Goal: Information Seeking & Learning: Learn about a topic

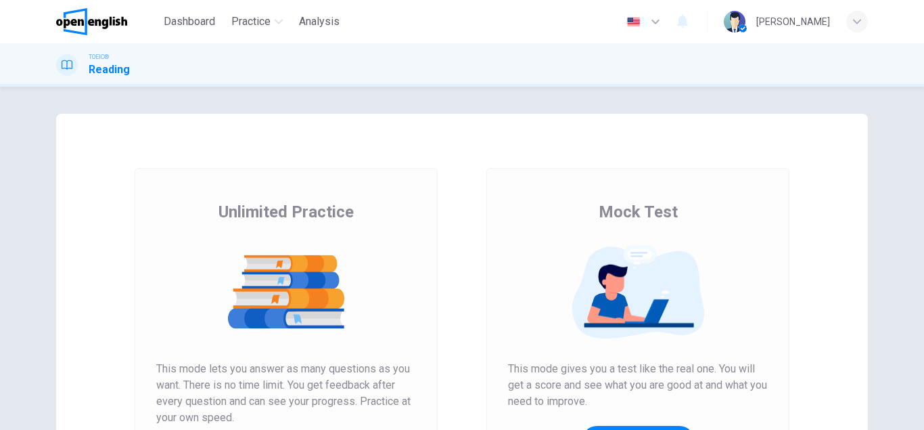
scroll to position [139, 0]
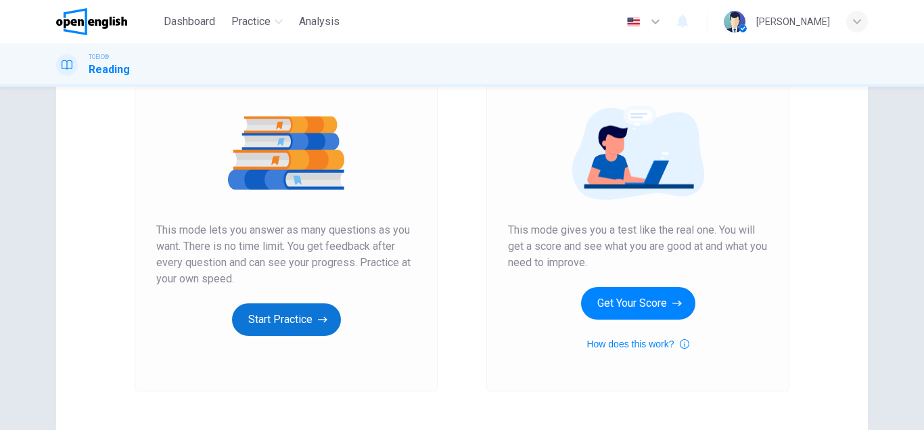
click at [279, 319] on button "Start Practice" at bounding box center [286, 319] width 109 height 32
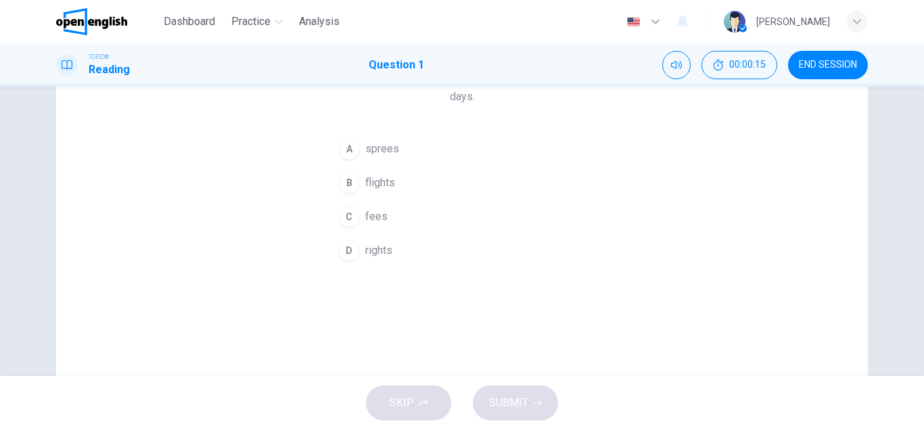
scroll to position [0, 0]
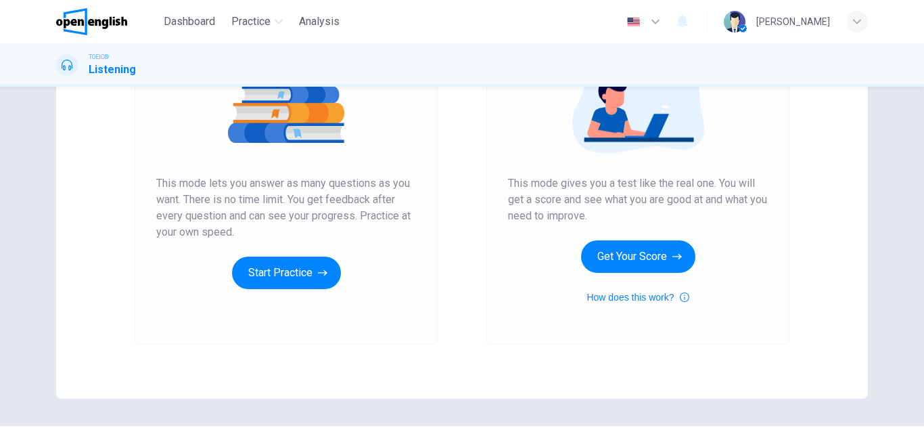
scroll to position [187, 0]
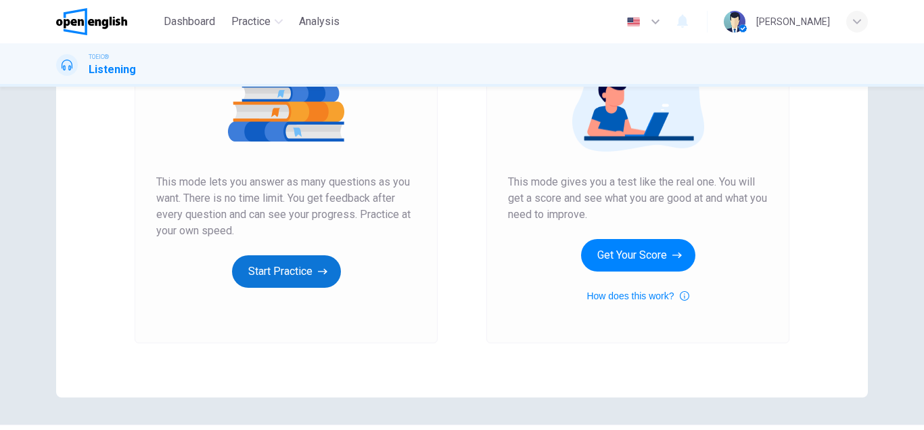
click at [300, 277] on button "Start Practice" at bounding box center [286, 271] width 109 height 32
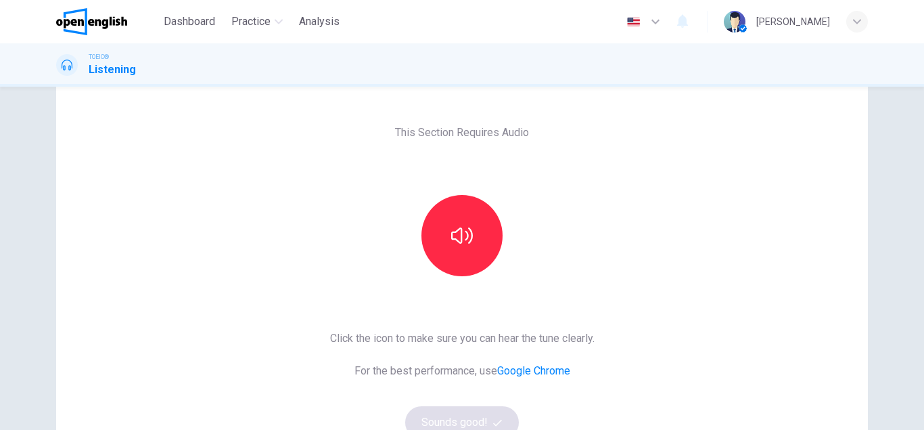
scroll to position [44, 0]
click at [466, 223] on button "button" at bounding box center [462, 234] width 81 height 81
click at [475, 418] on button "Sounds good!" at bounding box center [462, 421] width 114 height 32
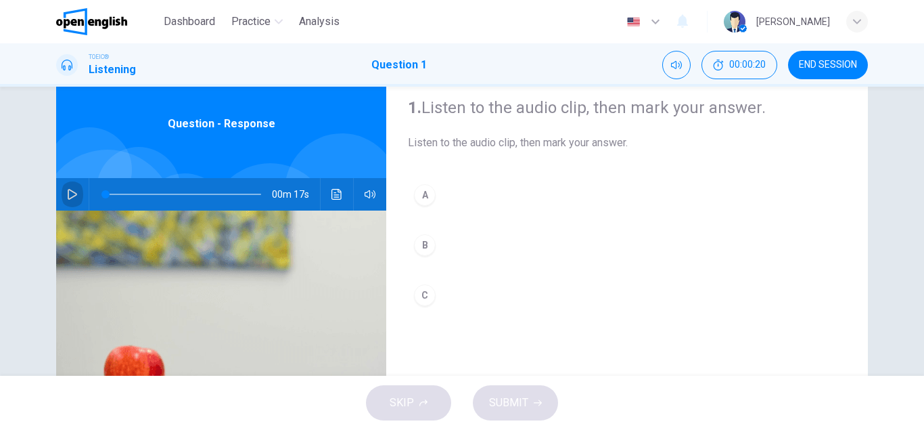
click at [72, 196] on icon "button" at bounding box center [72, 194] width 11 height 11
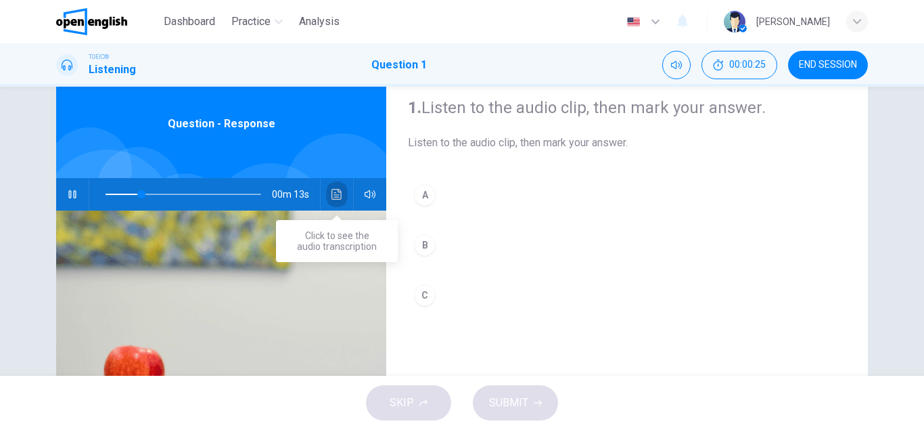
click at [342, 196] on icon "Click to see the audio transcription" at bounding box center [337, 194] width 11 height 11
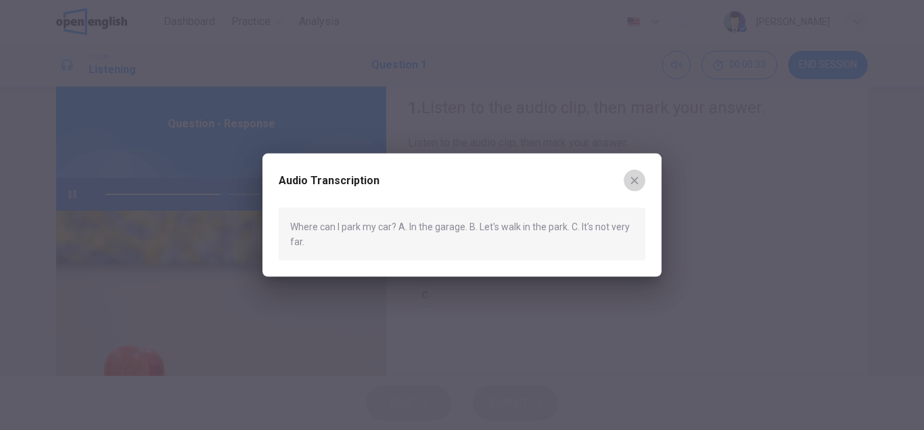
click at [635, 181] on icon "button" at bounding box center [634, 180] width 11 height 11
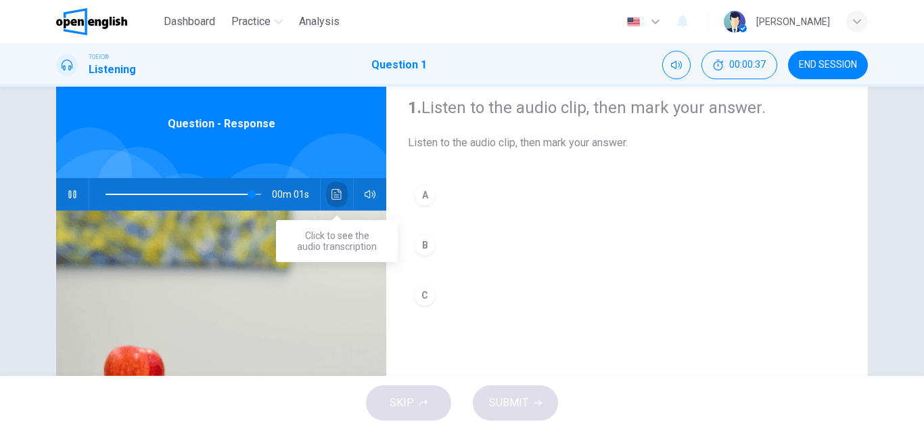
click at [342, 193] on icon "Click to see the audio transcription" at bounding box center [337, 194] width 11 height 11
type input "*"
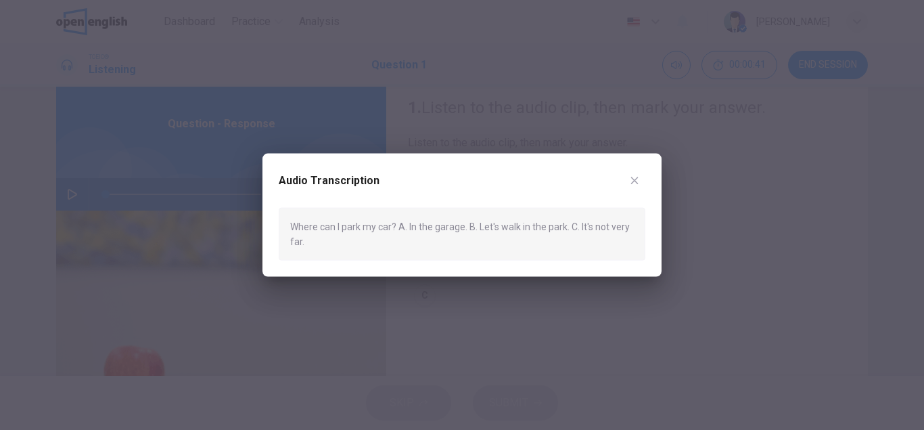
click at [635, 177] on icon "button" at bounding box center [634, 180] width 11 height 11
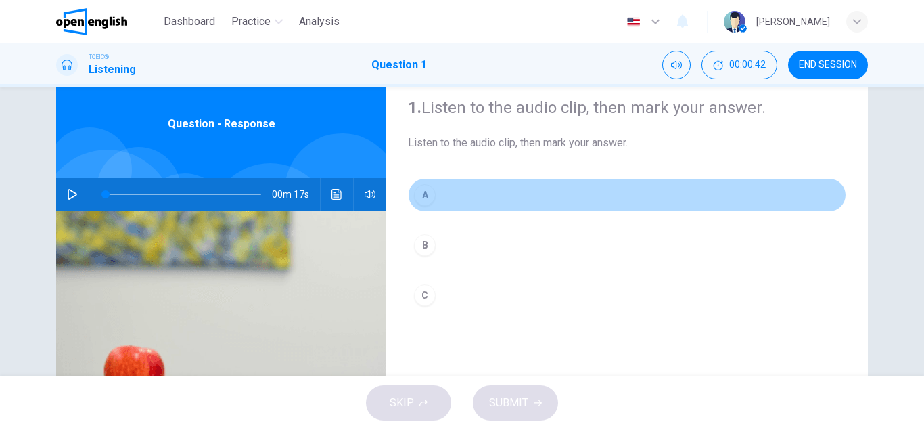
click at [418, 192] on div "A" at bounding box center [425, 195] width 22 height 22
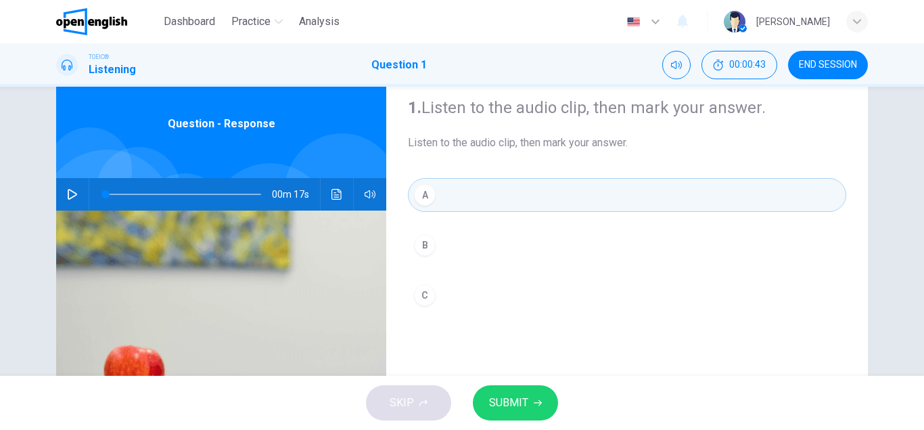
click at [520, 407] on span "SUBMIT" at bounding box center [508, 402] width 39 height 19
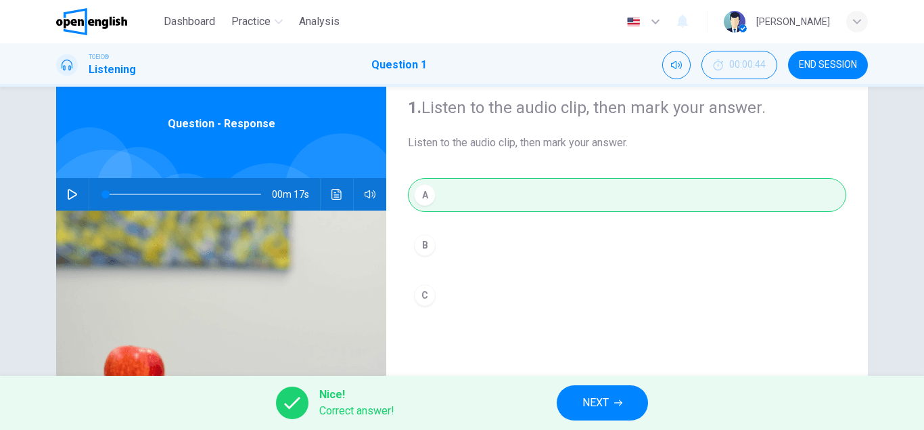
click at [575, 408] on button "NEXT" at bounding box center [602, 402] width 91 height 35
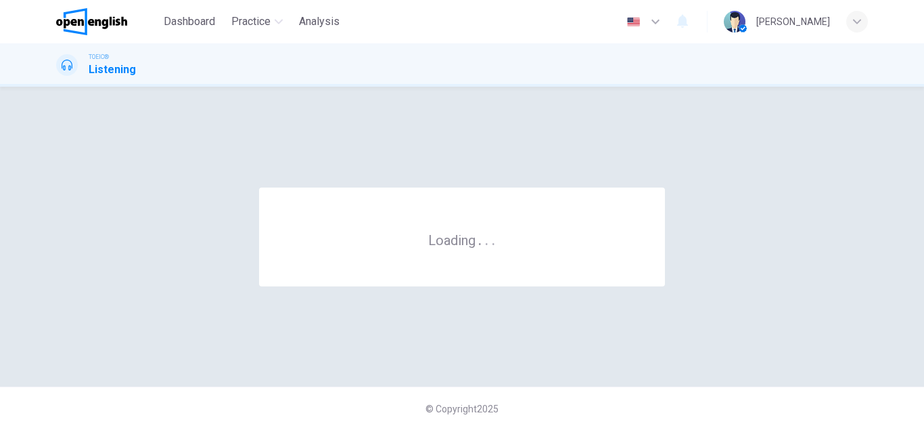
scroll to position [0, 0]
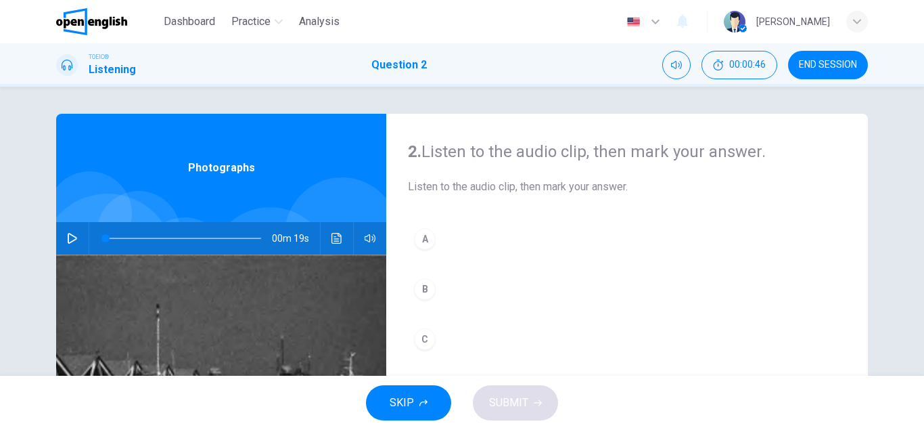
click at [68, 243] on icon "button" at bounding box center [72, 238] width 11 height 11
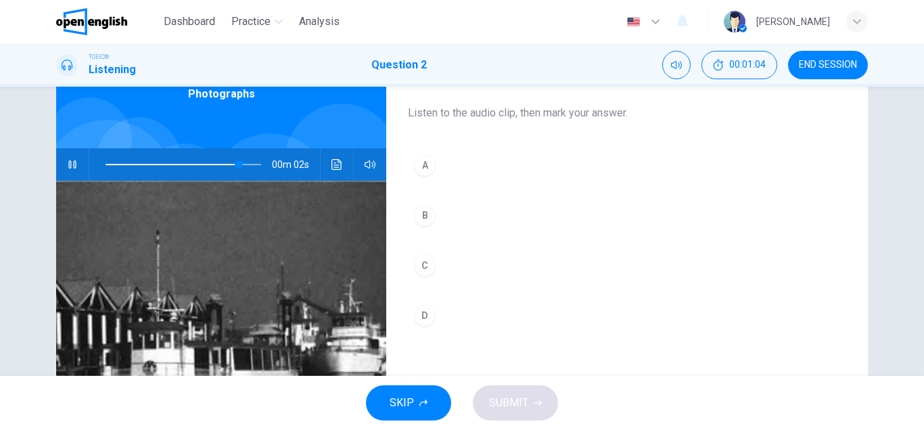
scroll to position [74, 0]
type input "*"
click at [426, 267] on div "C" at bounding box center [425, 265] width 22 height 22
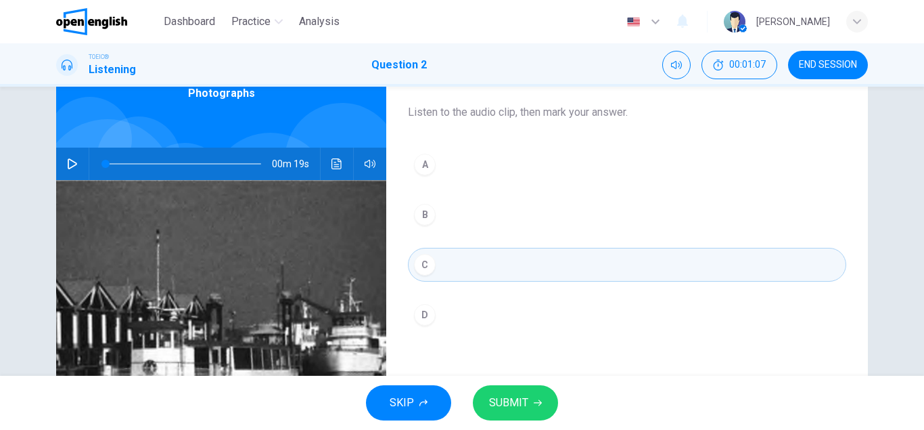
click at [525, 413] on button "SUBMIT" at bounding box center [515, 402] width 85 height 35
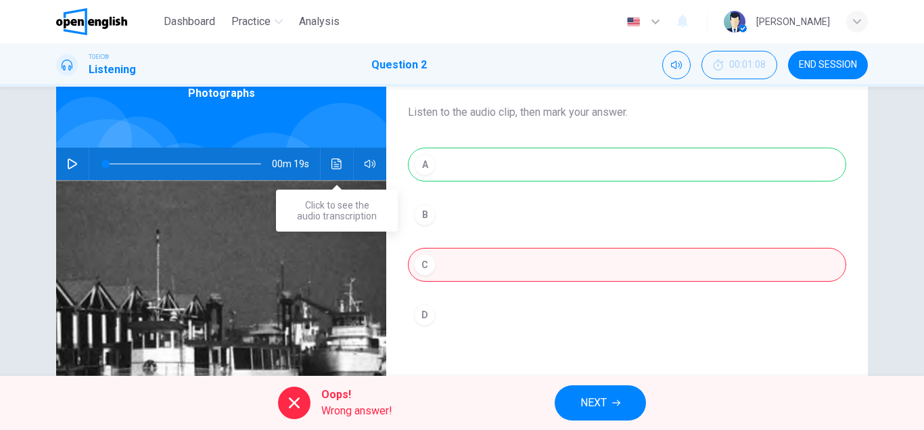
click at [330, 166] on button "Click to see the audio transcription" at bounding box center [337, 164] width 22 height 32
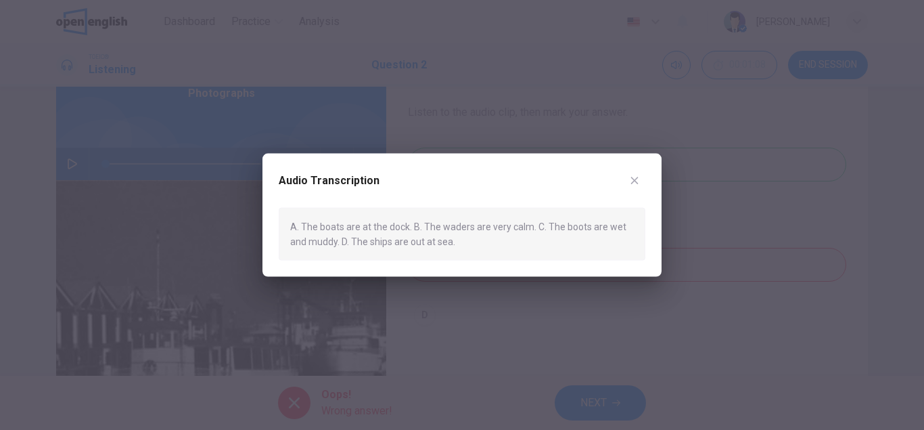
click at [641, 181] on button "button" at bounding box center [635, 180] width 22 height 22
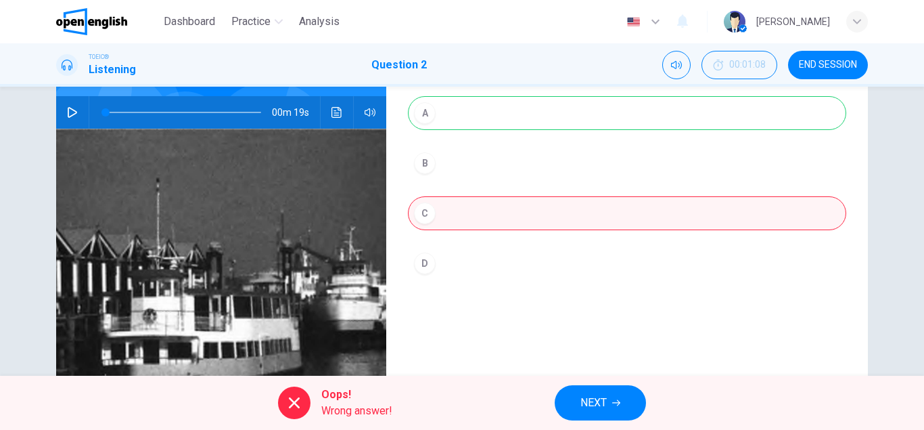
scroll to position [0, 0]
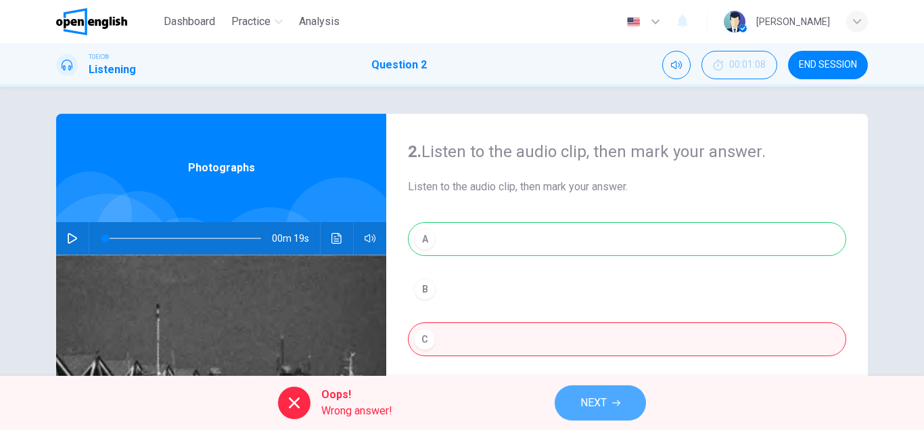
click at [591, 405] on span "NEXT" at bounding box center [594, 402] width 26 height 19
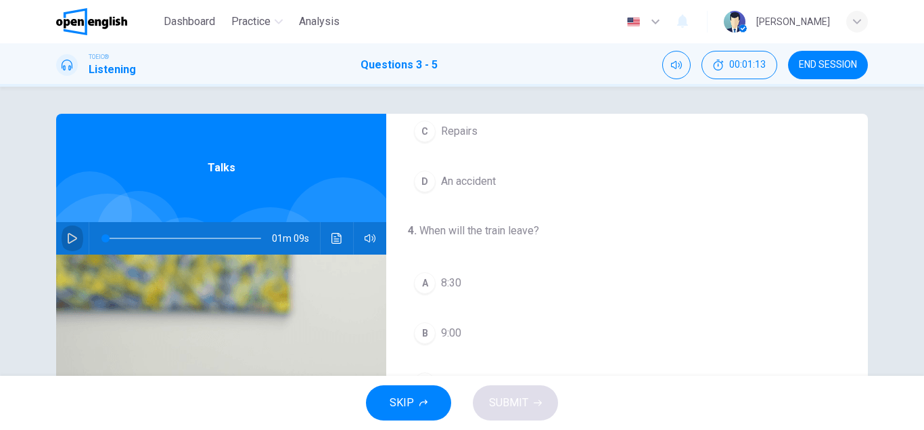
click at [68, 231] on button "button" at bounding box center [73, 238] width 22 height 32
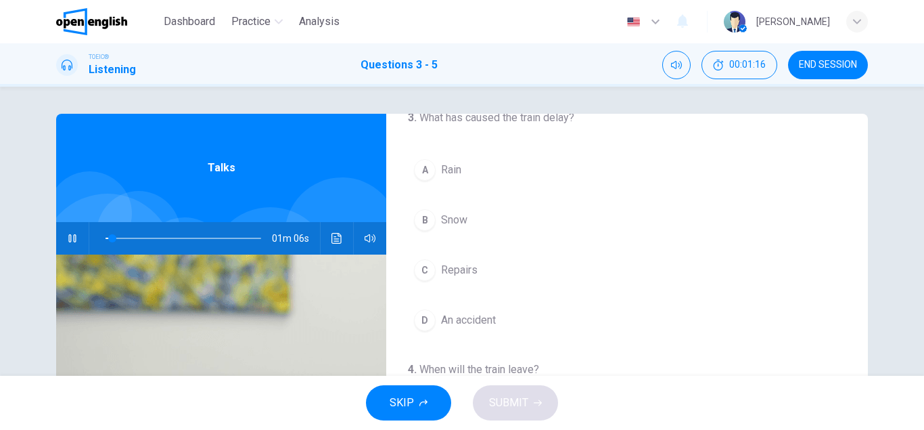
scroll to position [5, 0]
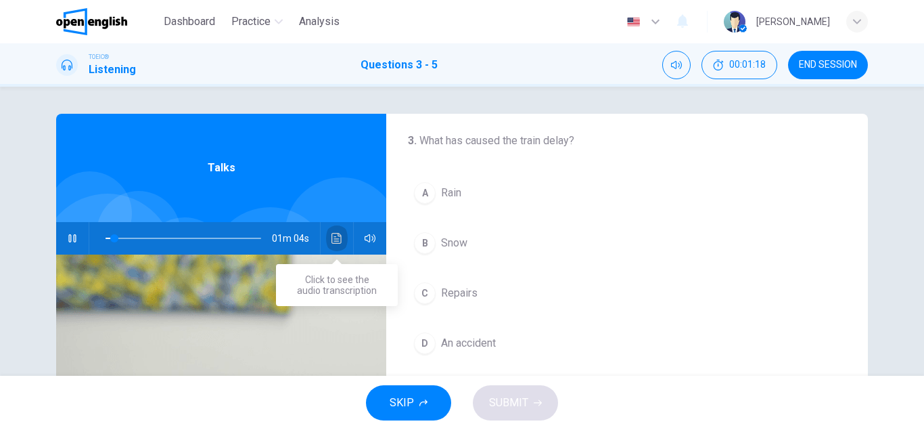
click at [341, 242] on icon "Click to see the audio transcription" at bounding box center [337, 238] width 10 height 11
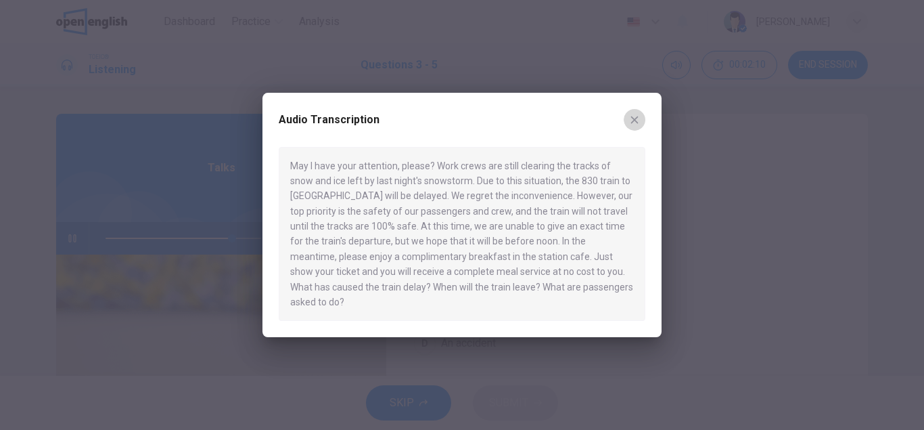
click at [635, 125] on icon "button" at bounding box center [634, 119] width 11 height 11
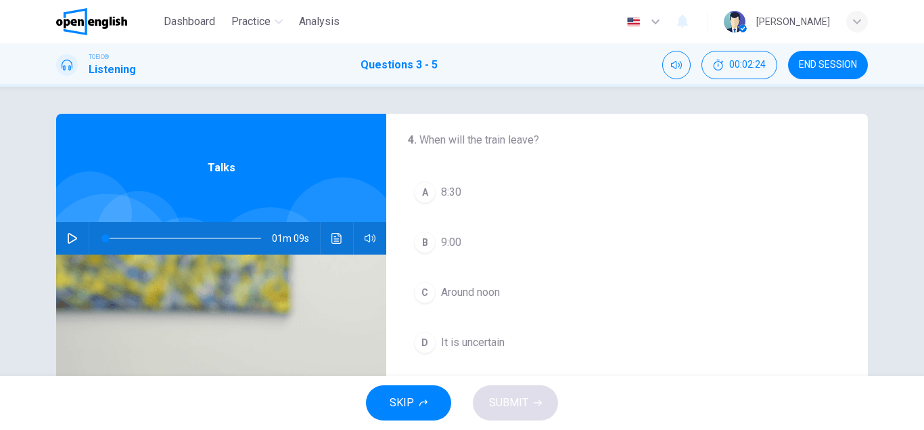
scroll to position [309, 0]
drag, startPoint x: 557, startPoint y: 211, endPoint x: 553, endPoint y: 238, distance: 27.4
click at [553, 238] on div "A 8:30 B 9:00 C Around noon D It is uncertain" at bounding box center [627, 216] width 438 height 184
click at [73, 235] on icon "button" at bounding box center [72, 238] width 9 height 11
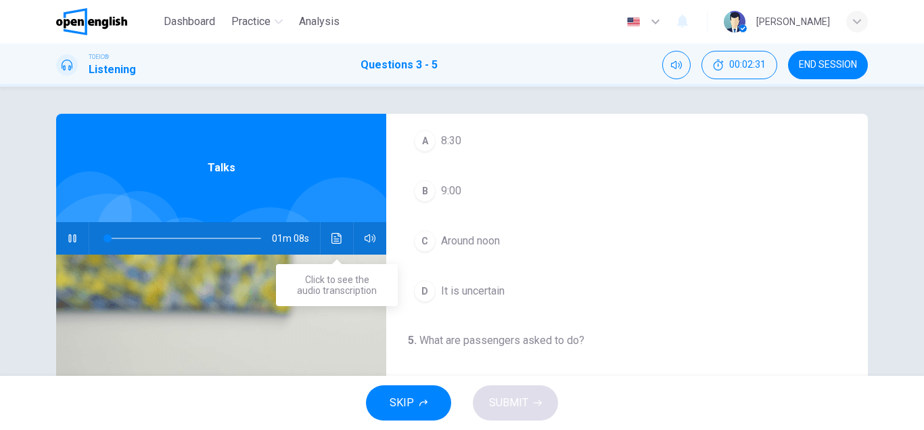
click at [341, 234] on icon "Click to see the audio transcription" at bounding box center [337, 238] width 11 height 11
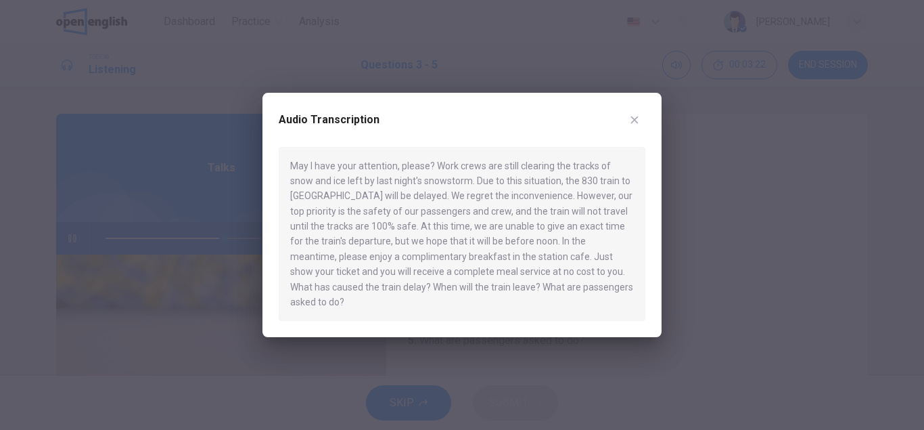
click at [633, 125] on icon "button" at bounding box center [634, 119] width 11 height 11
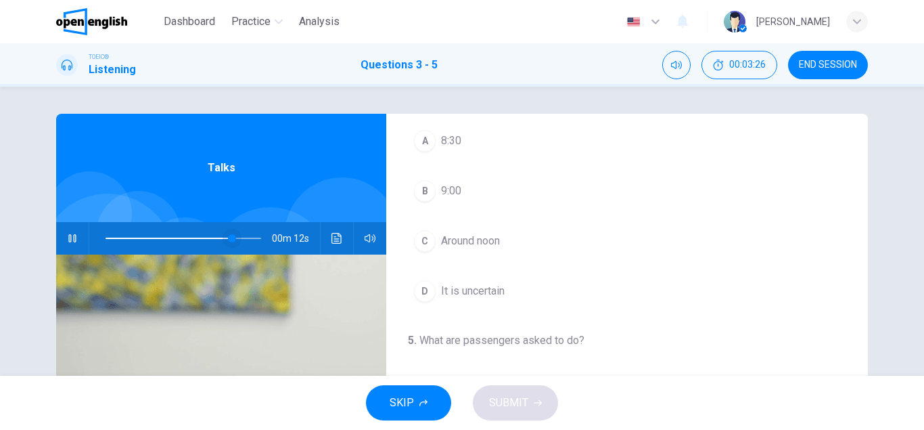
click at [233, 238] on span at bounding box center [232, 238] width 8 height 8
click at [258, 238] on span at bounding box center [184, 238] width 156 height 19
click at [72, 236] on icon "button" at bounding box center [72, 238] width 11 height 11
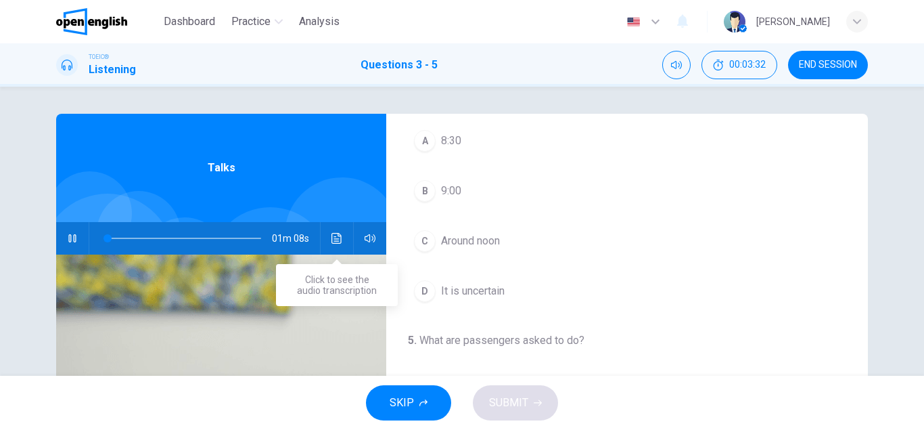
click at [335, 240] on icon "Click to see the audio transcription" at bounding box center [337, 238] width 11 height 11
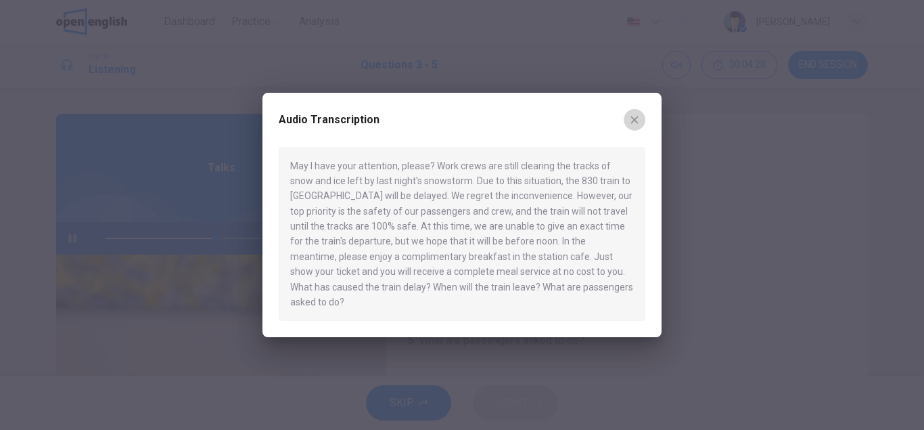
click at [635, 125] on icon "button" at bounding box center [634, 119] width 11 height 11
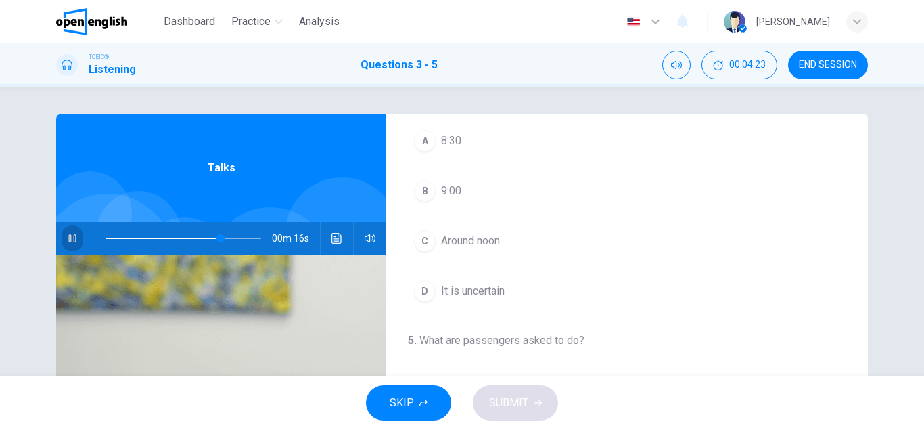
click at [71, 237] on icon "button" at bounding box center [71, 238] width 7 height 8
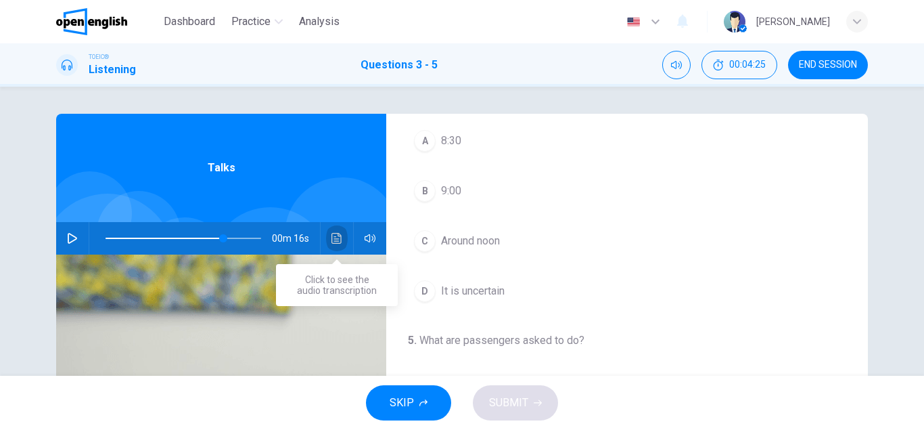
click at [338, 236] on icon "Click to see the audio transcription" at bounding box center [337, 238] width 11 height 11
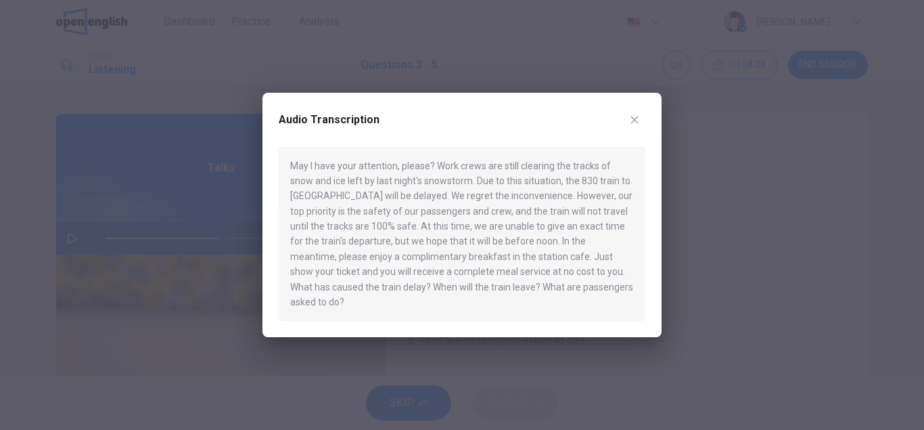
click at [338, 236] on div "May I have your attention, please? Work crews are still clearing the tracks of …" at bounding box center [462, 234] width 367 height 175
click at [639, 125] on icon "button" at bounding box center [634, 119] width 11 height 11
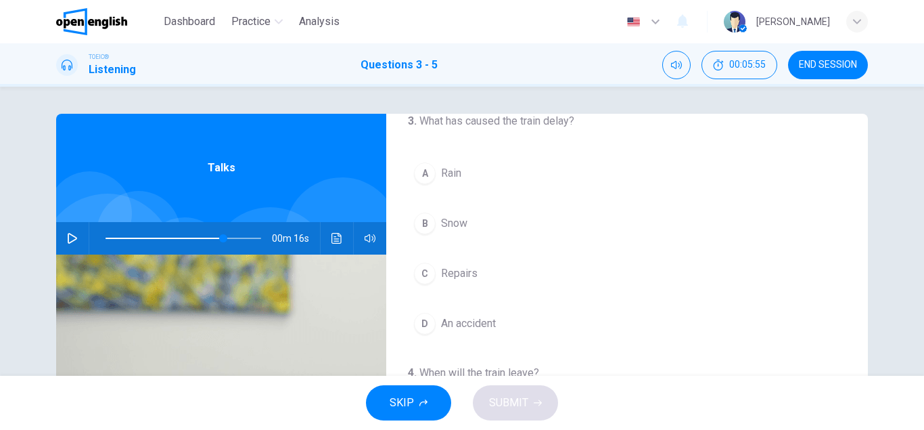
scroll to position [26, 0]
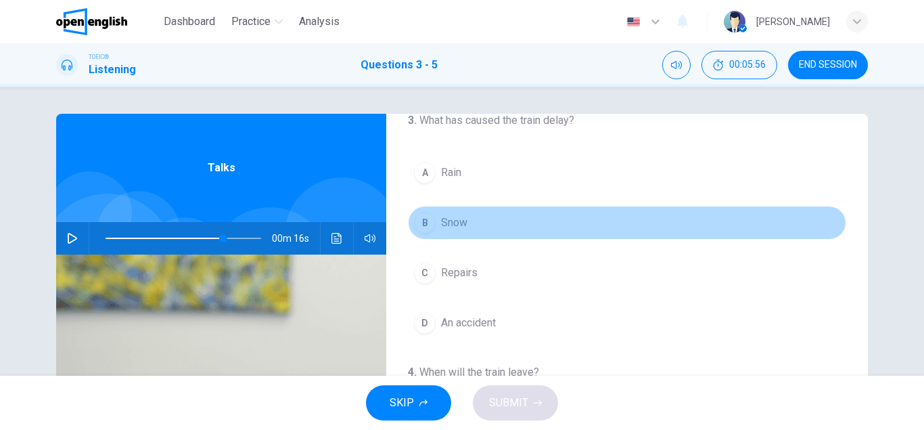
click at [430, 221] on div "B" at bounding box center [425, 223] width 22 height 22
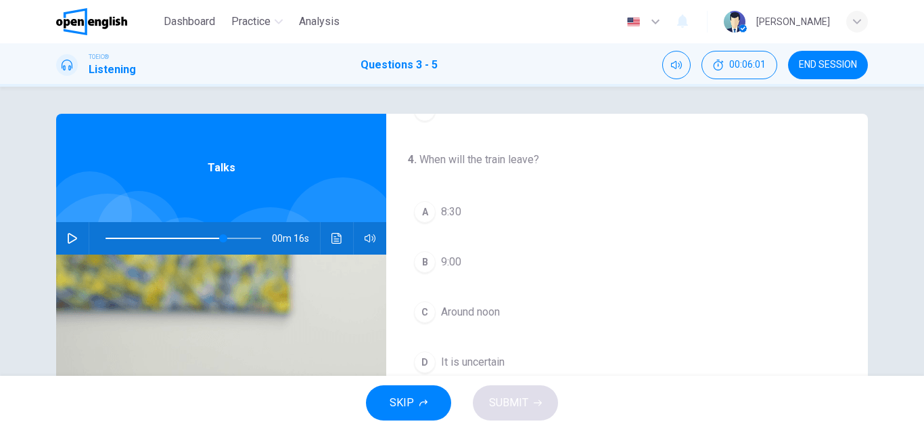
scroll to position [256, 0]
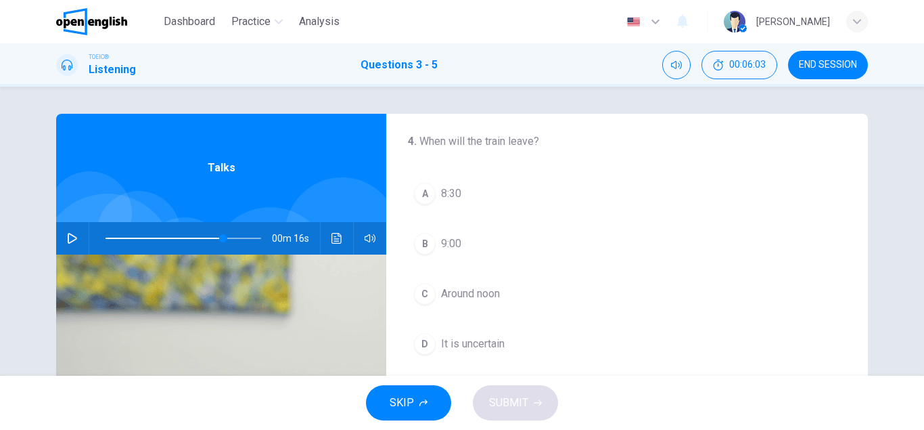
click at [429, 296] on div "C" at bounding box center [425, 294] width 22 height 22
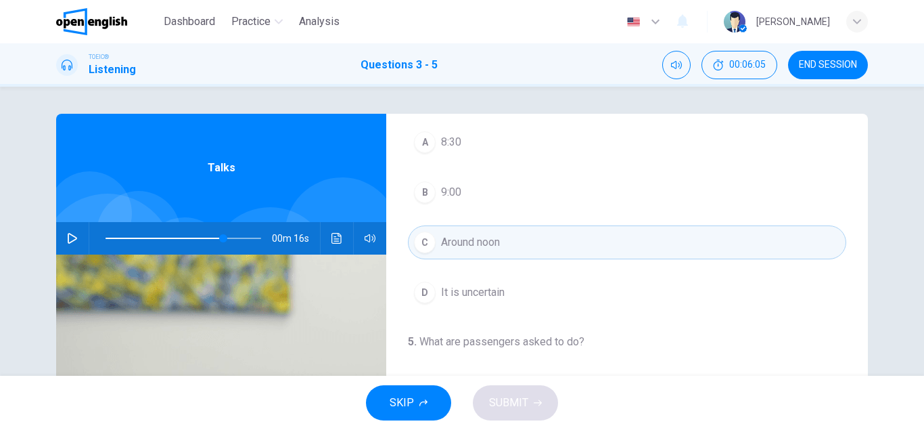
scroll to position [309, 0]
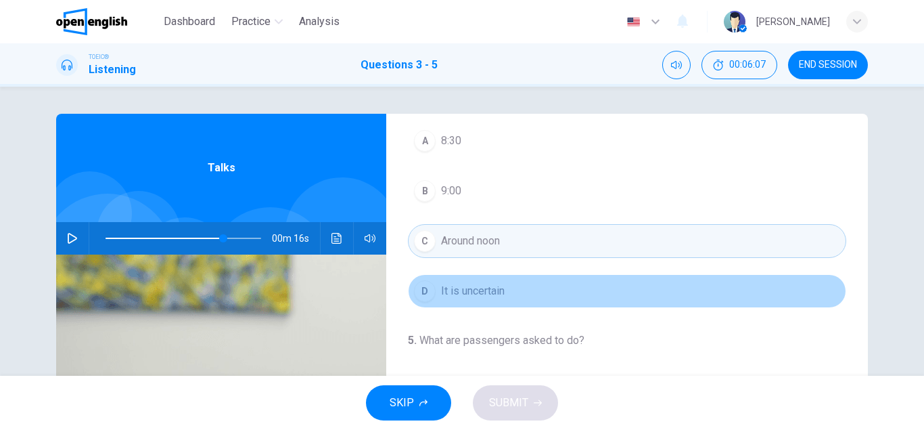
click at [428, 296] on div "D" at bounding box center [425, 291] width 22 height 22
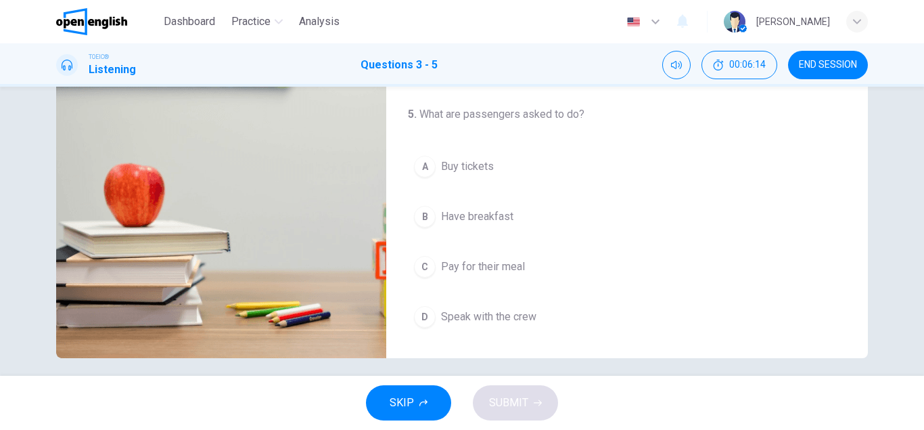
scroll to position [227, 0]
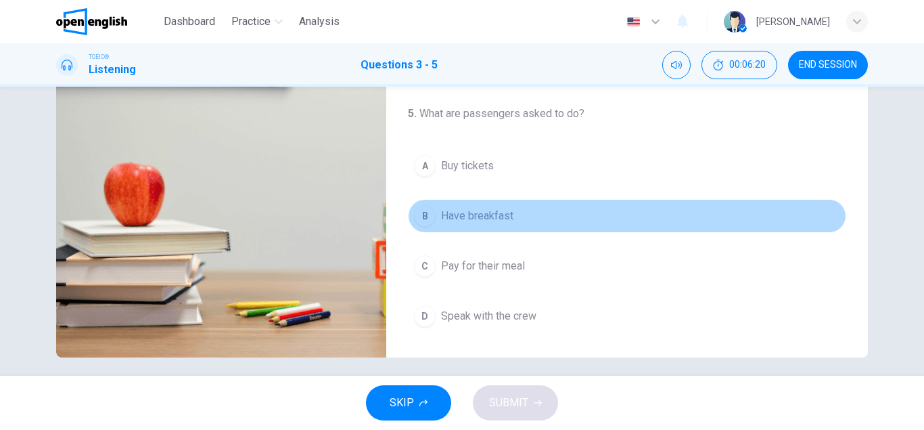
click at [430, 217] on div "B" at bounding box center [425, 216] width 22 height 22
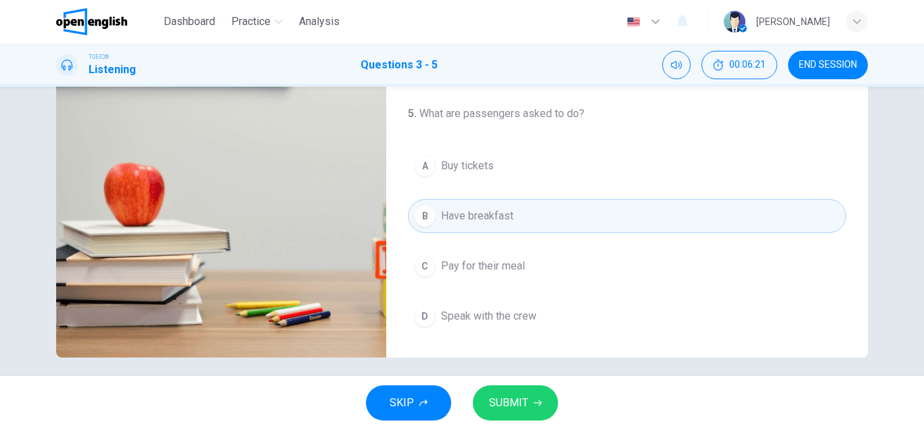
click at [526, 401] on span "SUBMIT" at bounding box center [508, 402] width 39 height 19
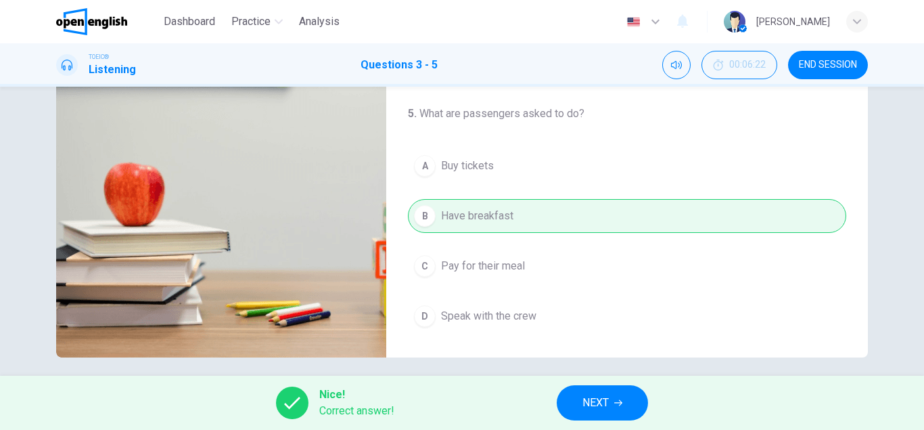
type input "**"
click at [611, 397] on button "NEXT" at bounding box center [602, 402] width 91 height 35
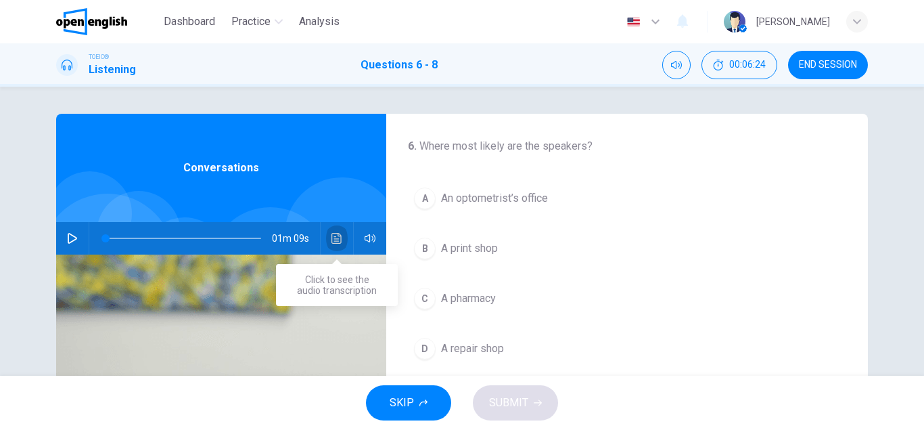
click at [338, 235] on icon "Click to see the audio transcription" at bounding box center [337, 238] width 10 height 11
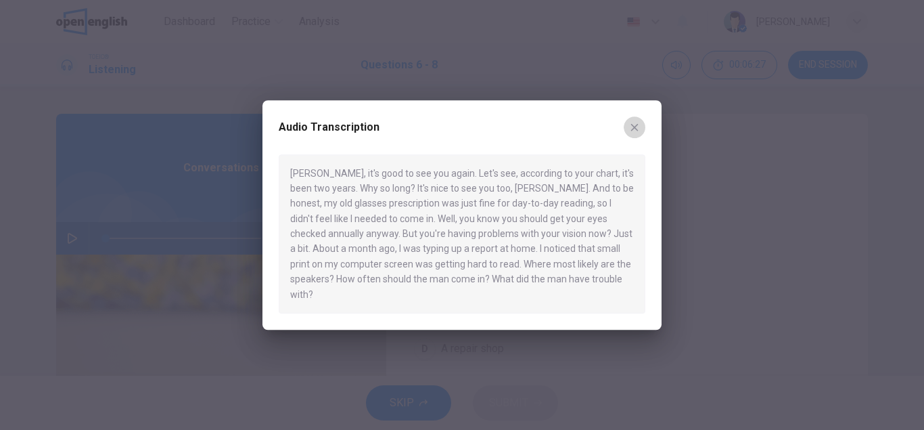
click at [633, 131] on icon "button" at bounding box center [634, 126] width 7 height 7
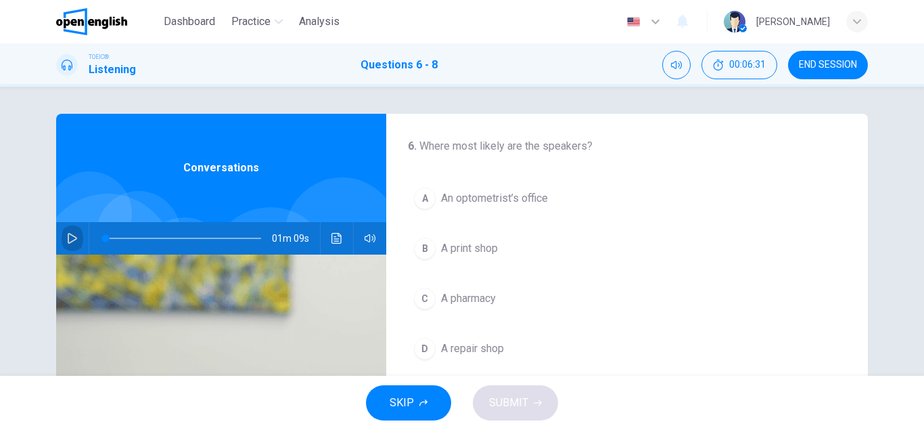
click at [72, 233] on icon "button" at bounding box center [72, 238] width 11 height 11
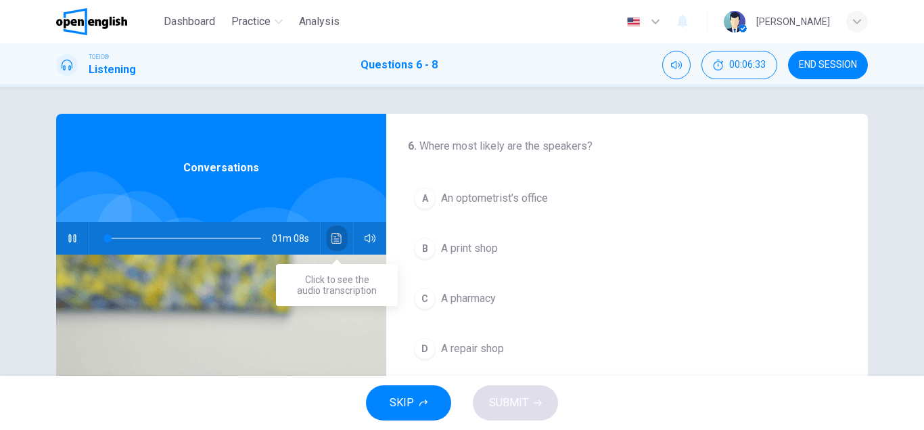
click at [337, 238] on icon "Click to see the audio transcription" at bounding box center [337, 238] width 11 height 11
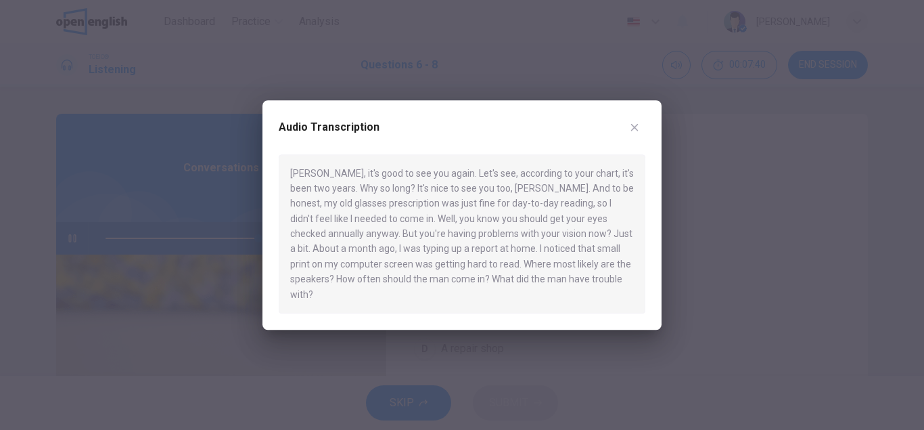
click at [637, 133] on icon "button" at bounding box center [634, 127] width 11 height 11
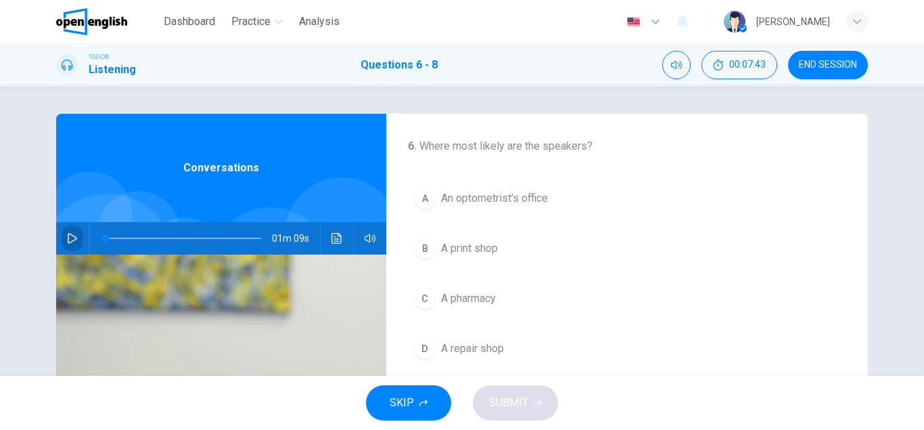
click at [72, 239] on icon "button" at bounding box center [72, 238] width 11 height 11
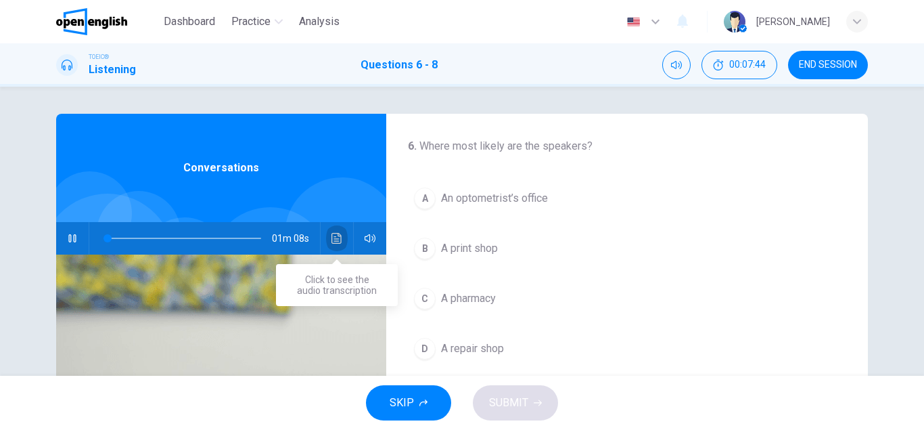
click at [338, 241] on icon "Click to see the audio transcription" at bounding box center [337, 238] width 10 height 11
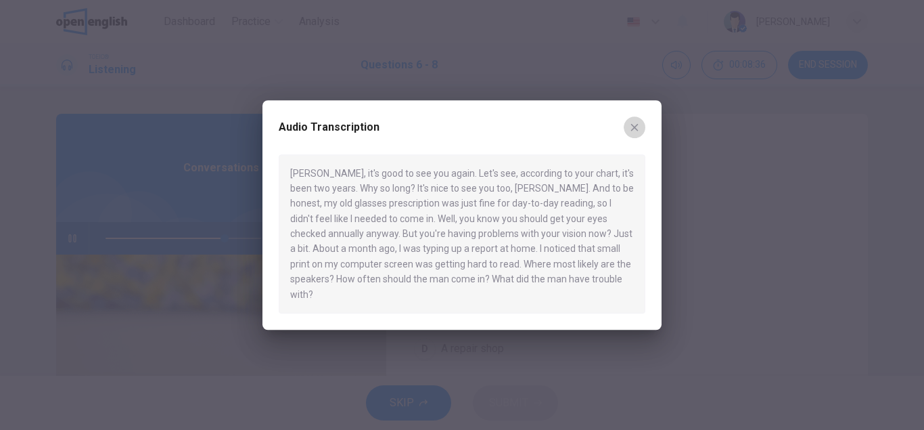
click at [636, 133] on icon "button" at bounding box center [634, 127] width 11 height 11
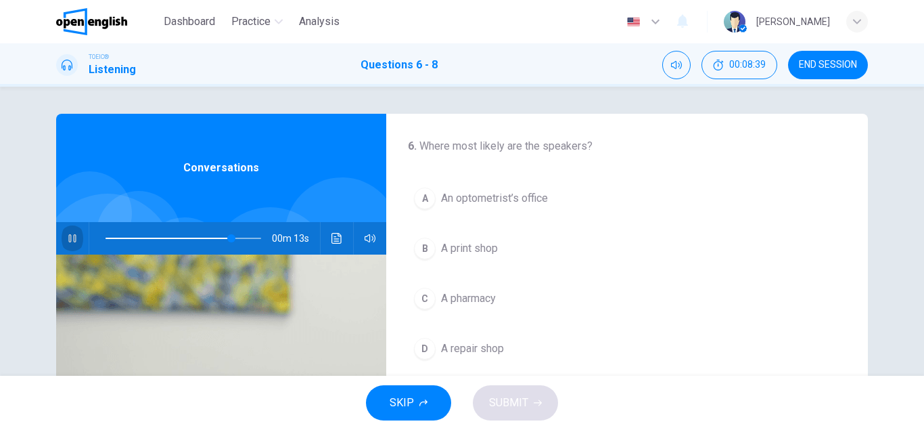
click at [69, 242] on icon "button" at bounding box center [71, 238] width 7 height 8
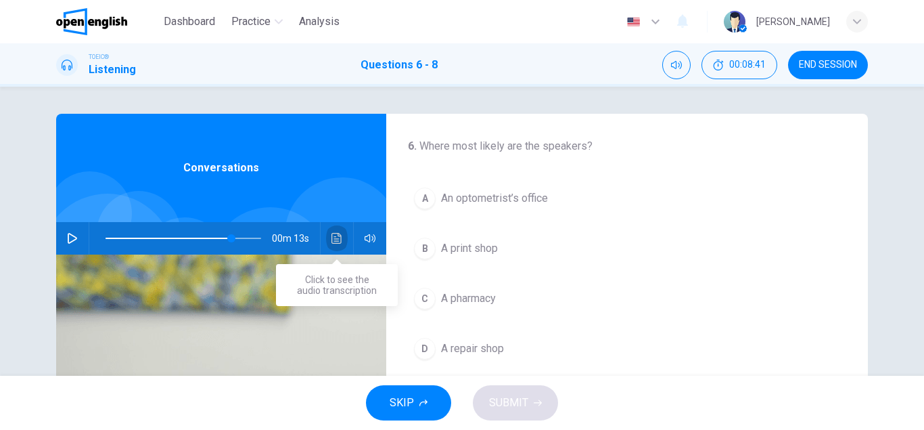
click at [340, 234] on icon "Click to see the audio transcription" at bounding box center [337, 238] width 11 height 11
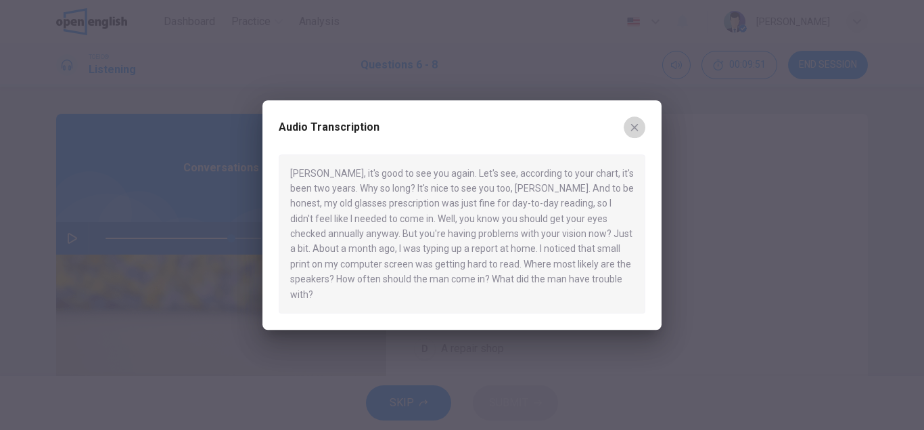
click at [637, 131] on icon "button" at bounding box center [634, 126] width 7 height 7
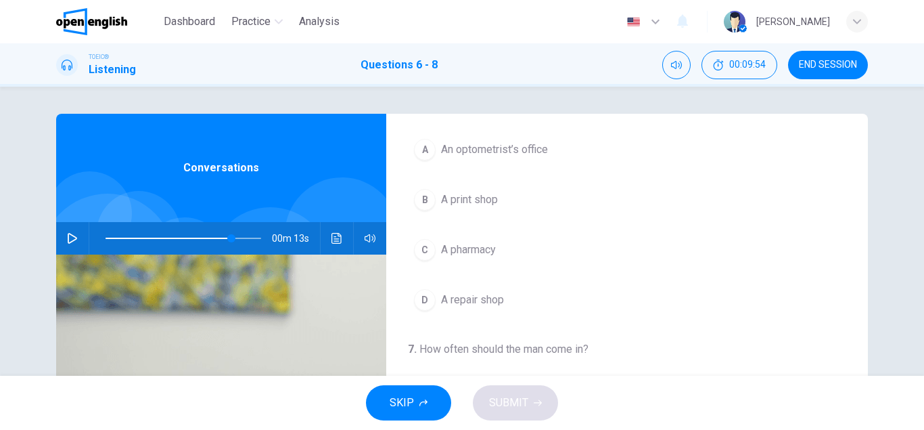
scroll to position [49, 0]
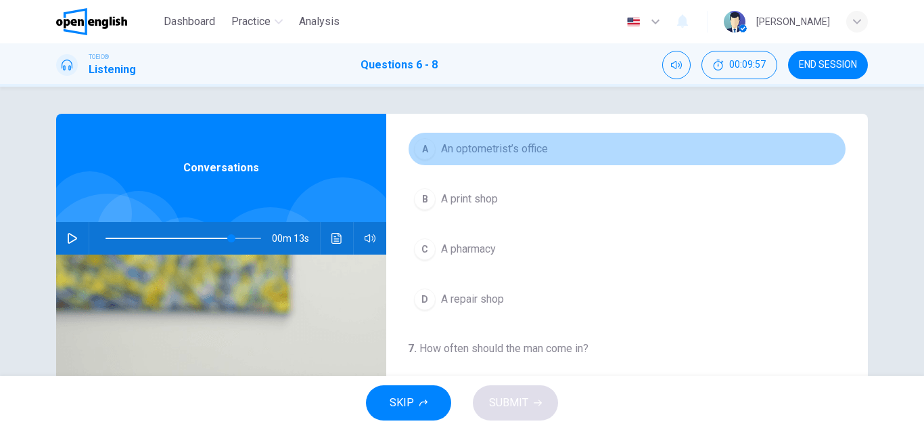
click at [428, 145] on div "A" at bounding box center [425, 149] width 22 height 22
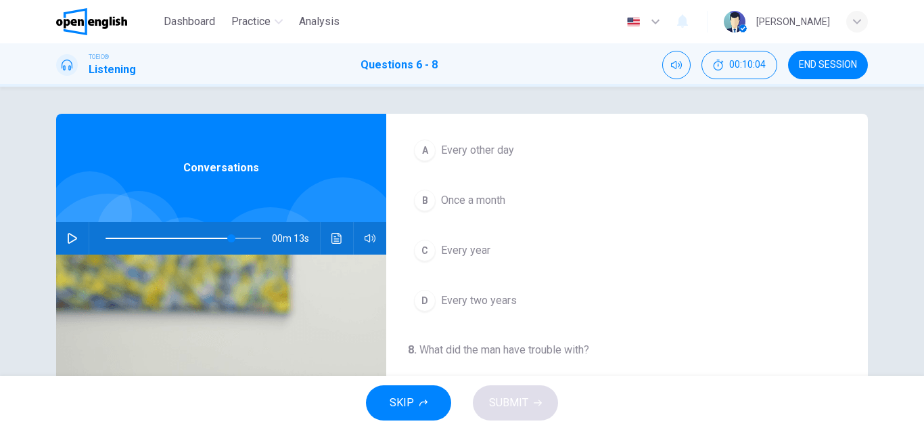
scroll to position [305, 0]
click at [429, 246] on div "C" at bounding box center [425, 246] width 22 height 22
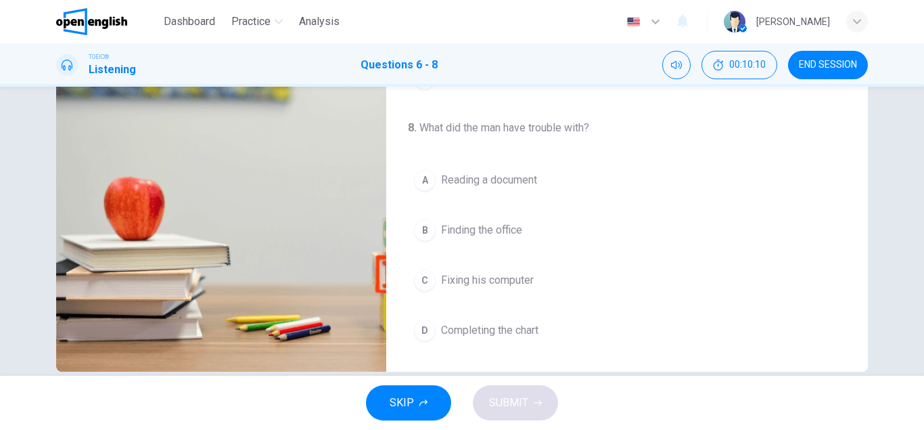
scroll to position [217, 0]
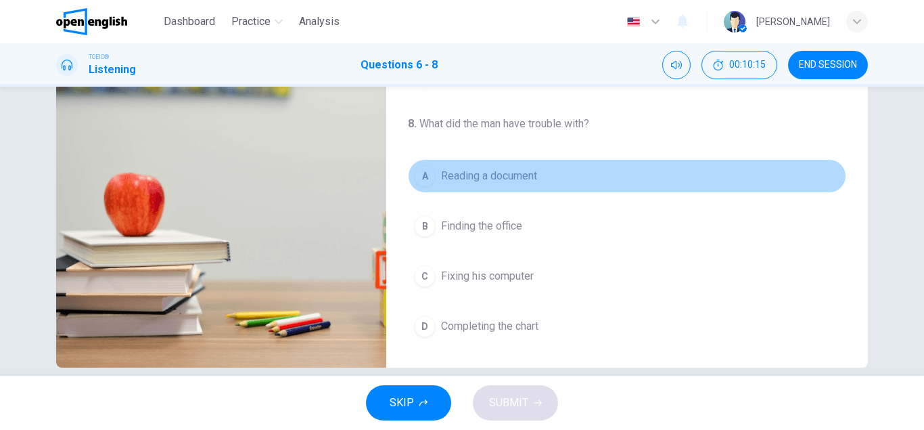
click at [431, 176] on div "A" at bounding box center [425, 176] width 22 height 22
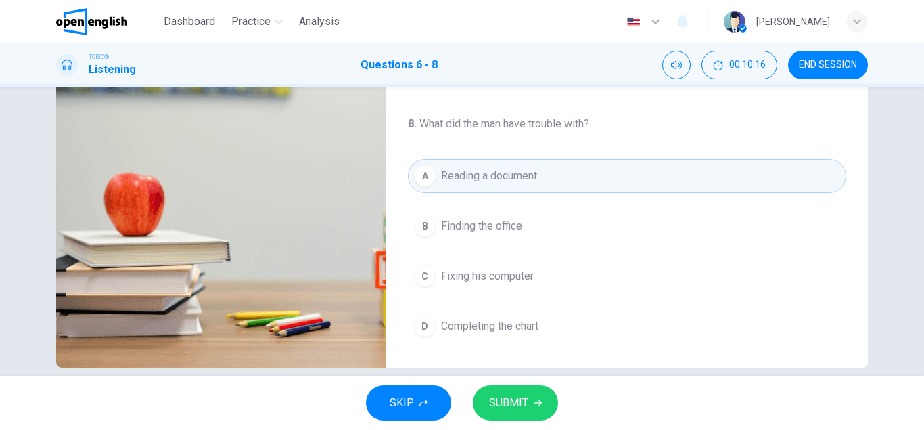
click at [526, 400] on span "SUBMIT" at bounding box center [508, 402] width 39 height 19
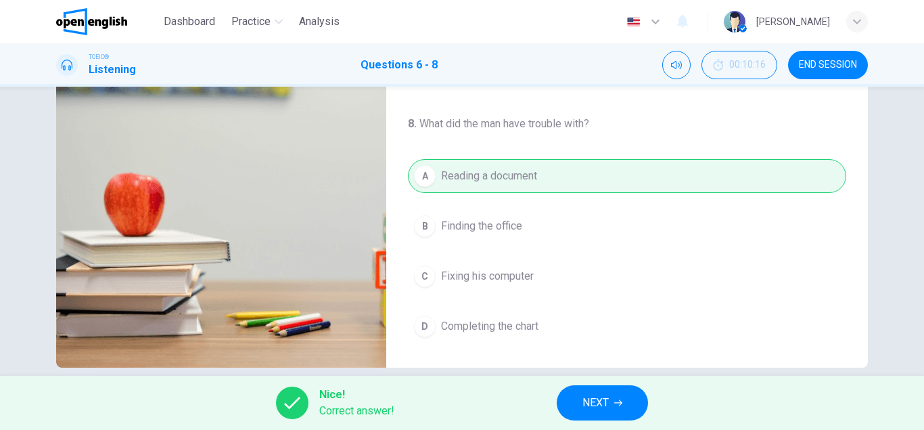
type input "**"
click at [577, 404] on button "NEXT" at bounding box center [602, 402] width 91 height 35
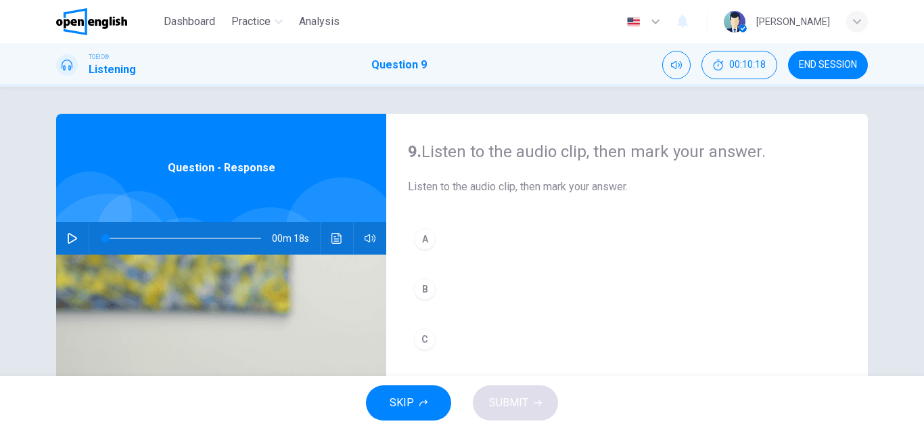
click at [70, 242] on icon "button" at bounding box center [72, 238] width 9 height 11
click at [338, 240] on icon "Click to see the audio transcription" at bounding box center [337, 238] width 11 height 11
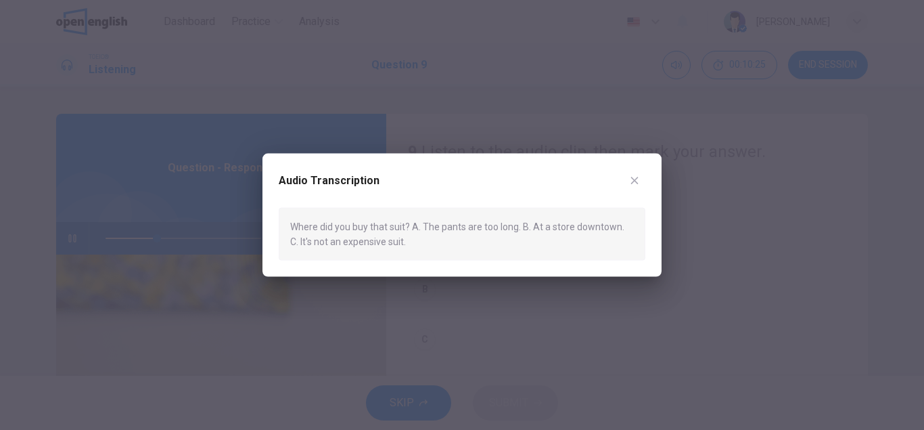
click at [633, 180] on icon "button" at bounding box center [634, 180] width 11 height 11
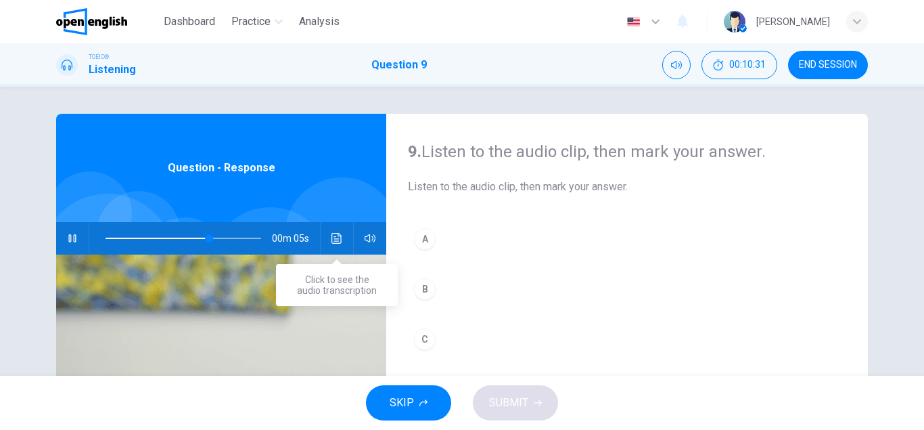
click at [330, 241] on button "Click to see the audio transcription" at bounding box center [337, 238] width 22 height 32
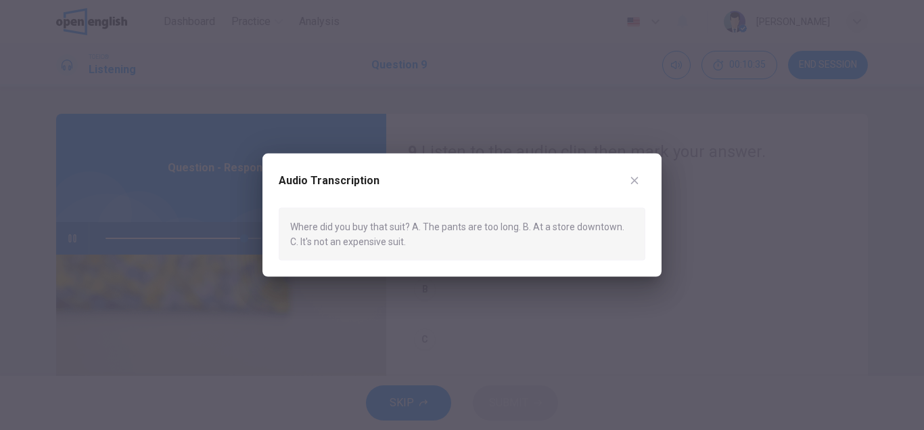
click at [634, 177] on icon "button" at bounding box center [634, 180] width 11 height 11
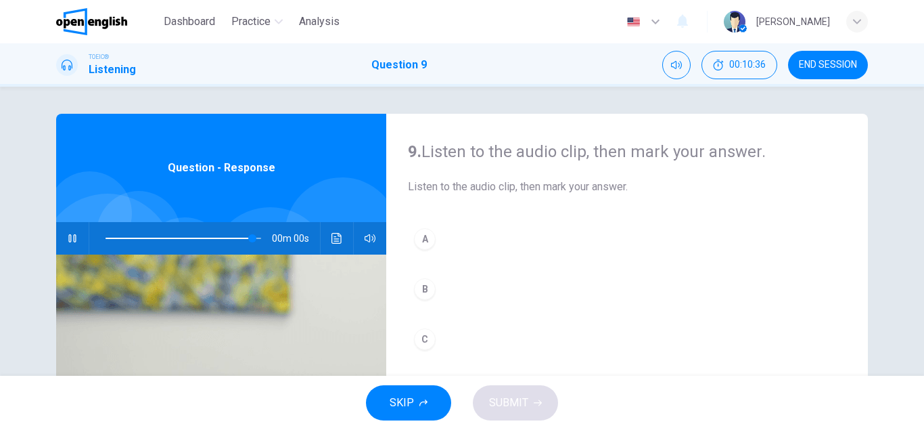
type input "*"
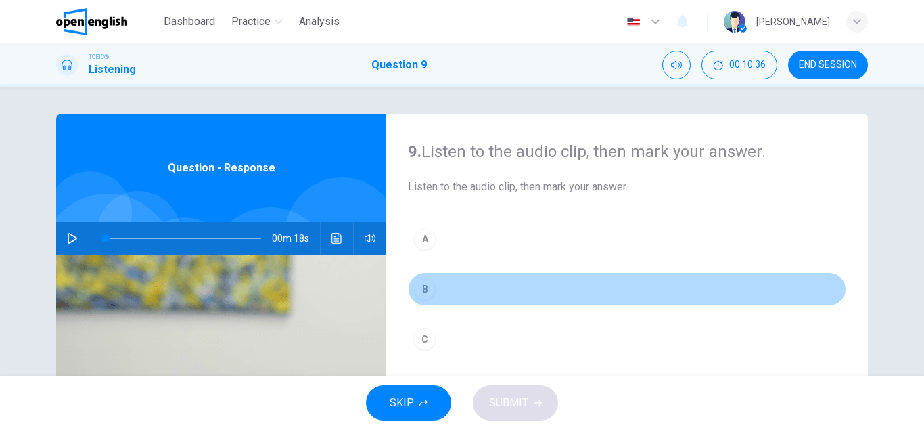
click at [426, 286] on div "B" at bounding box center [425, 289] width 22 height 22
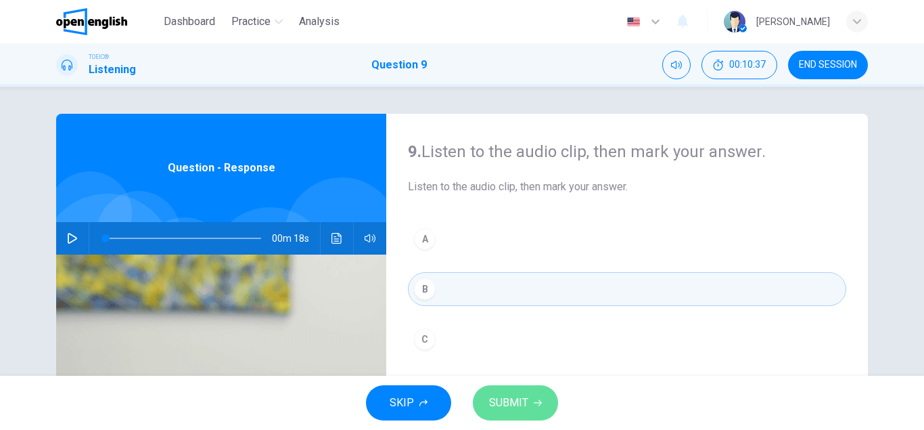
click at [483, 411] on button "SUBMIT" at bounding box center [515, 402] width 85 height 35
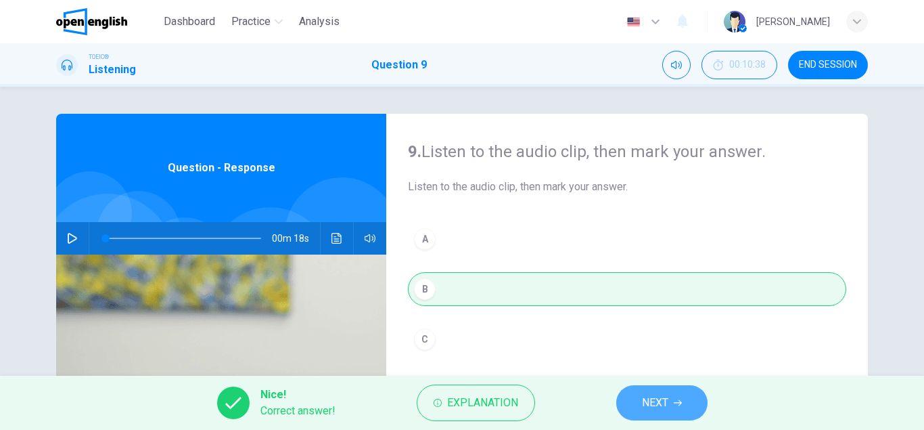
click at [671, 408] on button "NEXT" at bounding box center [661, 402] width 91 height 35
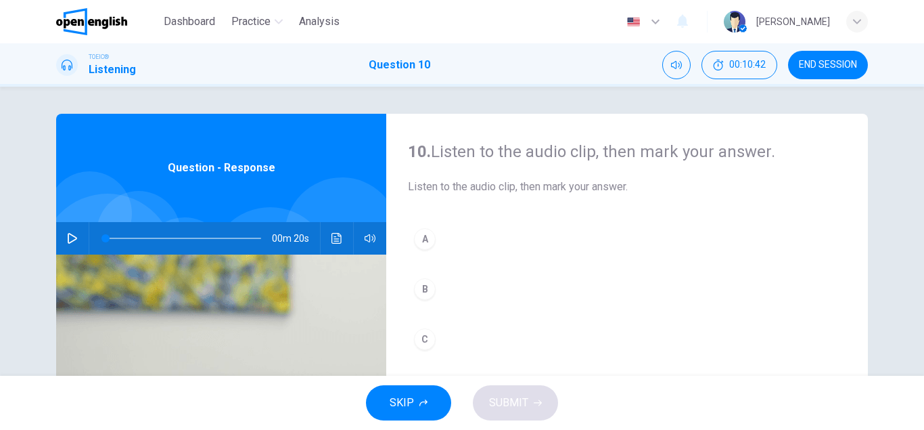
click at [76, 240] on icon "button" at bounding box center [72, 238] width 11 height 11
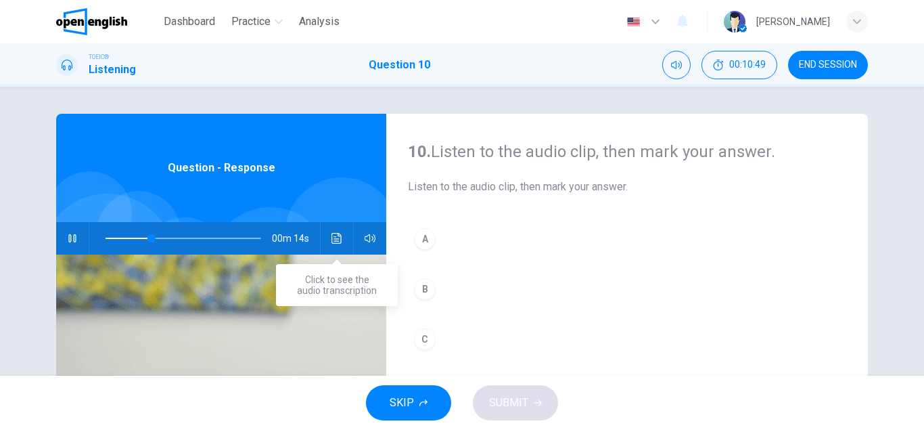
click at [336, 238] on icon "Click to see the audio transcription" at bounding box center [337, 238] width 11 height 11
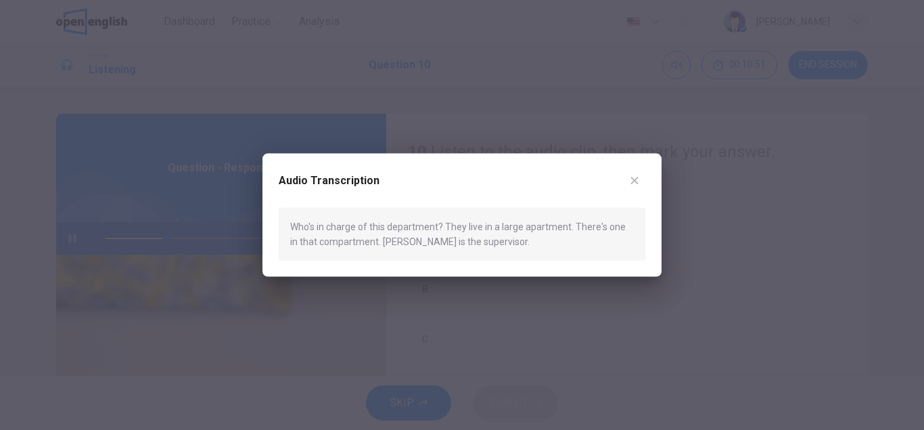
click at [81, 244] on div at bounding box center [462, 215] width 924 height 430
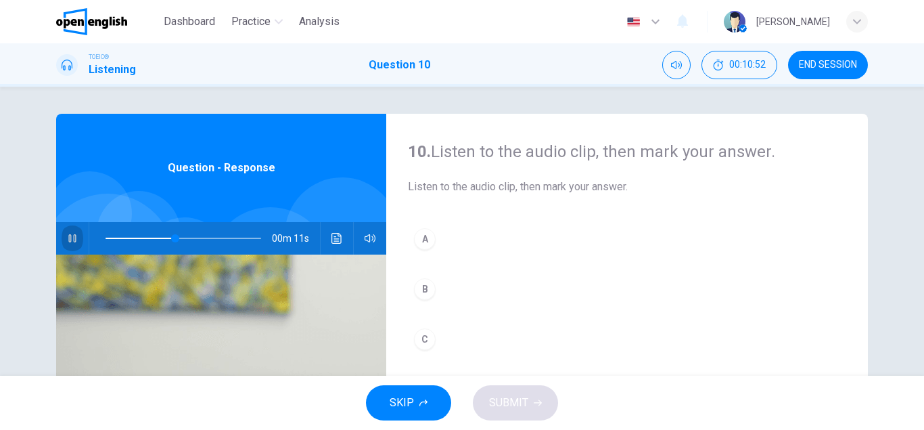
click at [81, 244] on button "button" at bounding box center [73, 238] width 22 height 32
click at [74, 241] on icon "button" at bounding box center [72, 238] width 9 height 11
click at [107, 238] on span at bounding box center [184, 238] width 156 height 19
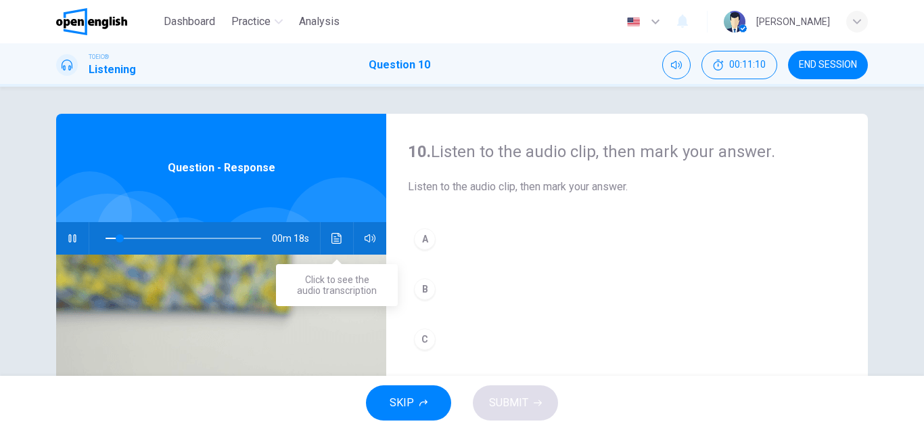
click at [336, 237] on icon "Click to see the audio transcription" at bounding box center [337, 238] width 10 height 11
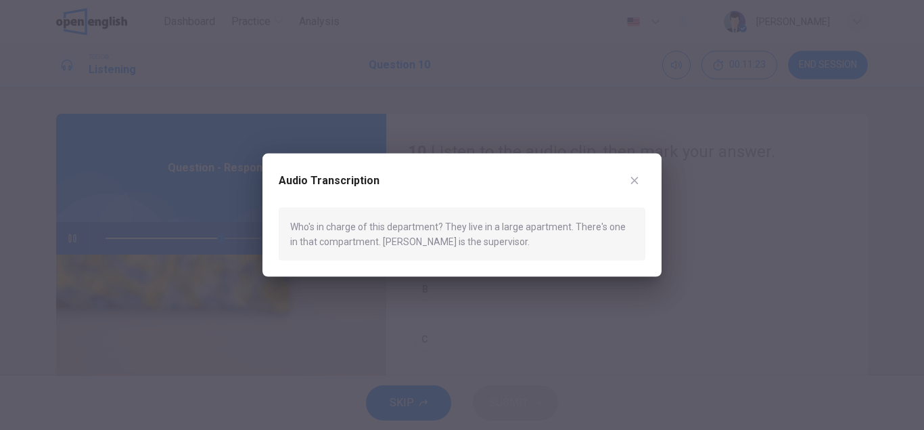
click at [635, 179] on icon "button" at bounding box center [634, 180] width 11 height 11
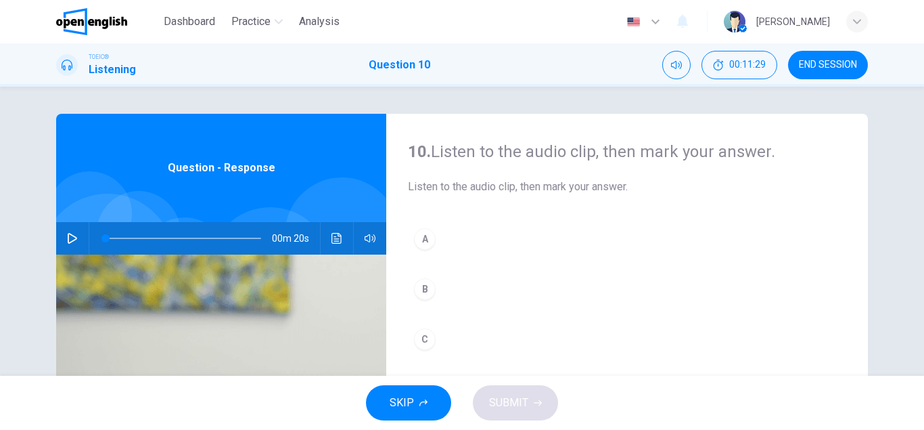
click at [82, 240] on button "button" at bounding box center [73, 238] width 22 height 32
click at [68, 242] on icon "button" at bounding box center [72, 238] width 11 height 11
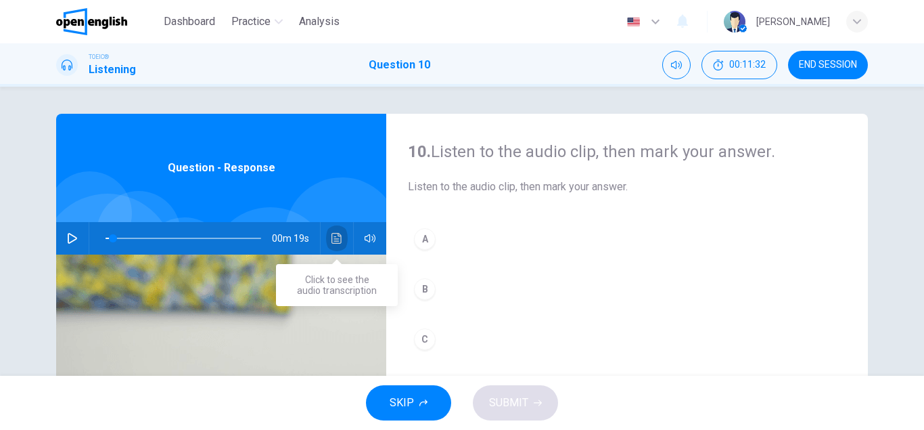
click at [337, 240] on icon "Click to see the audio transcription" at bounding box center [337, 238] width 11 height 11
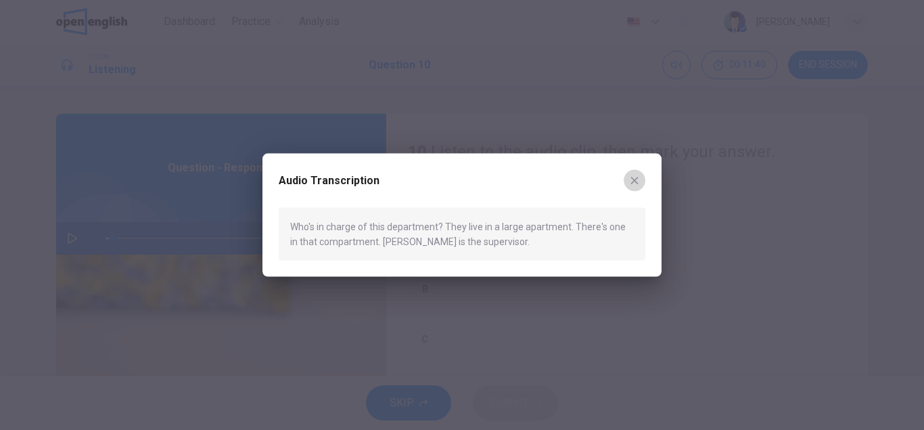
click at [635, 184] on icon "button" at bounding box center [634, 180] width 11 height 11
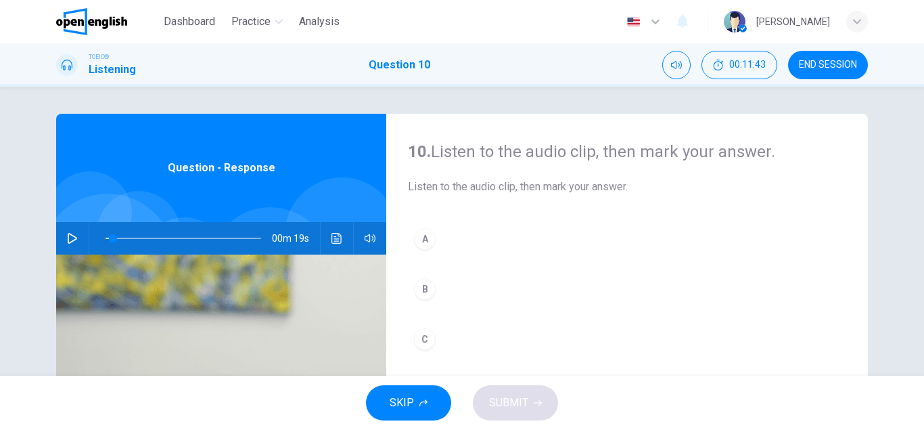
click at [329, 225] on div "00m 19s" at bounding box center [221, 238] width 330 height 32
click at [334, 237] on icon "Click to see the audio transcription" at bounding box center [337, 238] width 10 height 11
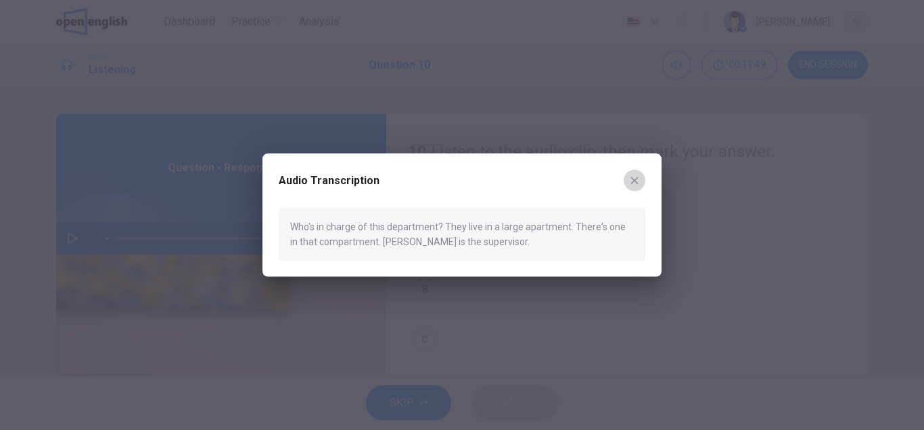
click at [636, 178] on icon "button" at bounding box center [634, 180] width 11 height 11
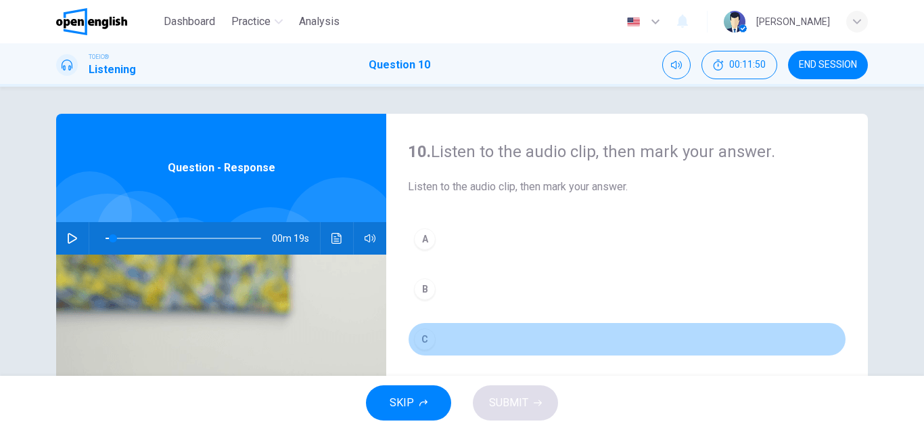
click at [436, 334] on button "C" at bounding box center [627, 339] width 438 height 34
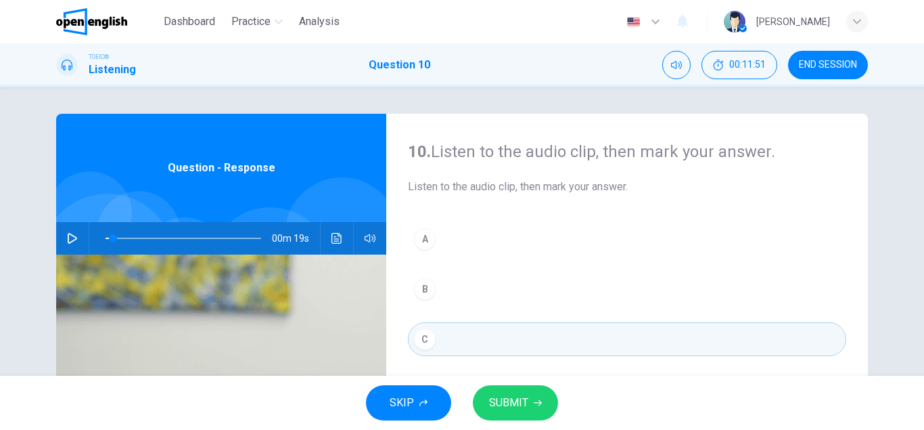
click at [484, 405] on button "SUBMIT" at bounding box center [515, 402] width 85 height 35
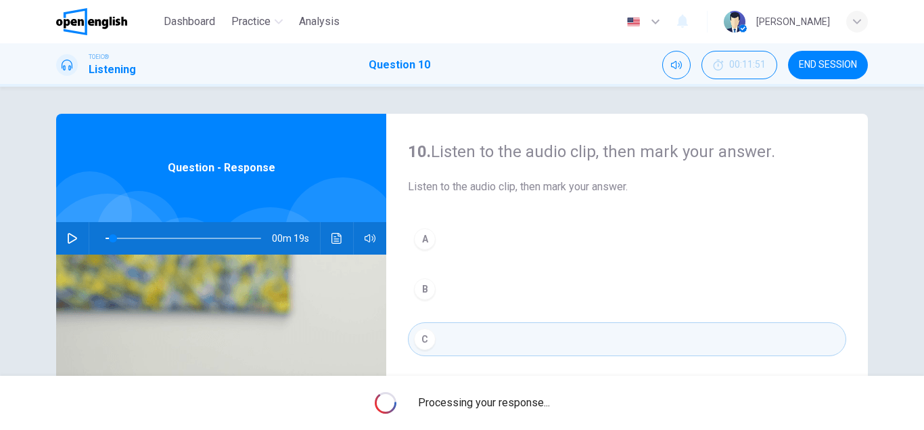
type input "*"
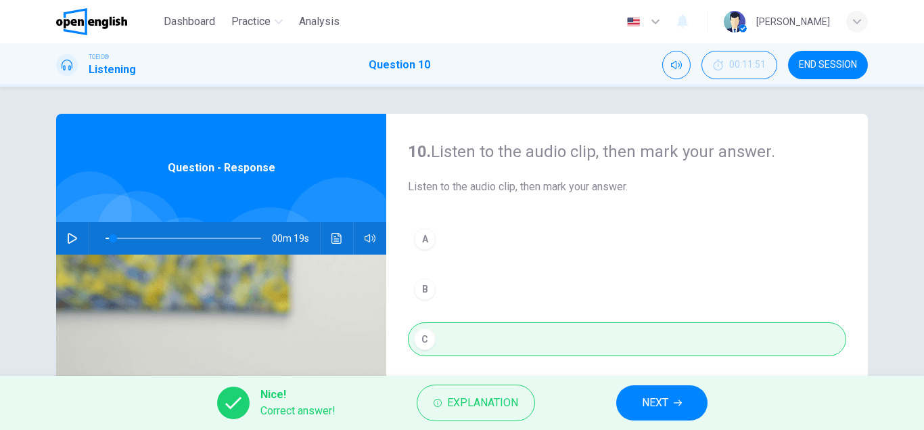
click at [670, 412] on button "NEXT" at bounding box center [661, 402] width 91 height 35
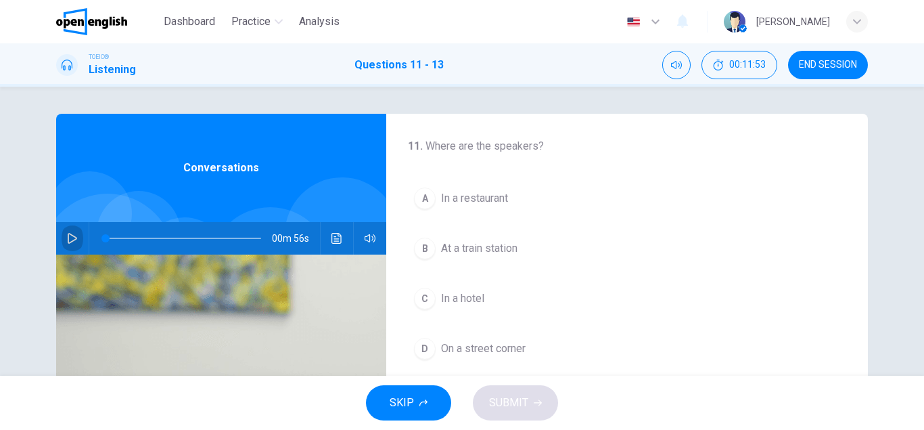
click at [74, 236] on icon "button" at bounding box center [72, 238] width 9 height 11
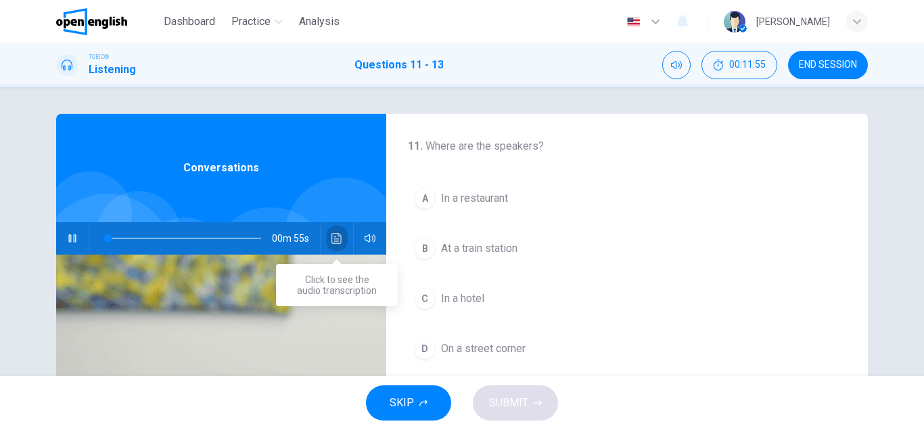
click at [333, 243] on icon "Click to see the audio transcription" at bounding box center [337, 238] width 10 height 11
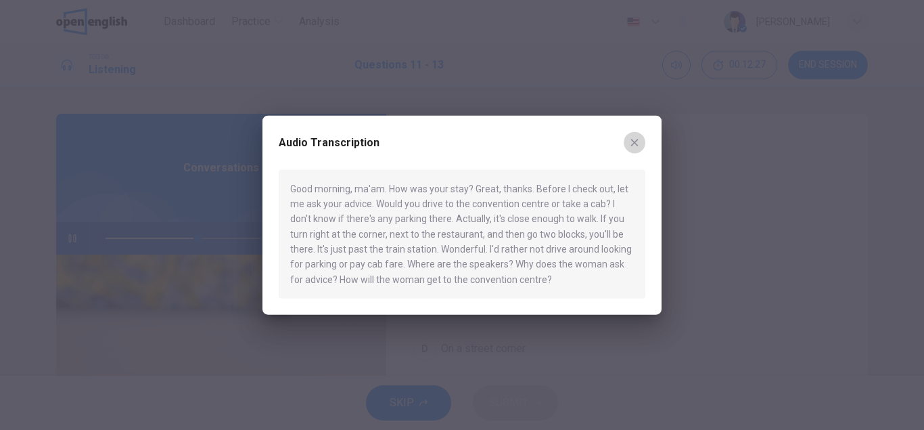
click at [633, 139] on icon "button" at bounding box center [634, 142] width 11 height 11
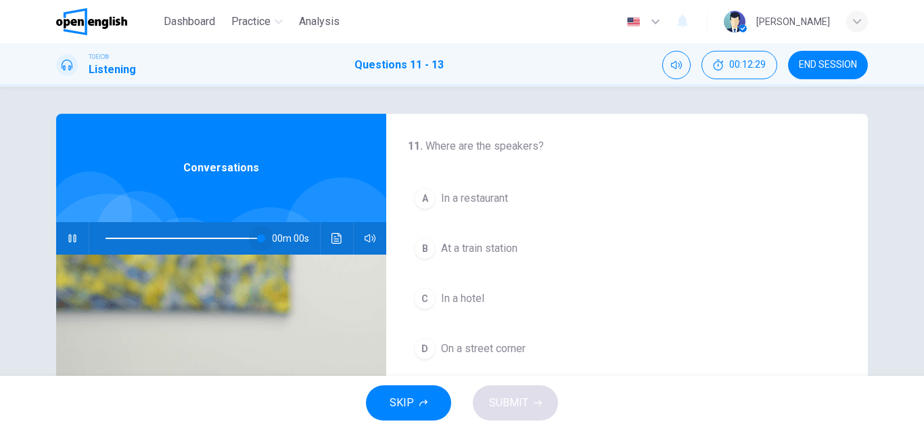
click at [261, 235] on span at bounding box center [184, 238] width 156 height 19
click at [68, 239] on icon "button" at bounding box center [72, 238] width 11 height 11
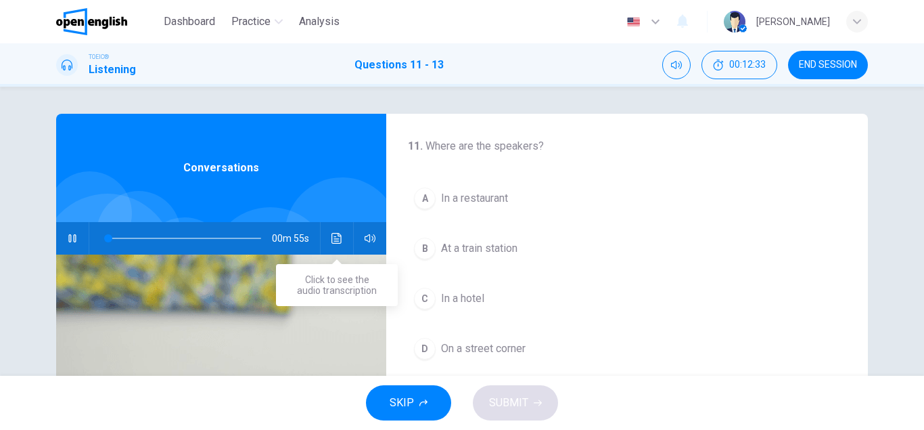
click at [339, 238] on icon "Click to see the audio transcription" at bounding box center [337, 238] width 11 height 11
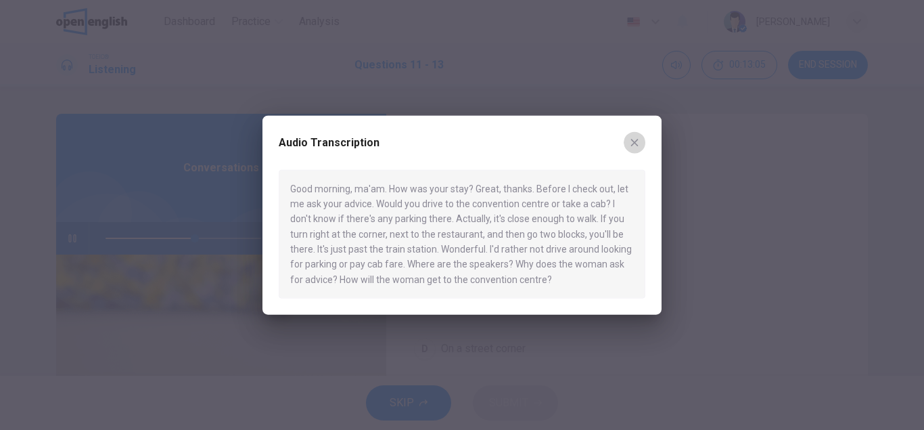
click at [635, 141] on icon "button" at bounding box center [634, 142] width 11 height 11
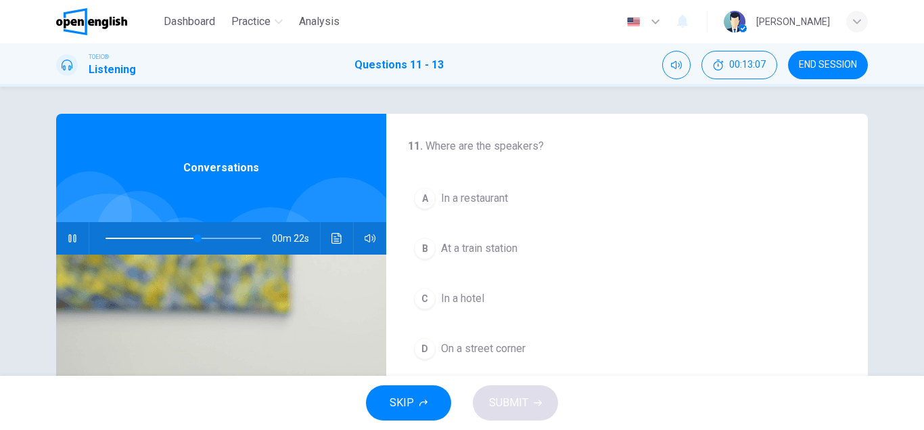
click at [70, 235] on icon "button" at bounding box center [72, 238] width 11 height 11
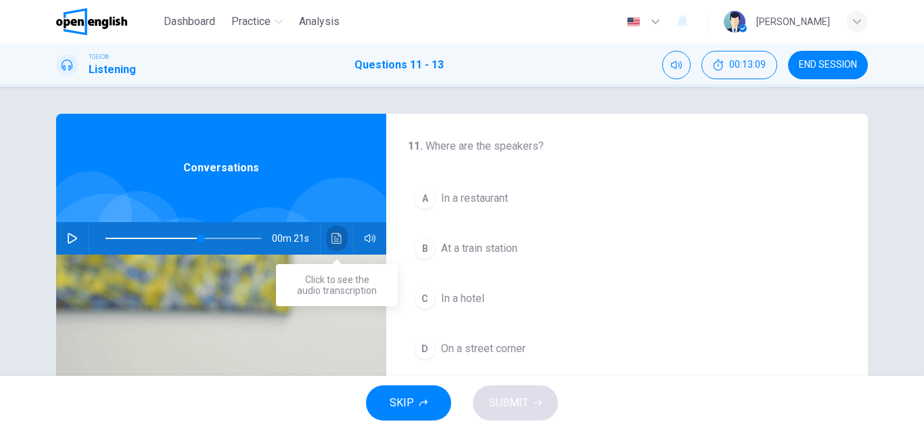
click at [329, 235] on button "Click to see the audio transcription" at bounding box center [337, 238] width 22 height 32
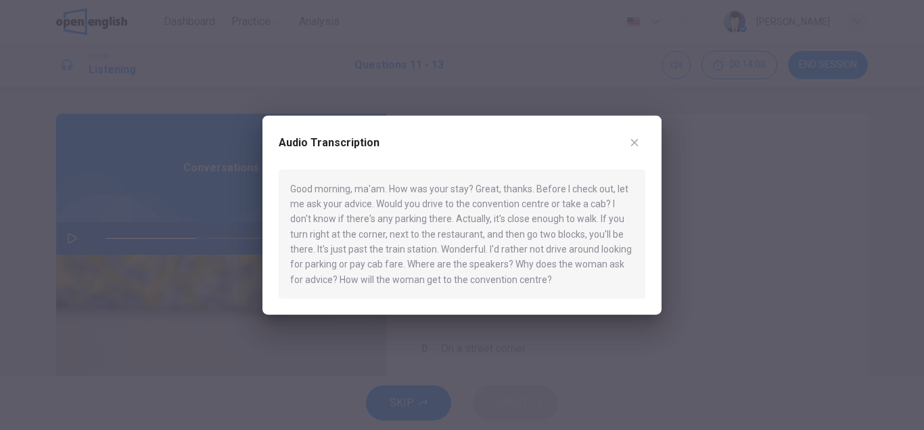
click at [638, 140] on icon "button" at bounding box center [634, 142] width 11 height 11
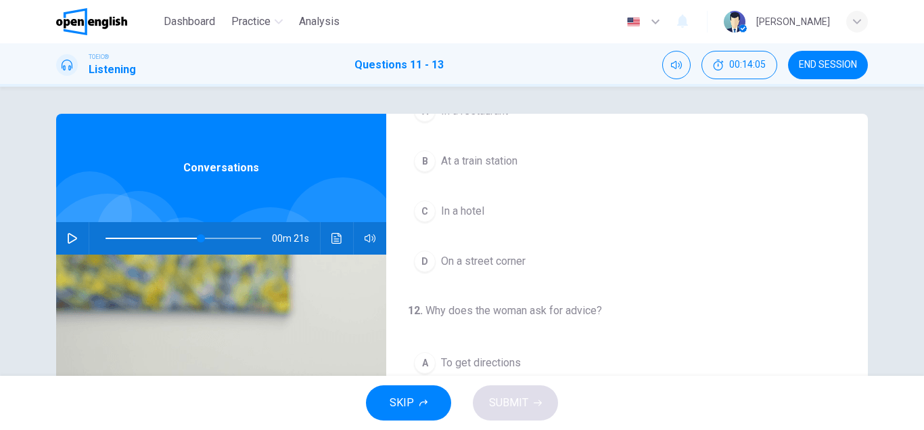
scroll to position [90, 0]
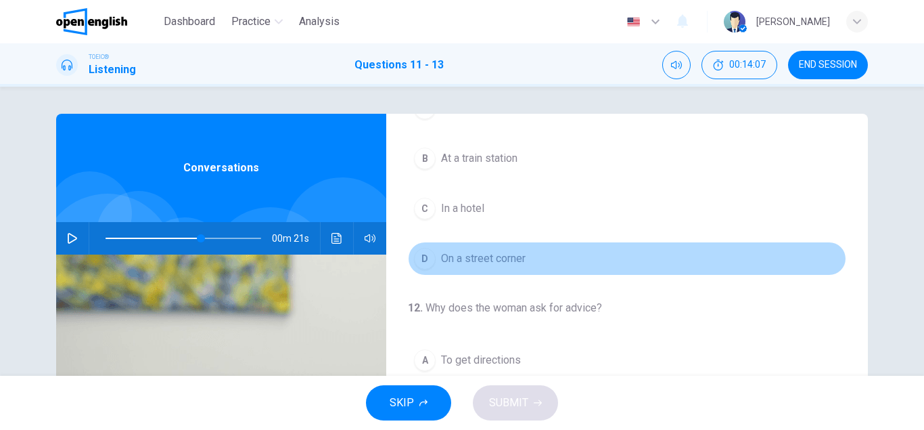
click at [424, 259] on div "D" at bounding box center [425, 259] width 22 height 22
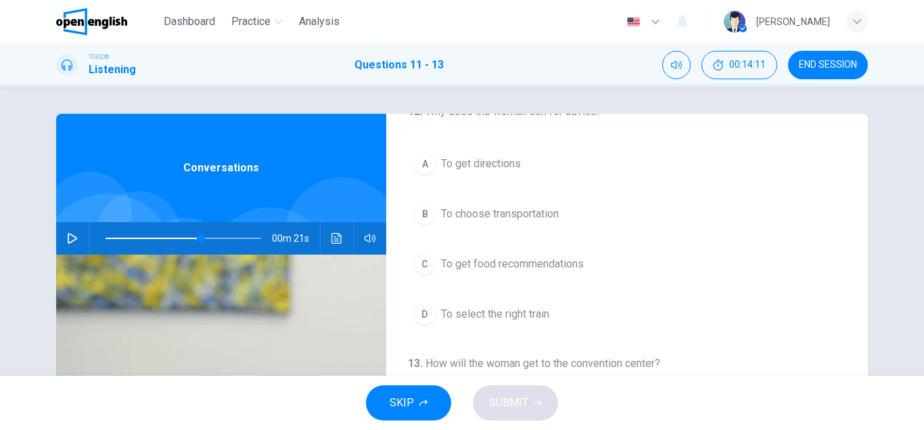
scroll to position [290, 0]
click at [428, 162] on div "A" at bounding box center [425, 161] width 22 height 22
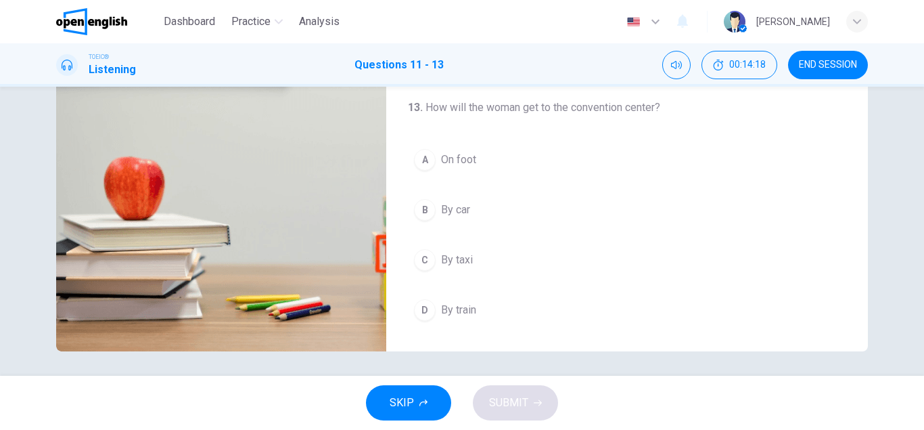
scroll to position [233, 0]
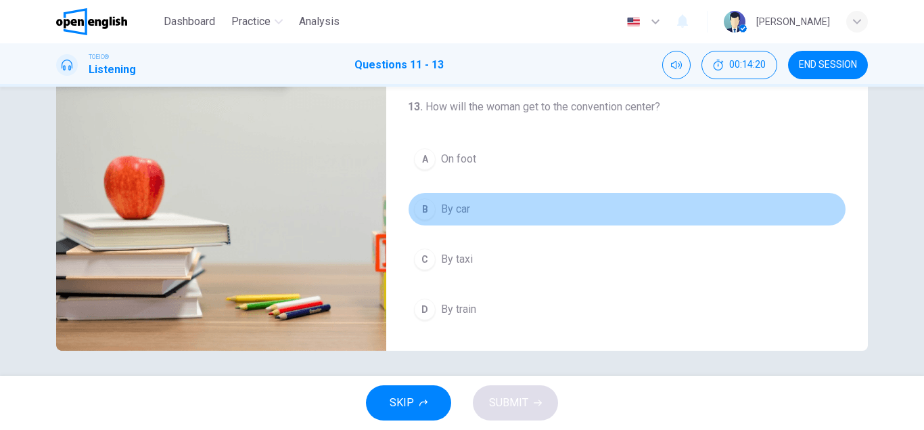
click at [426, 219] on div "B" at bounding box center [425, 209] width 22 height 22
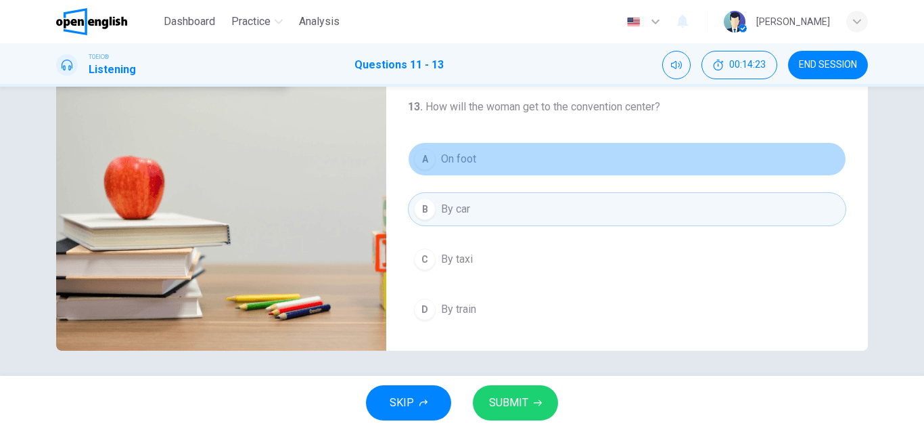
click at [428, 164] on div "A" at bounding box center [425, 159] width 22 height 22
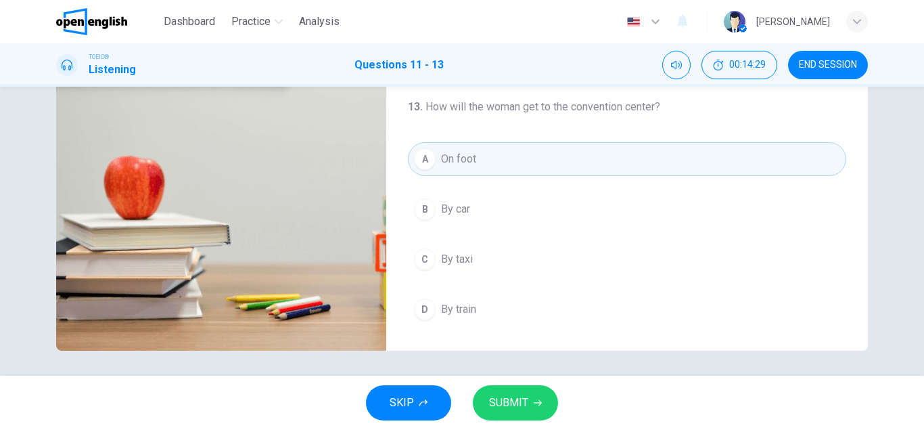
click at [514, 413] on button "SUBMIT" at bounding box center [515, 402] width 85 height 35
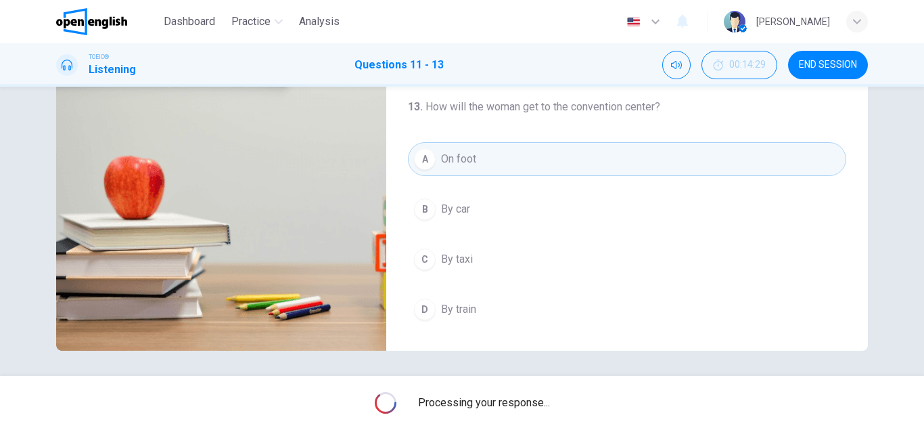
type input "**"
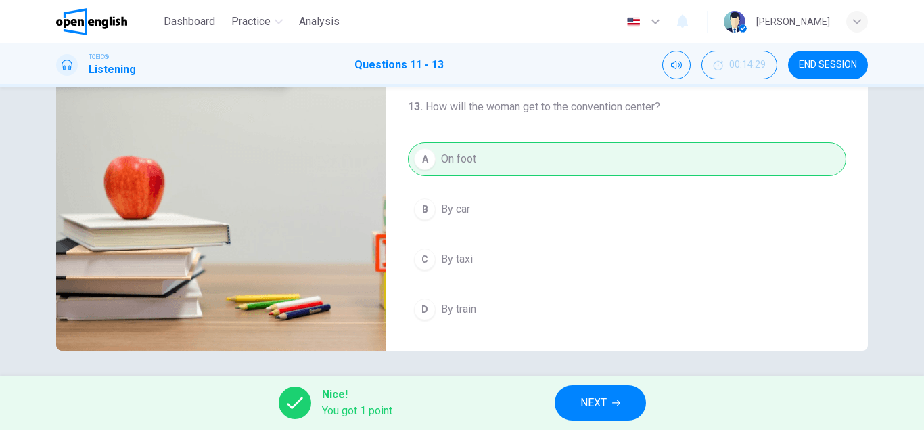
click at [604, 410] on span "NEXT" at bounding box center [594, 402] width 26 height 19
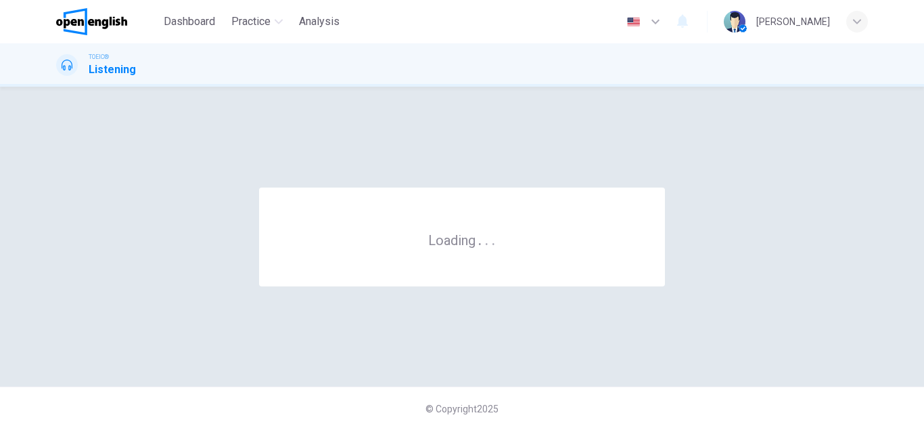
scroll to position [0, 0]
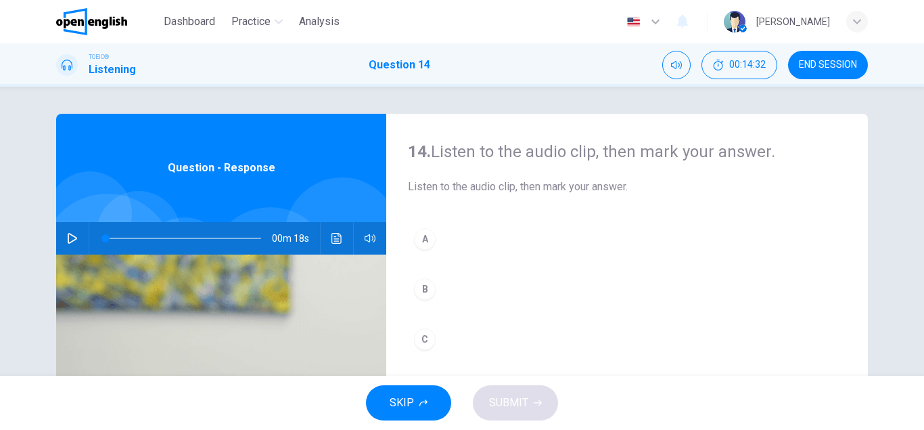
click at [66, 236] on button "button" at bounding box center [73, 238] width 22 height 32
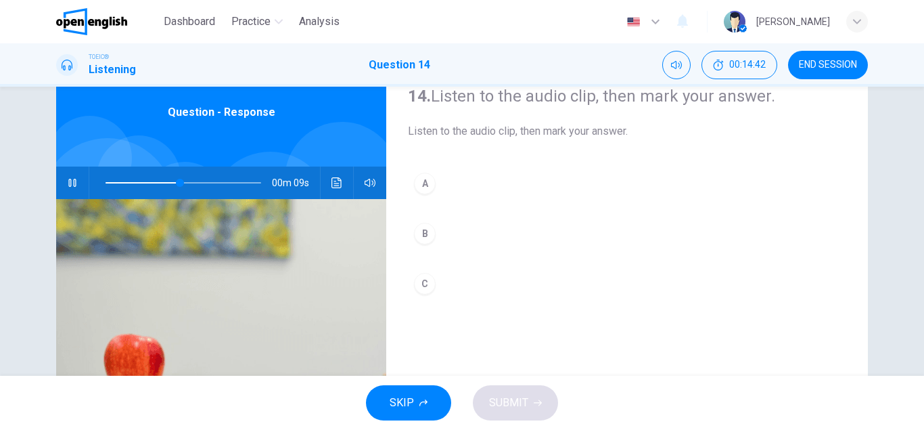
scroll to position [56, 0]
click at [425, 236] on div "B" at bounding box center [425, 233] width 22 height 22
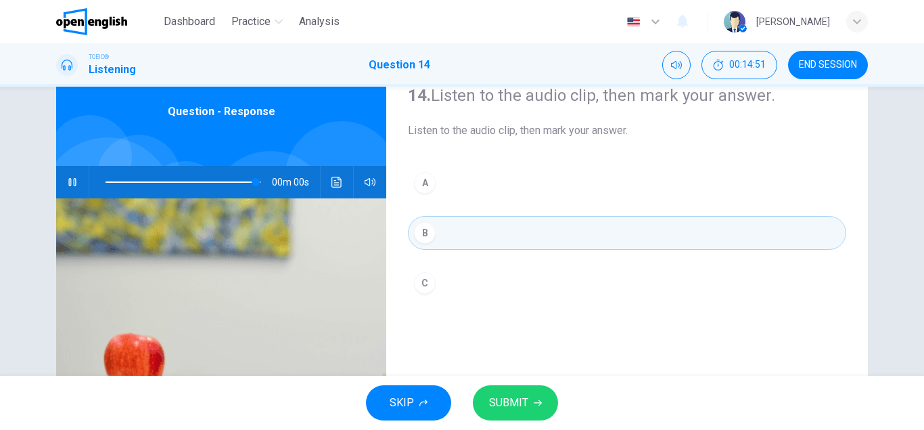
type input "*"
click at [531, 406] on button "SUBMIT" at bounding box center [515, 402] width 85 height 35
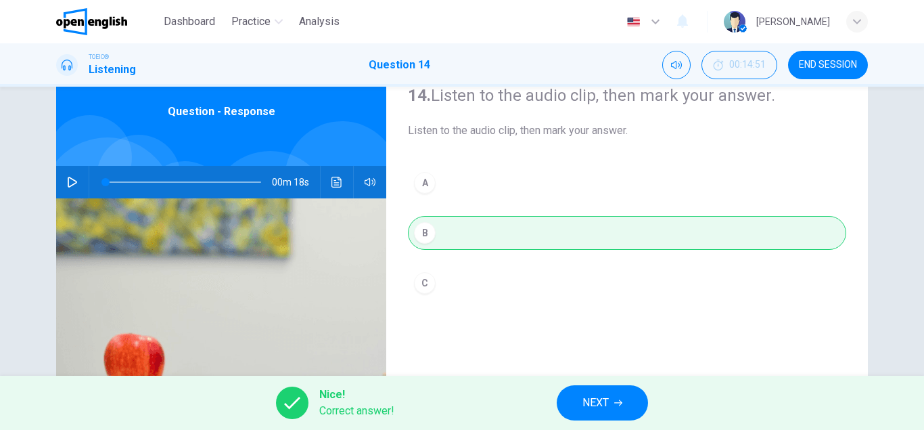
click at [581, 401] on button "NEXT" at bounding box center [602, 402] width 91 height 35
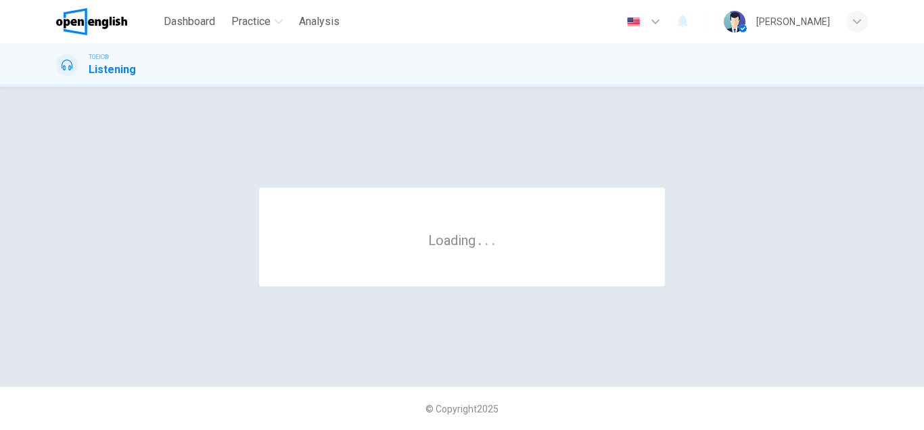
scroll to position [0, 0]
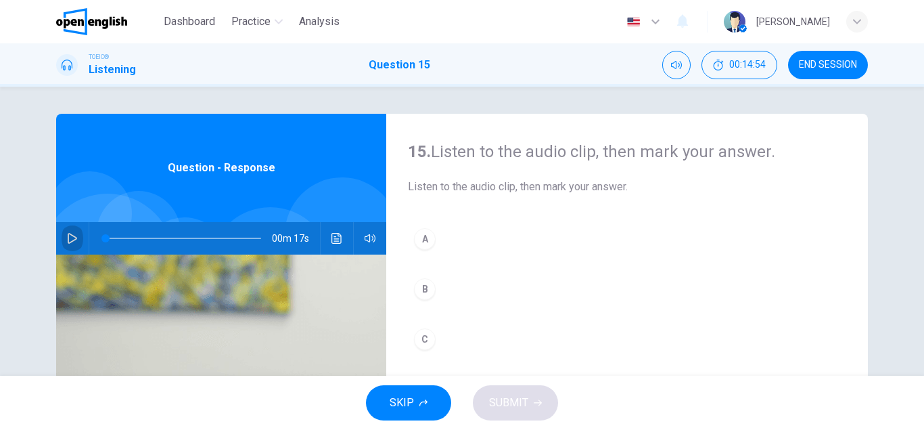
click at [72, 236] on icon "button" at bounding box center [72, 238] width 11 height 11
click at [106, 240] on span at bounding box center [184, 238] width 156 height 19
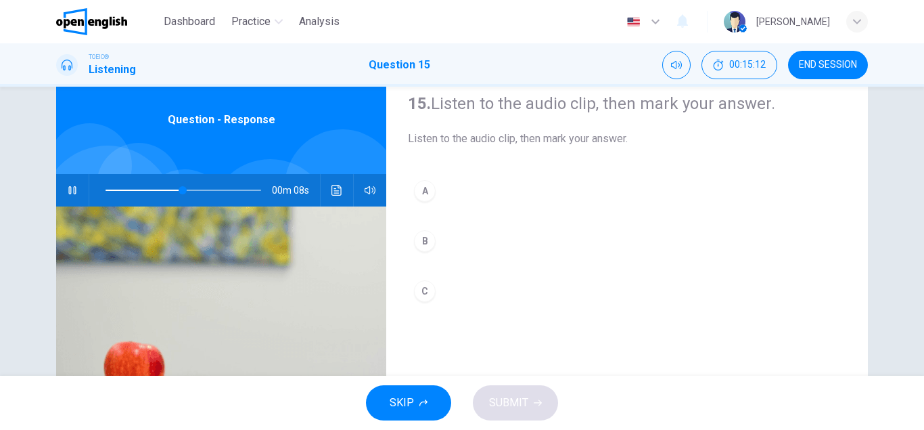
scroll to position [52, 0]
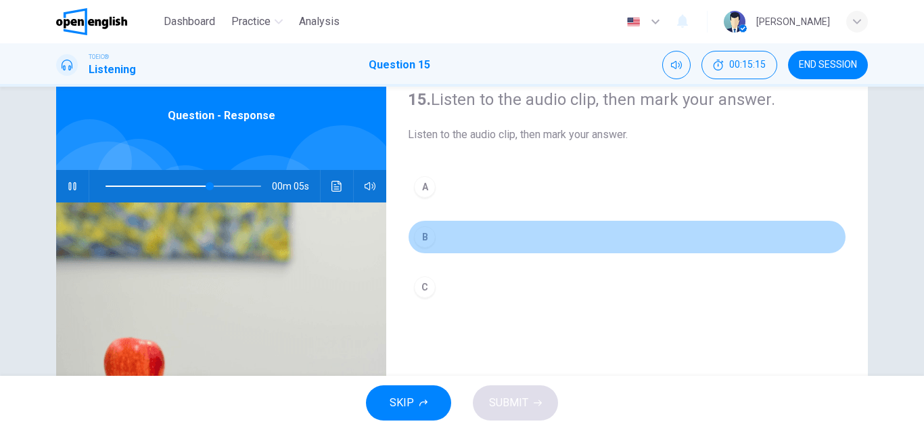
click at [435, 242] on button "B" at bounding box center [627, 237] width 438 height 34
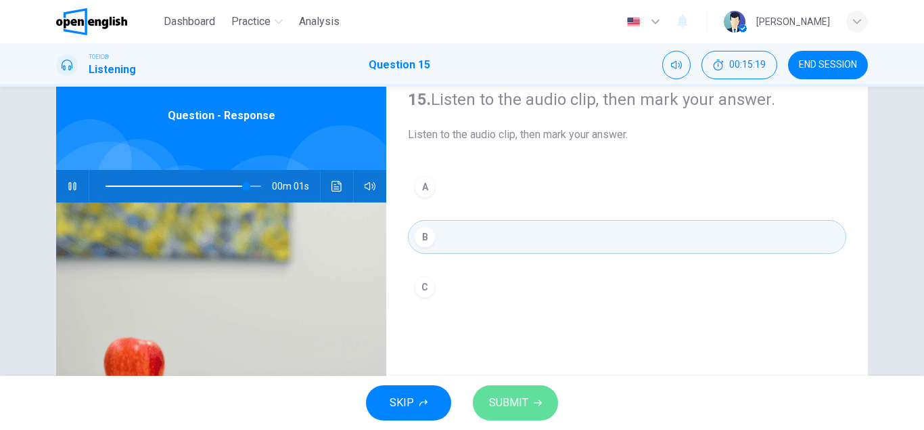
click at [517, 403] on span "SUBMIT" at bounding box center [508, 402] width 39 height 19
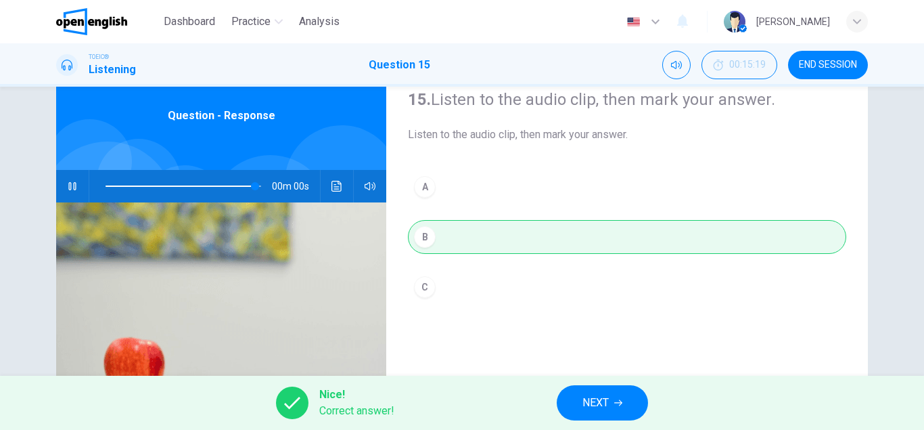
type input "*"
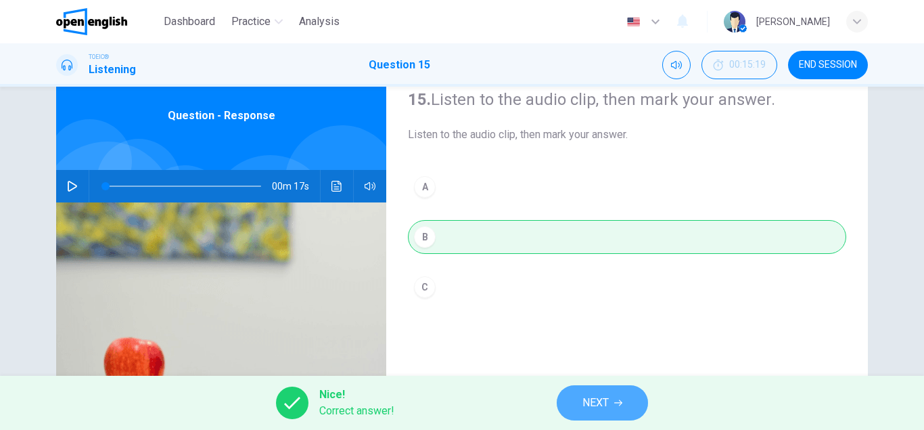
click at [620, 408] on button "NEXT" at bounding box center [602, 402] width 91 height 35
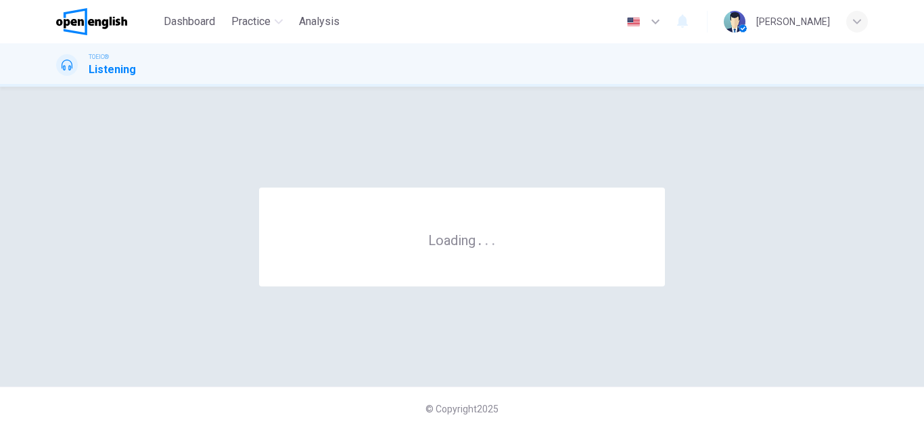
scroll to position [0, 0]
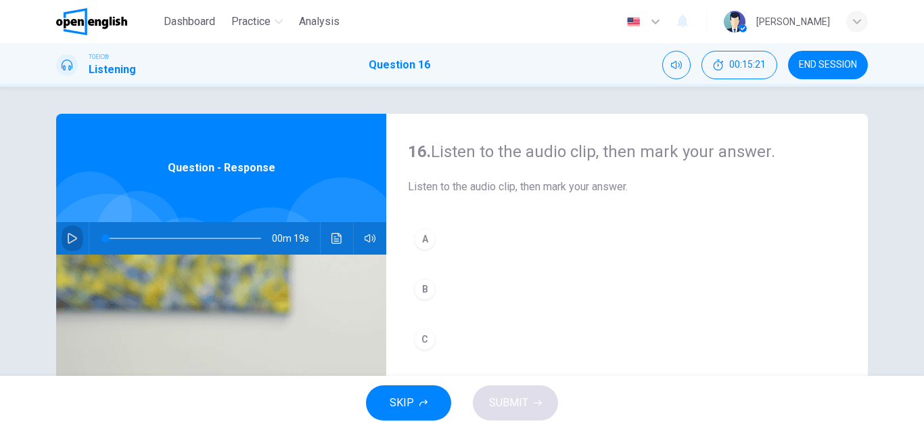
click at [70, 238] on icon "button" at bounding box center [72, 238] width 11 height 11
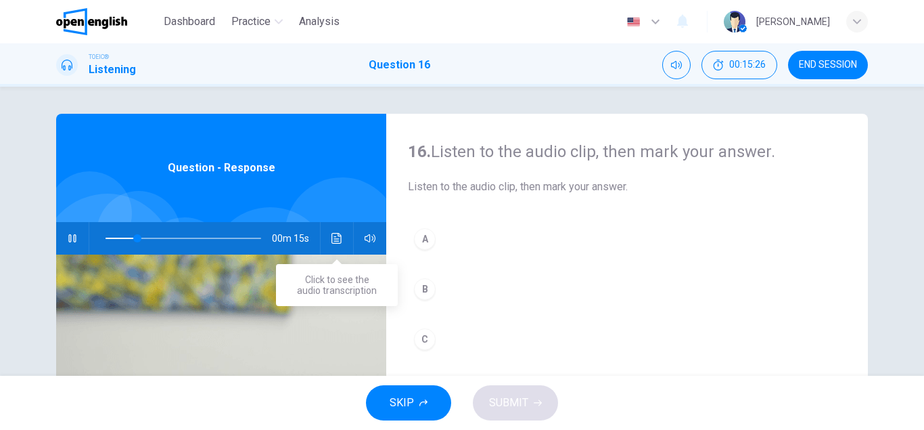
click at [332, 237] on icon "Click to see the audio transcription" at bounding box center [337, 238] width 10 height 11
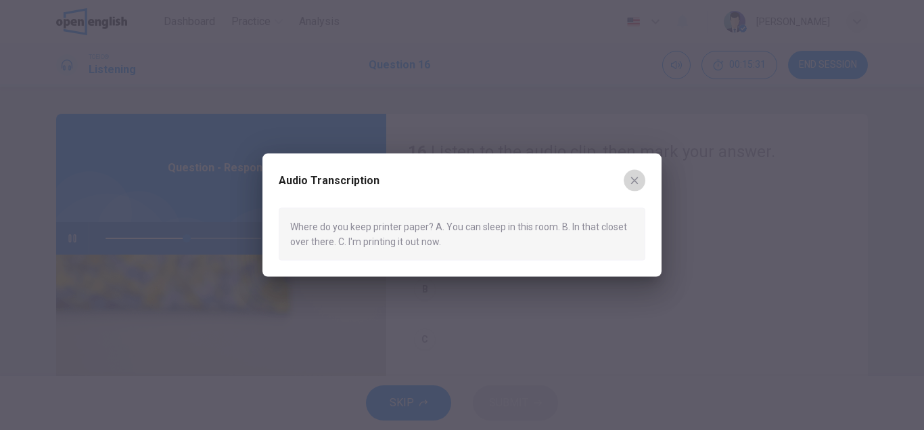
click at [636, 182] on icon "button" at bounding box center [634, 180] width 7 height 7
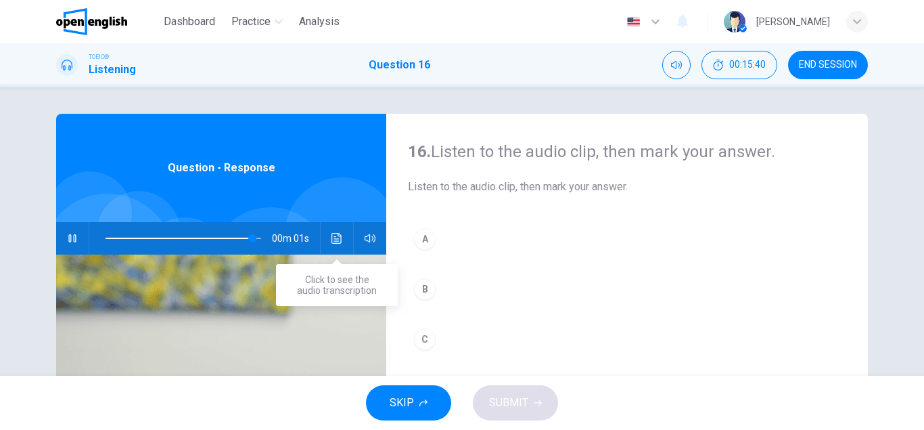
type input "*"
click at [342, 244] on button "Click to see the audio transcription" at bounding box center [337, 238] width 22 height 32
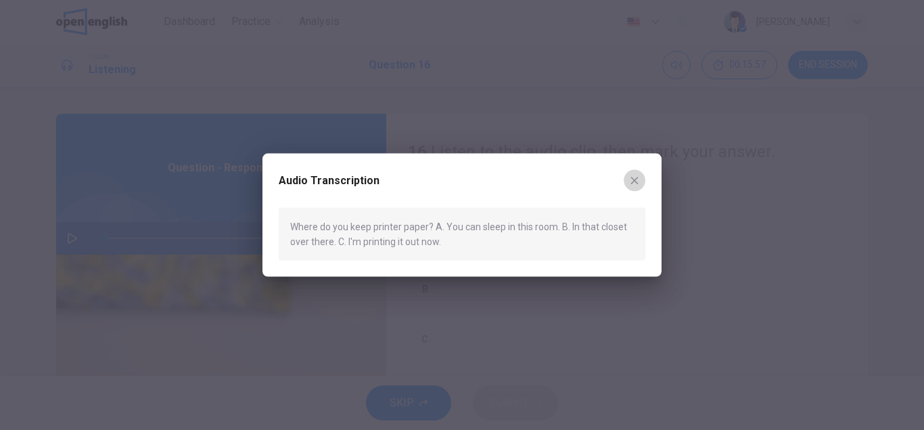
click at [637, 178] on icon "button" at bounding box center [634, 180] width 7 height 7
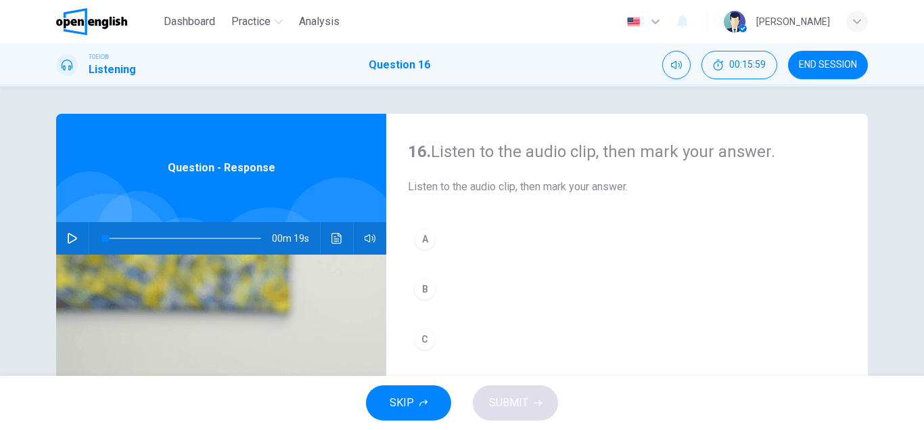
click at [430, 288] on div "B" at bounding box center [425, 289] width 22 height 22
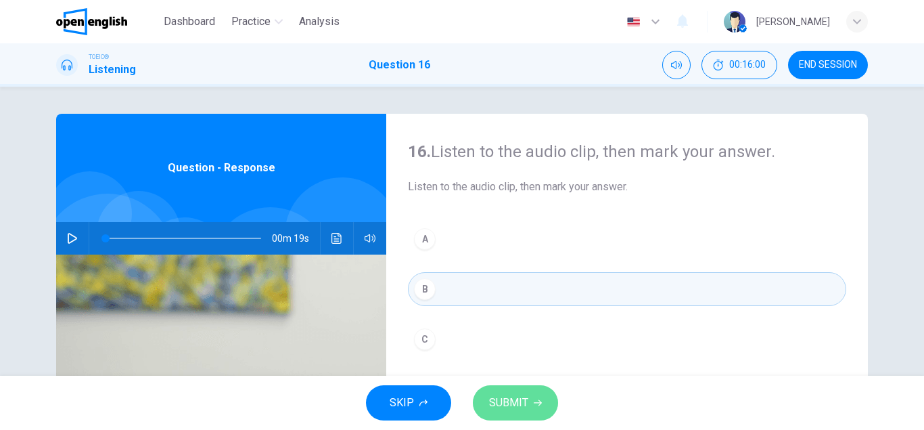
click at [525, 400] on span "SUBMIT" at bounding box center [508, 402] width 39 height 19
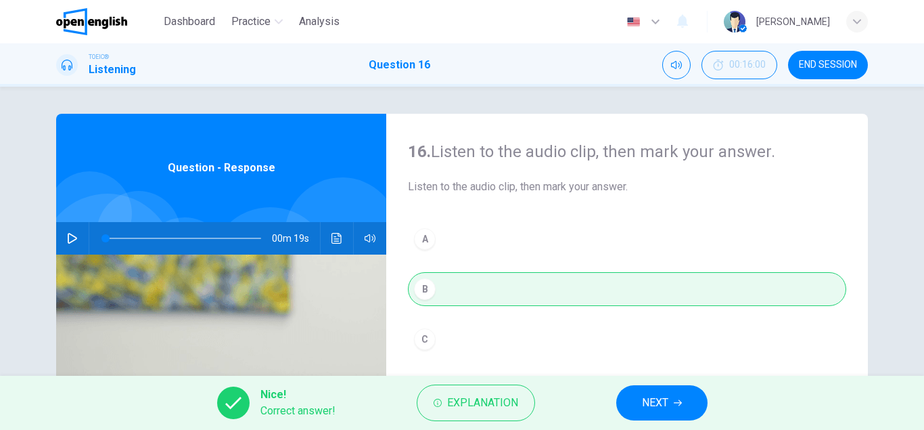
click at [646, 402] on span "NEXT" at bounding box center [655, 402] width 26 height 19
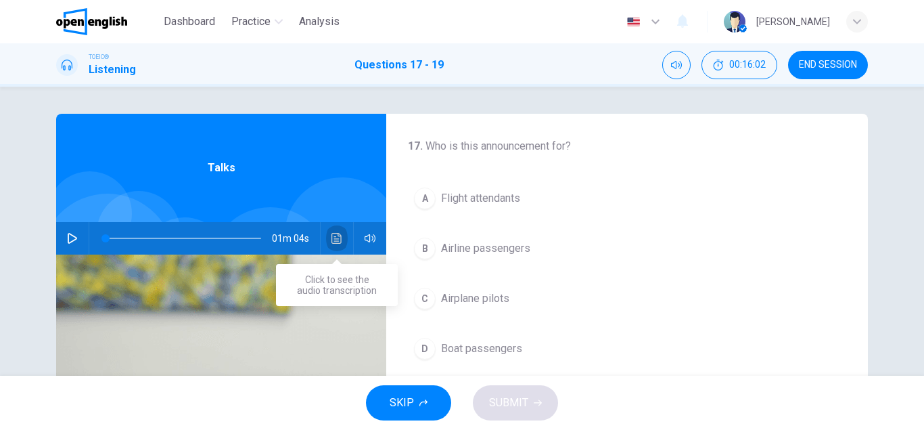
click at [344, 238] on button "Click to see the audio transcription" at bounding box center [337, 238] width 22 height 32
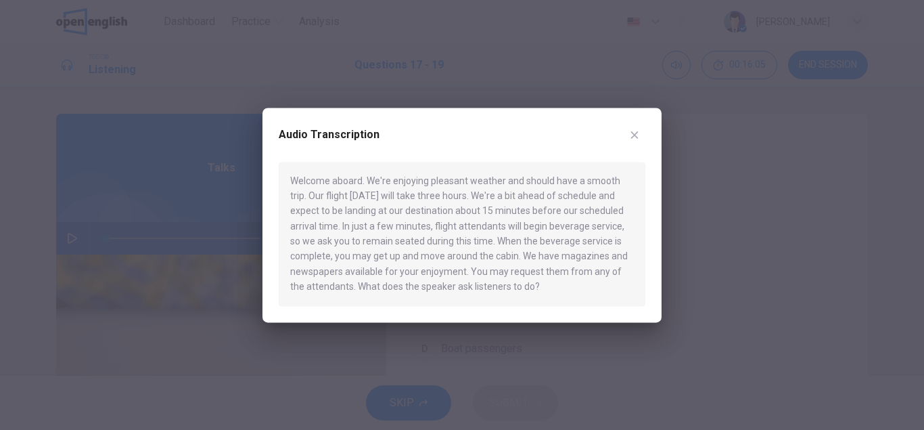
click at [628, 137] on button "button" at bounding box center [635, 135] width 22 height 22
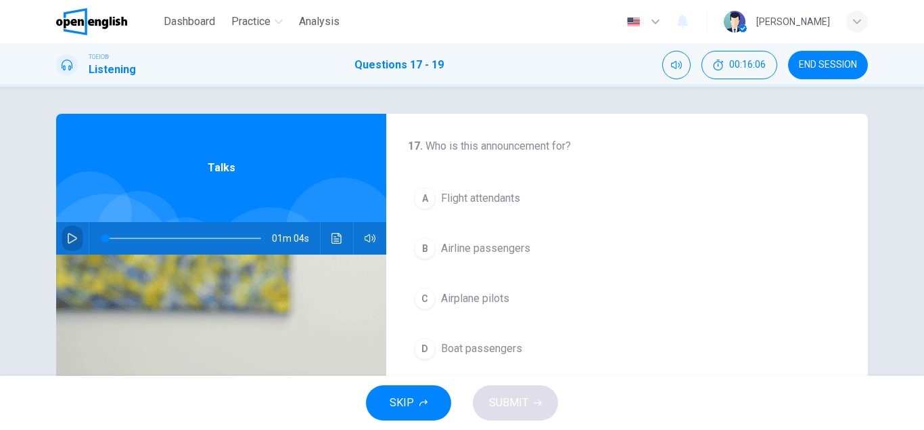
click at [67, 244] on button "button" at bounding box center [73, 238] width 22 height 32
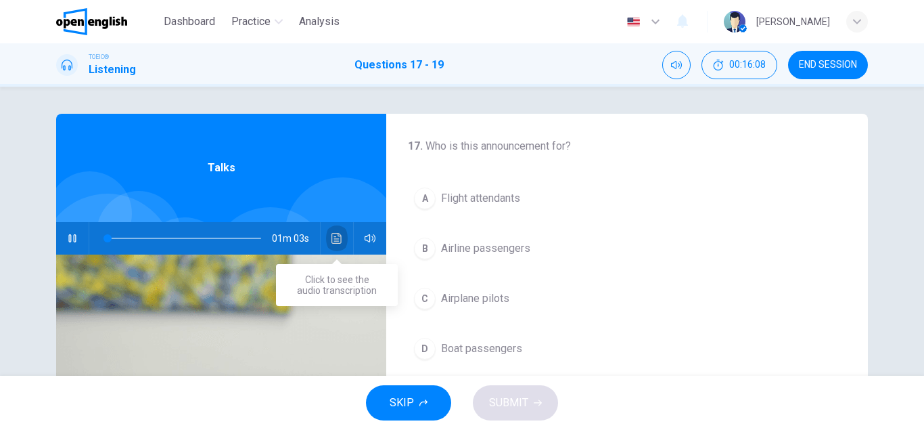
click at [335, 238] on icon "Click to see the audio transcription" at bounding box center [337, 238] width 11 height 11
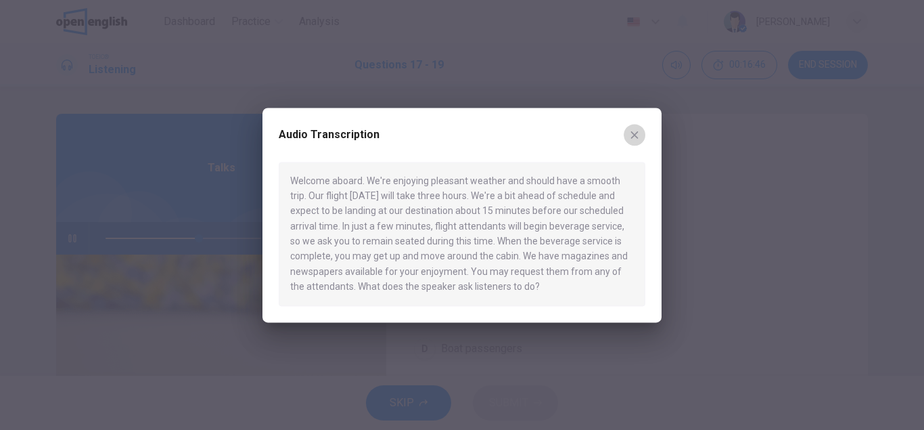
click at [641, 131] on button "button" at bounding box center [635, 135] width 22 height 22
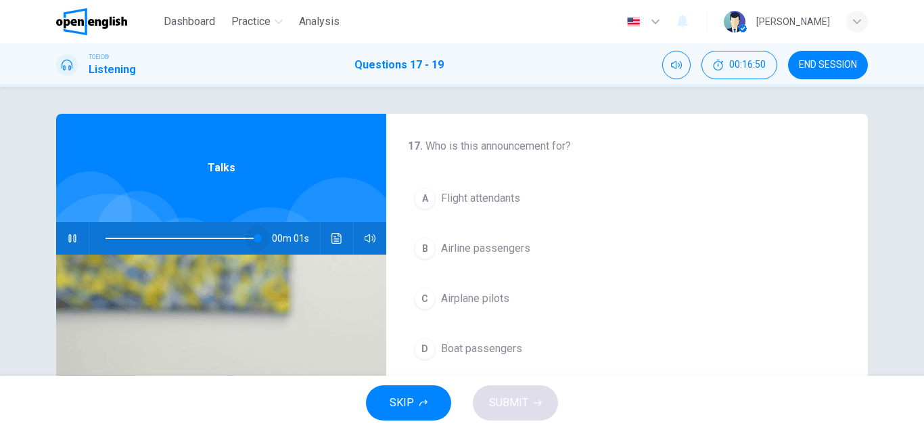
click at [259, 237] on span at bounding box center [184, 238] width 156 height 19
click at [70, 235] on icon "button" at bounding box center [72, 238] width 11 height 11
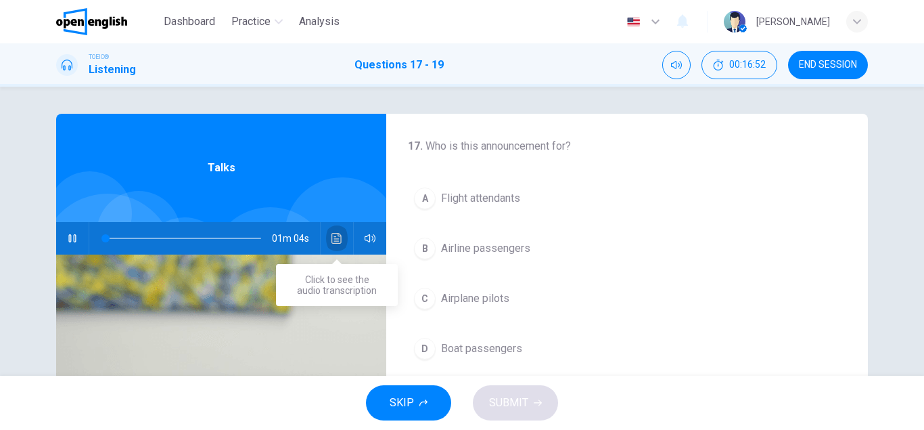
click at [345, 238] on button "Click to see the audio transcription" at bounding box center [337, 238] width 22 height 32
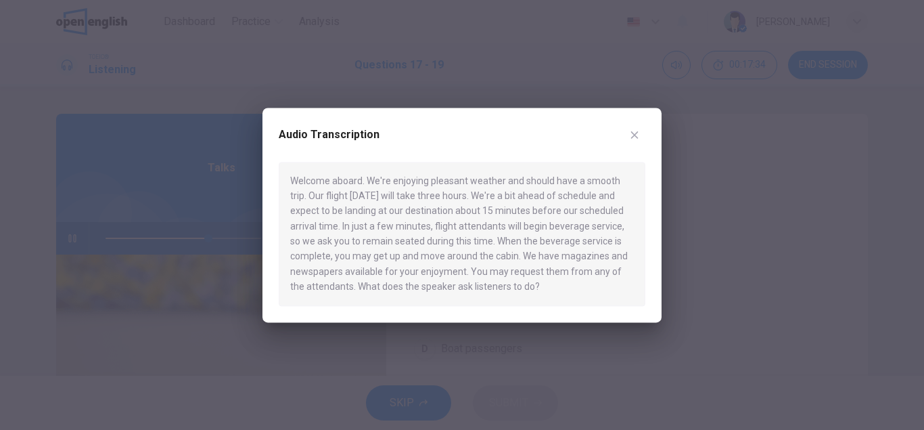
click at [637, 133] on icon "button" at bounding box center [634, 134] width 7 height 7
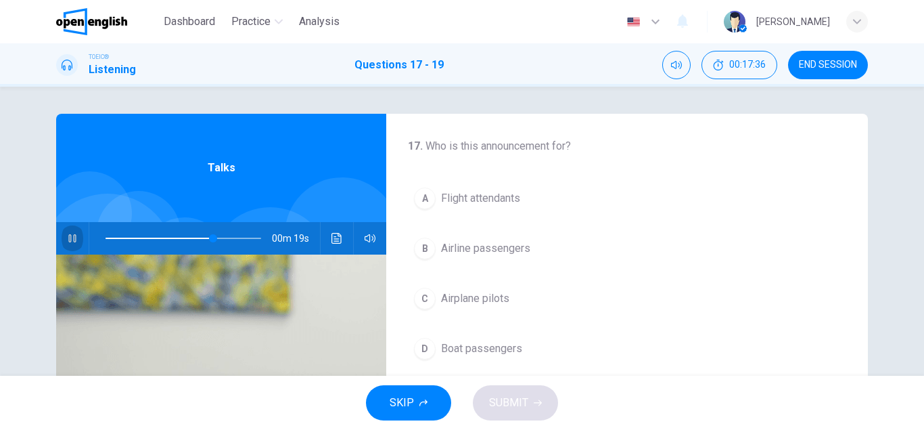
click at [67, 242] on icon "button" at bounding box center [72, 238] width 11 height 11
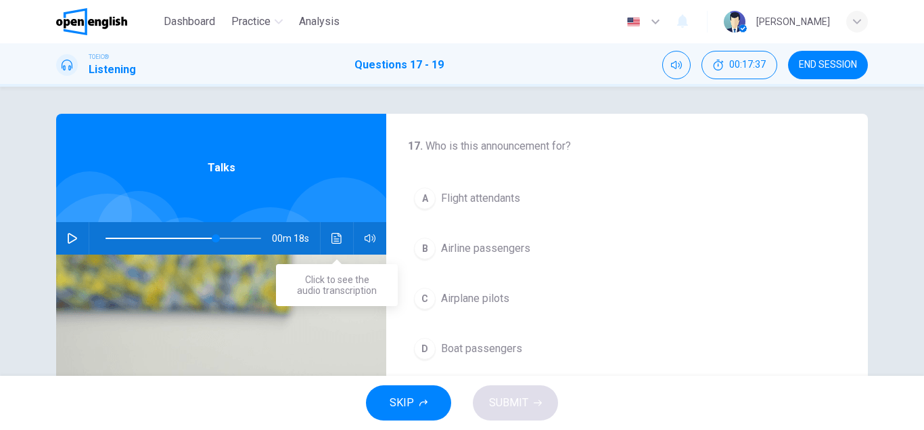
click at [337, 239] on icon "Click to see the audio transcription" at bounding box center [337, 238] width 10 height 11
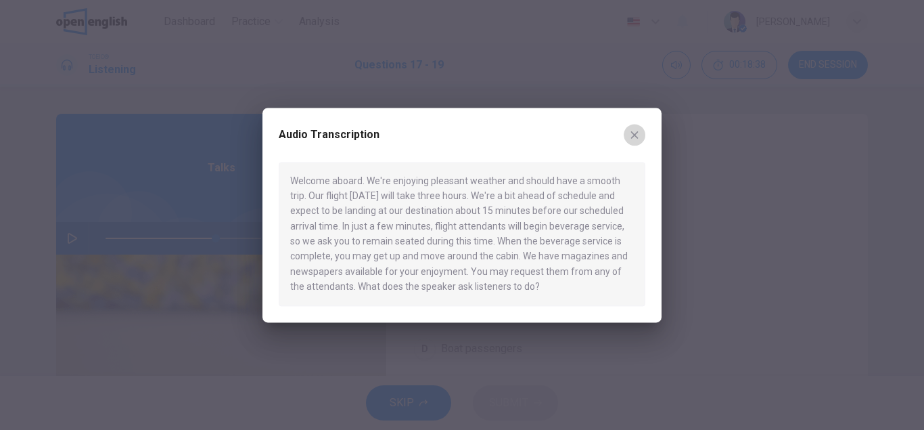
click at [635, 135] on icon "button" at bounding box center [634, 134] width 7 height 7
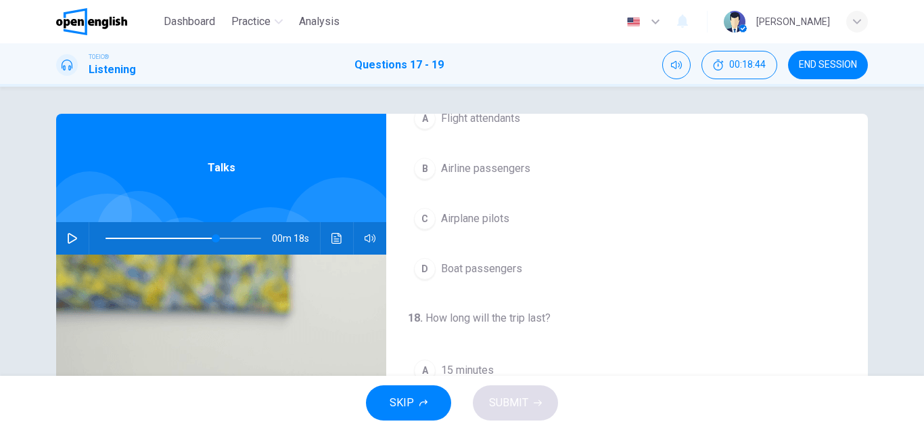
scroll to position [81, 0]
click at [426, 168] on div "B" at bounding box center [425, 168] width 22 height 22
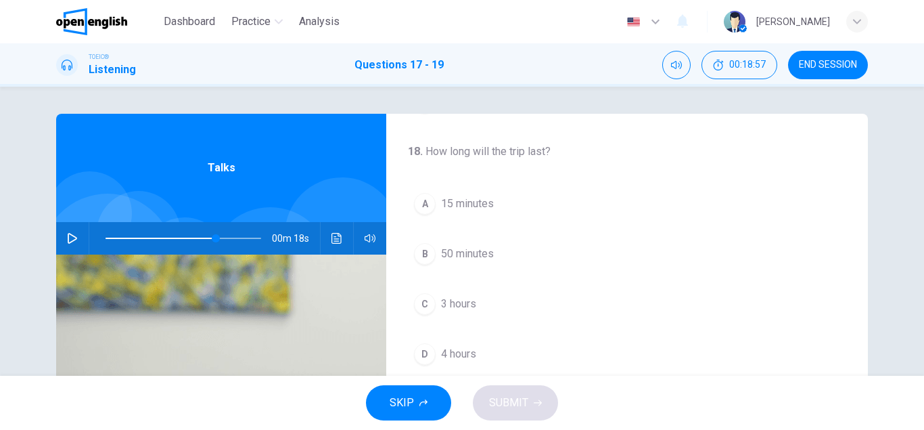
scroll to position [241, 0]
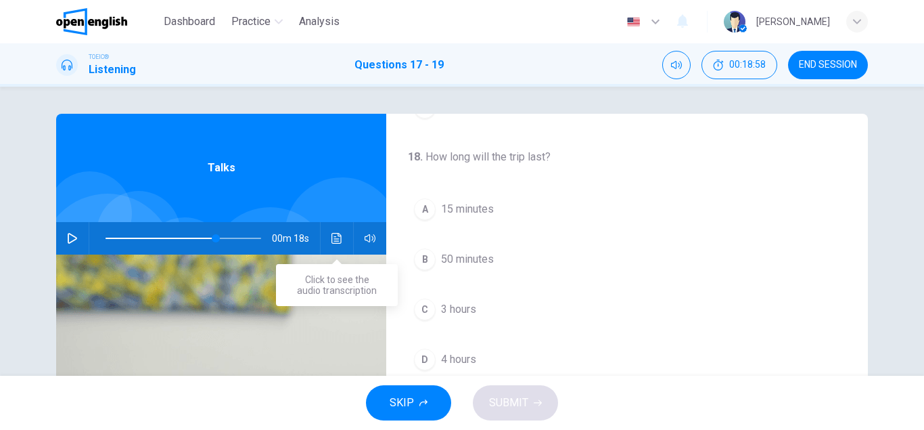
click at [337, 231] on button "Click to see the audio transcription" at bounding box center [337, 238] width 22 height 32
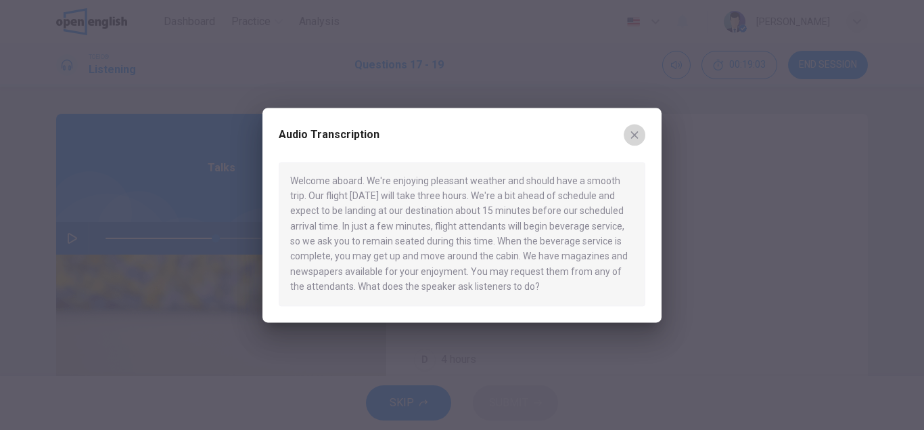
click at [638, 134] on icon "button" at bounding box center [634, 134] width 11 height 11
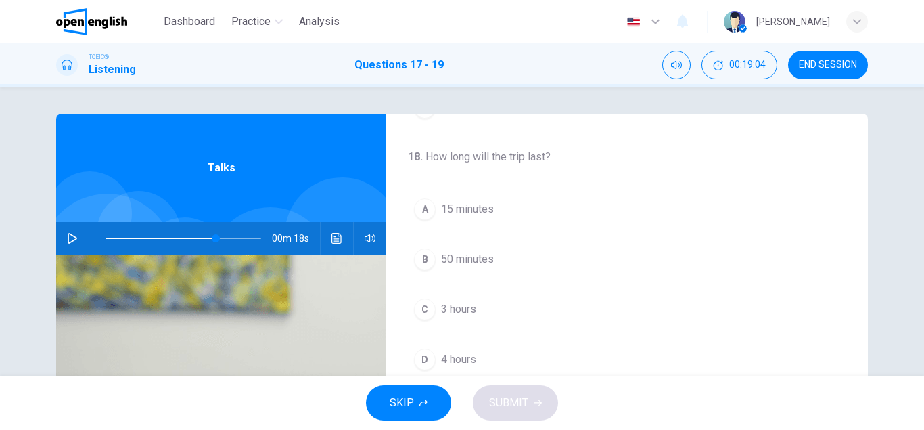
click at [428, 218] on div "A" at bounding box center [425, 209] width 22 height 22
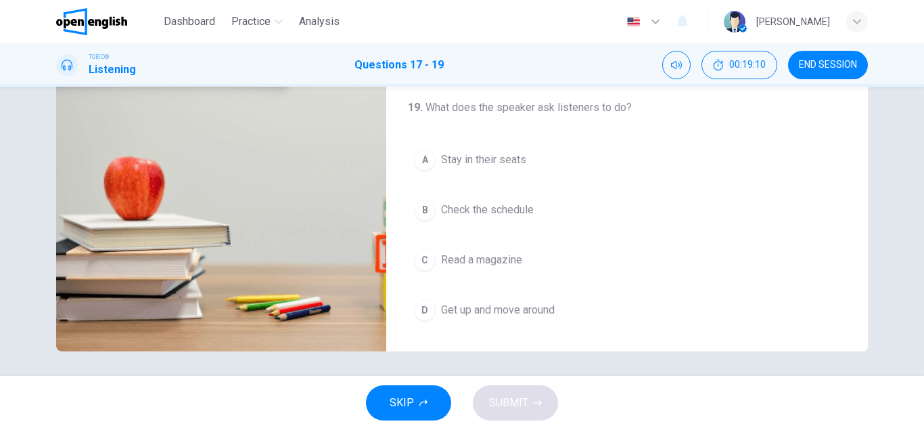
scroll to position [235, 0]
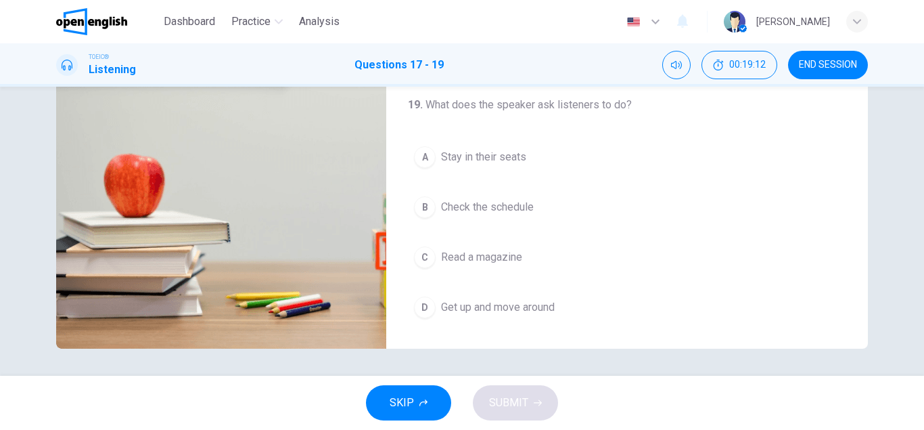
click at [430, 168] on button "A Stay in their seats" at bounding box center [627, 157] width 438 height 34
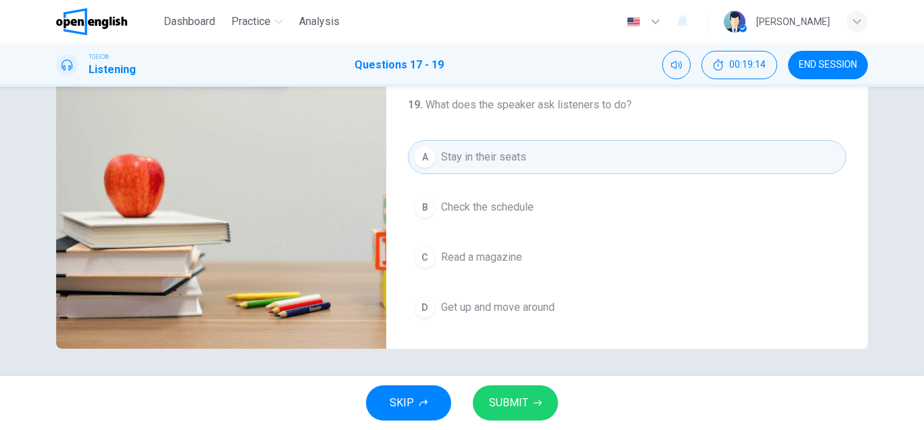
click at [517, 411] on span "SUBMIT" at bounding box center [508, 402] width 39 height 19
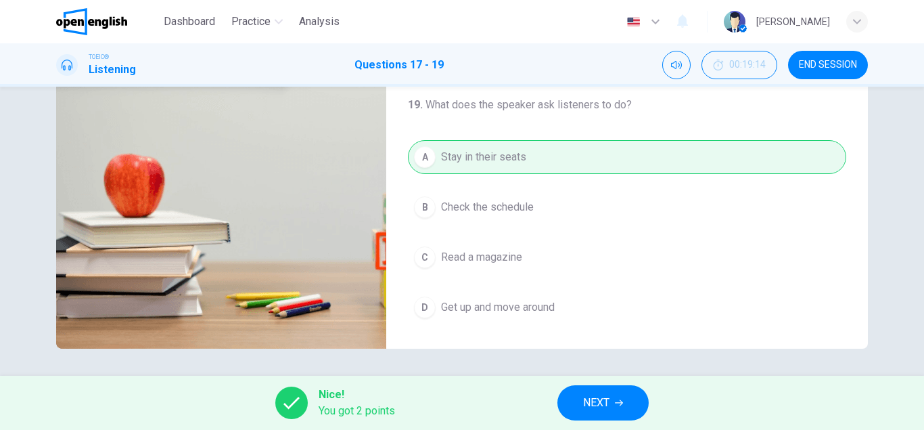
type input "**"
click at [610, 394] on span "NEXT" at bounding box center [596, 402] width 26 height 19
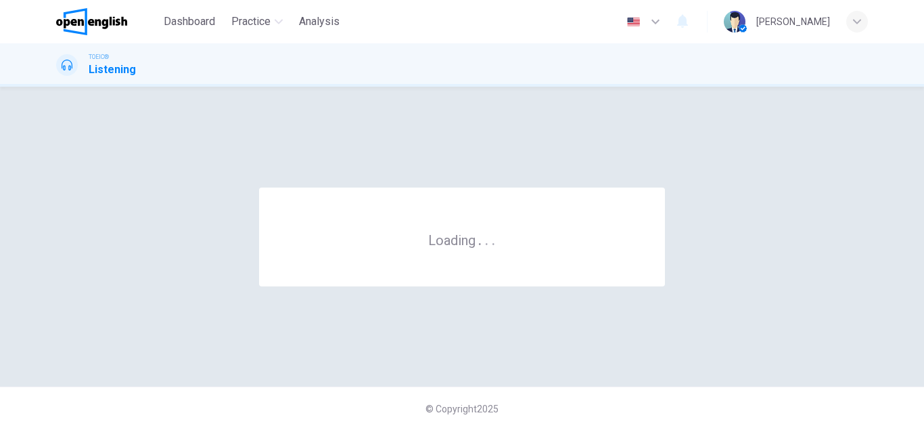
scroll to position [0, 0]
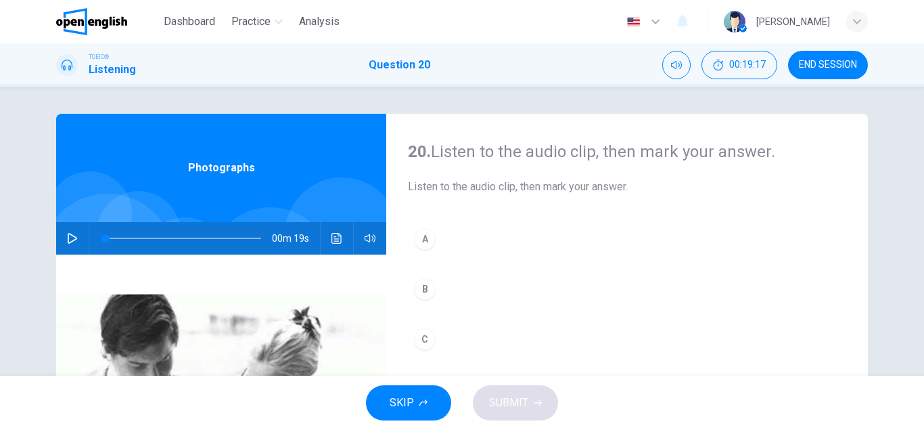
click at [70, 238] on icon "button" at bounding box center [72, 238] width 11 height 11
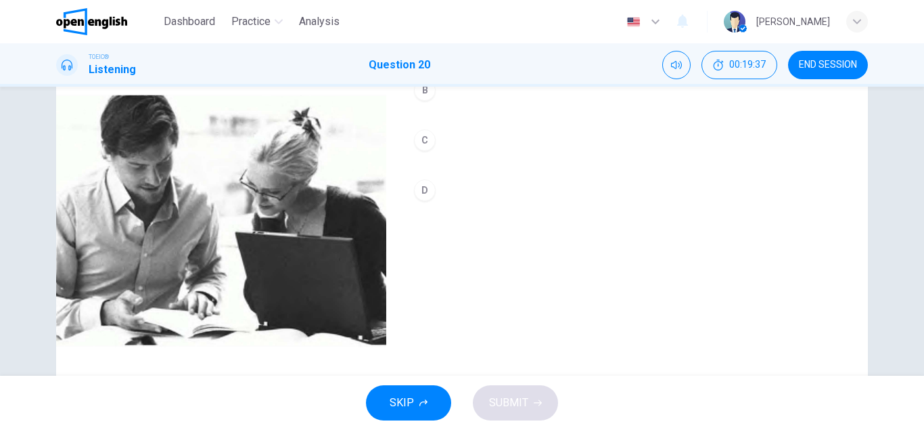
type input "*"
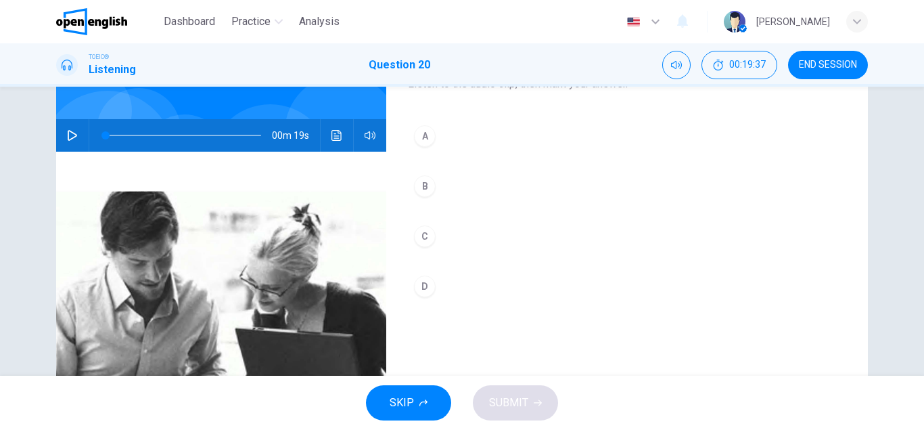
scroll to position [95, 0]
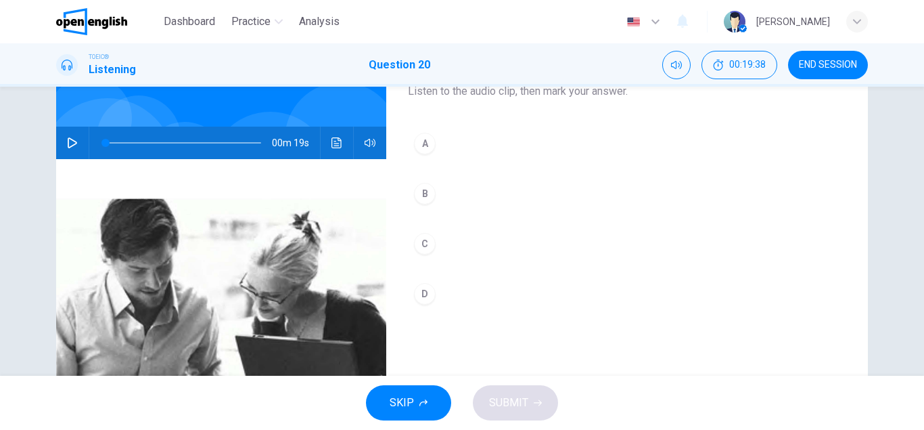
click at [430, 145] on div "A" at bounding box center [425, 144] width 22 height 22
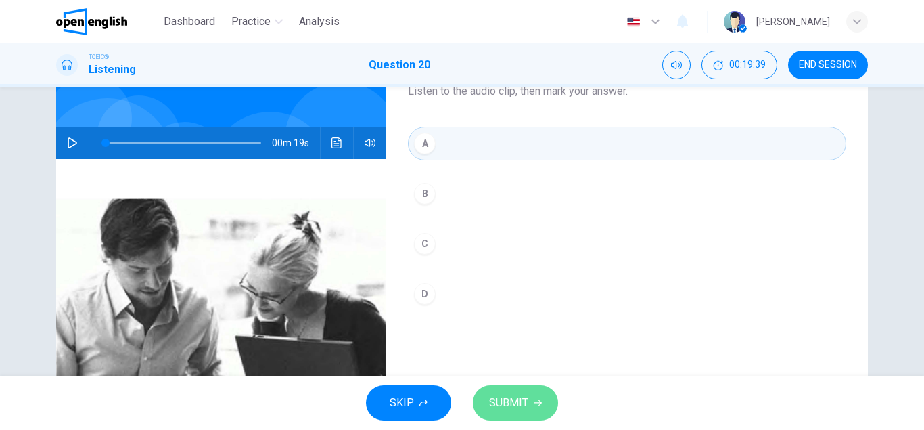
click at [524, 399] on span "SUBMIT" at bounding box center [508, 402] width 39 height 19
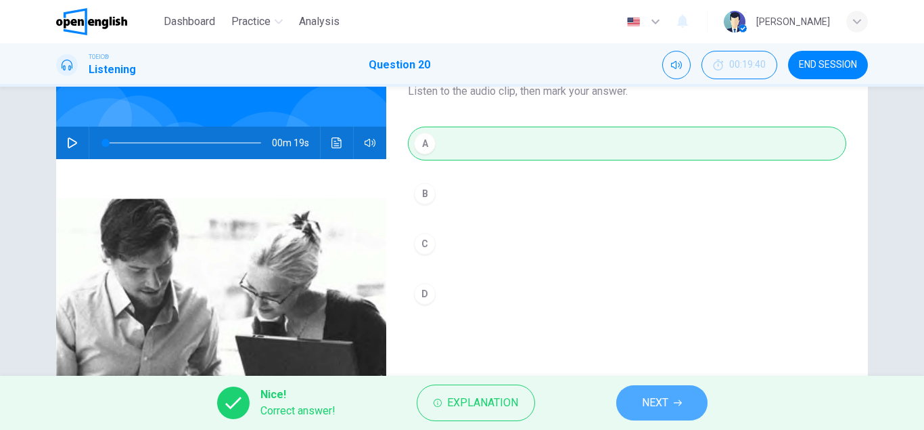
click at [685, 398] on button "NEXT" at bounding box center [661, 402] width 91 height 35
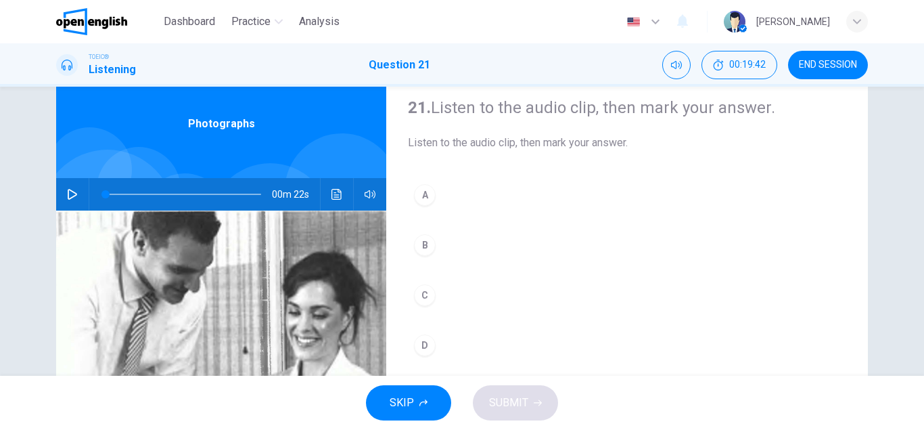
scroll to position [43, 0]
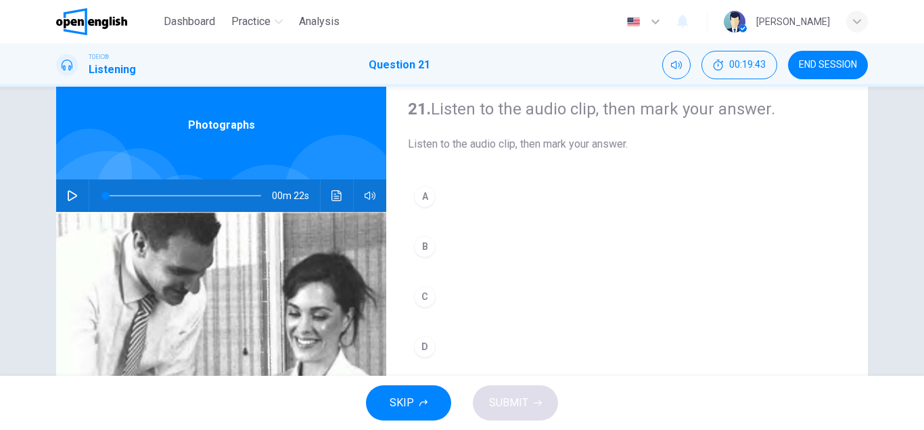
click at [69, 194] on icon "button" at bounding box center [72, 195] width 11 height 11
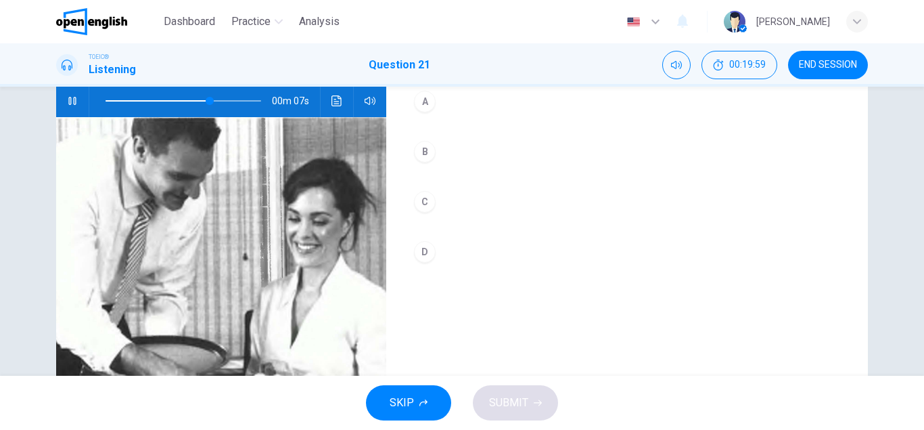
scroll to position [133, 0]
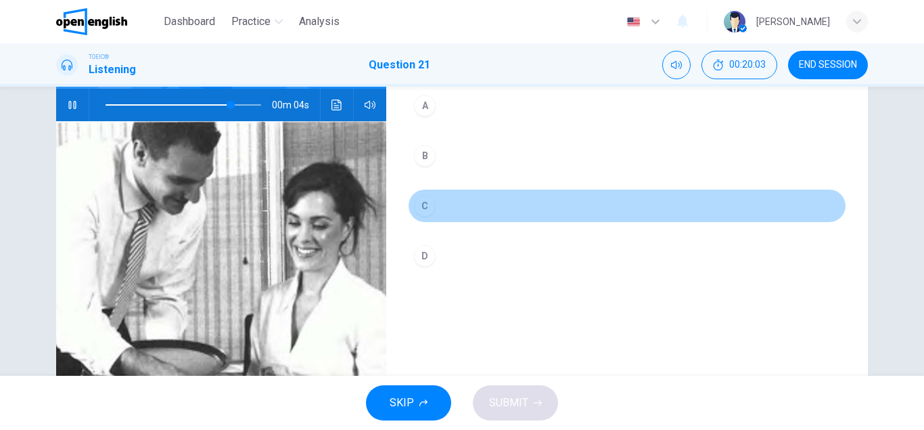
click at [429, 210] on div "C" at bounding box center [425, 206] width 22 height 22
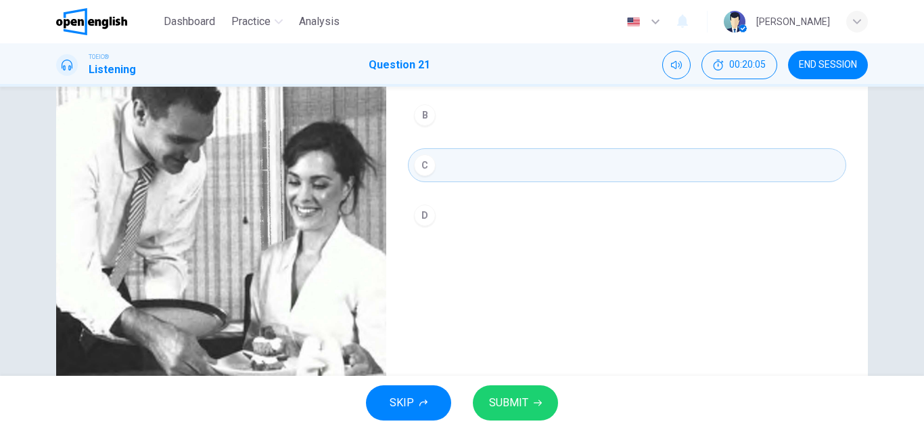
scroll to position [202, 0]
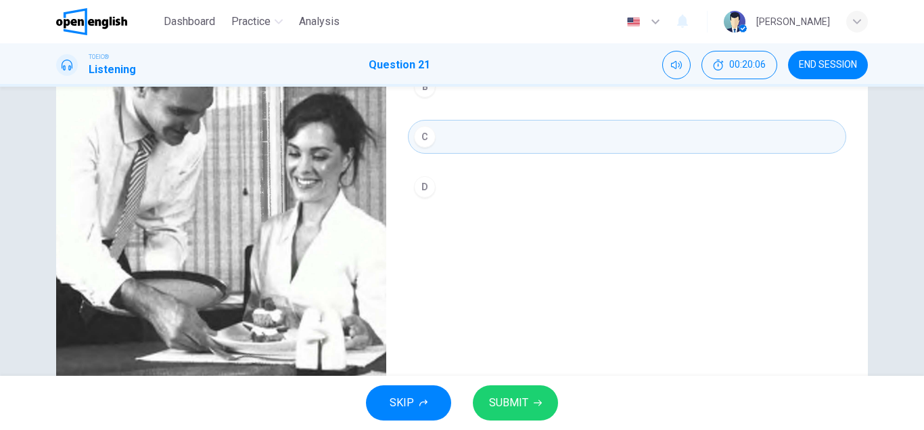
type input "*"
click at [519, 394] on span "SUBMIT" at bounding box center [508, 402] width 39 height 19
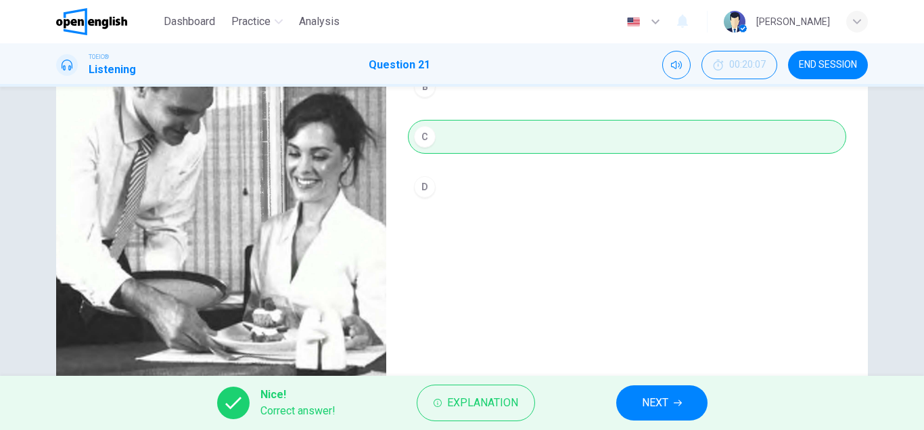
click at [651, 401] on span "NEXT" at bounding box center [655, 402] width 26 height 19
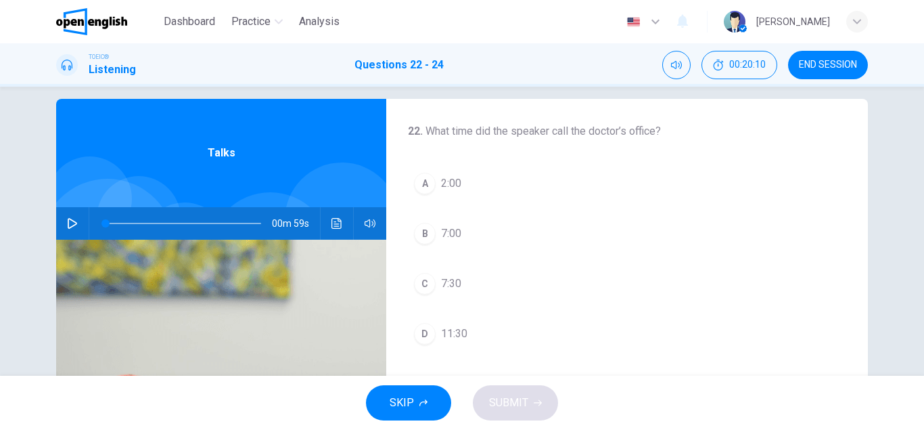
scroll to position [13, 0]
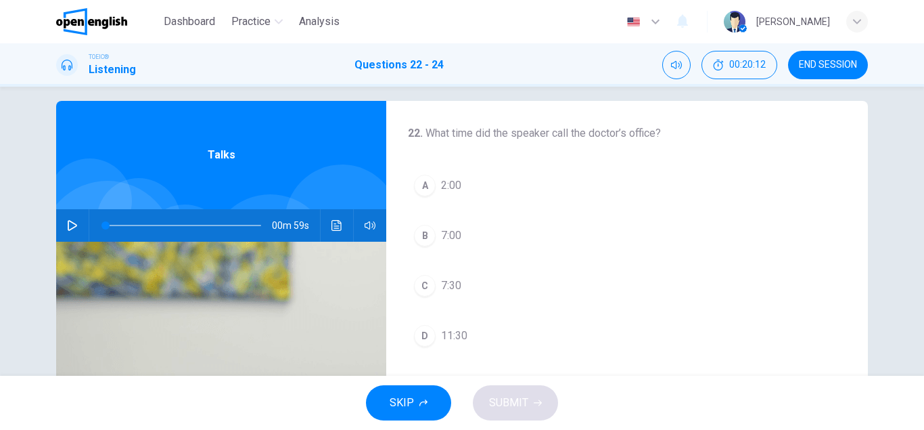
click at [74, 225] on icon "button" at bounding box center [72, 225] width 11 height 11
click at [338, 227] on icon "Click to see the audio transcription" at bounding box center [337, 225] width 11 height 11
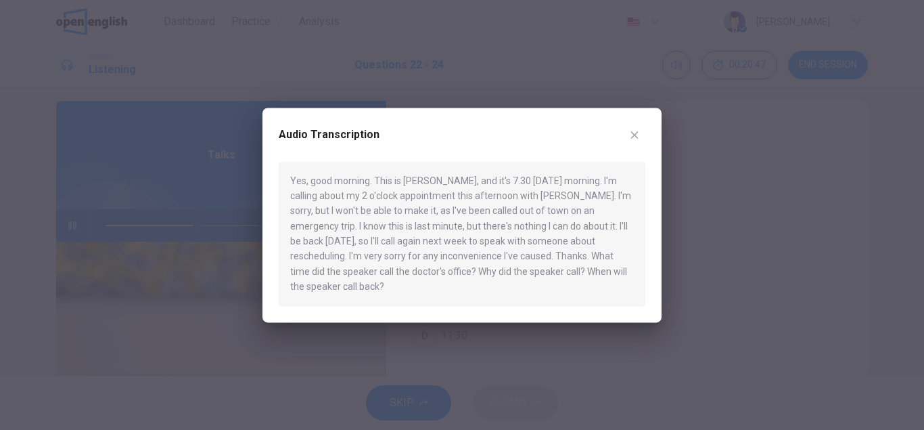
click at [636, 133] on icon "button" at bounding box center [634, 134] width 11 height 11
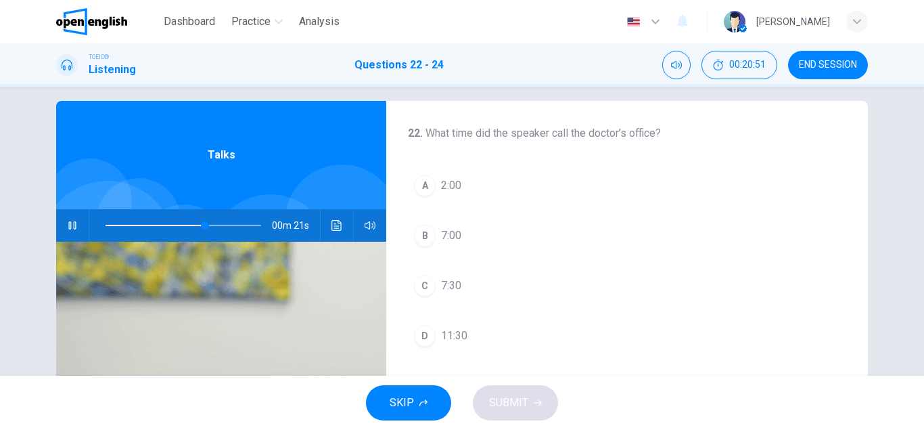
click at [105, 223] on div at bounding box center [180, 225] width 183 height 32
click at [106, 223] on span at bounding box center [184, 225] width 156 height 19
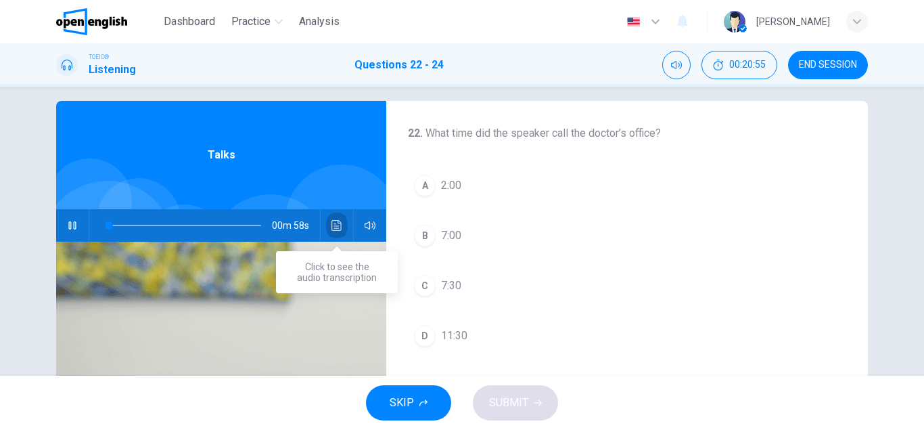
click at [335, 233] on button "Click to see the audio transcription" at bounding box center [337, 225] width 22 height 32
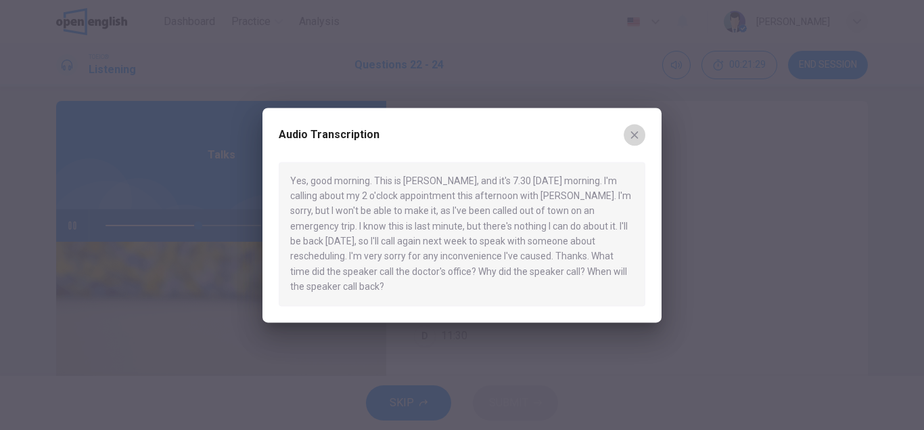
click at [635, 133] on icon "button" at bounding box center [634, 134] width 11 height 11
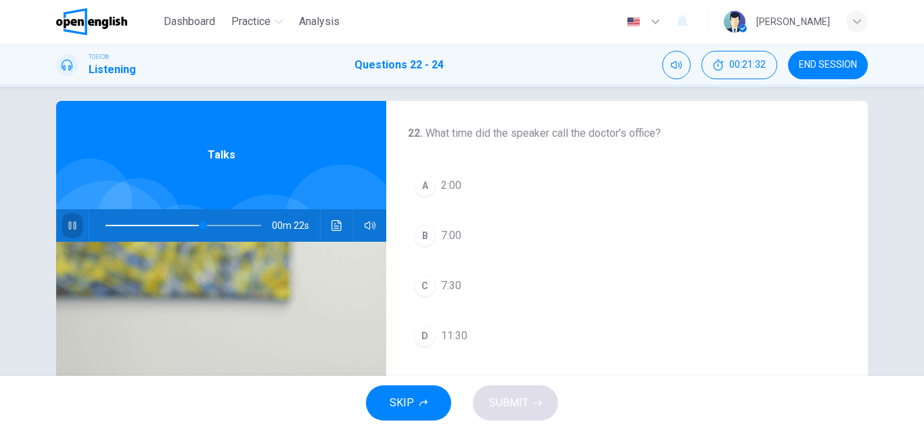
click at [74, 226] on icon "button" at bounding box center [72, 225] width 11 height 11
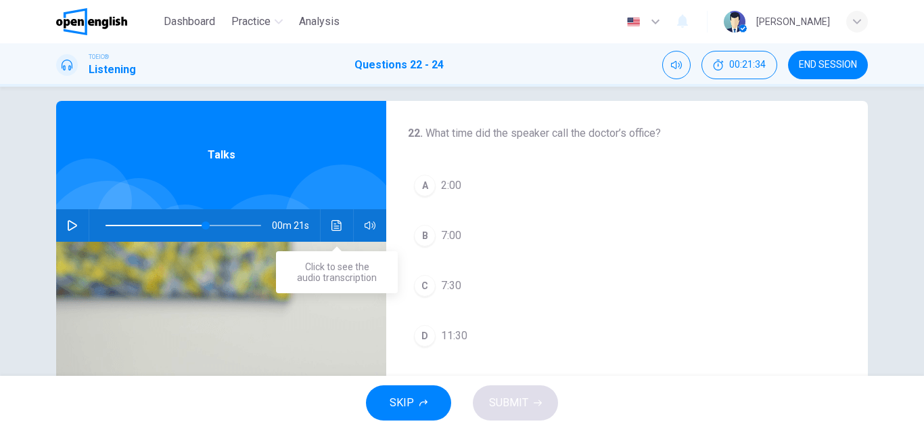
click at [338, 231] on button "Click to see the audio transcription" at bounding box center [337, 225] width 22 height 32
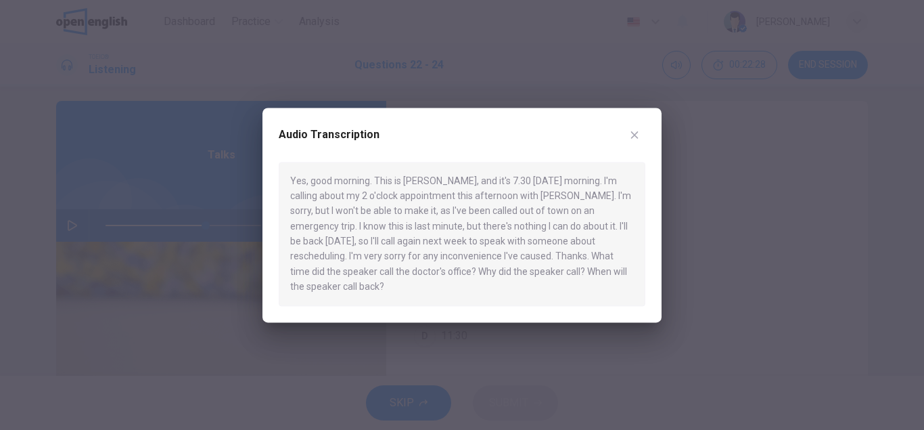
click at [637, 135] on icon "button" at bounding box center [634, 134] width 11 height 11
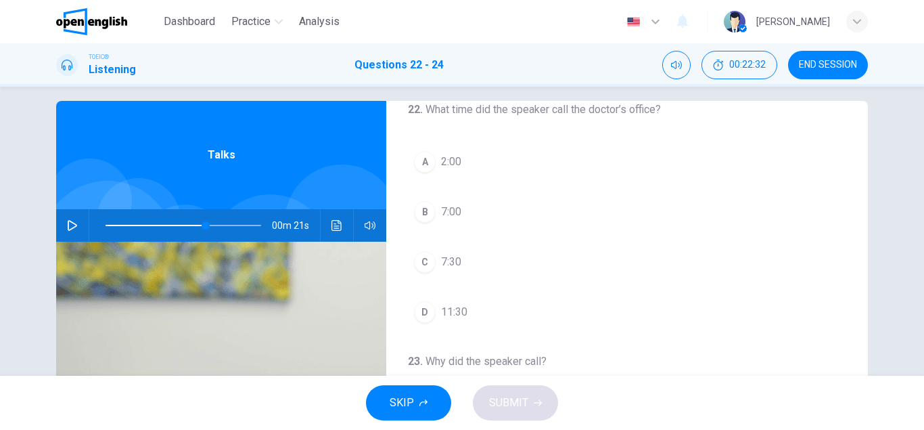
scroll to position [25, 0]
drag, startPoint x: 581, startPoint y: 194, endPoint x: 580, endPoint y: 223, distance: 29.1
click at [580, 223] on button "B 7:00" at bounding box center [627, 211] width 438 height 34
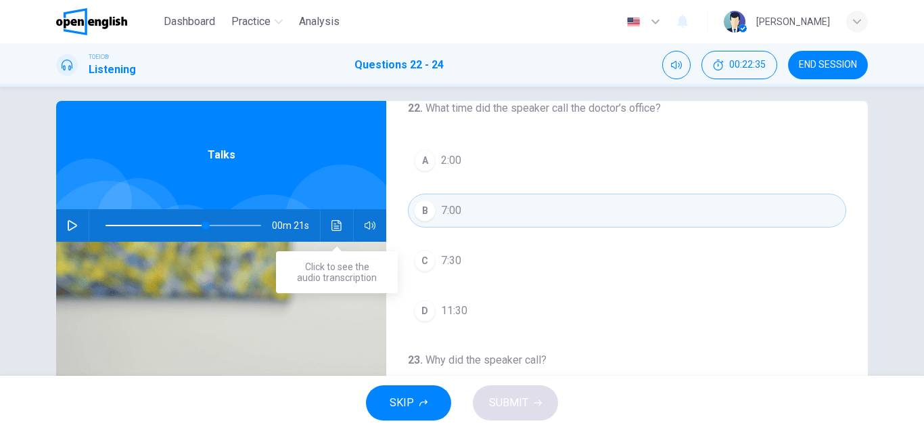
click at [332, 228] on icon "Click to see the audio transcription" at bounding box center [337, 225] width 10 height 11
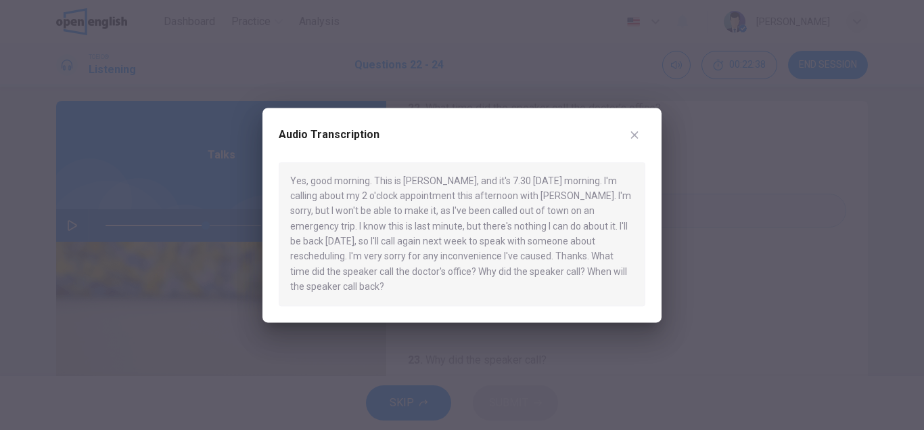
click at [632, 134] on icon "button" at bounding box center [634, 134] width 11 height 11
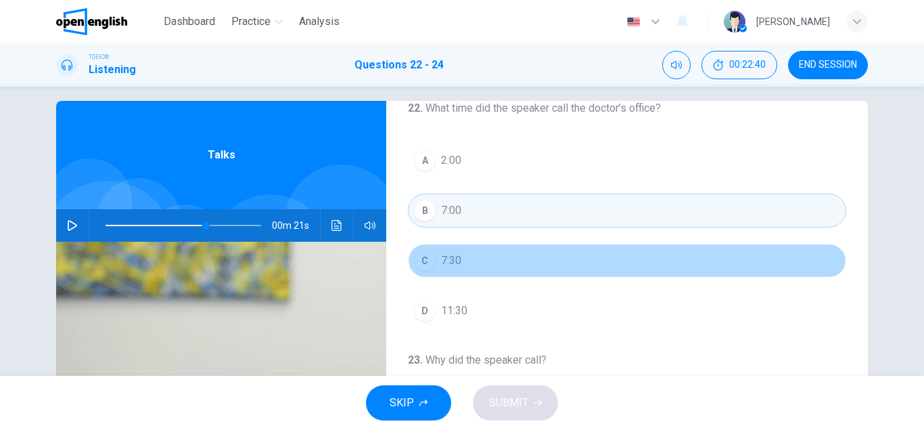
click at [426, 262] on div "C" at bounding box center [425, 261] width 22 height 22
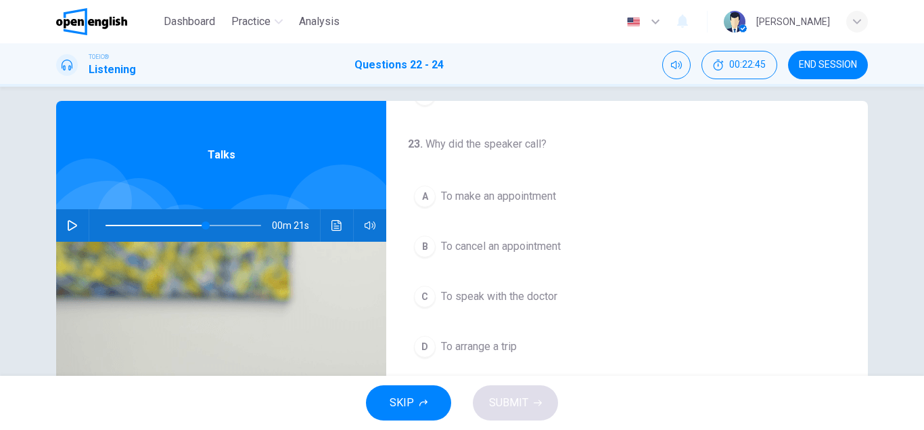
scroll to position [278, 0]
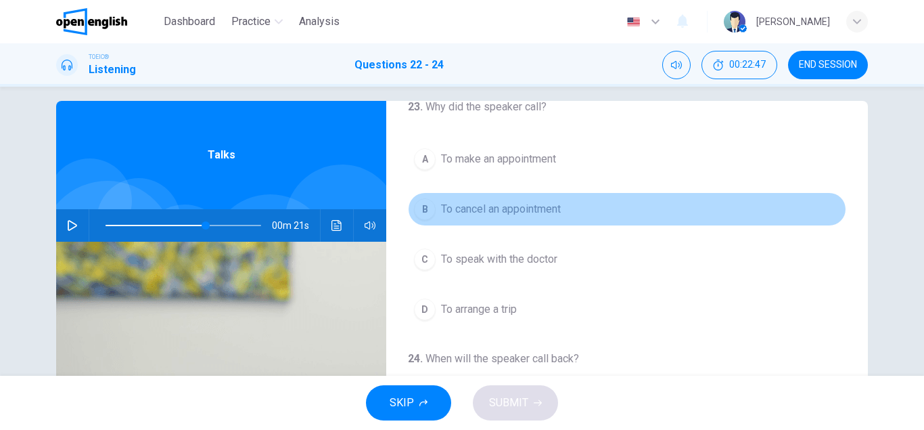
click at [426, 208] on div "B" at bounding box center [425, 209] width 22 height 22
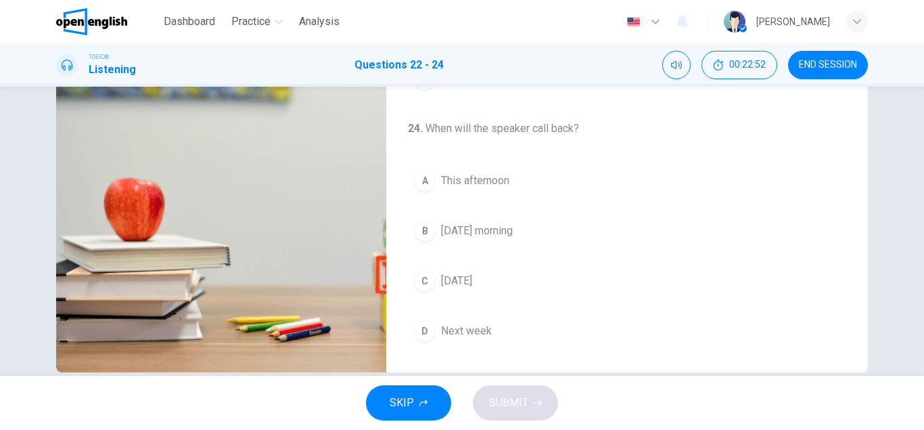
scroll to position [227, 0]
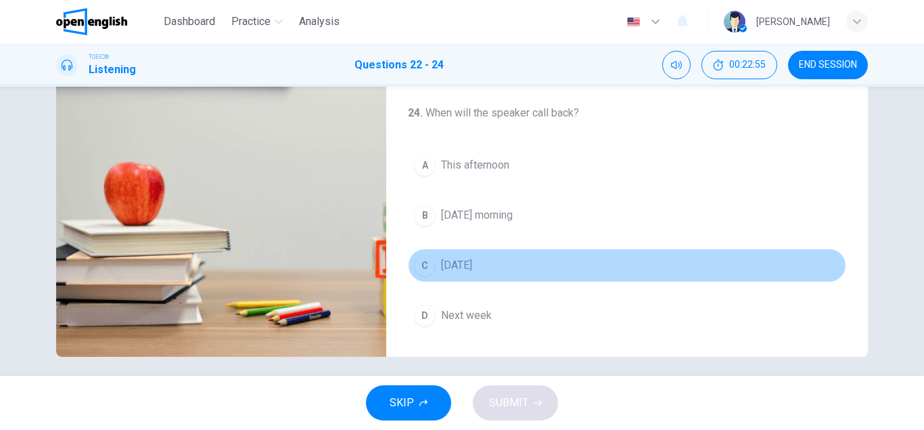
click at [432, 254] on div "C" at bounding box center [425, 265] width 22 height 22
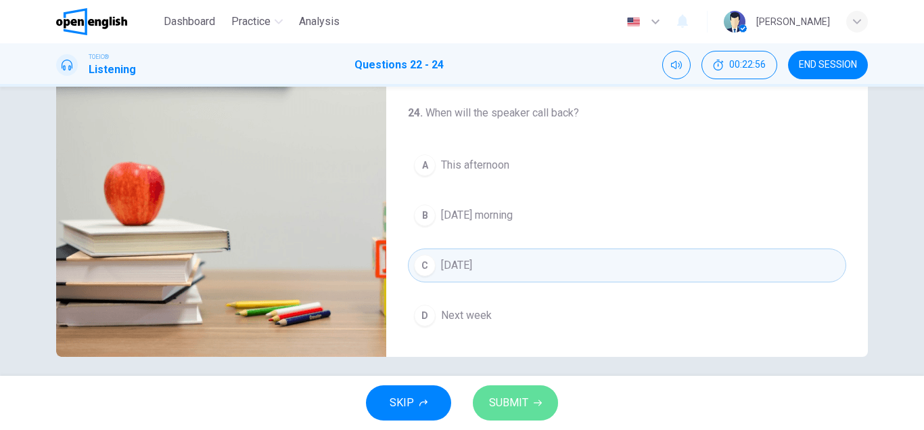
click at [538, 406] on icon "button" at bounding box center [538, 403] width 8 height 8
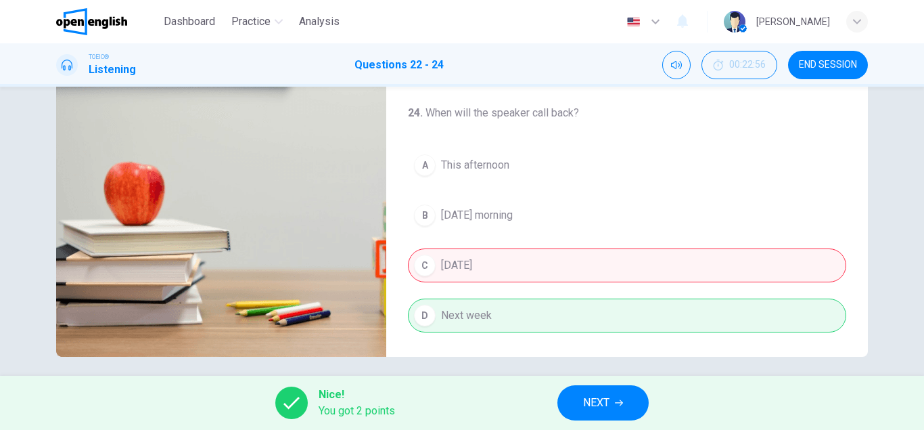
type input "**"
click at [601, 403] on span "NEXT" at bounding box center [596, 402] width 26 height 19
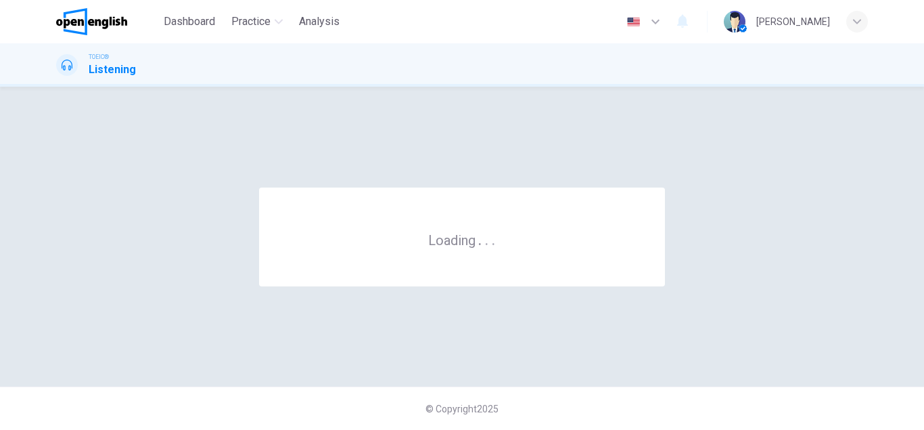
scroll to position [0, 0]
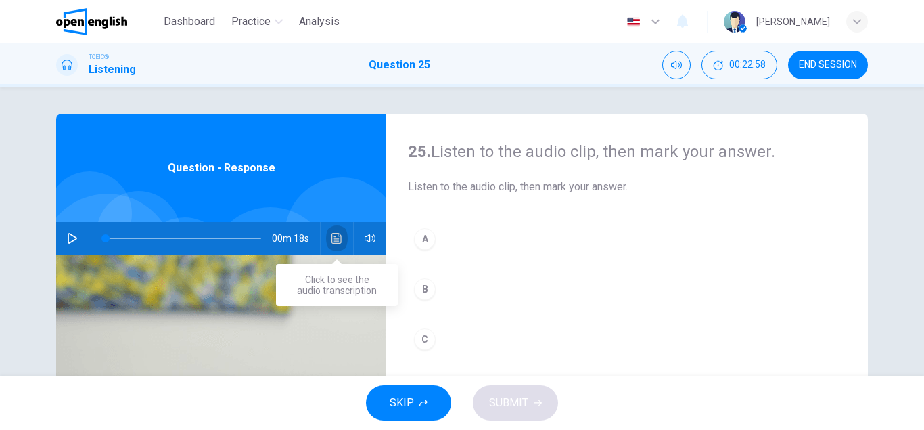
click at [338, 239] on icon "Click to see the audio transcription" at bounding box center [337, 238] width 10 height 11
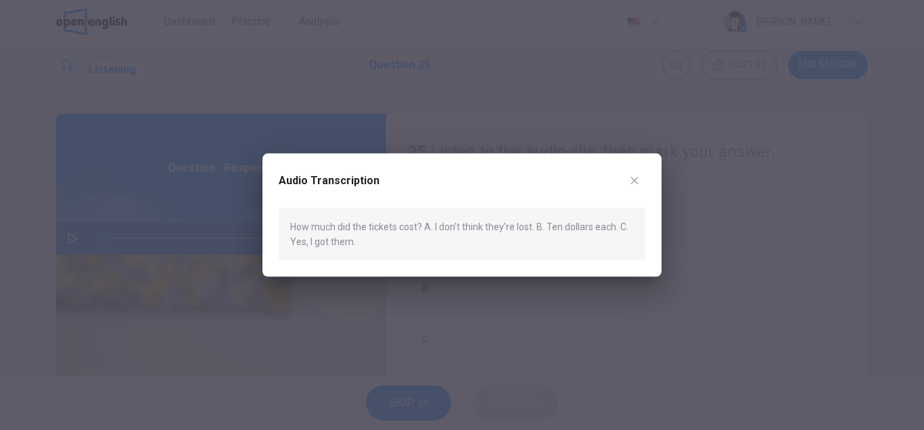
click at [639, 179] on icon "button" at bounding box center [634, 180] width 11 height 11
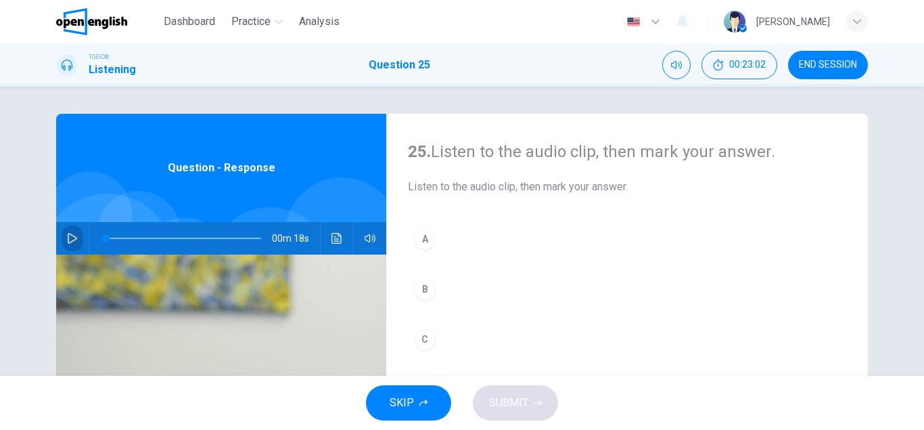
click at [74, 235] on icon "button" at bounding box center [72, 238] width 9 height 11
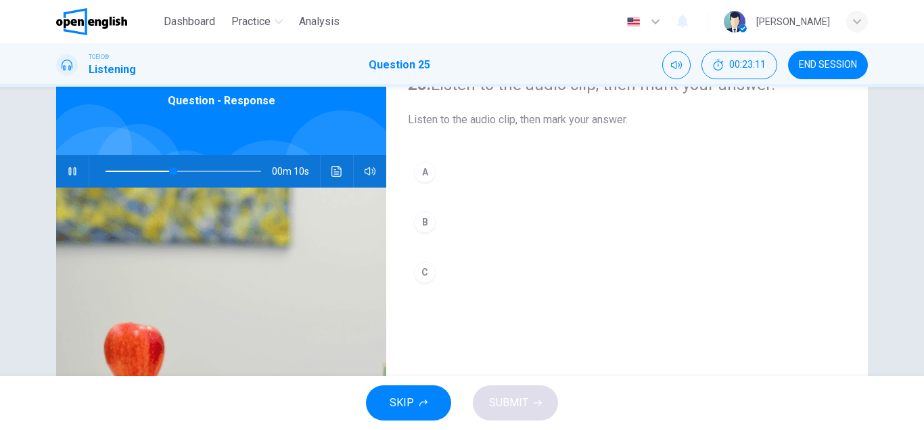
scroll to position [68, 0]
click at [429, 225] on div "B" at bounding box center [425, 221] width 22 height 22
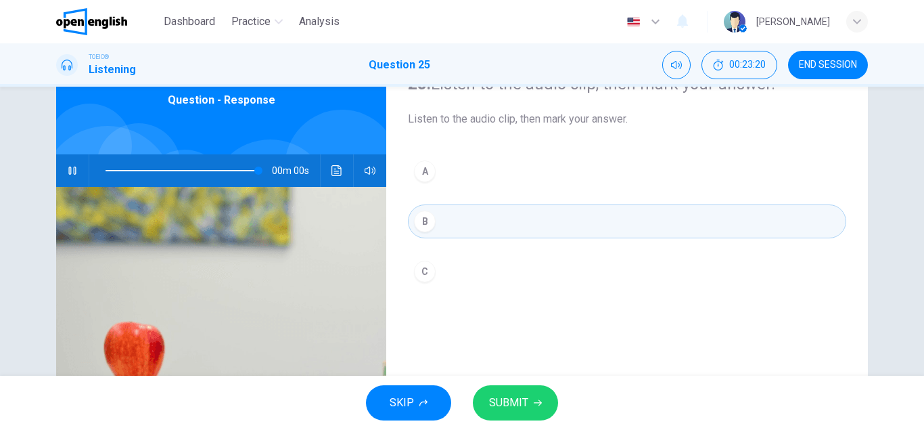
type input "*"
click at [521, 403] on span "SUBMIT" at bounding box center [508, 402] width 39 height 19
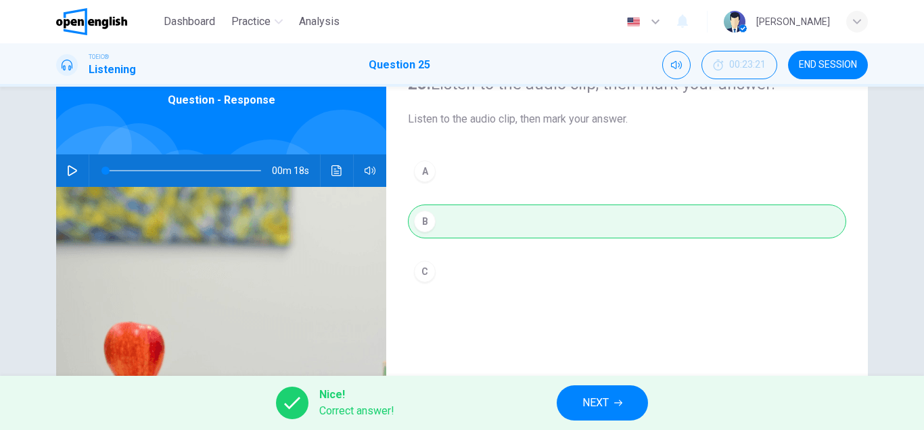
click at [607, 403] on span "NEXT" at bounding box center [596, 402] width 26 height 19
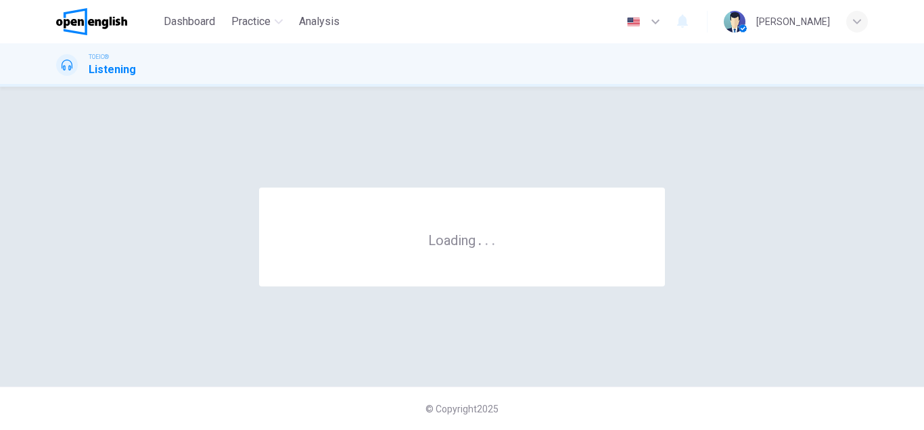
scroll to position [0, 0]
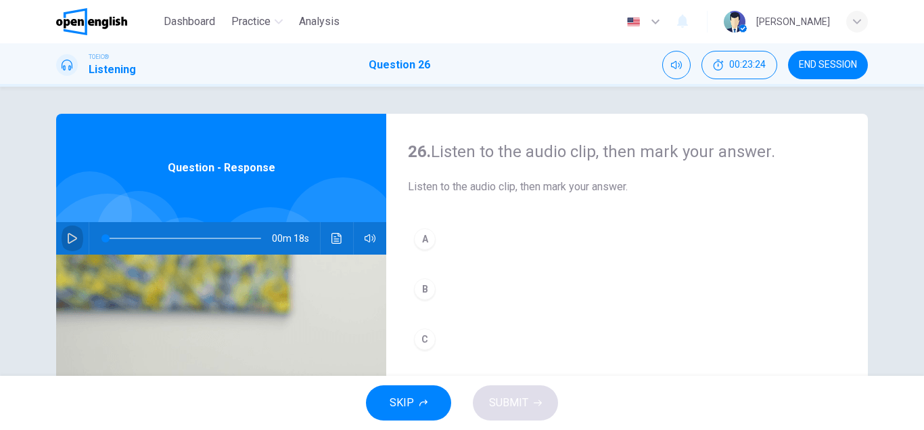
click at [74, 239] on icon "button" at bounding box center [72, 238] width 11 height 11
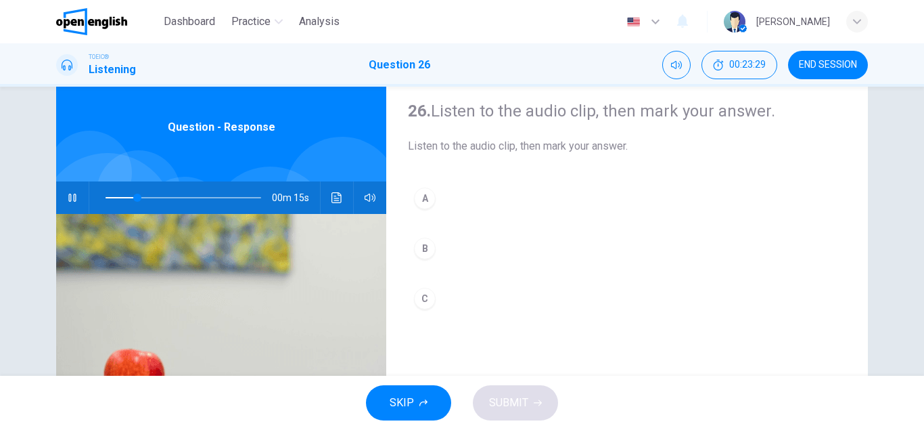
scroll to position [58, 0]
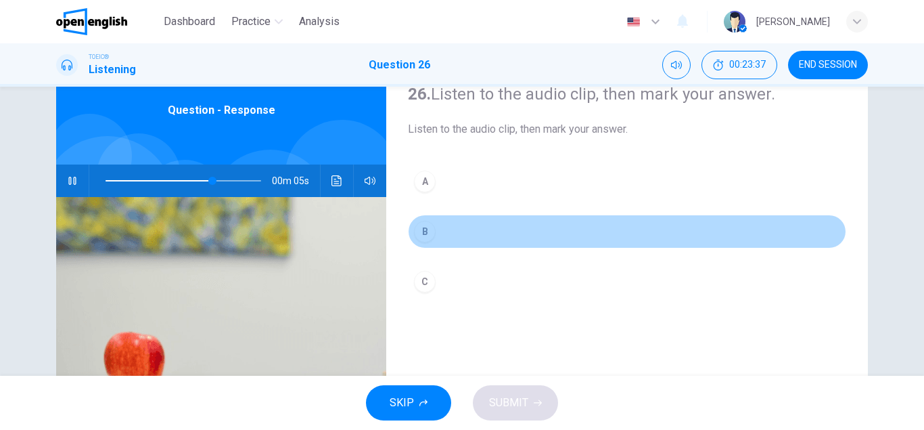
click at [430, 233] on div "B" at bounding box center [425, 232] width 22 height 22
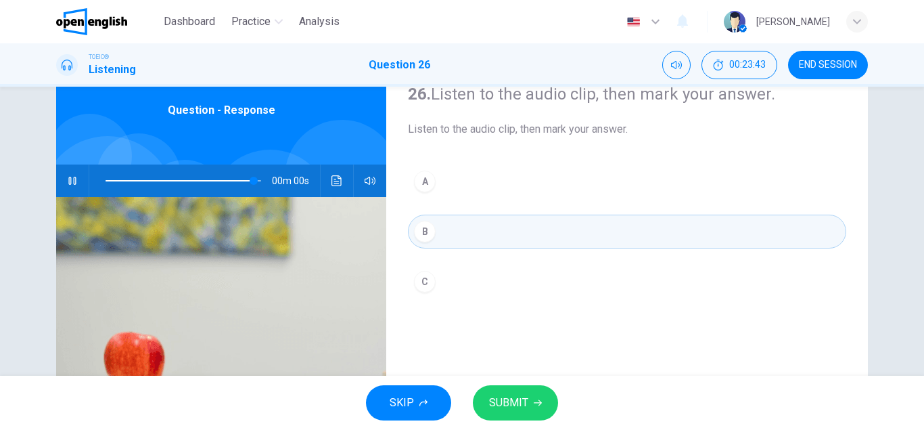
type input "*"
click at [529, 408] on button "SUBMIT" at bounding box center [515, 402] width 85 height 35
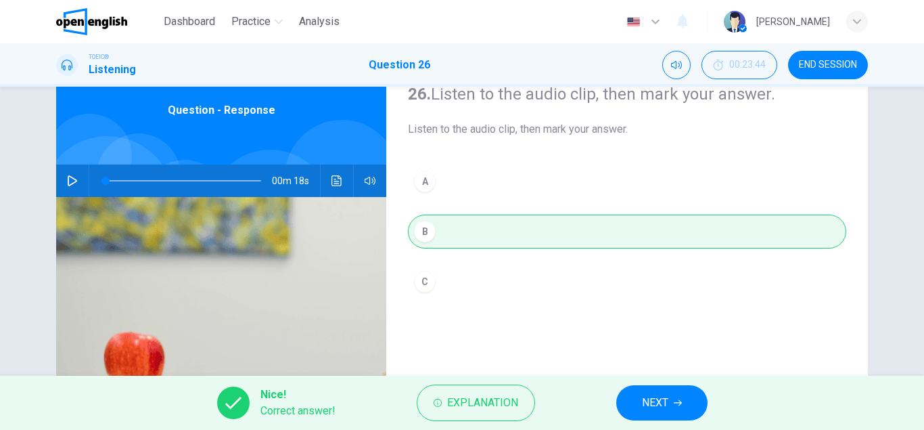
click at [664, 406] on span "NEXT" at bounding box center [655, 402] width 26 height 19
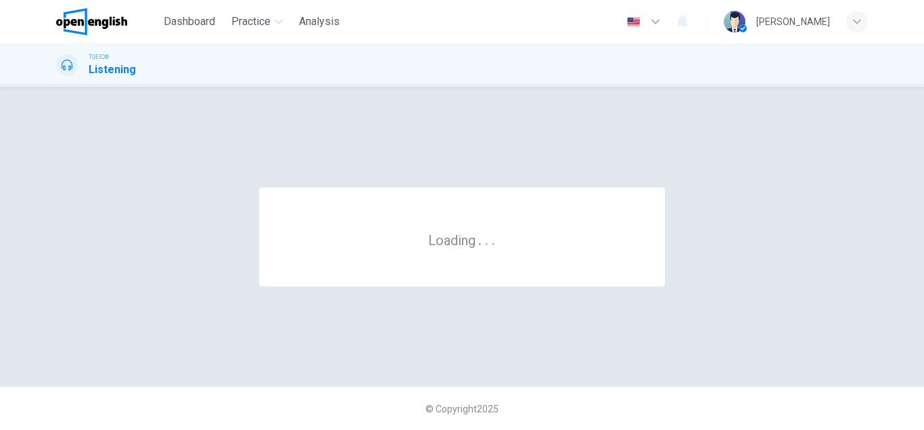
scroll to position [0, 0]
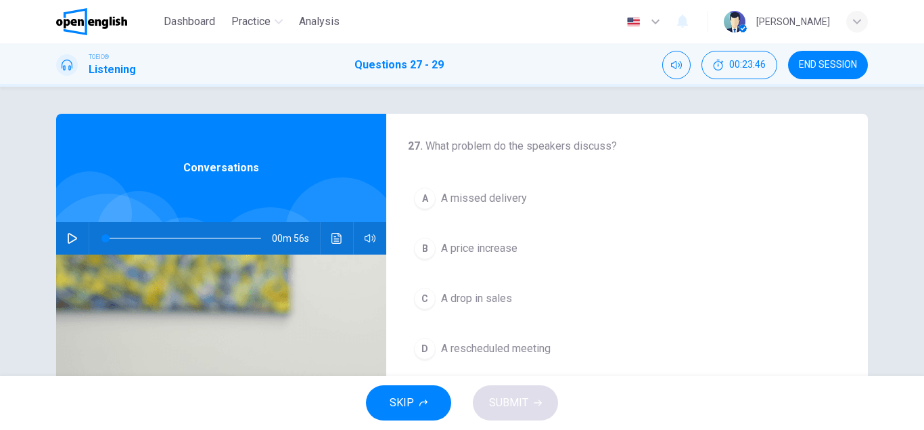
click at [72, 236] on icon "button" at bounding box center [72, 238] width 11 height 11
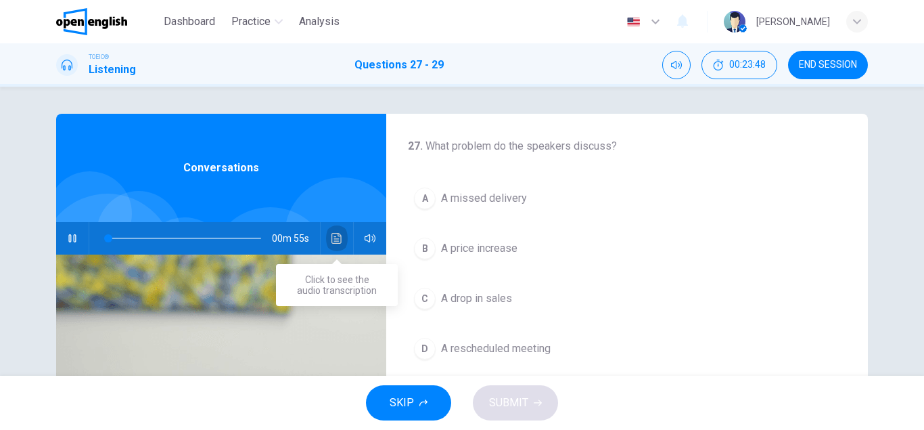
click at [338, 240] on icon "Click to see the audio transcription" at bounding box center [337, 238] width 11 height 11
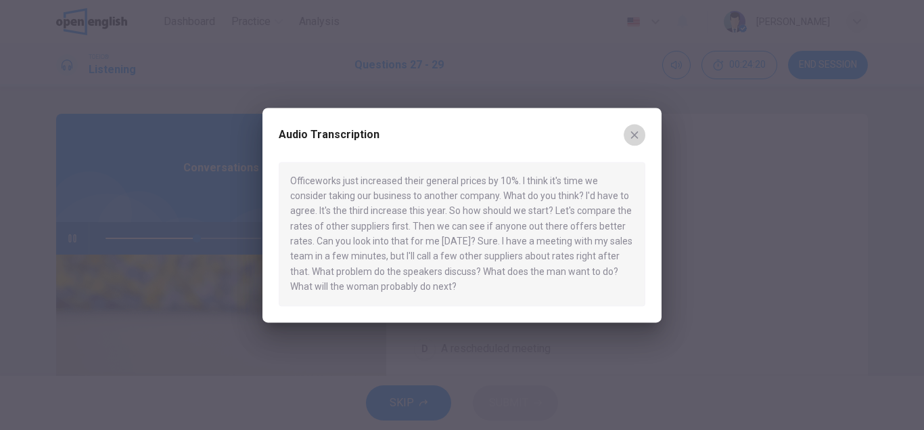
click at [635, 138] on icon "button" at bounding box center [634, 134] width 11 height 11
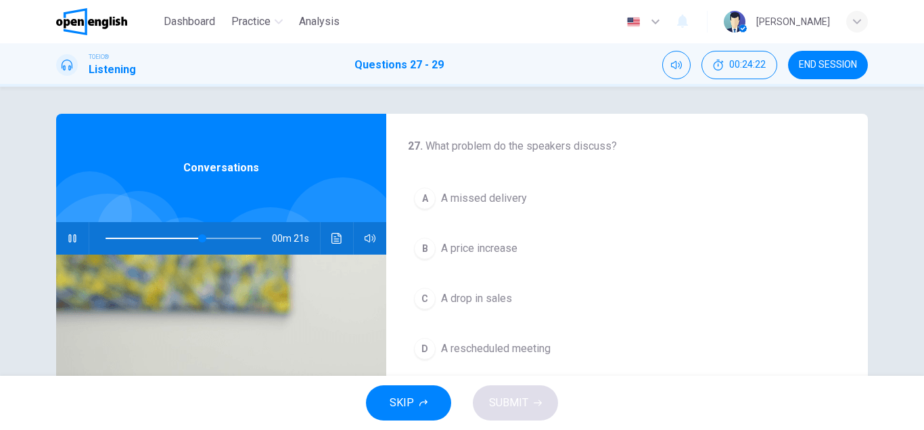
click at [104, 238] on div at bounding box center [180, 238] width 183 height 32
click at [108, 239] on span at bounding box center [184, 238] width 156 height 19
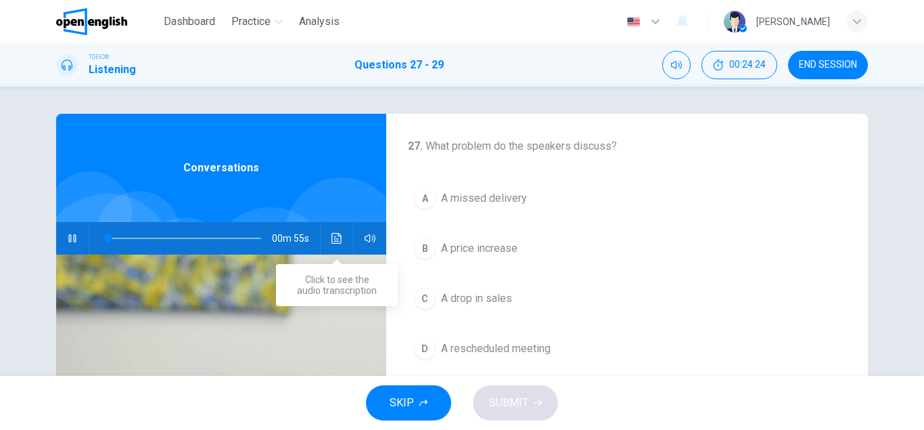
click at [331, 238] on button "Click to see the audio transcription" at bounding box center [337, 238] width 22 height 32
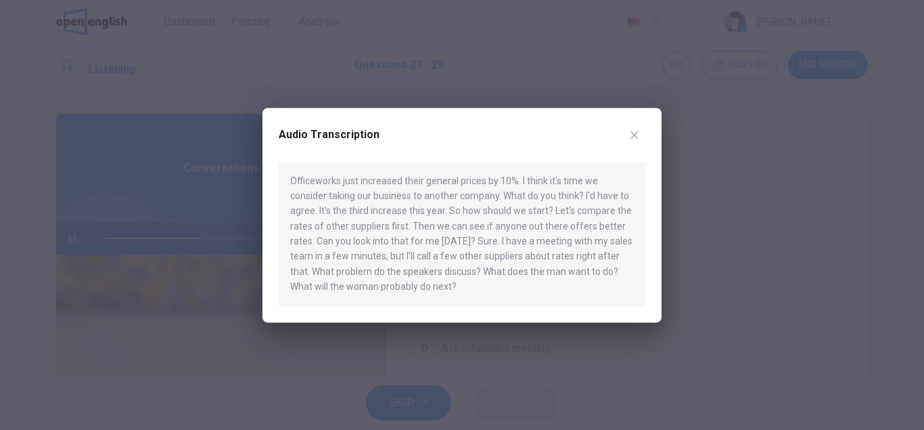
click at [634, 136] on icon "button" at bounding box center [634, 134] width 7 height 7
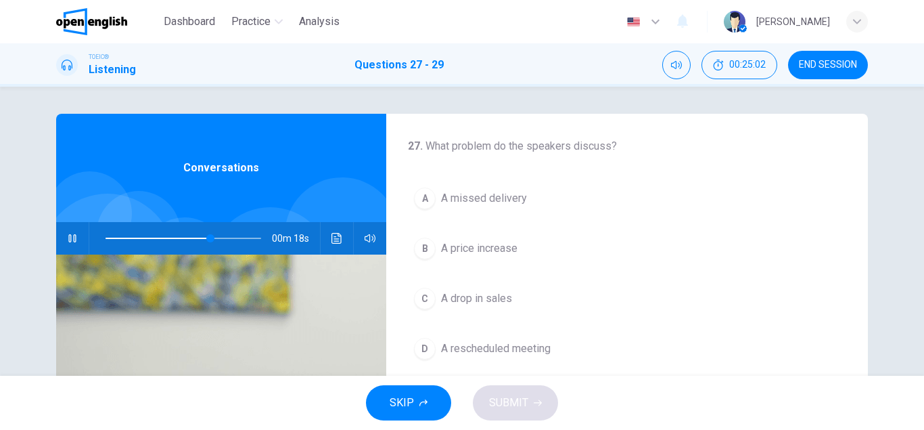
click at [76, 235] on icon "button" at bounding box center [71, 238] width 7 height 8
click at [340, 238] on icon "Click to see the audio transcription" at bounding box center [337, 238] width 11 height 11
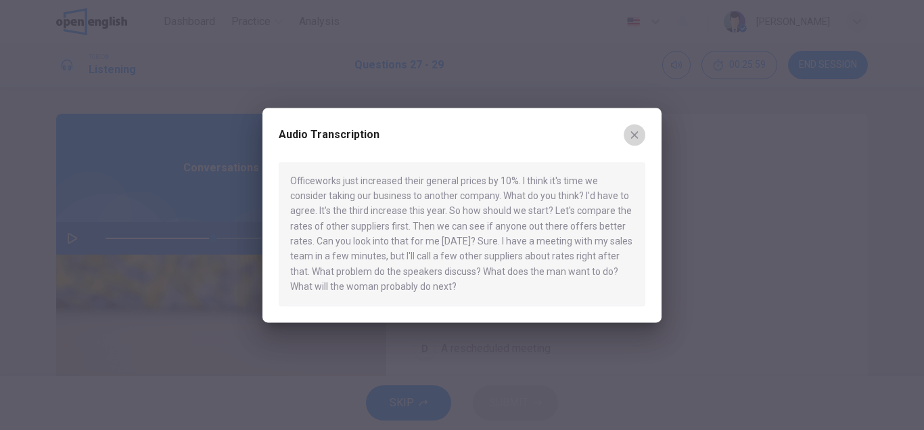
click at [639, 133] on icon "button" at bounding box center [634, 134] width 11 height 11
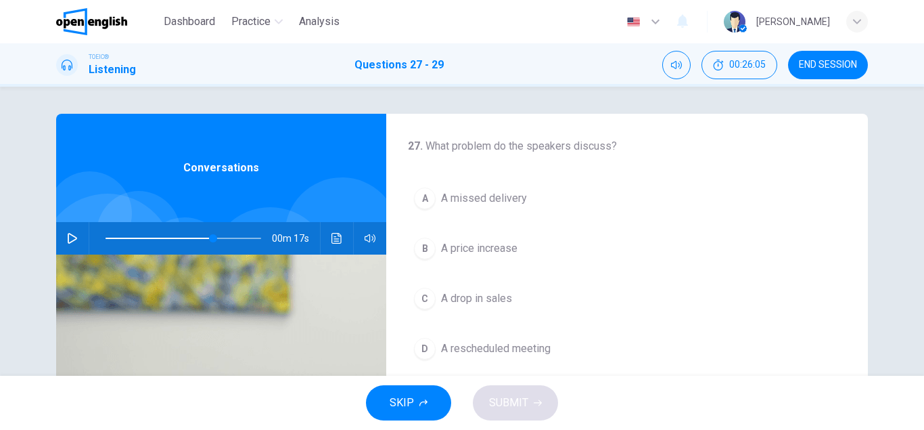
click at [428, 246] on div "B" at bounding box center [425, 249] width 22 height 22
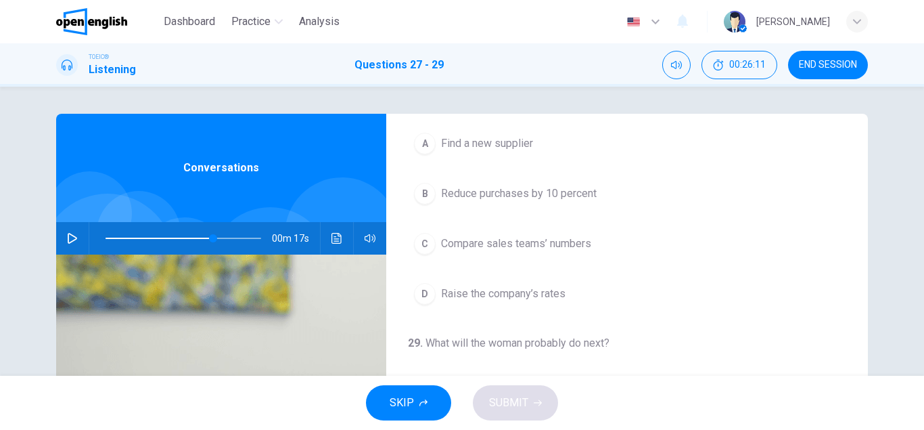
scroll to position [309, 0]
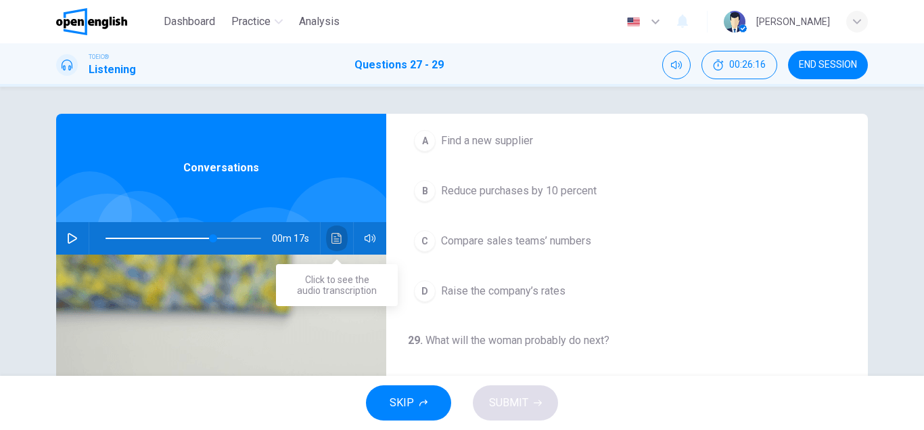
click at [335, 243] on icon "Click to see the audio transcription" at bounding box center [337, 238] width 10 height 11
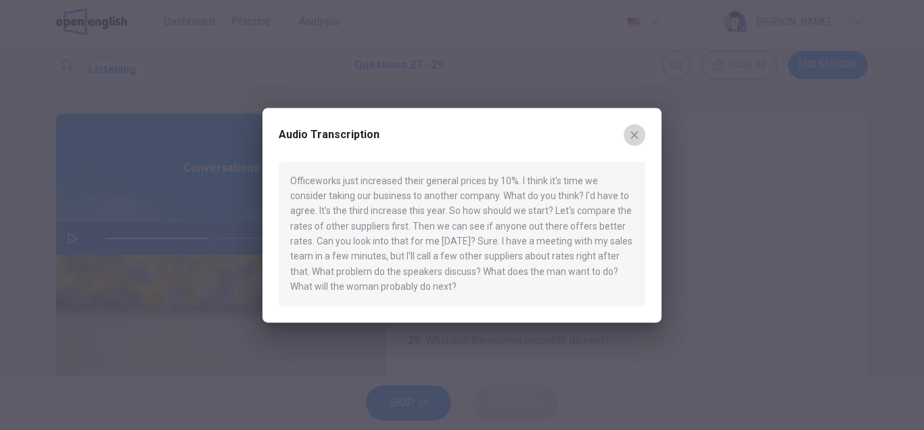
click at [637, 139] on icon "button" at bounding box center [634, 134] width 11 height 11
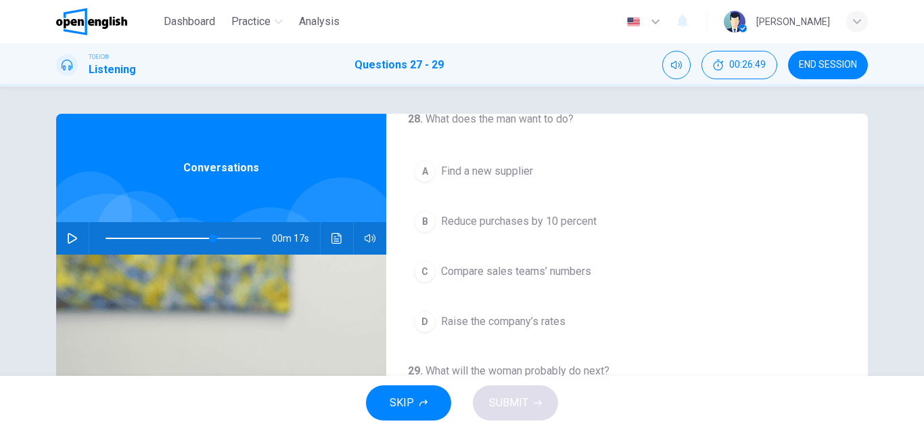
scroll to position [286, 0]
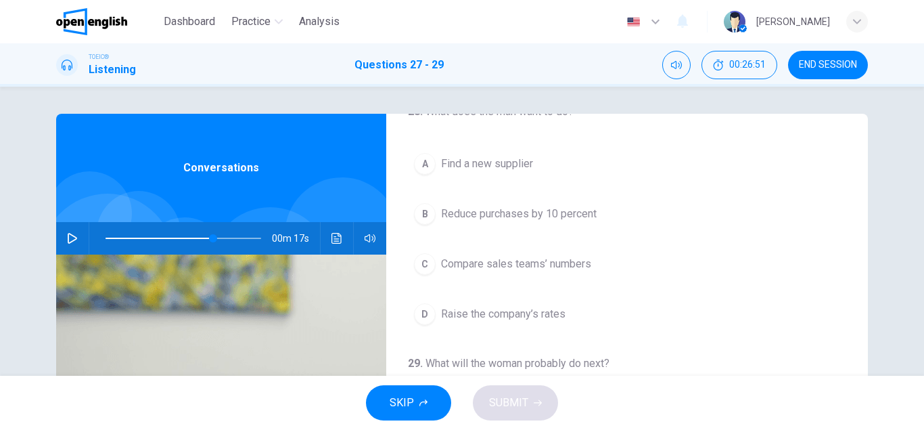
click at [436, 161] on button "A Find a new supplier" at bounding box center [627, 164] width 438 height 34
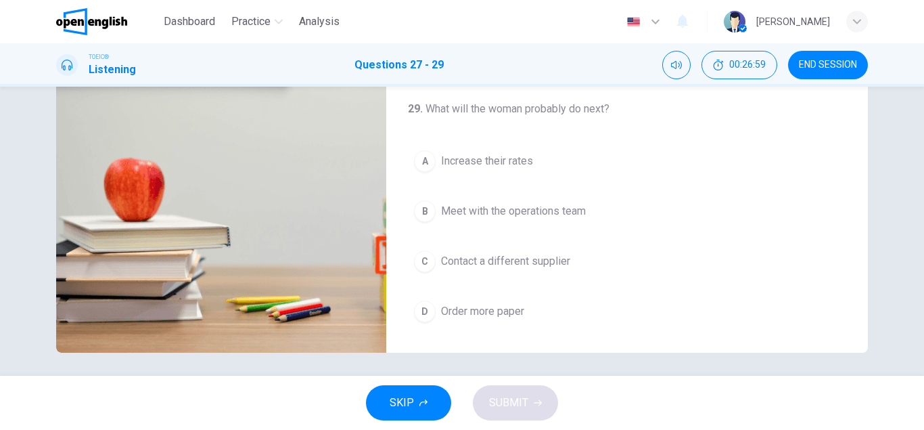
scroll to position [235, 0]
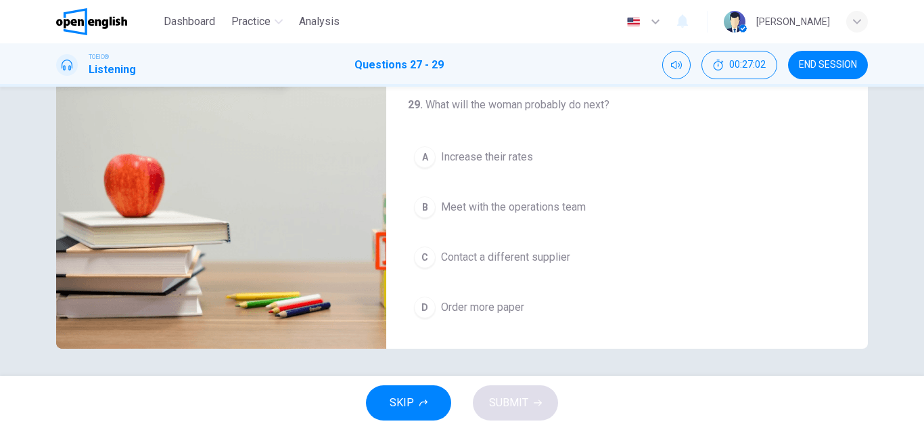
click at [430, 160] on div "A" at bounding box center [425, 157] width 22 height 22
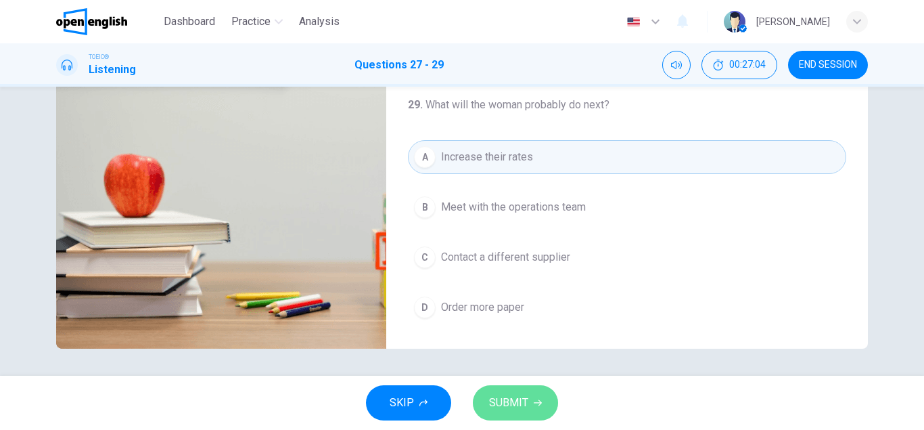
click at [509, 397] on span "SUBMIT" at bounding box center [508, 402] width 39 height 19
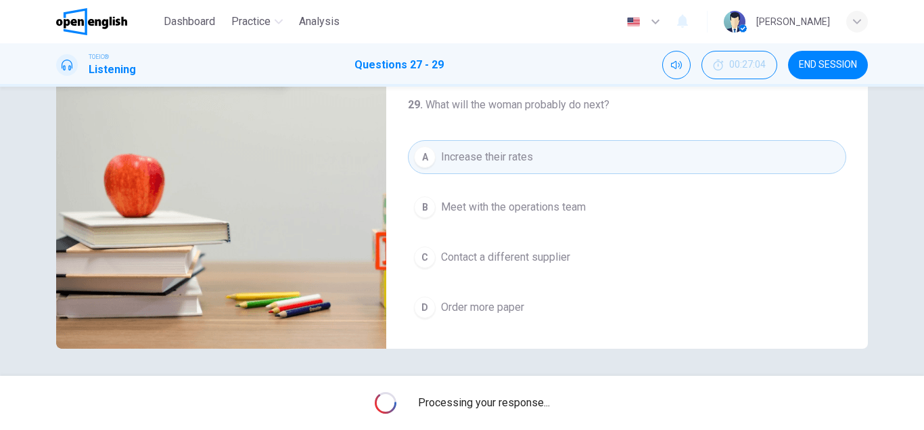
type input "**"
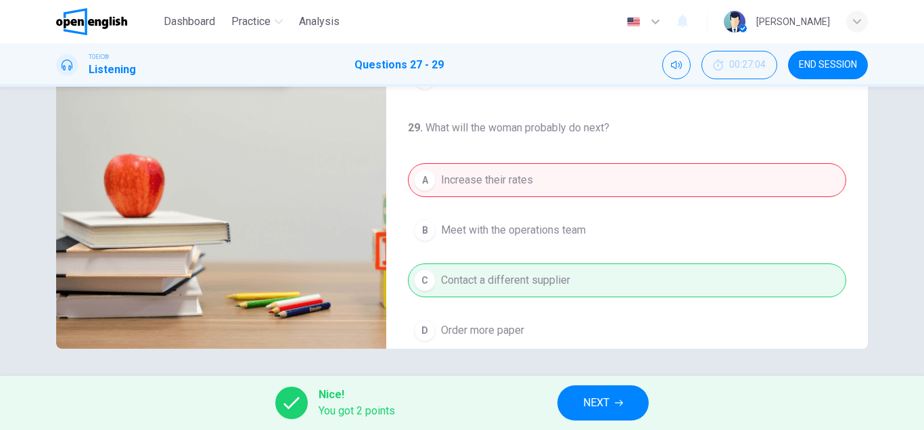
scroll to position [288, 0]
click at [618, 403] on icon "button" at bounding box center [619, 403] width 8 height 6
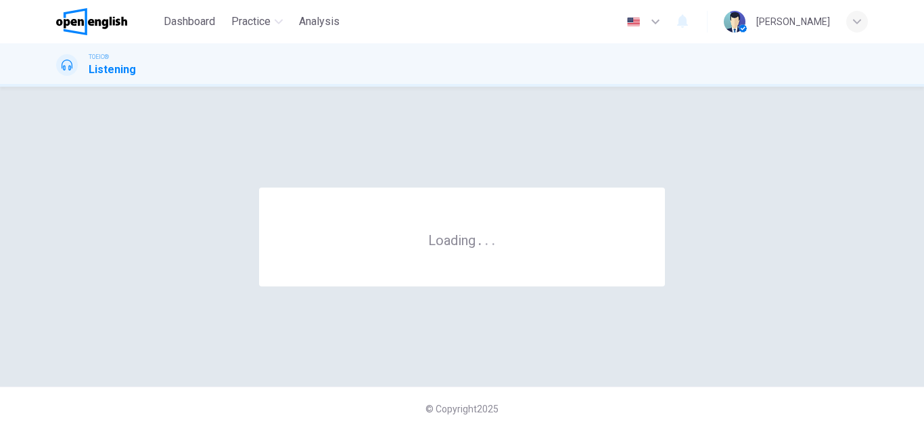
scroll to position [0, 0]
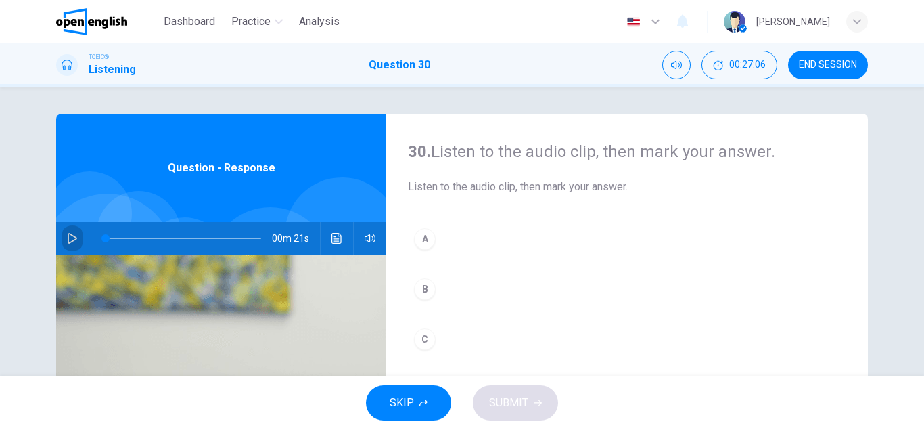
click at [73, 233] on icon "button" at bounding box center [72, 238] width 11 height 11
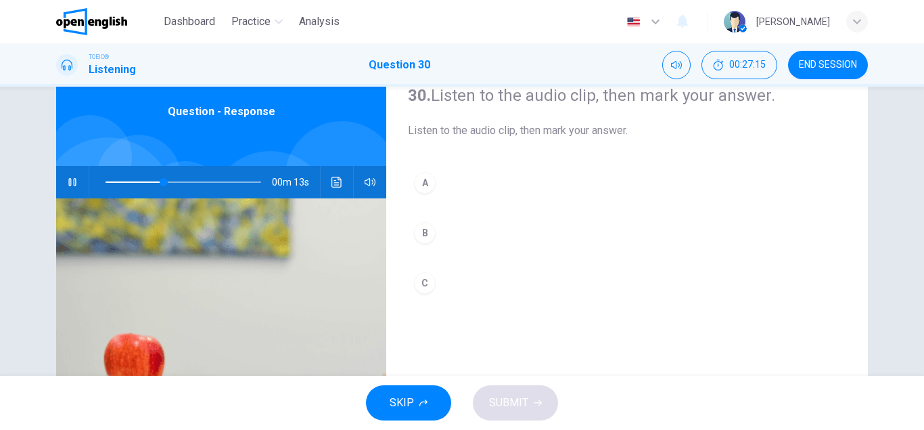
scroll to position [57, 0]
click at [432, 286] on div "C" at bounding box center [425, 282] width 22 height 22
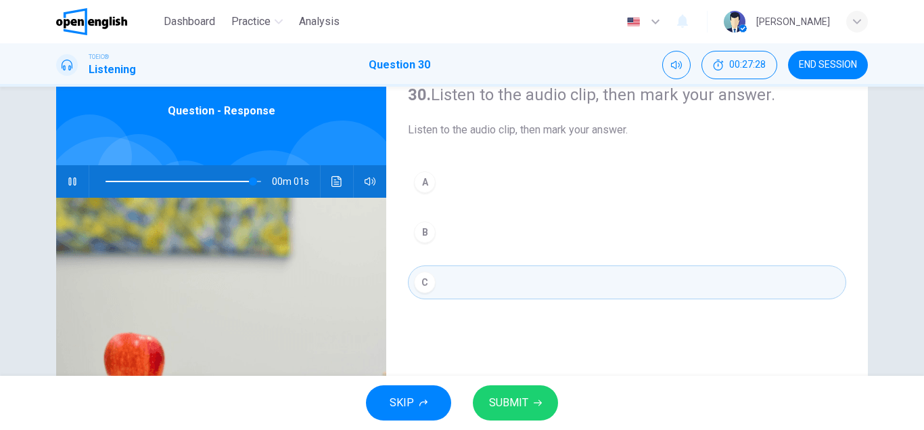
type input "*"
click at [534, 408] on button "SUBMIT" at bounding box center [515, 402] width 85 height 35
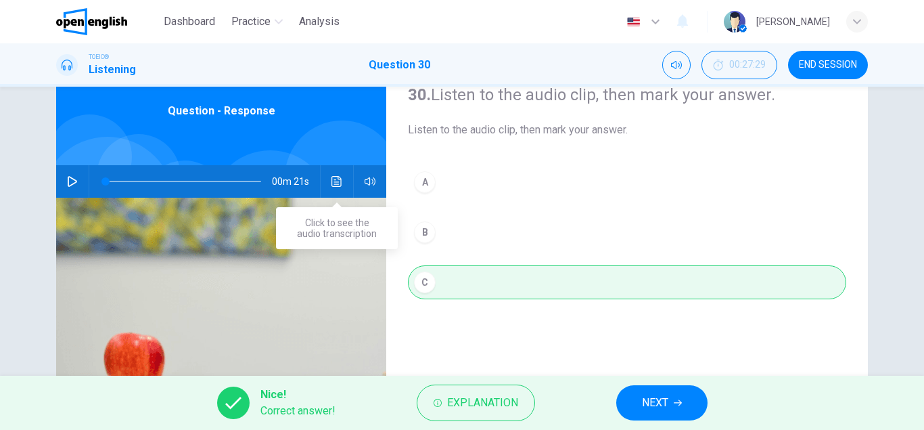
click at [335, 182] on icon "Click to see the audio transcription" at bounding box center [337, 181] width 10 height 11
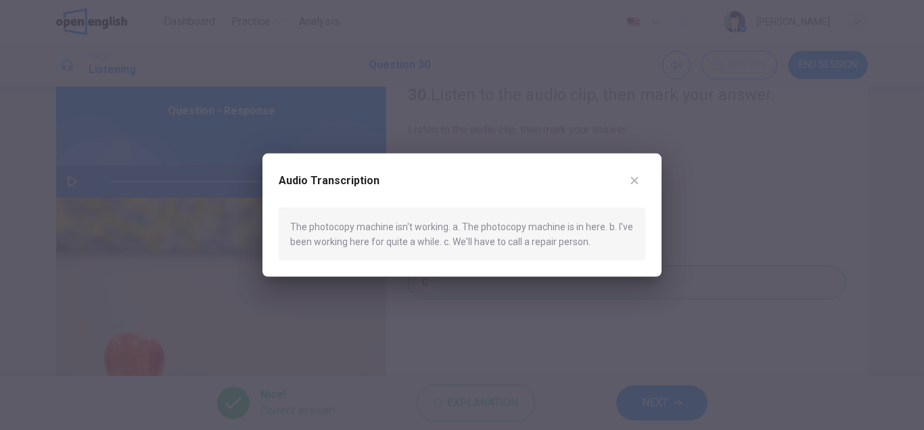
click at [631, 178] on icon "button" at bounding box center [634, 180] width 11 height 11
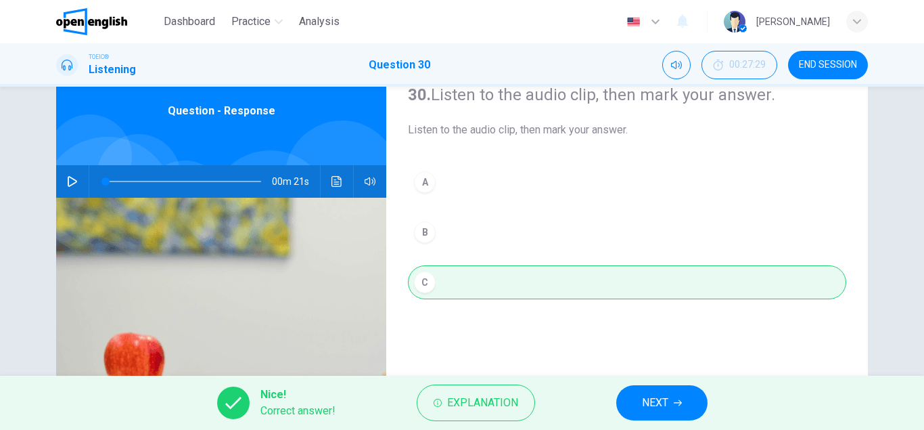
click at [671, 398] on button "NEXT" at bounding box center [661, 402] width 91 height 35
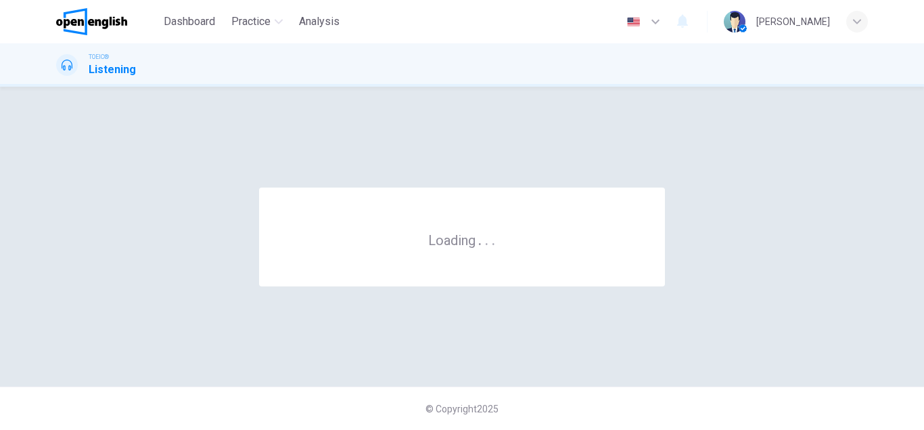
scroll to position [0, 0]
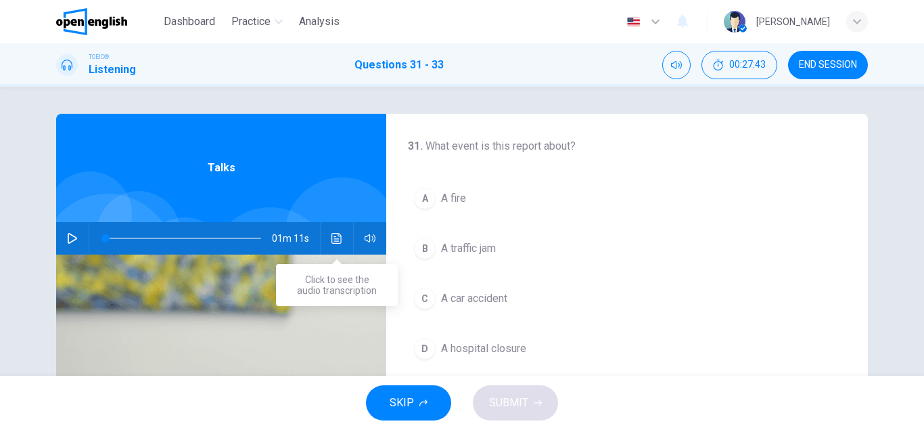
click at [340, 235] on icon "Click to see the audio transcription" at bounding box center [337, 238] width 10 height 11
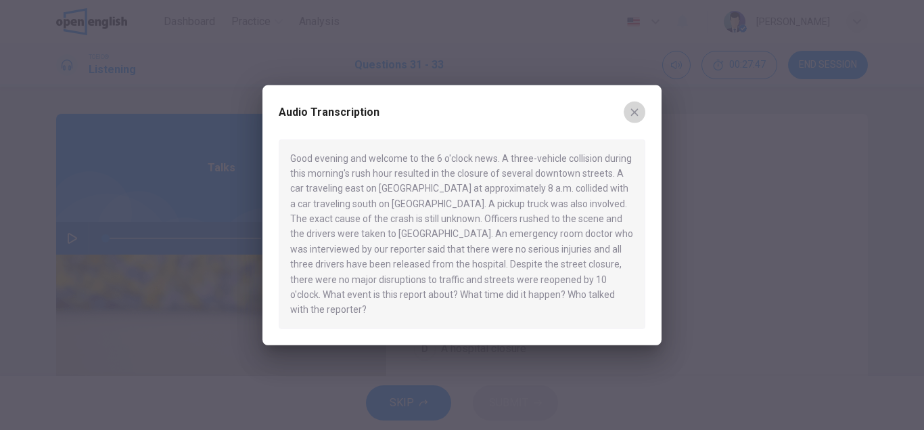
click at [635, 116] on icon "button" at bounding box center [634, 111] width 7 height 7
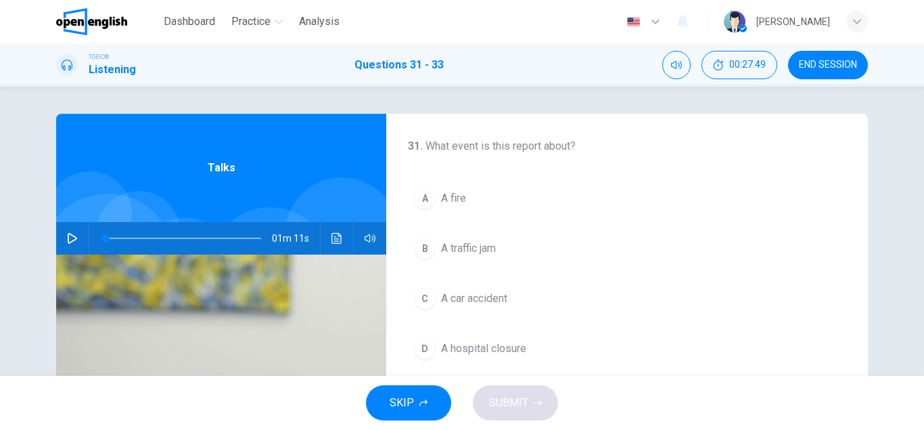
click at [73, 239] on icon "button" at bounding box center [72, 238] width 11 height 11
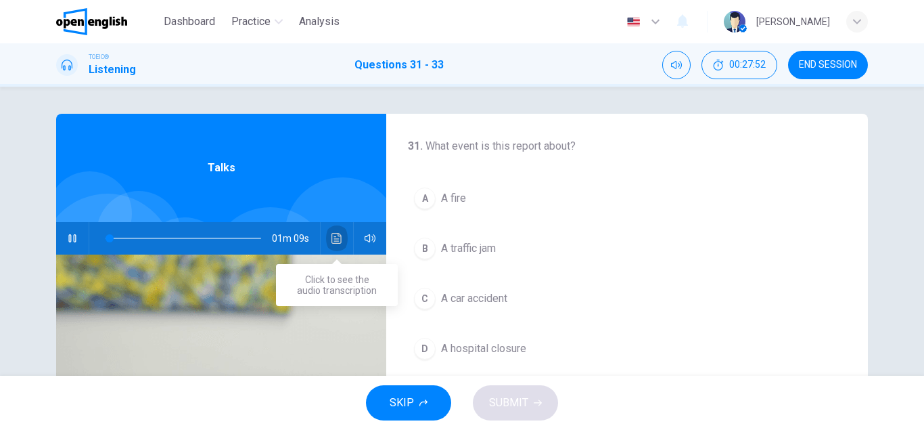
click at [328, 238] on button "Click to see the audio transcription" at bounding box center [337, 238] width 22 height 32
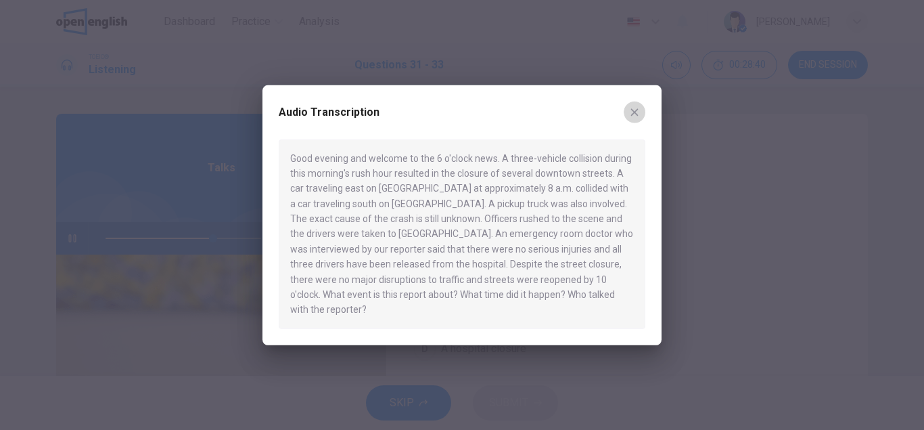
click at [635, 117] on icon "button" at bounding box center [634, 111] width 11 height 11
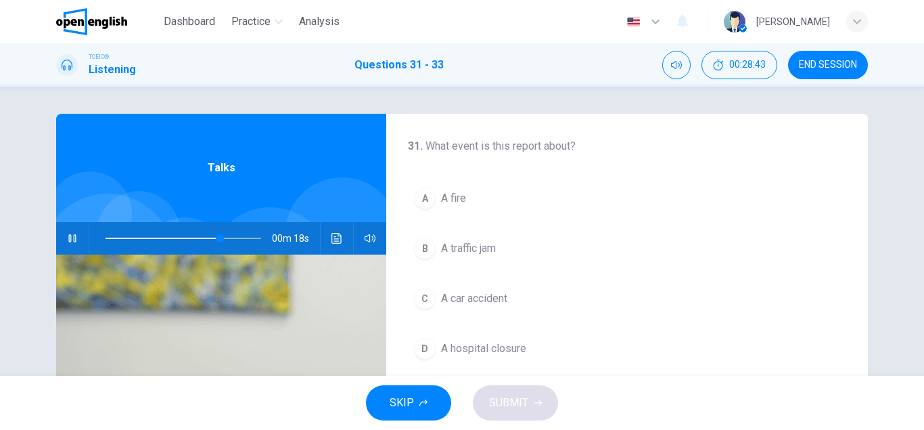
click at [105, 235] on div at bounding box center [180, 238] width 183 height 32
click at [108, 240] on span at bounding box center [184, 238] width 156 height 19
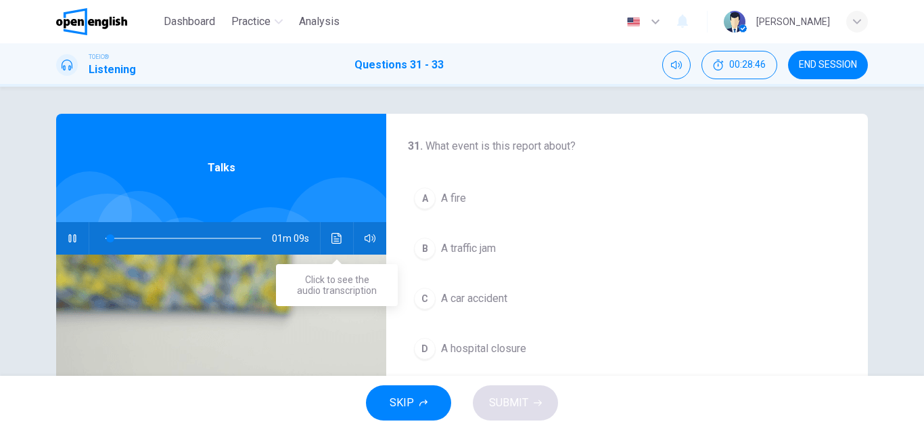
click at [330, 239] on button "Click to see the audio transcription" at bounding box center [337, 238] width 22 height 32
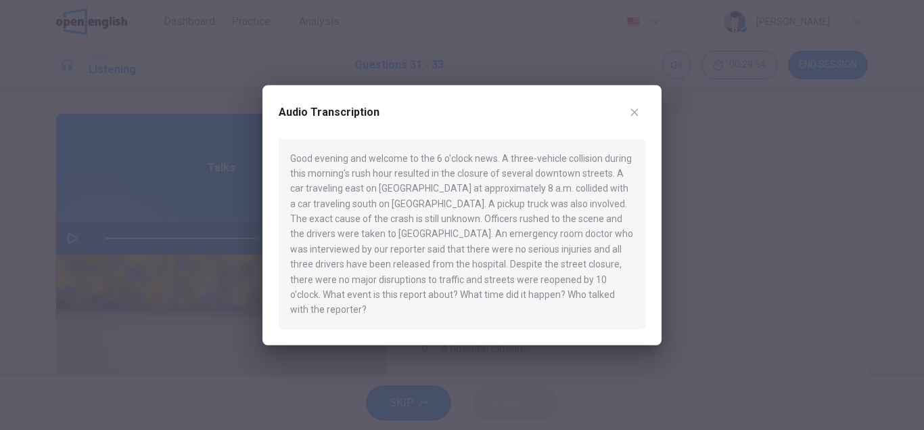
click at [636, 116] on icon "button" at bounding box center [634, 111] width 7 height 7
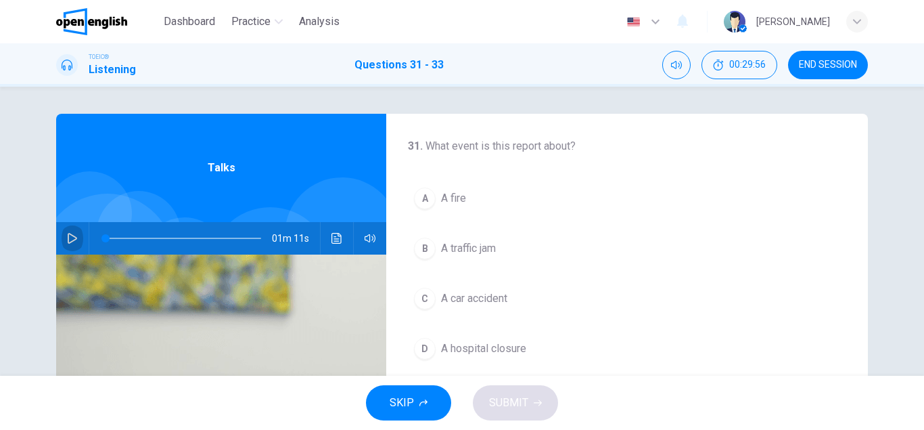
click at [73, 240] on icon "button" at bounding box center [72, 238] width 9 height 11
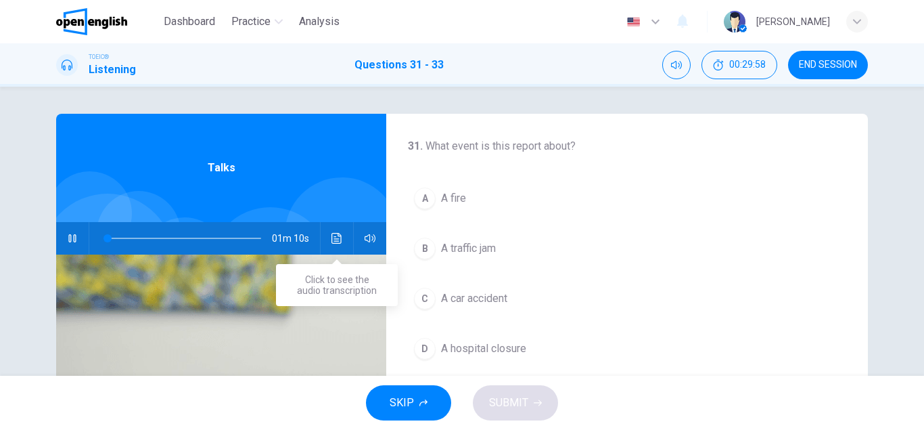
click at [340, 238] on icon "Click to see the audio transcription" at bounding box center [337, 238] width 11 height 11
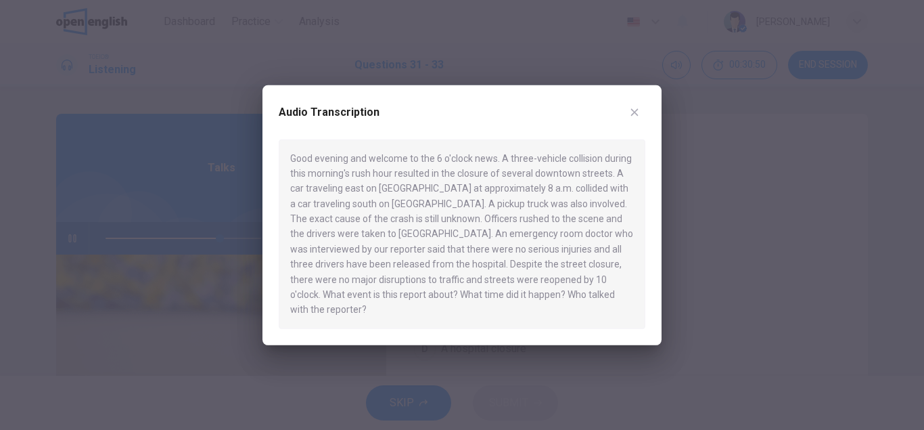
click at [636, 116] on icon "button" at bounding box center [634, 111] width 7 height 7
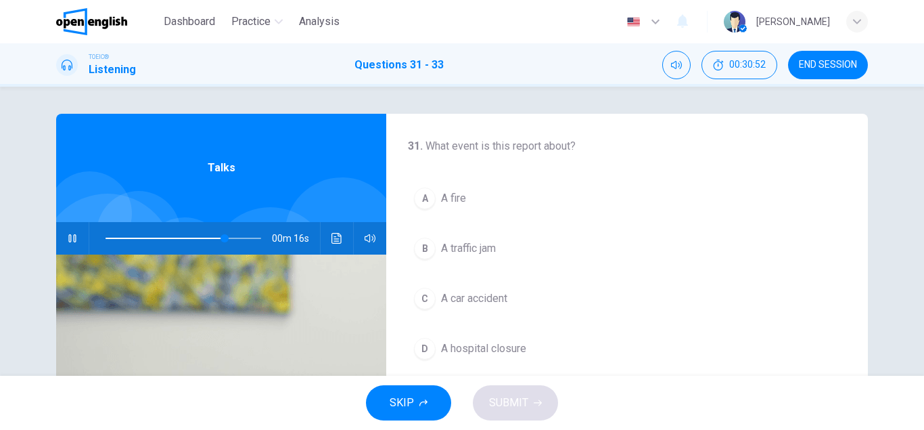
click at [71, 242] on icon "button" at bounding box center [71, 238] width 7 height 8
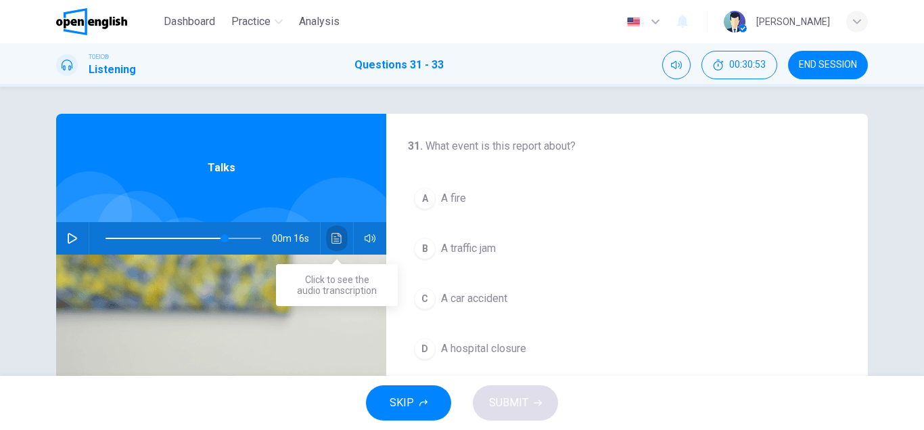
click at [342, 241] on icon "Click to see the audio transcription" at bounding box center [337, 238] width 11 height 11
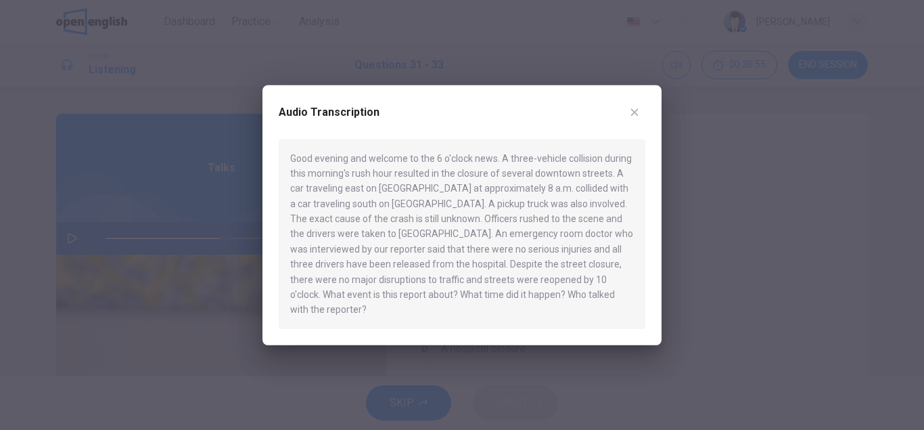
click at [635, 115] on icon "button" at bounding box center [634, 111] width 11 height 11
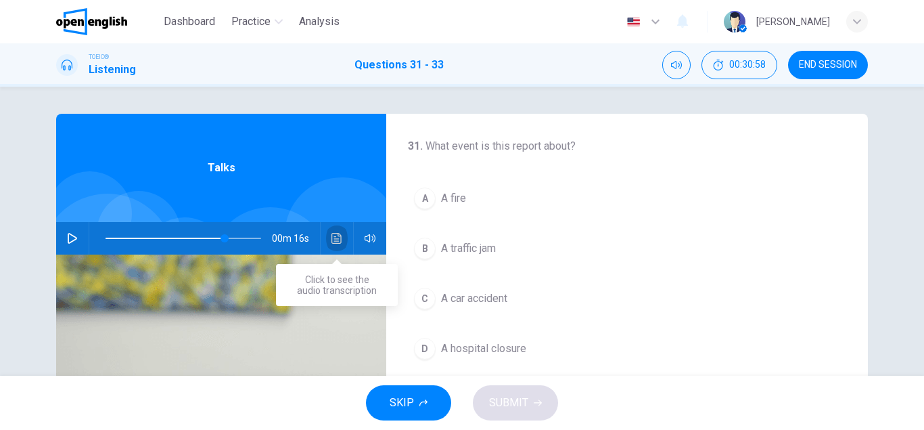
click at [336, 239] on icon "Click to see the audio transcription" at bounding box center [337, 238] width 10 height 11
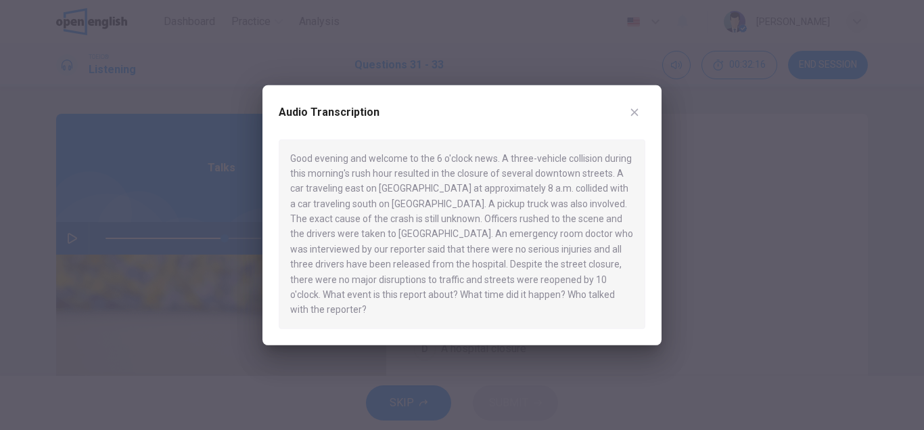
click at [635, 116] on icon "button" at bounding box center [634, 111] width 11 height 11
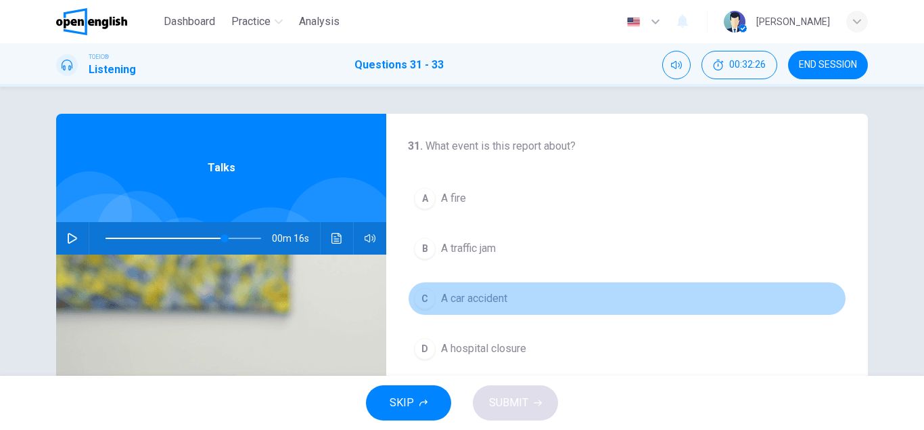
click at [428, 300] on div "C" at bounding box center [425, 299] width 22 height 22
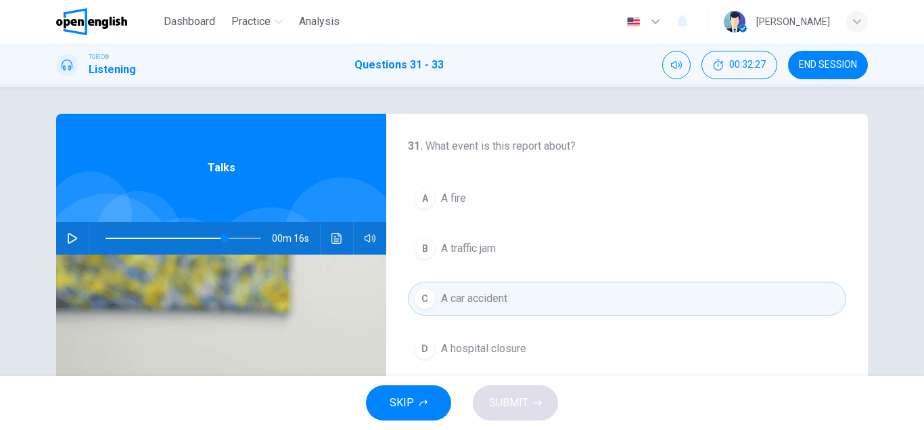
click at [432, 407] on button "SKIP" at bounding box center [408, 402] width 85 height 35
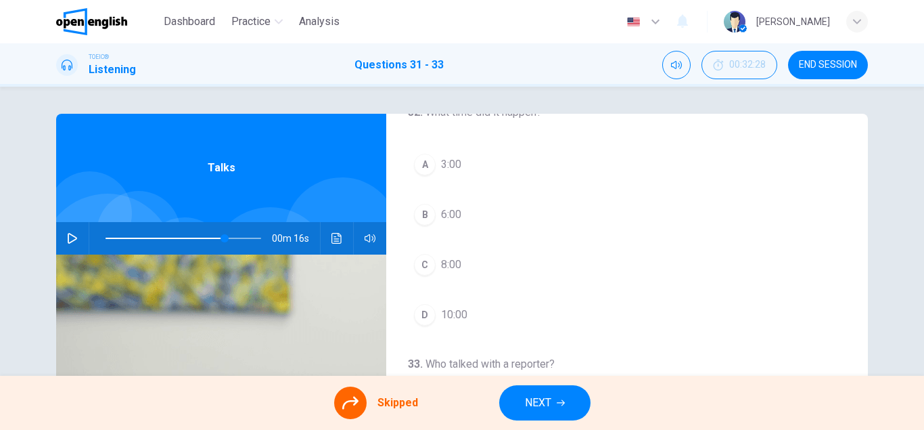
scroll to position [309, 0]
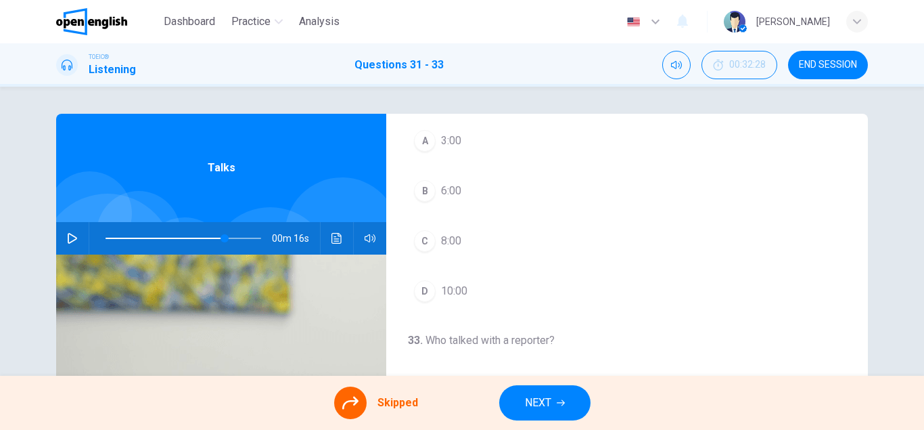
click at [426, 245] on div "A 3:00 B 6:00 C 8:00 D 10:00" at bounding box center [627, 216] width 438 height 184
click at [459, 240] on div "A 3:00 B 6:00 C 8:00 D 10:00" at bounding box center [627, 216] width 438 height 184
click at [430, 243] on div "A 3:00 B 6:00 C 8:00 D 10:00" at bounding box center [627, 216] width 438 height 184
click at [438, 240] on div "A 3:00 B 6:00 C 8:00 D 10:00" at bounding box center [627, 216] width 438 height 184
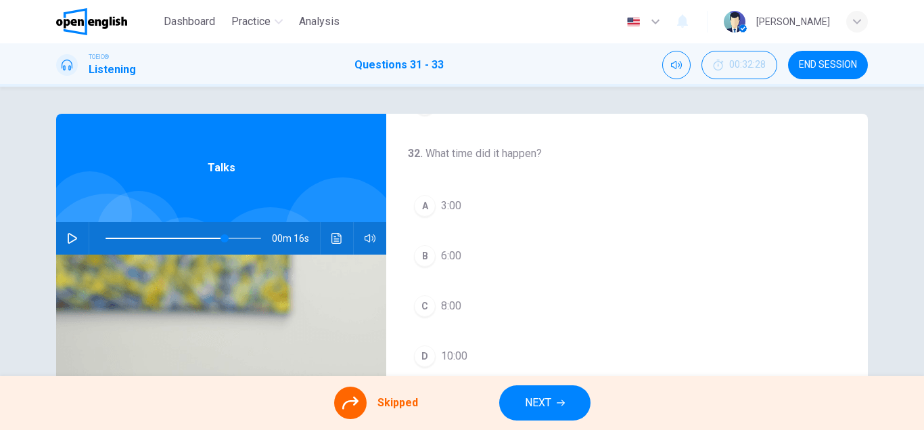
scroll to position [248, 0]
click at [421, 299] on div "A 3:00 B 6:00 C 8:00 D 10:00" at bounding box center [627, 277] width 438 height 184
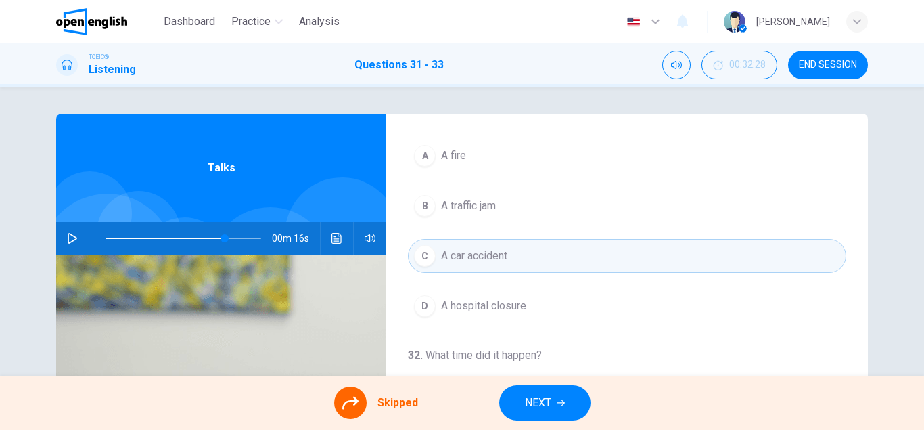
scroll to position [52, 0]
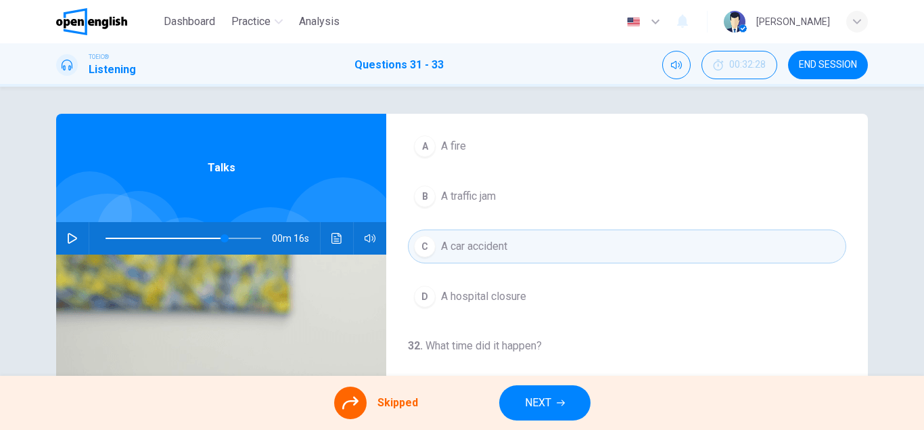
click at [421, 244] on div "A A fire B A traffic jam C A car accident D A hospital closure" at bounding box center [627, 221] width 438 height 184
click at [527, 244] on div "A A fire B A traffic jam C A car accident D A hospital closure" at bounding box center [627, 221] width 438 height 184
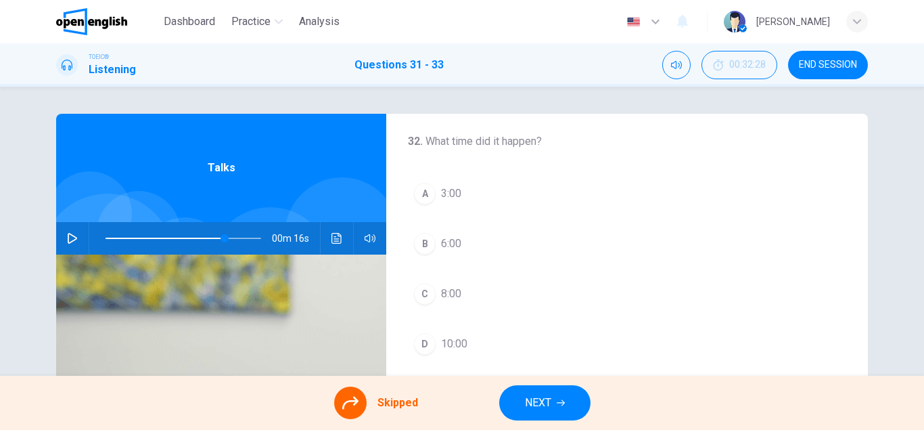
scroll to position [258, 0]
click at [429, 291] on div "A 3:00 B 6:00 C 8:00 D 10:00" at bounding box center [627, 267] width 438 height 184
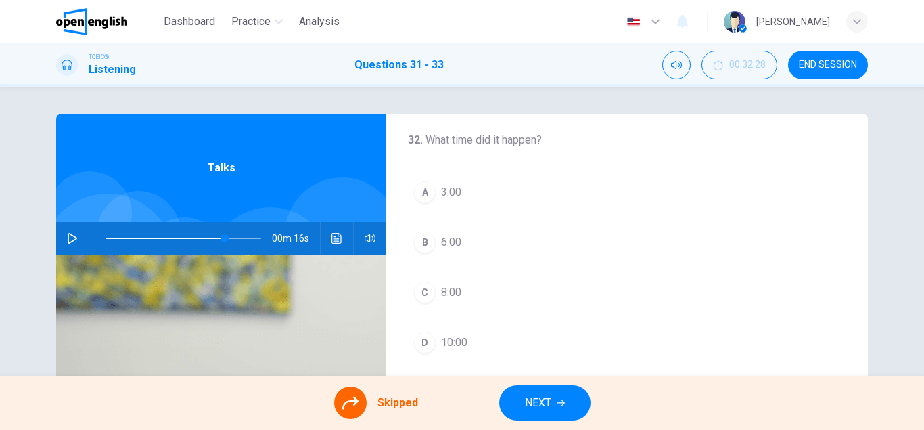
click at [429, 291] on div "A 3:00 B 6:00 C 8:00 D 10:00" at bounding box center [627, 267] width 438 height 184
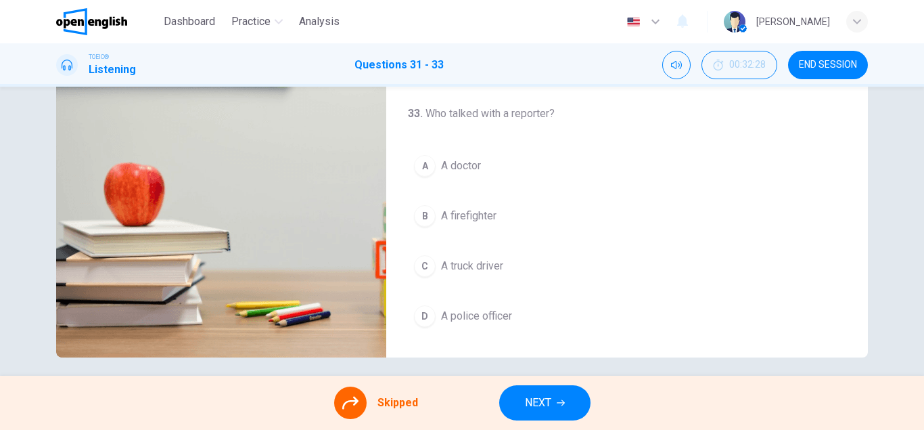
scroll to position [230, 0]
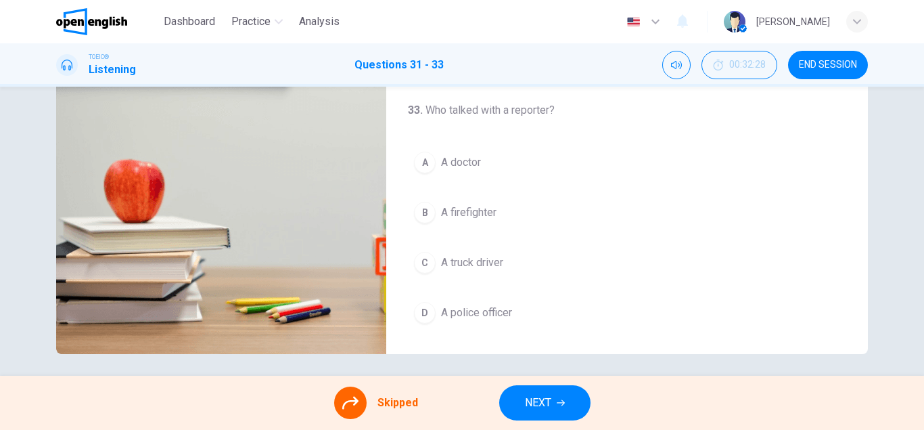
click at [429, 206] on div "A A doctor B A firefighter C A truck driver D A police officer" at bounding box center [627, 237] width 438 height 184
click at [419, 241] on div "A A doctor B A firefighter C A truck driver D A police officer" at bounding box center [627, 237] width 438 height 184
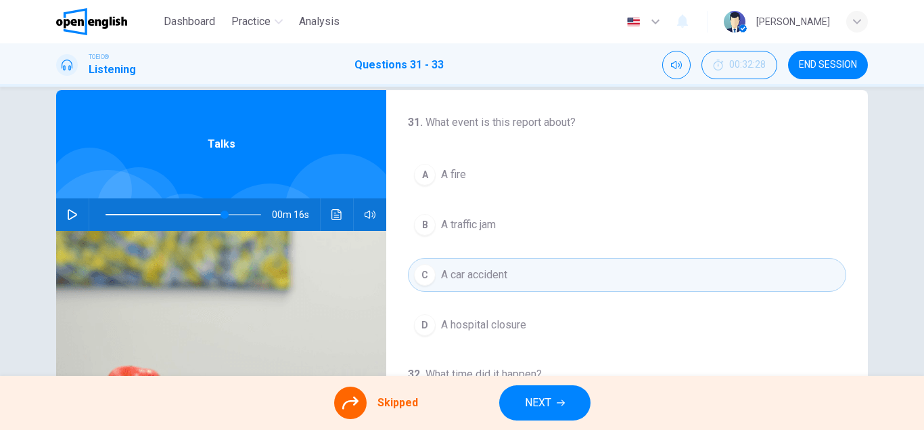
scroll to position [24, 0]
click at [74, 214] on icon "button" at bounding box center [72, 213] width 11 height 11
type input "*"
click at [522, 266] on div "A A fire B A traffic jam C A car accident D A hospital closure" at bounding box center [627, 249] width 438 height 184
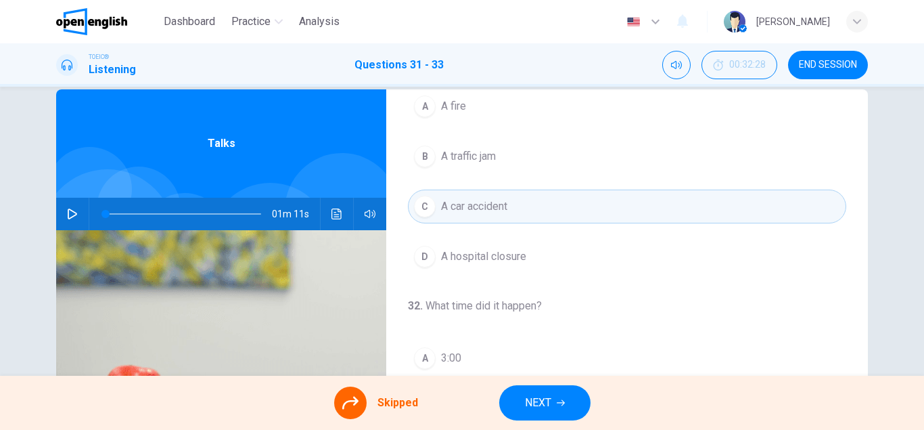
scroll to position [0, 0]
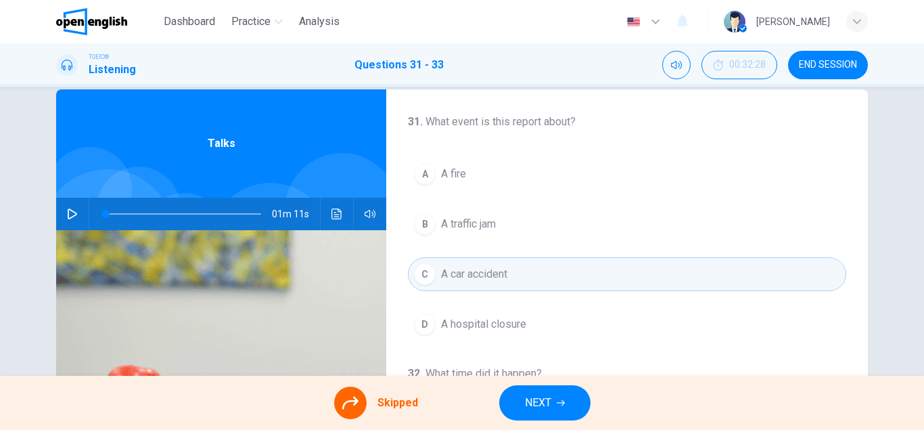
click at [532, 408] on span "NEXT" at bounding box center [538, 402] width 26 height 19
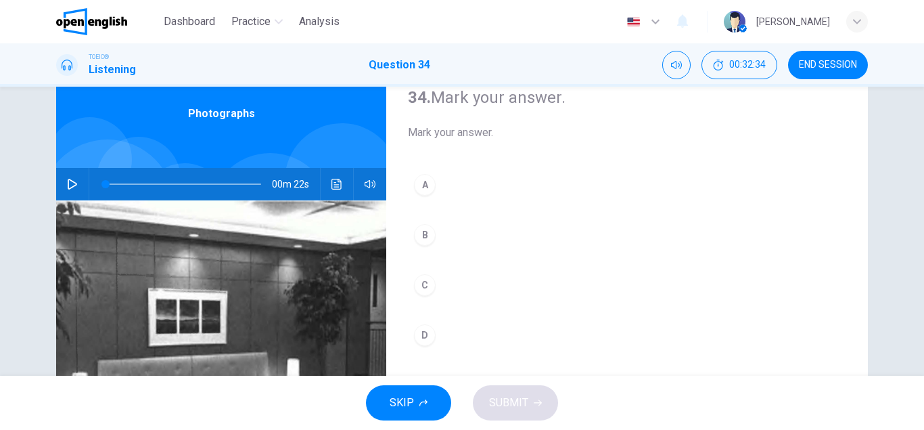
scroll to position [57, 0]
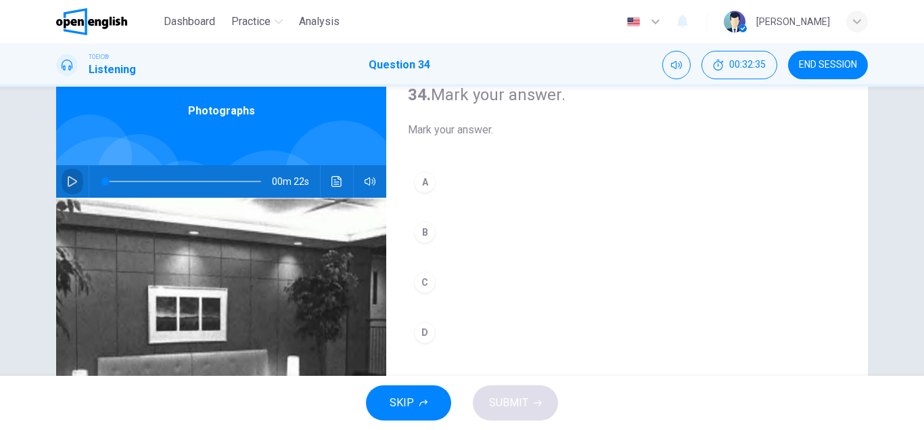
click at [70, 177] on icon "button" at bounding box center [72, 181] width 9 height 11
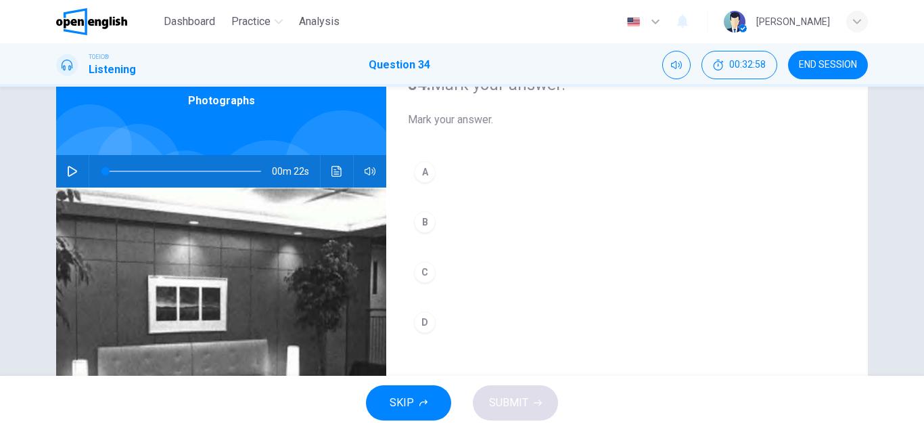
scroll to position [0, 0]
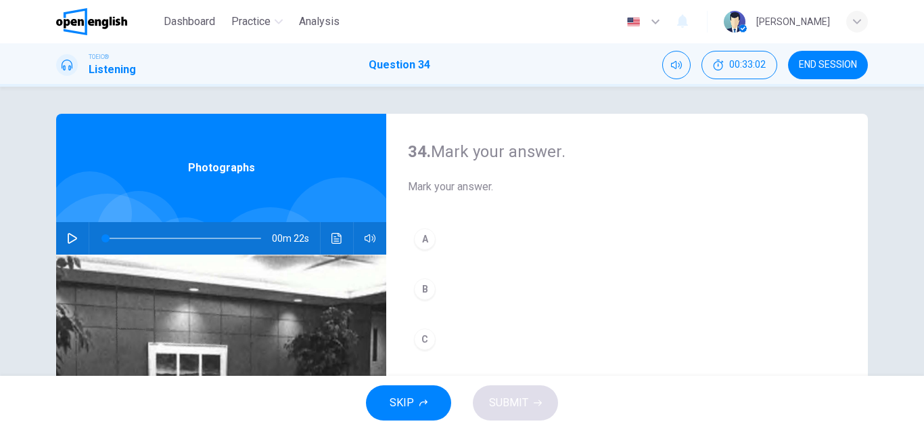
click at [76, 238] on icon "button" at bounding box center [72, 238] width 11 height 11
click at [431, 239] on div "A" at bounding box center [425, 239] width 22 height 22
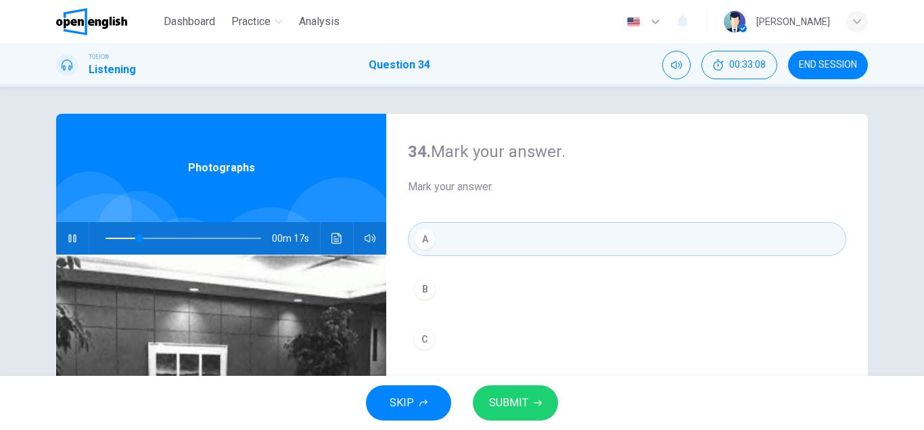
click at [551, 402] on button "SUBMIT" at bounding box center [515, 402] width 85 height 35
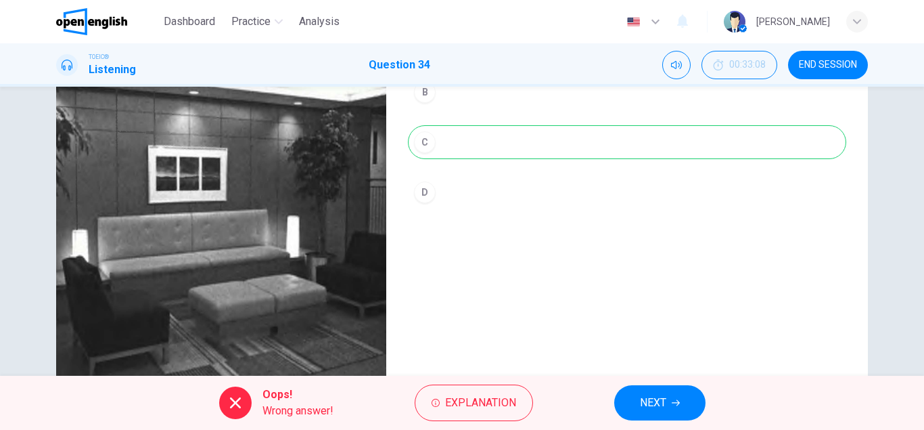
scroll to position [235, 0]
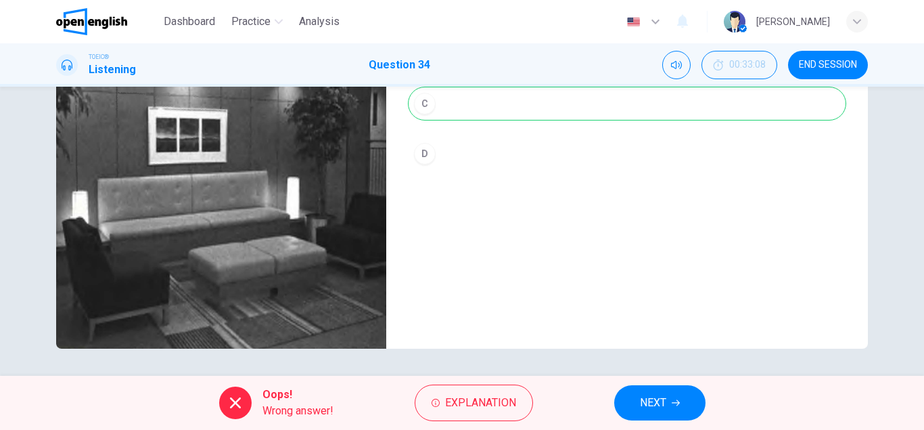
click at [817, 315] on div "34. Mark your answer. Mark your answer. A B C D" at bounding box center [627, 113] width 482 height 470
type input "*"
click at [679, 408] on button "NEXT" at bounding box center [659, 402] width 91 height 35
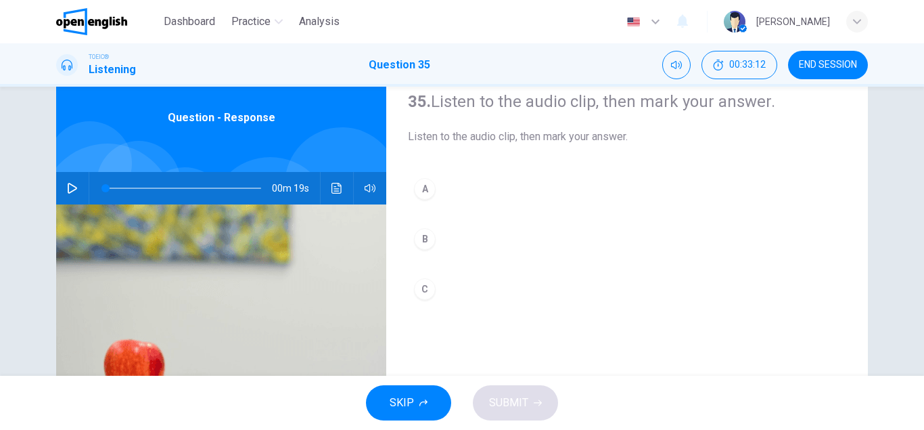
scroll to position [49, 0]
click at [74, 190] on icon "button" at bounding box center [72, 188] width 9 height 11
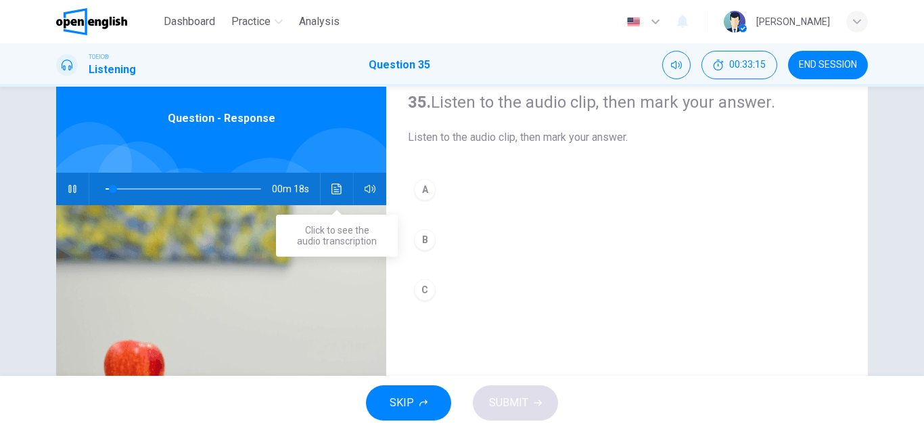
click at [338, 187] on icon "Click to see the audio transcription" at bounding box center [337, 188] width 11 height 11
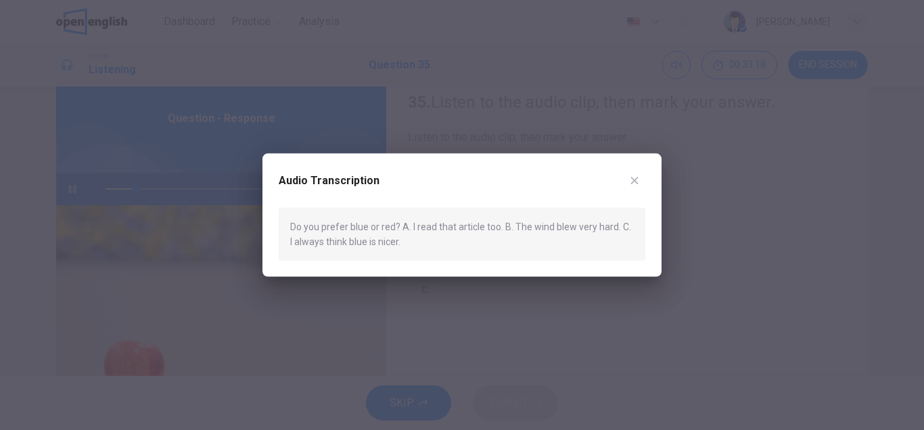
click at [641, 181] on button "button" at bounding box center [635, 180] width 22 height 22
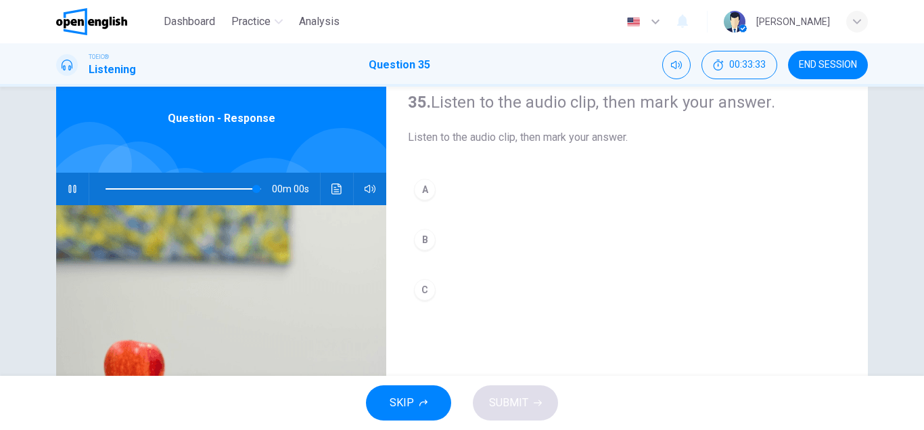
type input "*"
click at [431, 291] on div "C" at bounding box center [425, 290] width 22 height 22
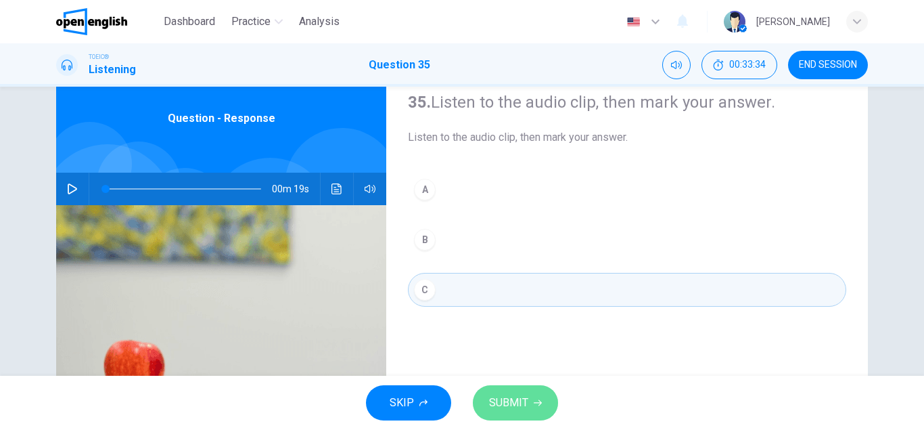
click at [503, 401] on span "SUBMIT" at bounding box center [508, 402] width 39 height 19
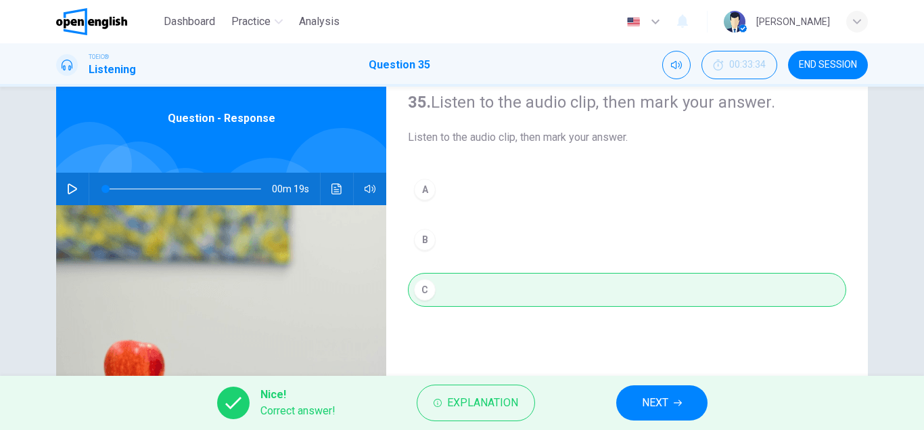
click at [667, 393] on span "NEXT" at bounding box center [655, 402] width 26 height 19
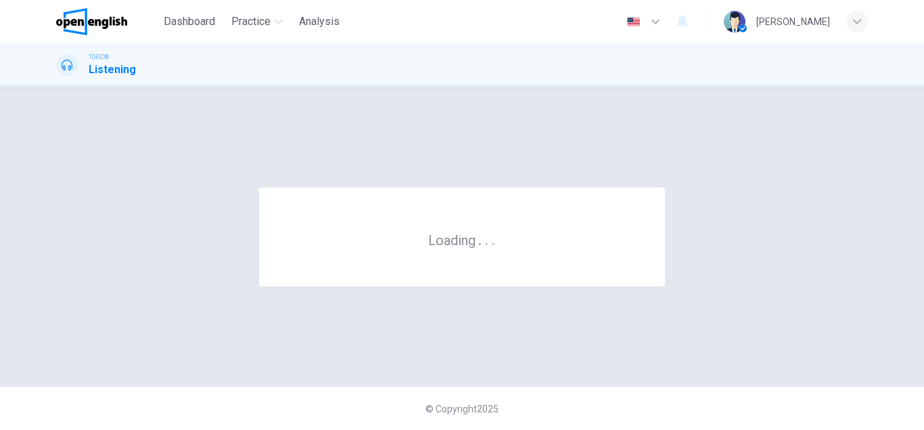
scroll to position [0, 0]
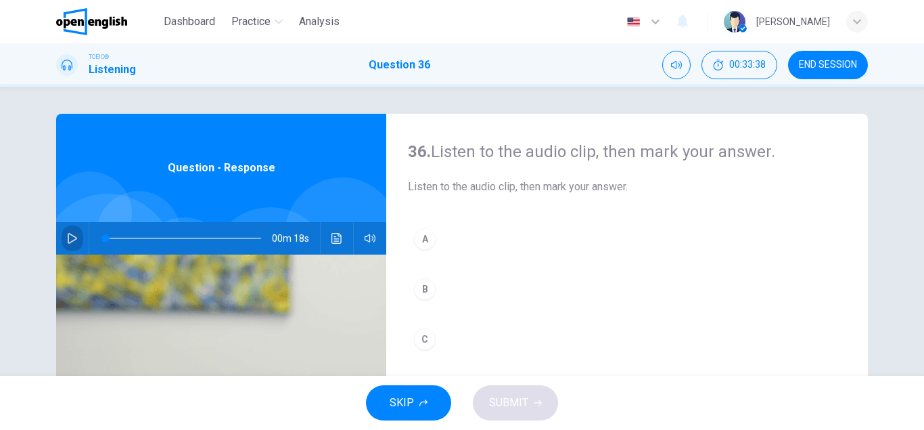
click at [72, 237] on icon "button" at bounding box center [72, 238] width 11 height 11
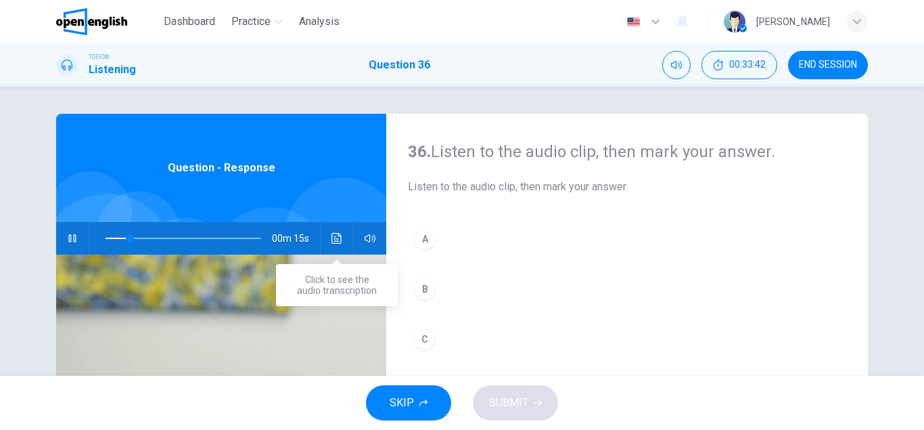
click at [337, 242] on icon "Click to see the audio transcription" at bounding box center [337, 238] width 11 height 11
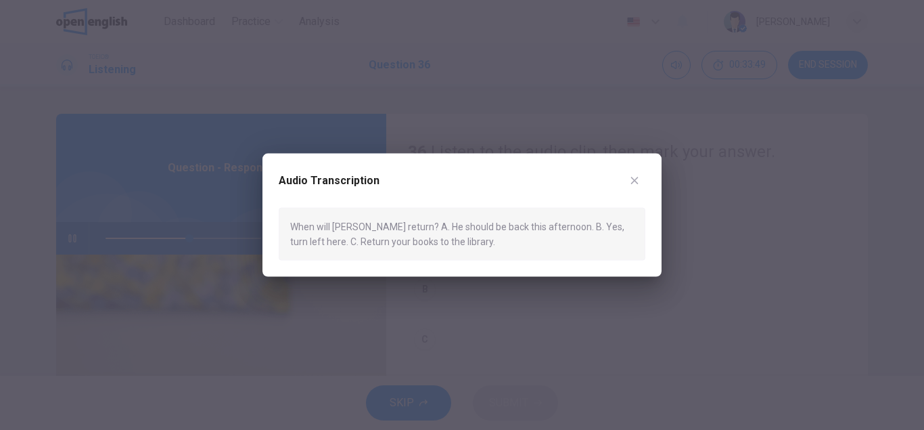
click at [637, 184] on icon "button" at bounding box center [634, 180] width 11 height 11
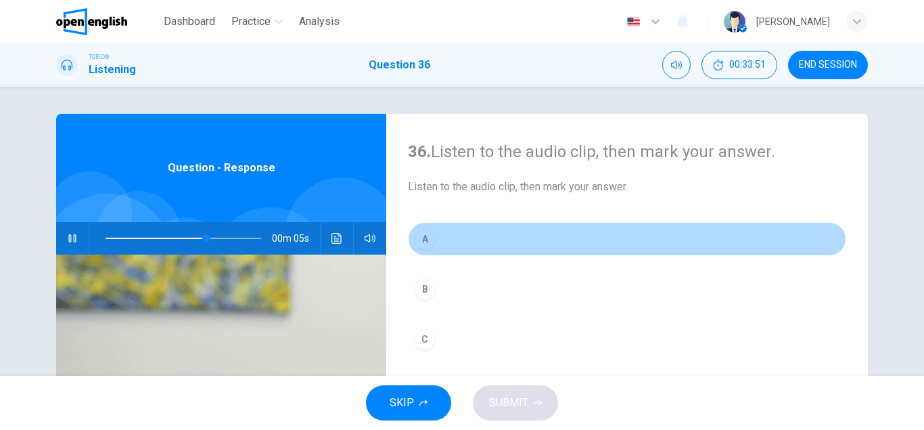
click at [422, 233] on div "A" at bounding box center [425, 239] width 22 height 22
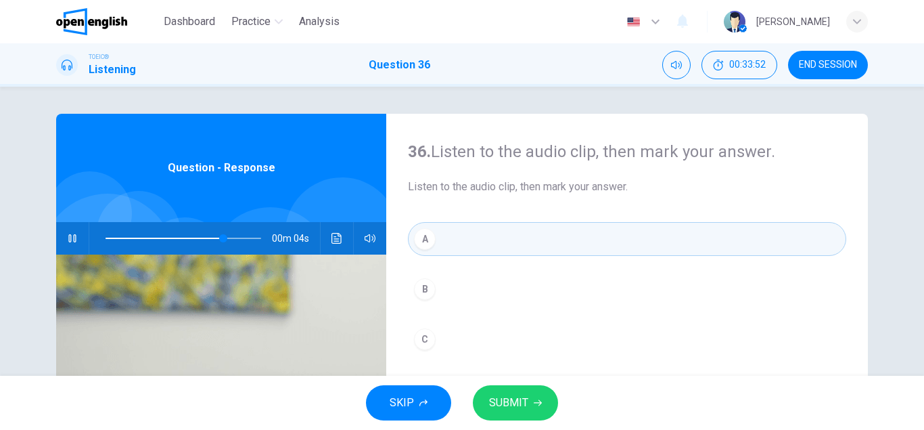
click at [503, 408] on span "SUBMIT" at bounding box center [508, 402] width 39 height 19
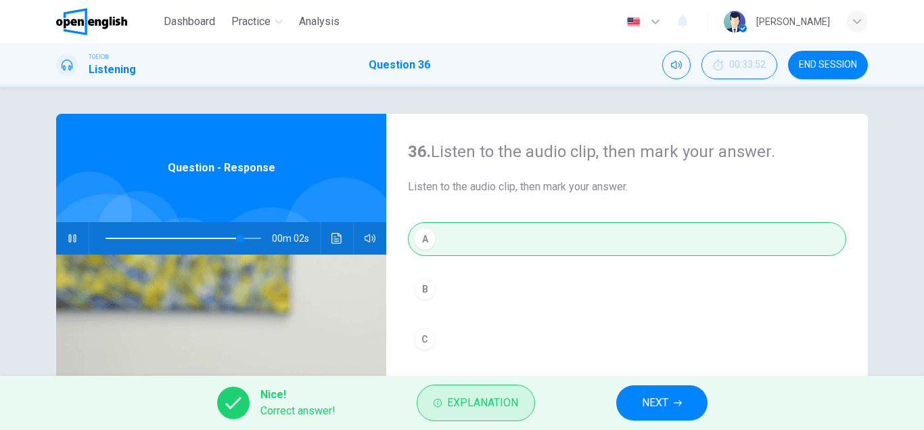
click at [472, 402] on span "Explanation" at bounding box center [482, 402] width 71 height 19
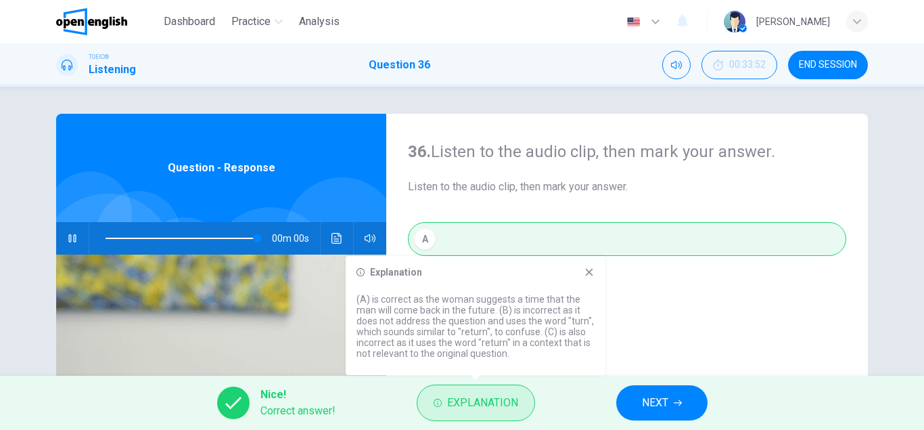
type input "*"
click at [655, 404] on span "NEXT" at bounding box center [655, 402] width 26 height 19
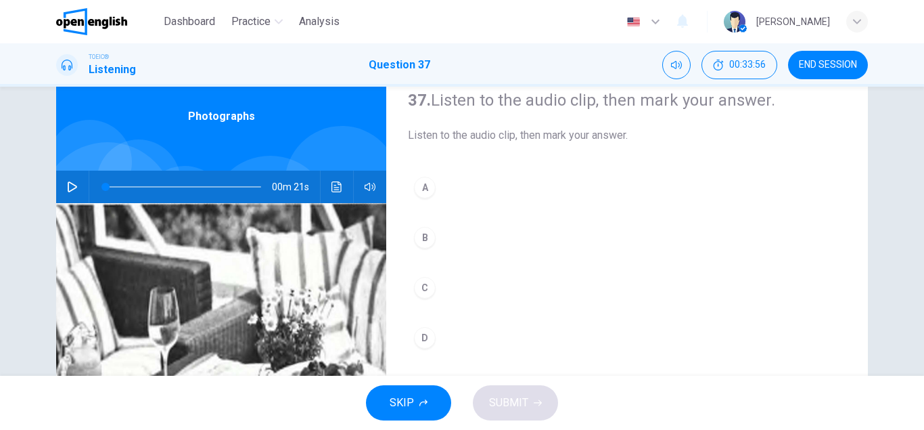
scroll to position [51, 0]
click at [76, 189] on icon "button" at bounding box center [72, 187] width 11 height 11
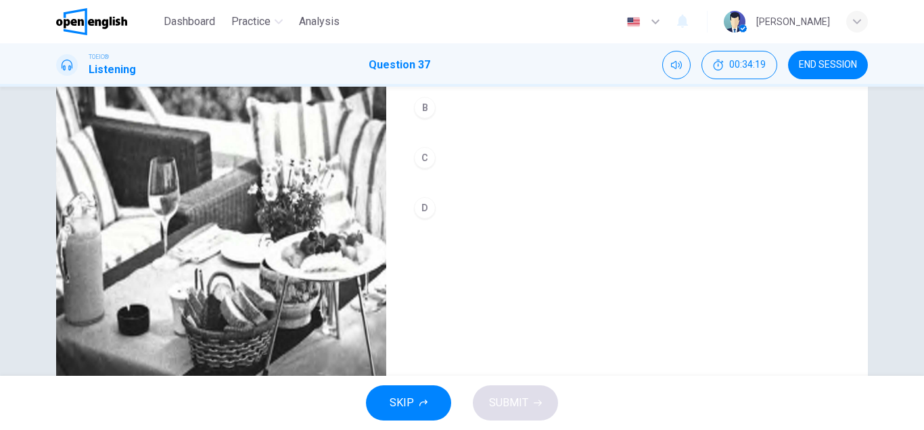
type input "*"
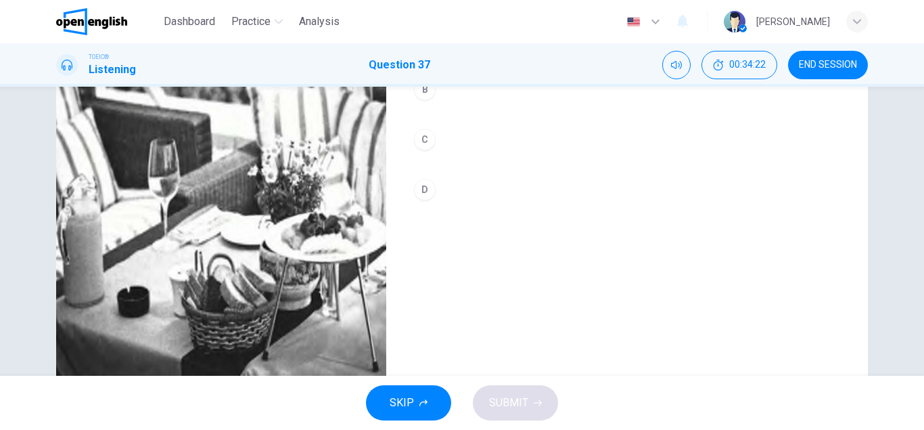
scroll to position [197, 0]
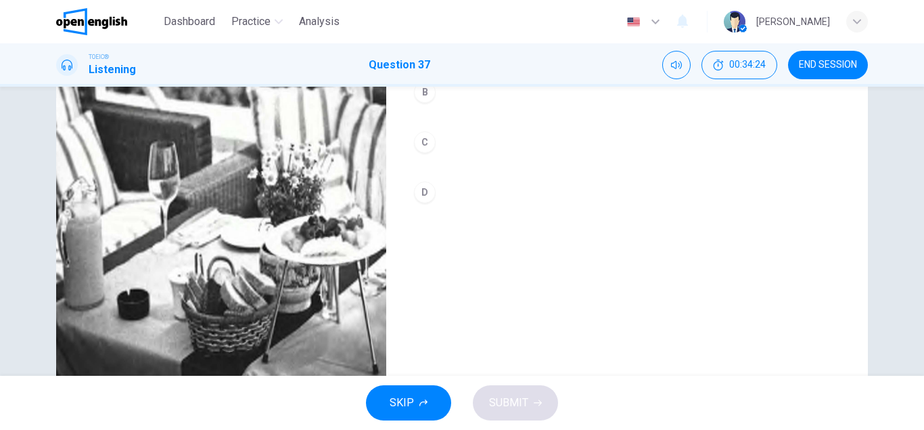
click at [427, 143] on div "C" at bounding box center [425, 142] width 22 height 22
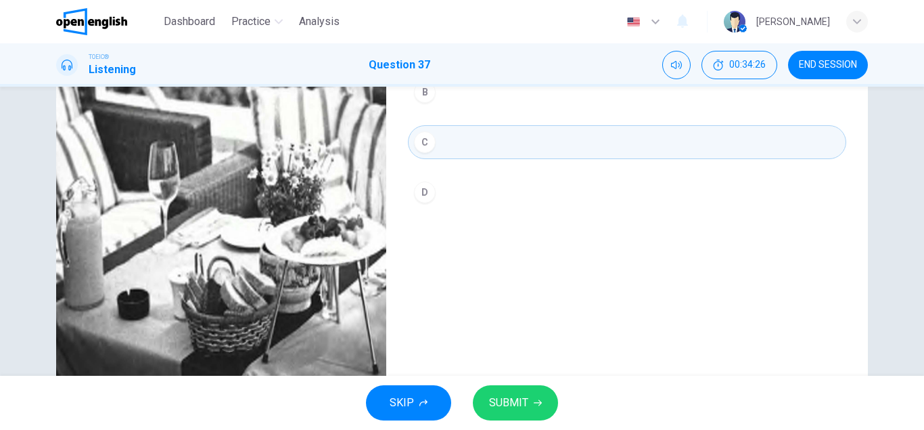
click at [493, 401] on span "SUBMIT" at bounding box center [508, 402] width 39 height 19
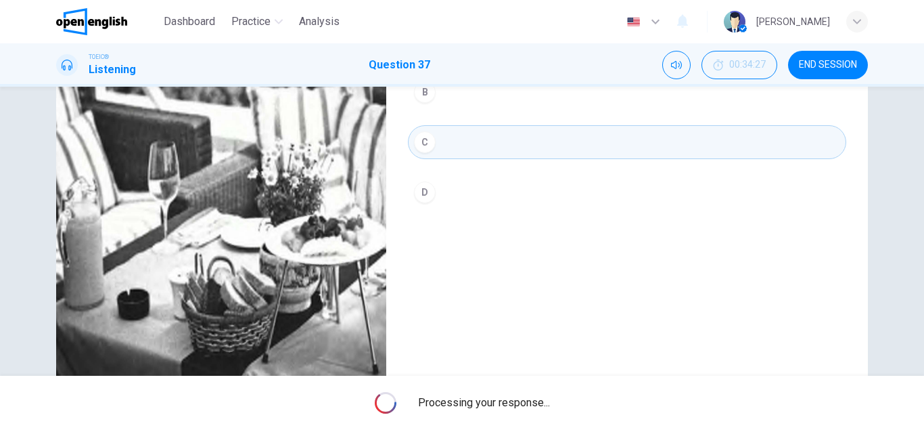
click at [493, 401] on span "Processing your response..." at bounding box center [484, 402] width 132 height 16
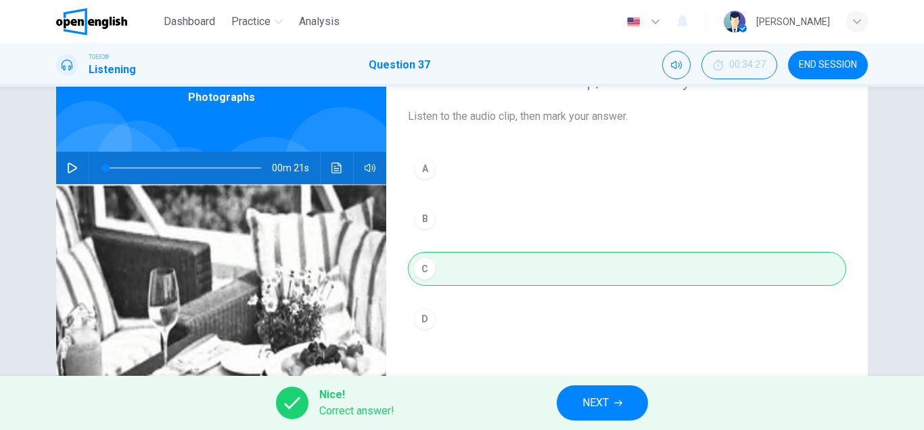
scroll to position [68, 0]
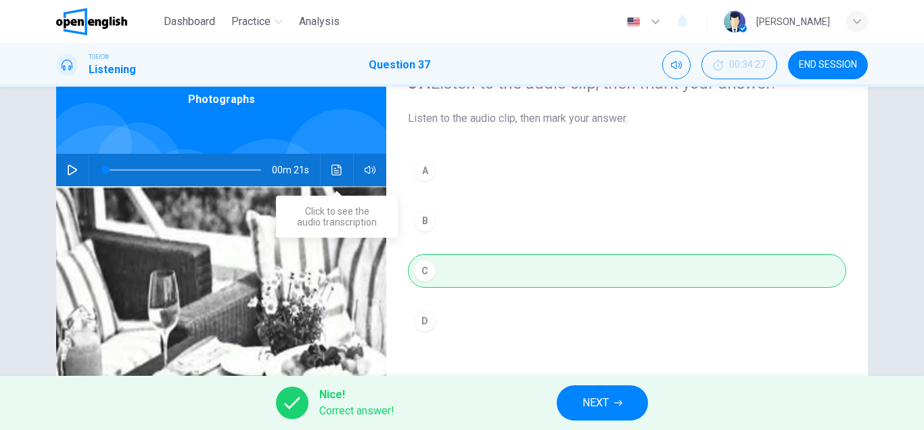
click at [340, 171] on icon "Click to see the audio transcription" at bounding box center [337, 169] width 11 height 11
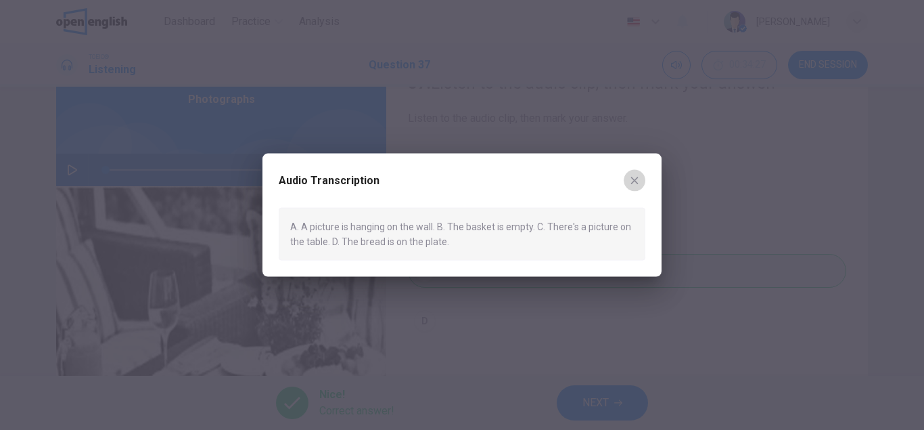
click at [637, 177] on icon "button" at bounding box center [634, 180] width 7 height 7
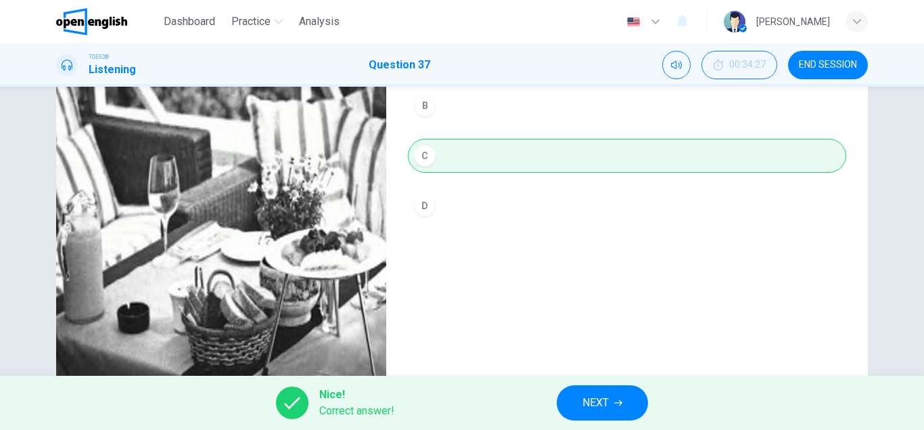
scroll to position [235, 0]
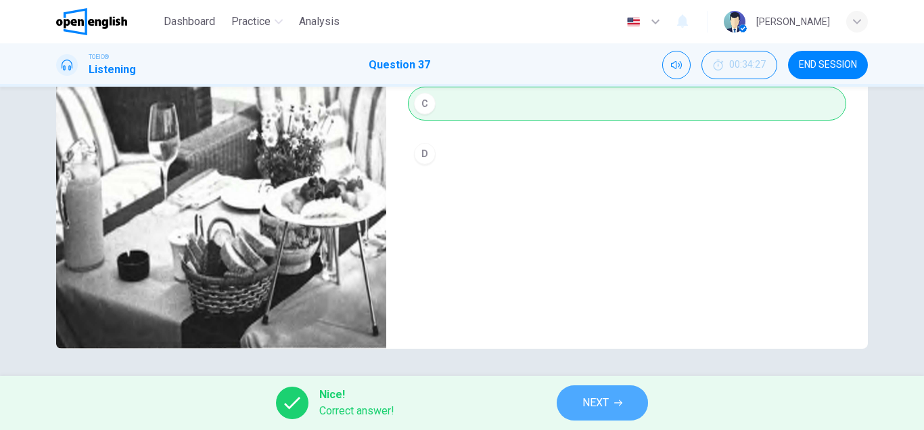
click at [591, 399] on span "NEXT" at bounding box center [596, 402] width 26 height 19
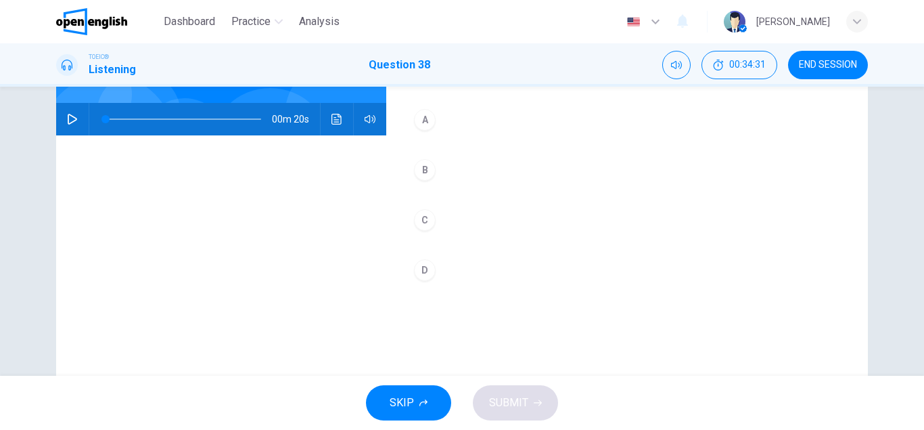
scroll to position [118, 0]
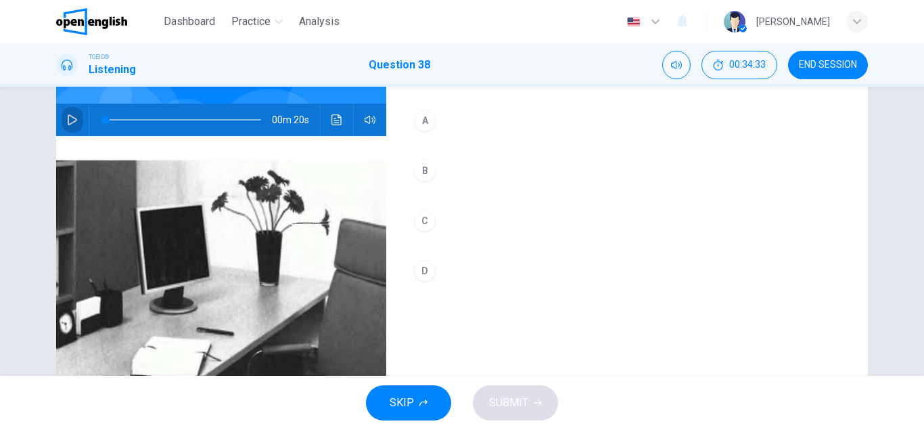
click at [70, 125] on icon "button" at bounding box center [72, 119] width 9 height 11
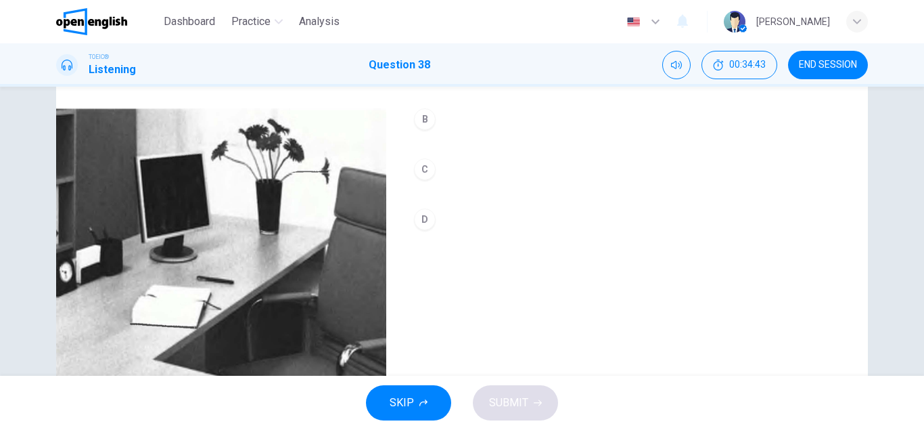
scroll to position [190, 0]
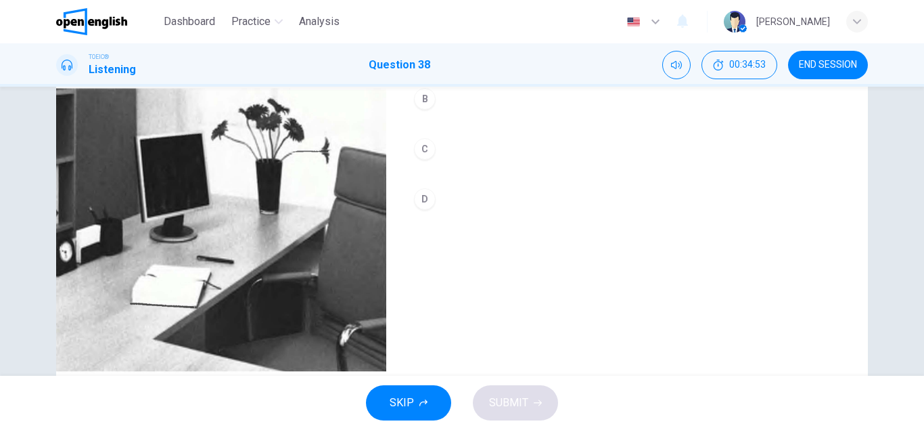
type input "*"
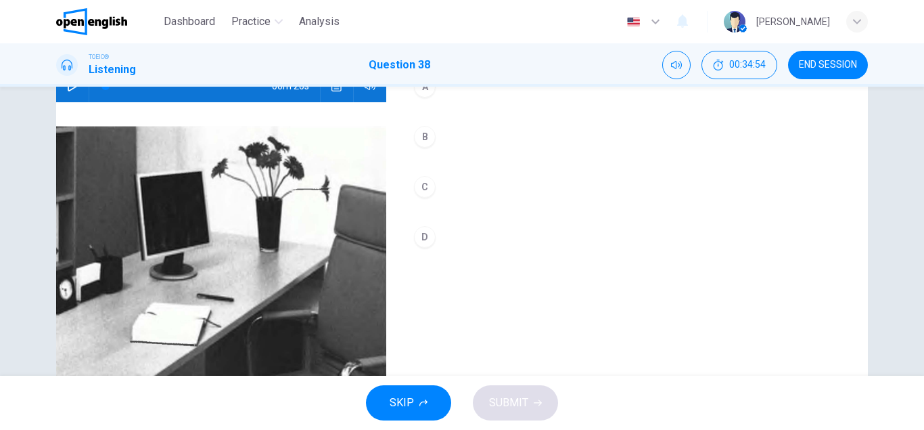
scroll to position [134, 0]
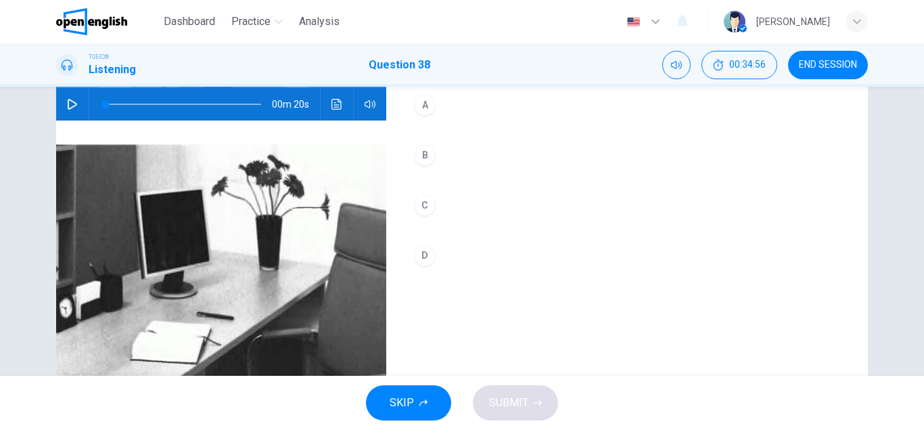
click at [426, 160] on div "B" at bounding box center [425, 155] width 22 height 22
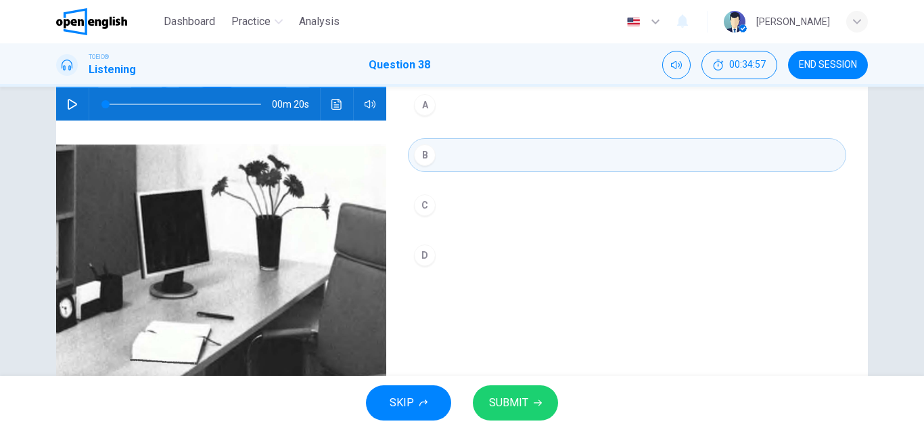
click at [510, 402] on span "SUBMIT" at bounding box center [508, 402] width 39 height 19
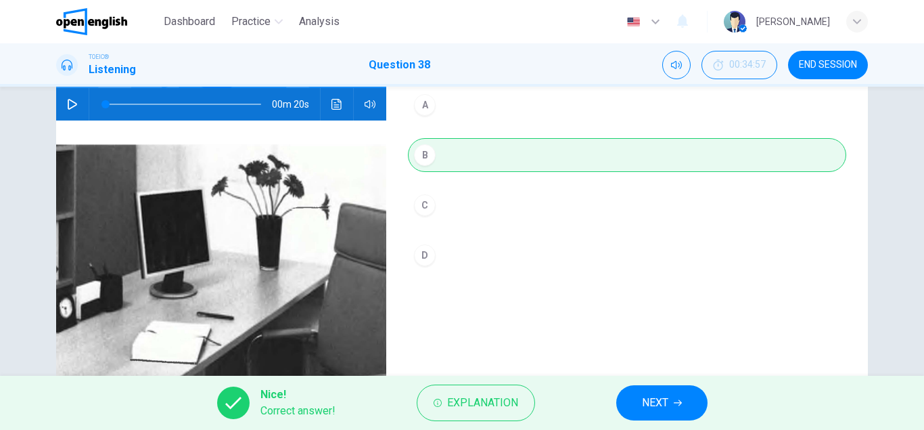
click at [675, 399] on icon "button" at bounding box center [678, 403] width 8 height 8
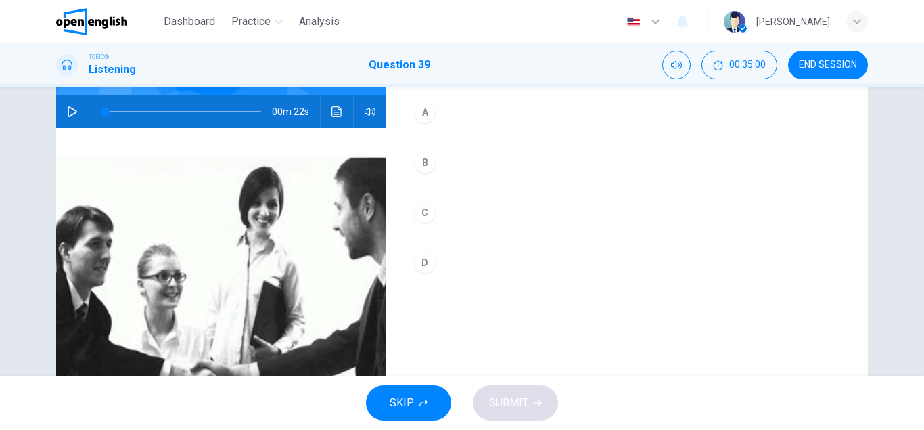
scroll to position [122, 0]
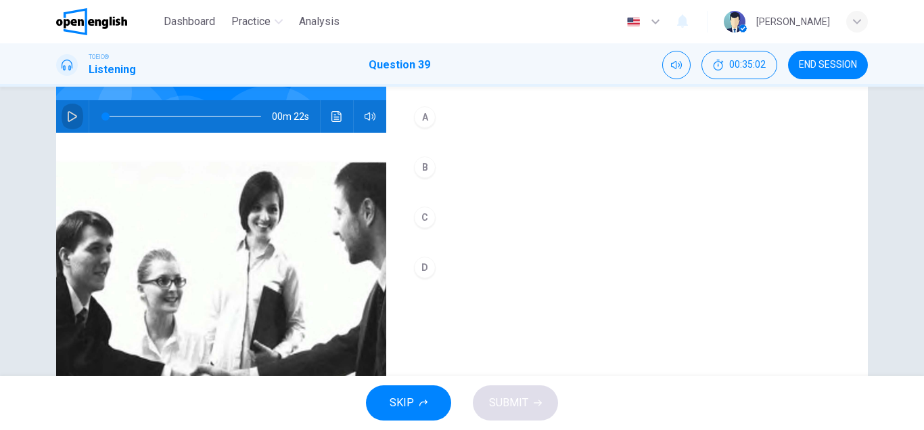
click at [75, 117] on icon "button" at bounding box center [72, 116] width 11 height 11
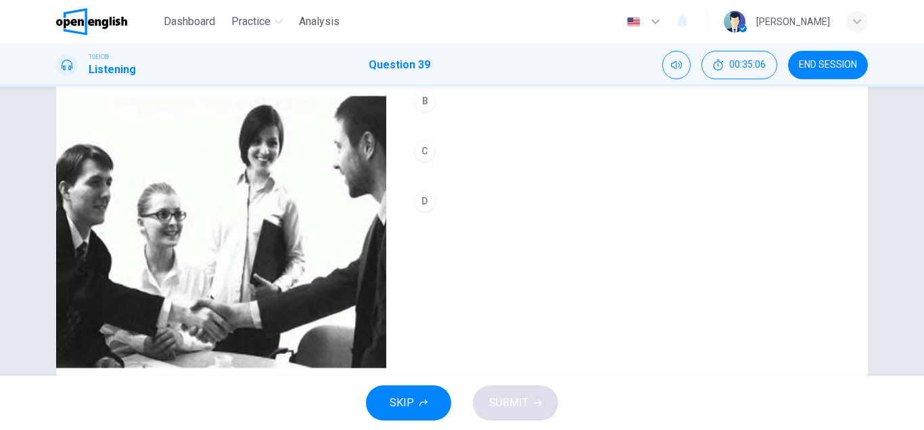
scroll to position [186, 0]
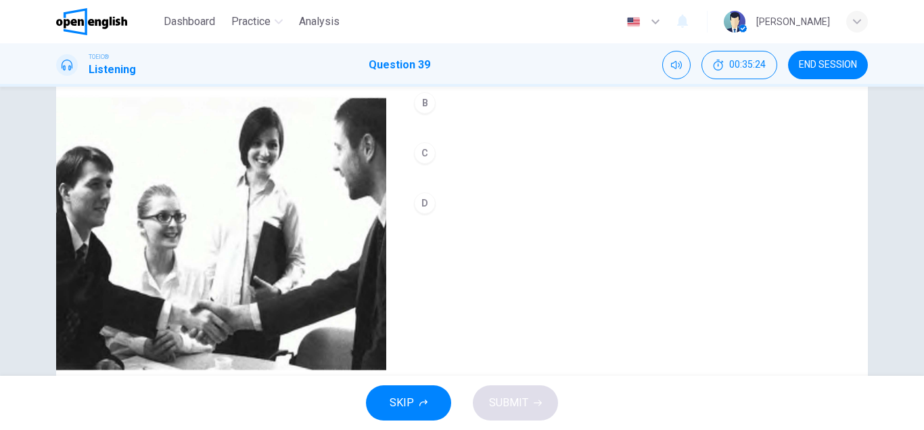
type input "*"
click at [425, 204] on div "D" at bounding box center [425, 203] width 22 height 22
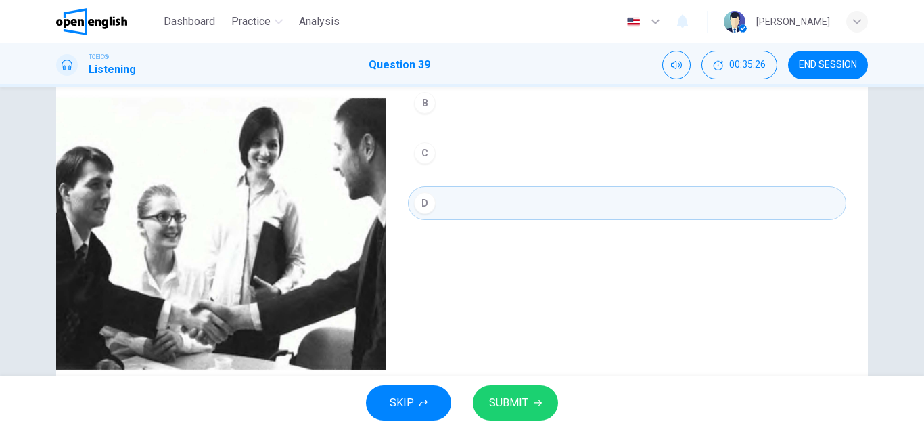
click at [504, 407] on span "SUBMIT" at bounding box center [508, 402] width 39 height 19
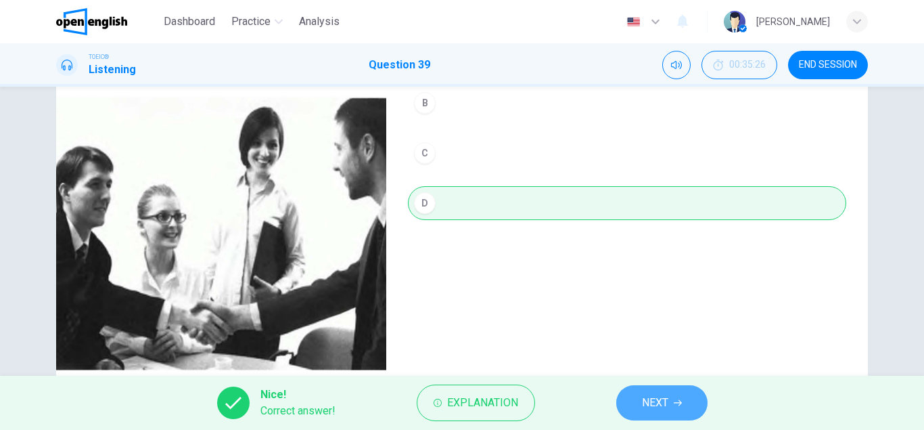
click at [639, 399] on button "NEXT" at bounding box center [661, 402] width 91 height 35
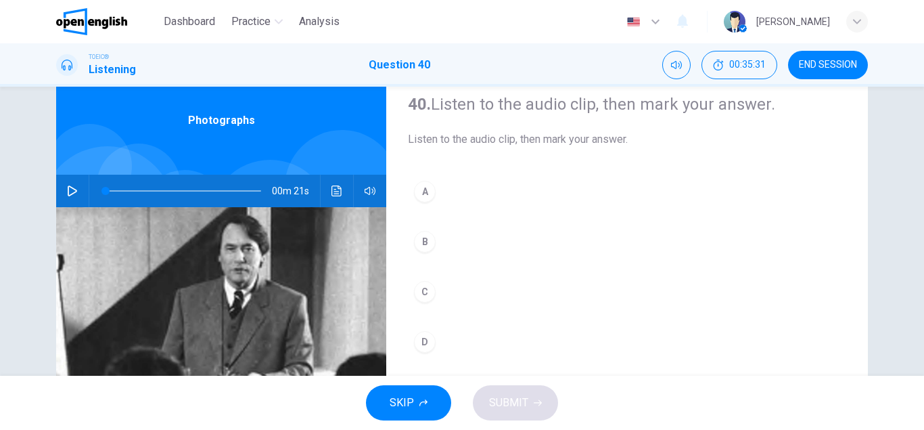
scroll to position [47, 0]
click at [77, 182] on button "button" at bounding box center [73, 191] width 22 height 32
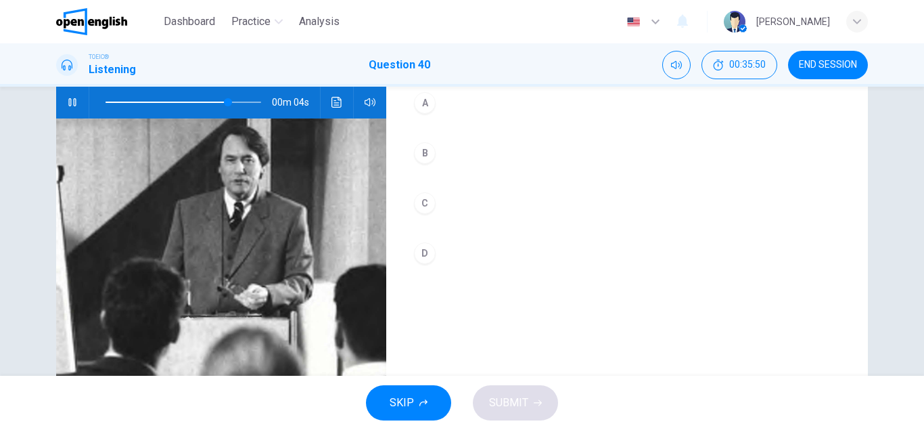
scroll to position [133, 0]
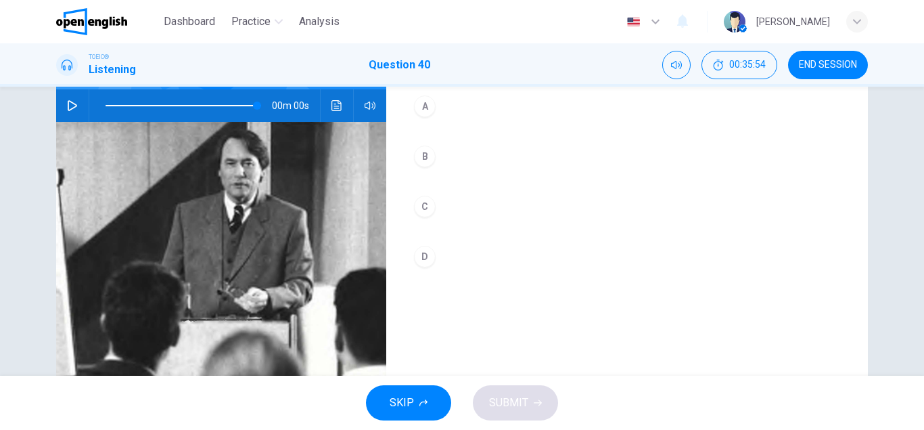
type input "*"
click at [428, 257] on div "D" at bounding box center [425, 257] width 22 height 22
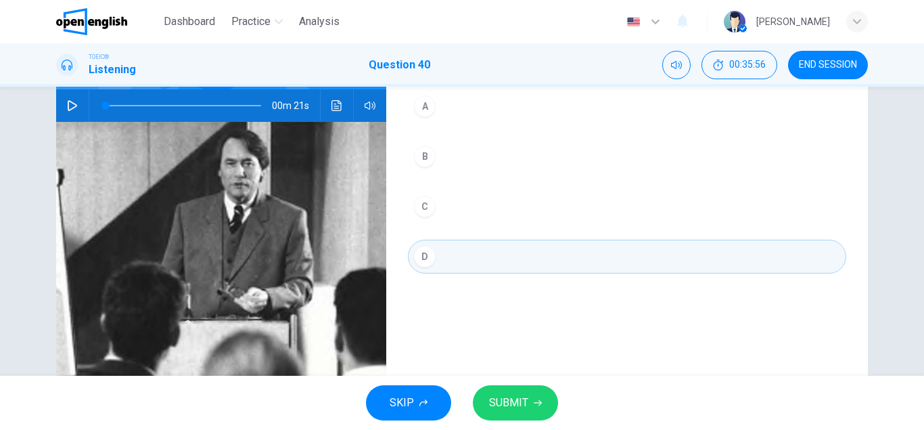
click at [527, 406] on span "SUBMIT" at bounding box center [508, 402] width 39 height 19
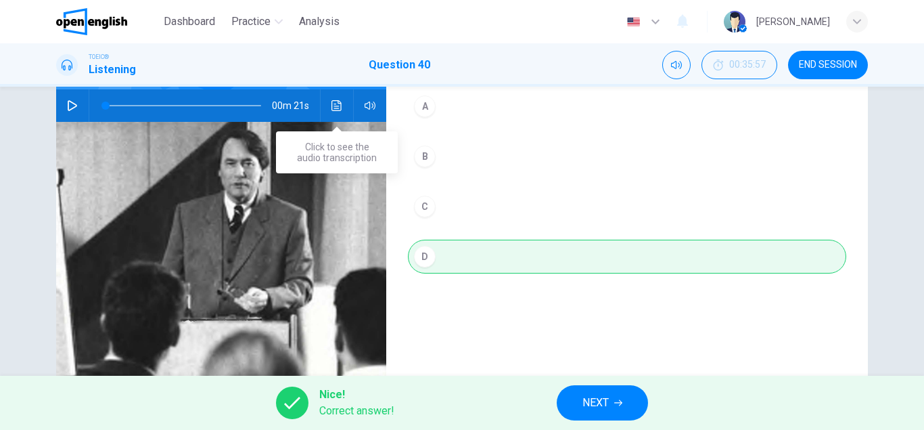
click at [336, 109] on icon "Click to see the audio transcription" at bounding box center [337, 105] width 10 height 11
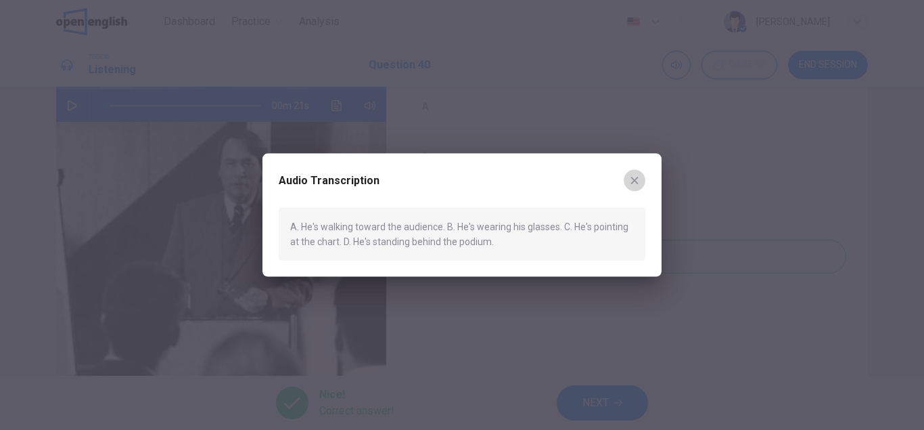
click at [637, 181] on icon "button" at bounding box center [634, 180] width 11 height 11
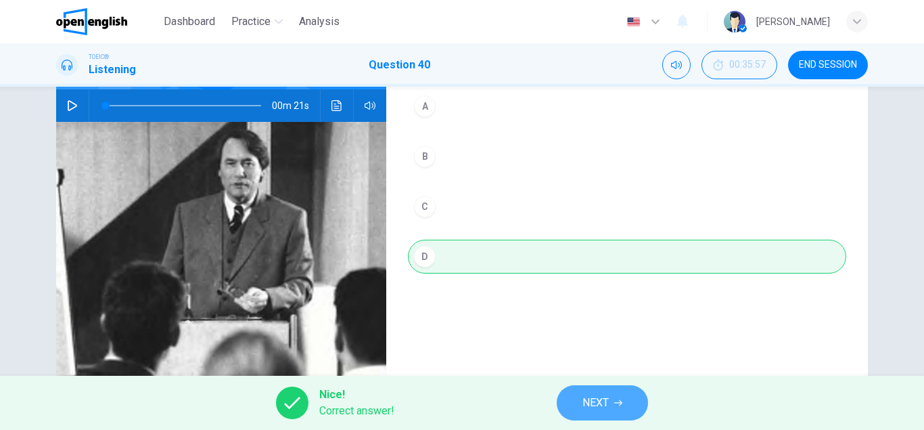
click at [608, 401] on span "NEXT" at bounding box center [596, 402] width 26 height 19
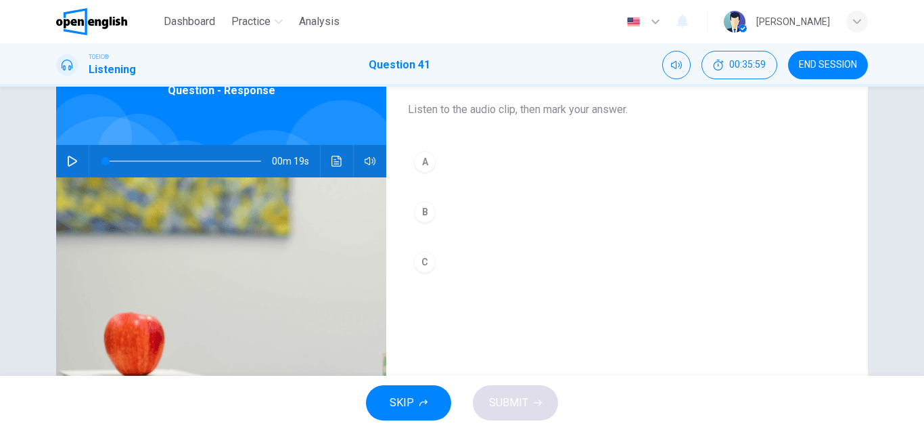
scroll to position [81, 0]
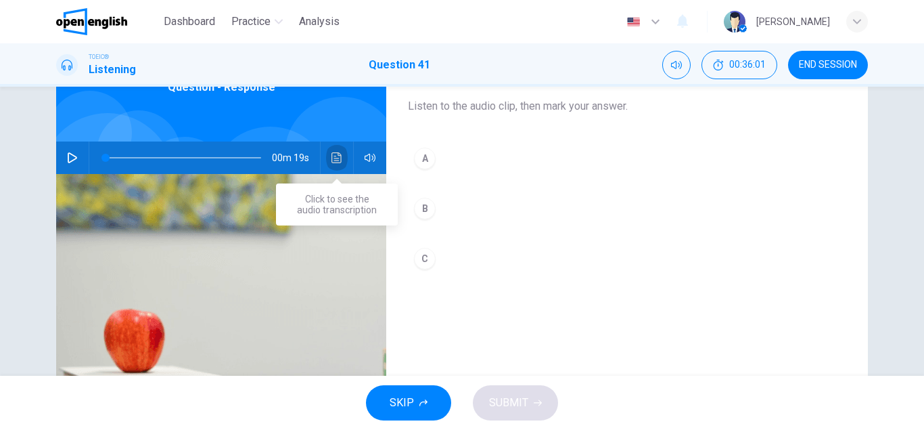
click at [340, 157] on icon "Click to see the audio transcription" at bounding box center [337, 157] width 11 height 11
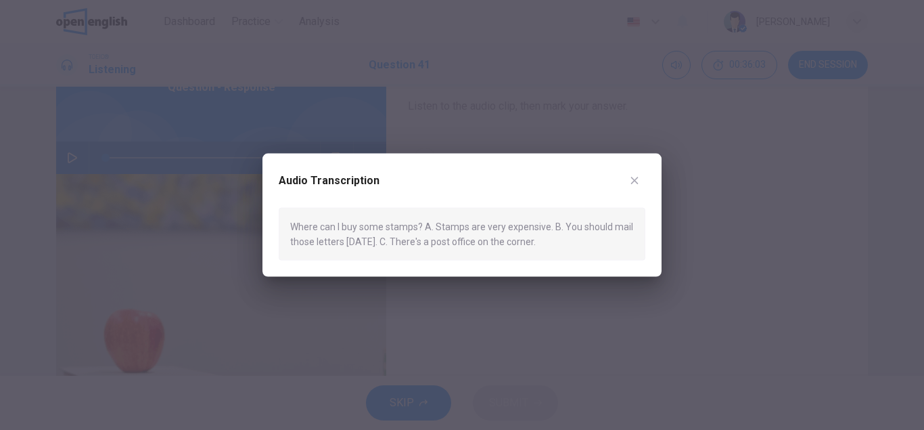
click at [639, 182] on icon "button" at bounding box center [634, 180] width 11 height 11
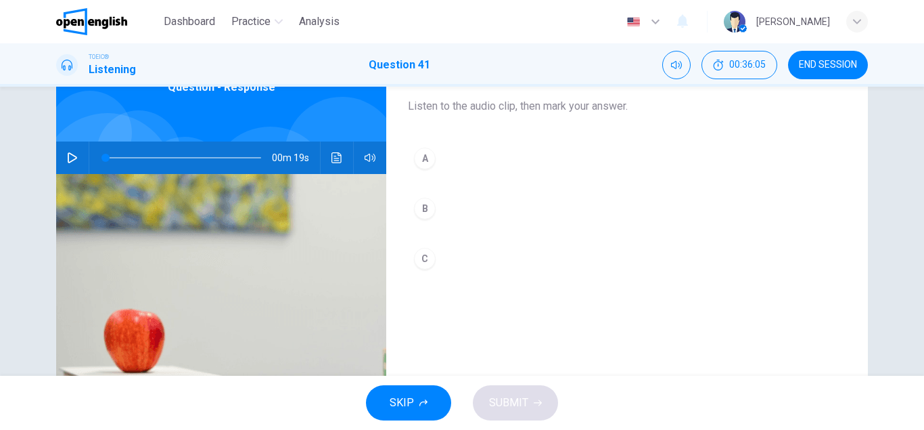
click at [71, 158] on icon "button" at bounding box center [72, 157] width 11 height 11
click at [428, 258] on div "C" at bounding box center [425, 259] width 22 height 22
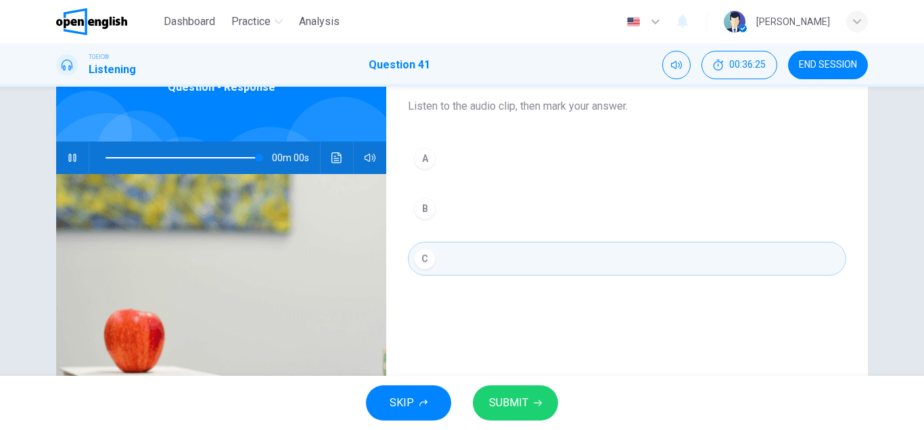
type input "*"
click at [522, 419] on button "SUBMIT" at bounding box center [515, 402] width 85 height 35
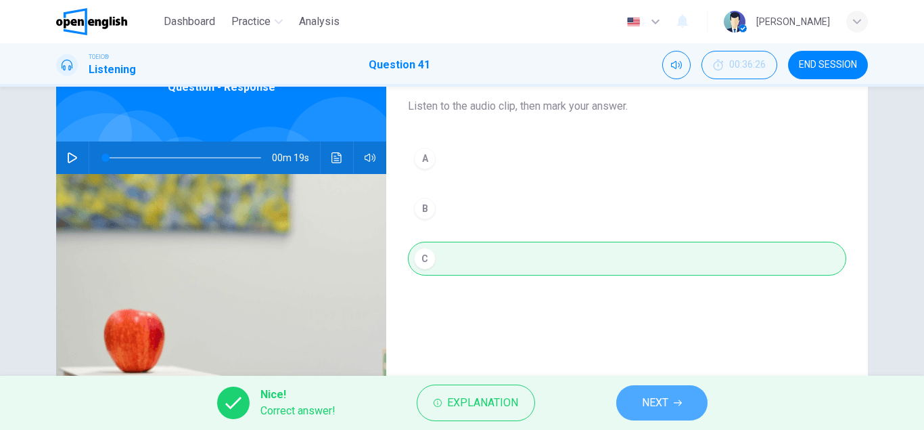
click at [652, 403] on span "NEXT" at bounding box center [655, 402] width 26 height 19
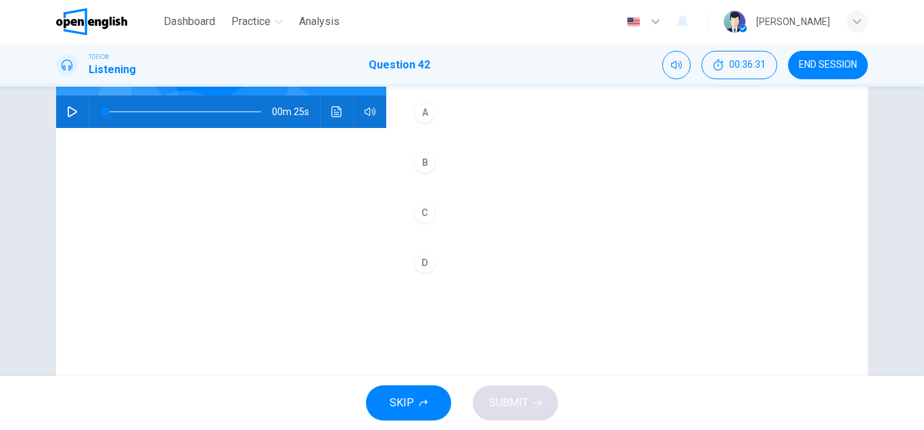
scroll to position [110, 0]
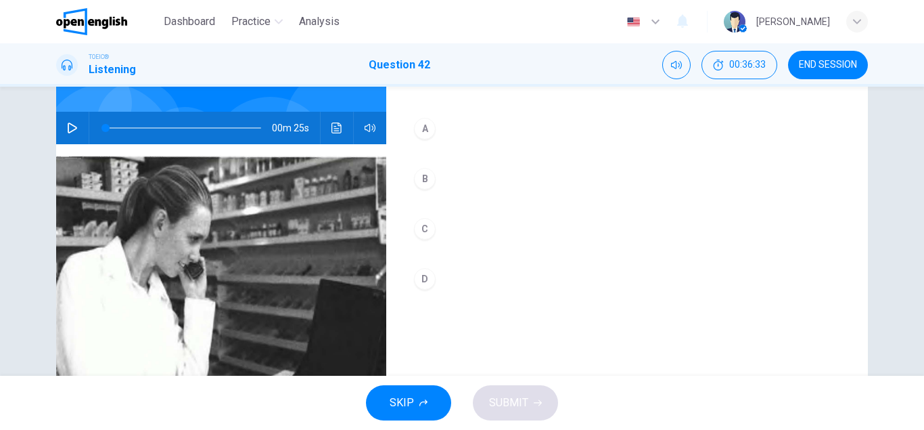
click at [72, 127] on icon "button" at bounding box center [72, 127] width 11 height 11
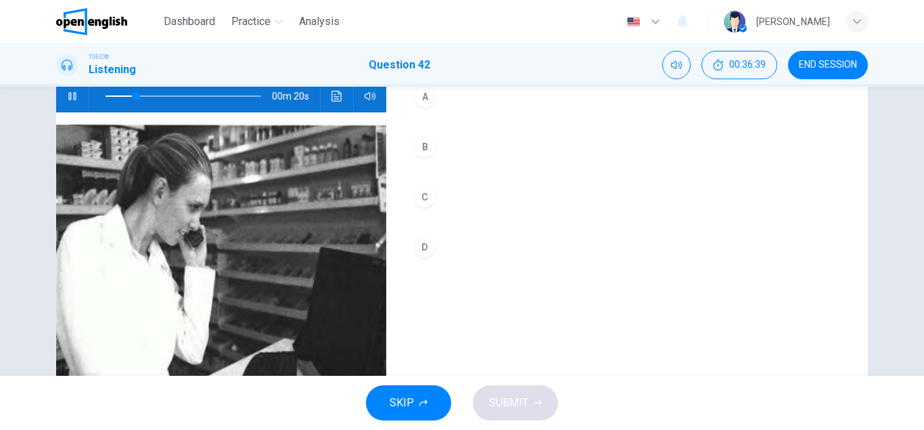
scroll to position [137, 0]
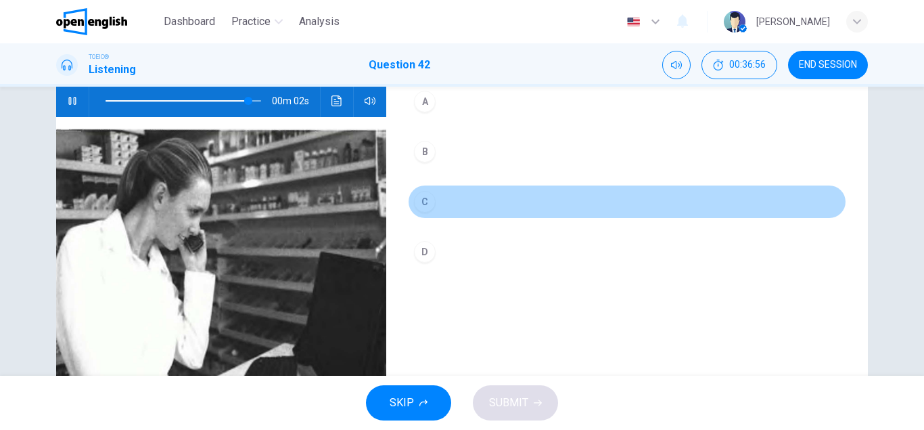
click at [432, 202] on div "C" at bounding box center [425, 202] width 22 height 22
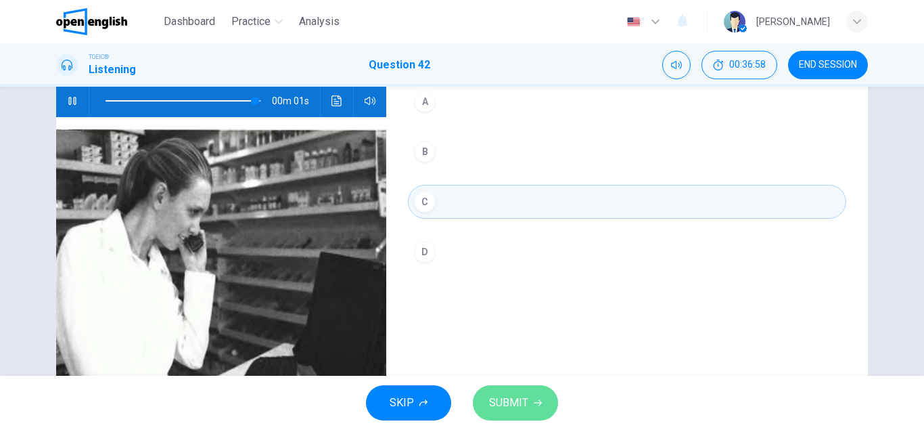
click at [515, 399] on span "SUBMIT" at bounding box center [508, 402] width 39 height 19
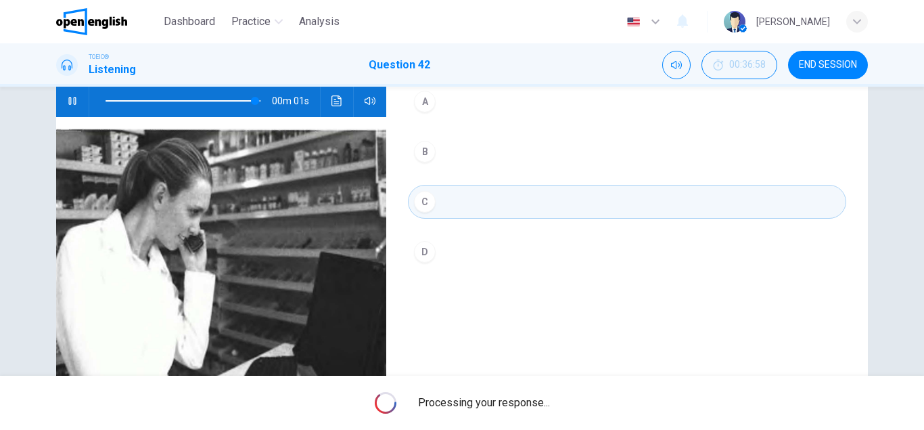
type input "*"
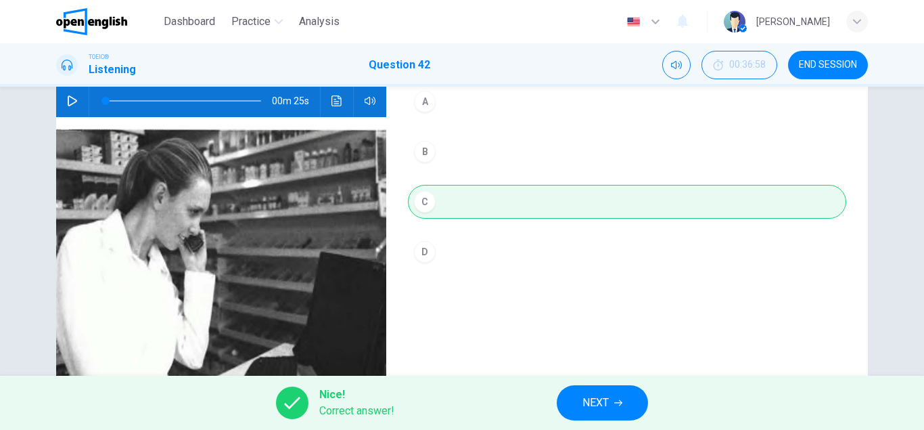
click at [620, 392] on button "NEXT" at bounding box center [602, 402] width 91 height 35
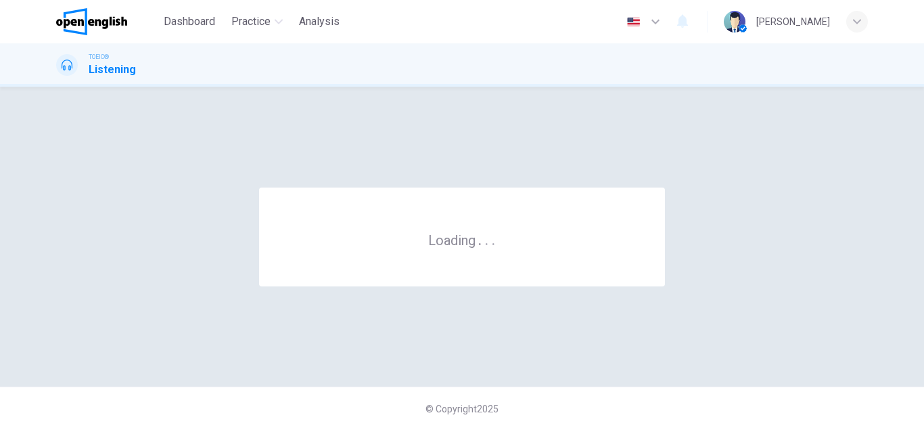
scroll to position [0, 0]
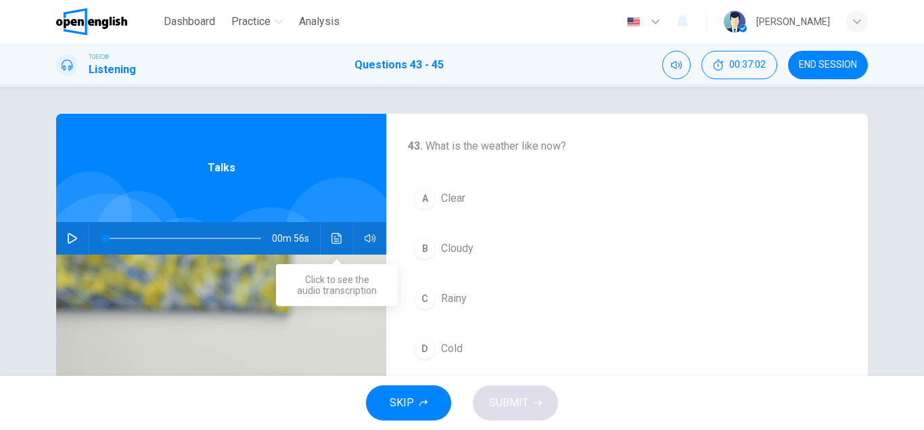
click at [337, 240] on icon "Click to see the audio transcription" at bounding box center [337, 238] width 11 height 11
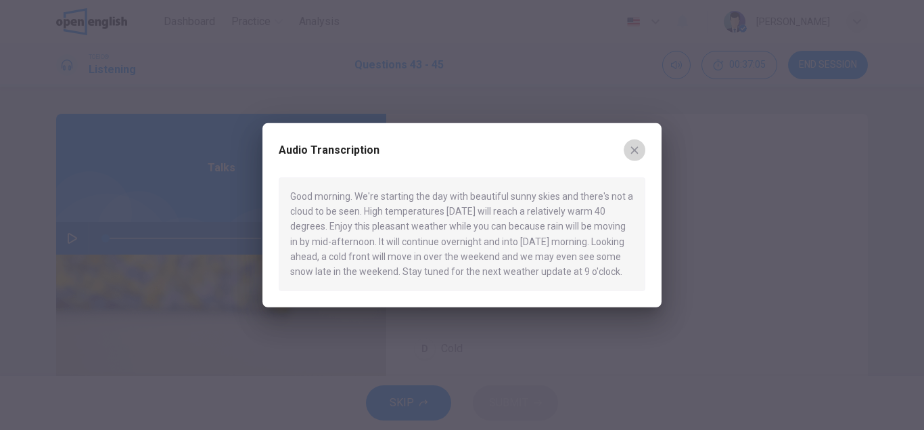
click at [633, 151] on icon "button" at bounding box center [634, 149] width 11 height 11
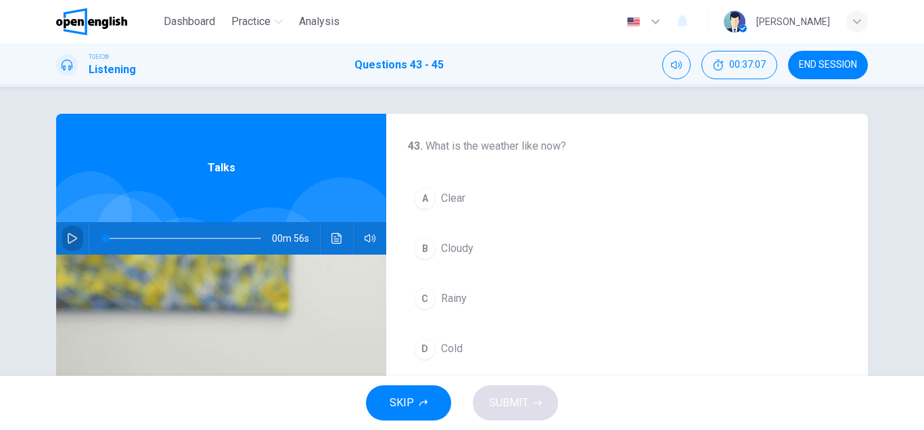
click at [73, 242] on icon "button" at bounding box center [72, 238] width 11 height 11
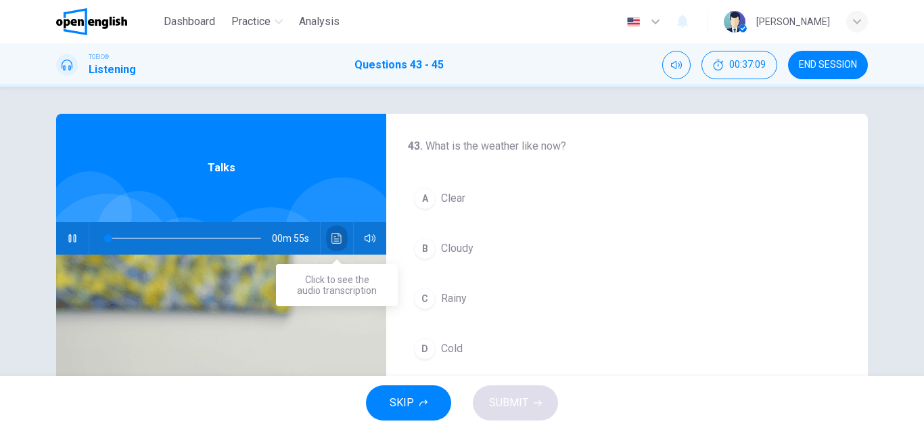
click at [342, 240] on button "Click to see the audio transcription" at bounding box center [337, 238] width 22 height 32
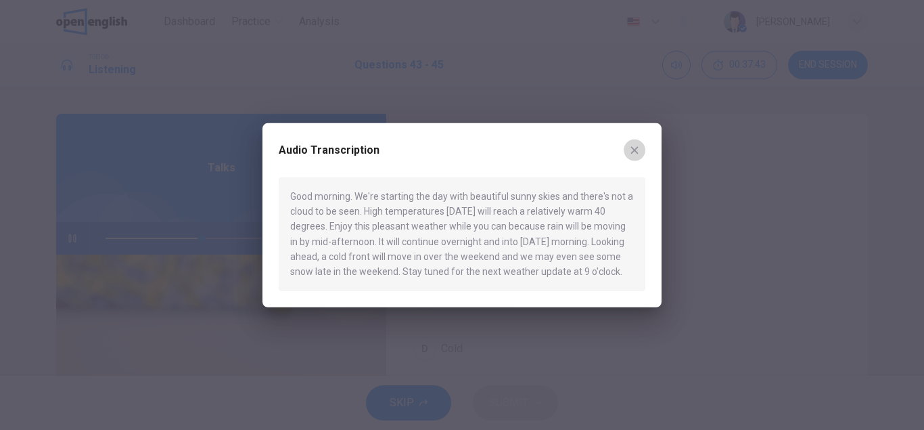
click at [641, 148] on button "button" at bounding box center [635, 150] width 22 height 22
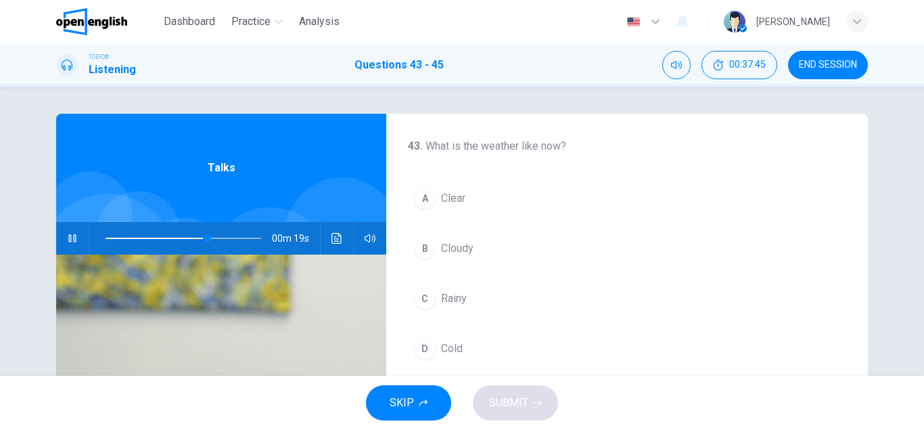
click at [106, 235] on span at bounding box center [184, 238] width 156 height 19
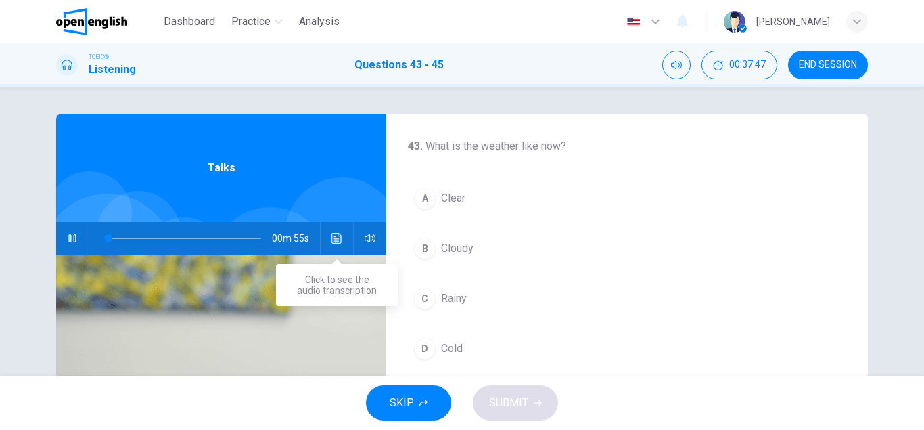
click at [339, 242] on icon "Click to see the audio transcription" at bounding box center [337, 238] width 11 height 11
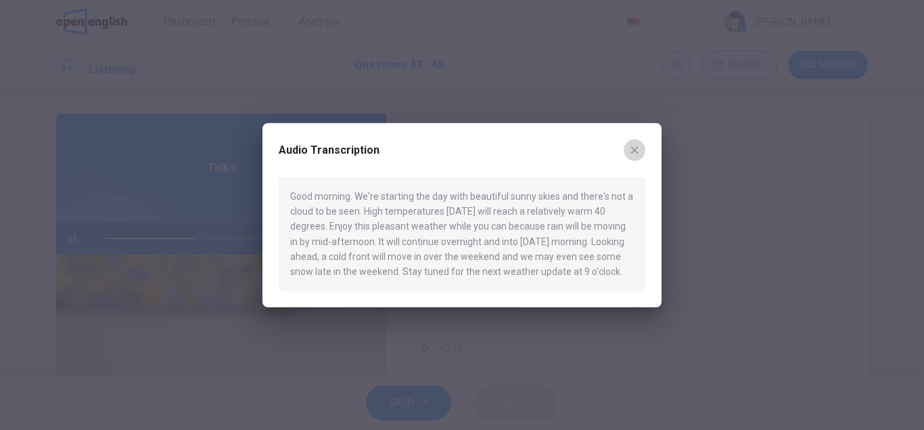
click at [636, 151] on icon "button" at bounding box center [634, 149] width 7 height 7
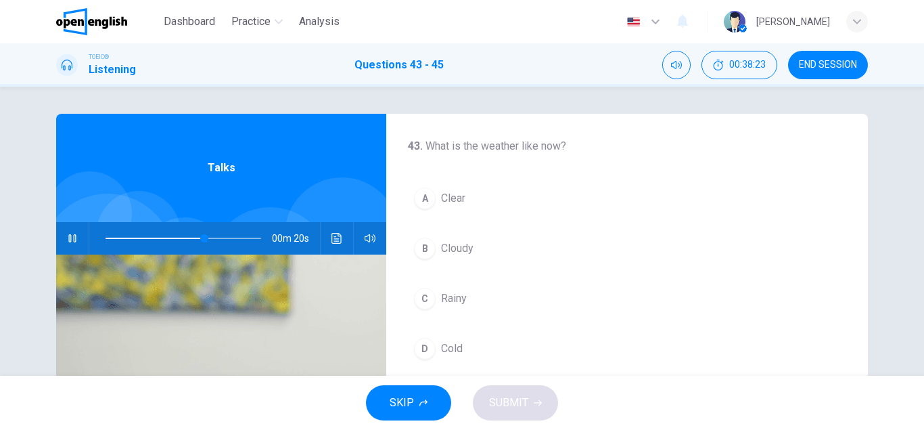
click at [76, 237] on icon "button" at bounding box center [71, 238] width 7 height 8
click at [338, 238] on icon "Click to see the audio transcription" at bounding box center [337, 238] width 11 height 11
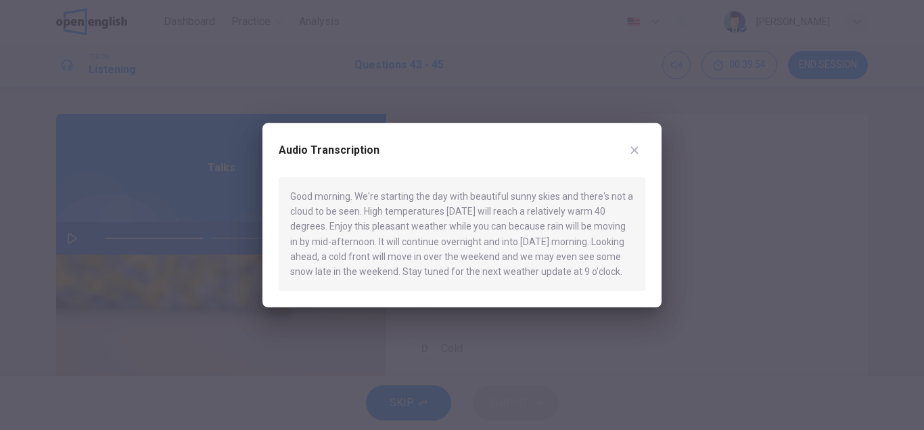
click at [632, 150] on icon "button" at bounding box center [634, 149] width 11 height 11
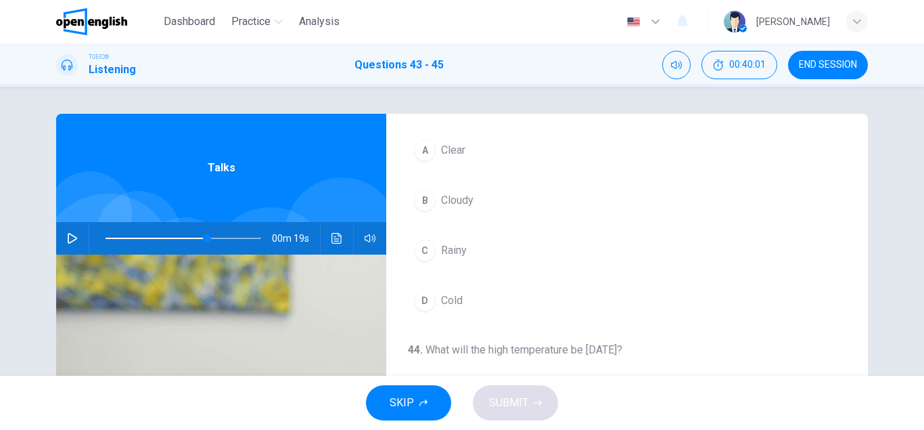
scroll to position [50, 0]
click at [338, 237] on icon "Click to see the audio transcription" at bounding box center [337, 238] width 11 height 11
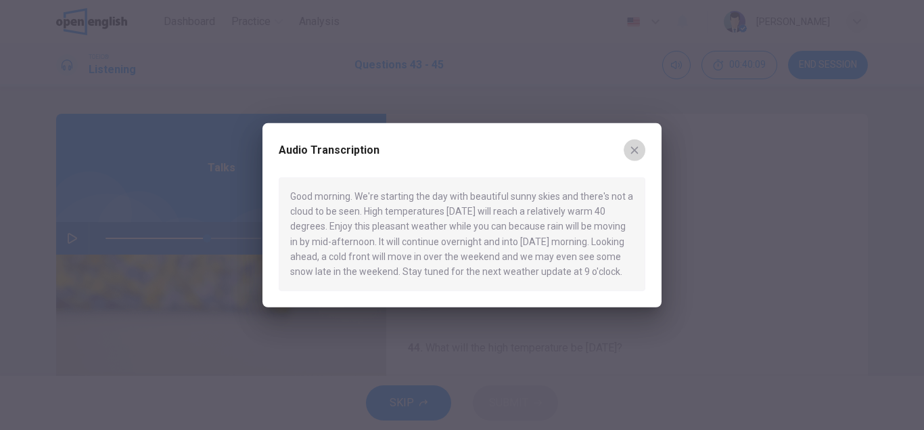
click at [635, 150] on icon "button" at bounding box center [634, 149] width 7 height 7
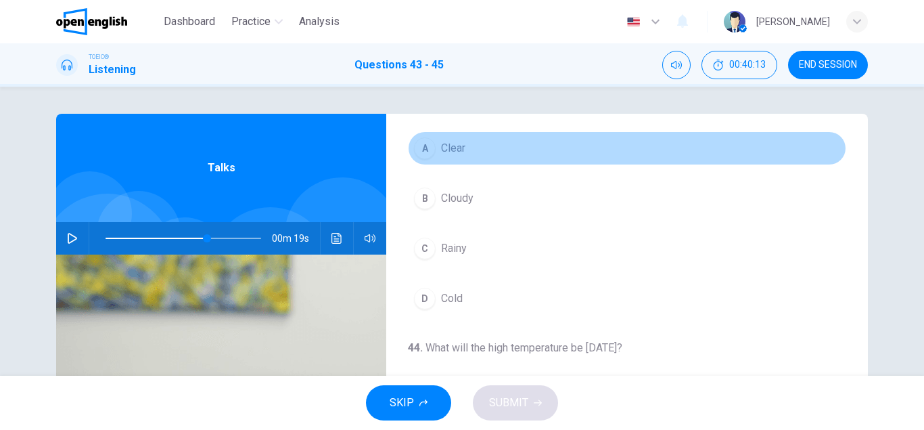
click at [426, 149] on div "A" at bounding box center [425, 148] width 22 height 22
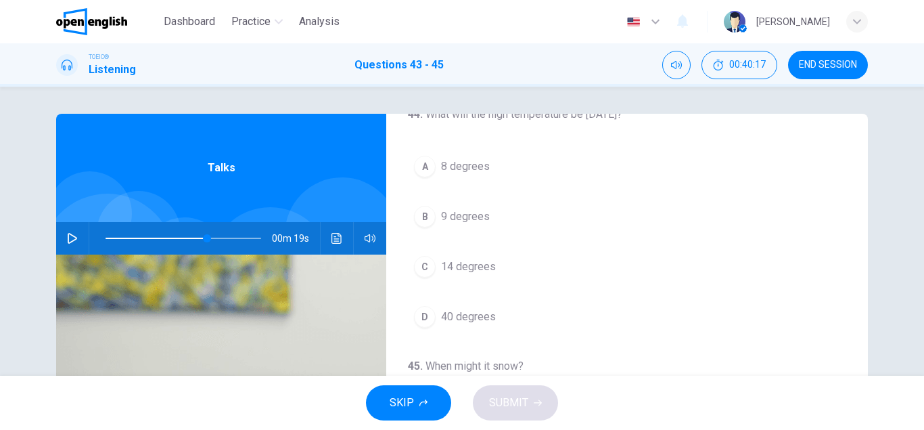
scroll to position [286, 0]
click at [430, 315] on div "D" at bounding box center [425, 314] width 22 height 22
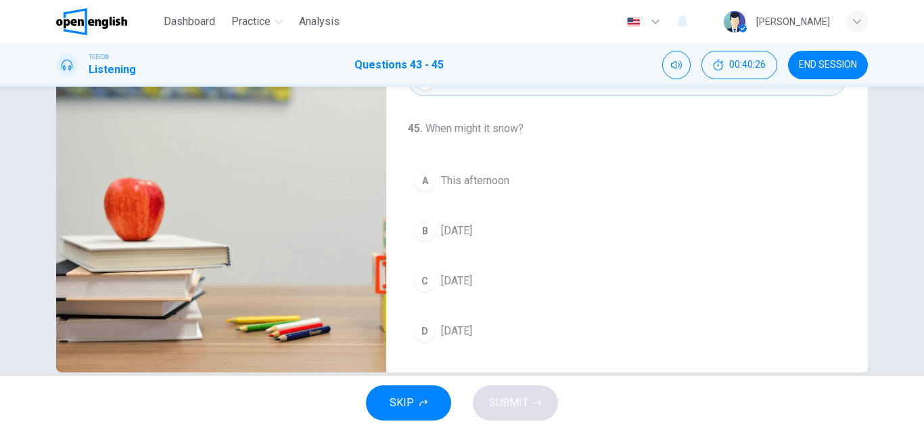
scroll to position [211, 0]
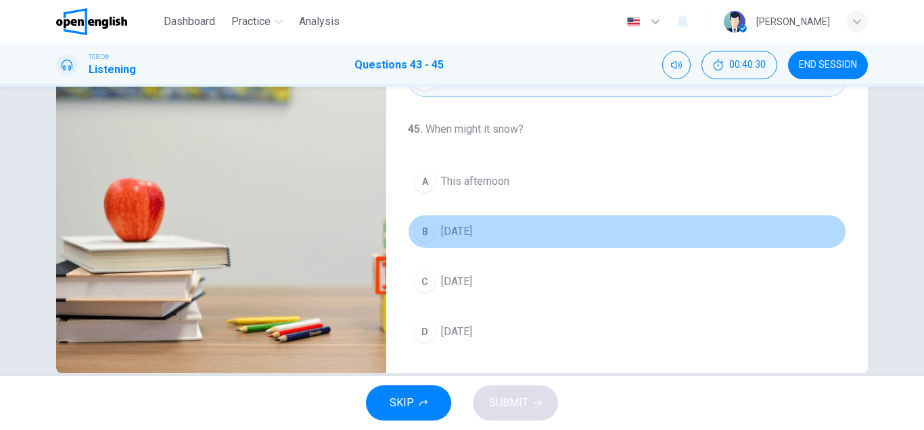
click at [427, 237] on div "B" at bounding box center [425, 232] width 22 height 22
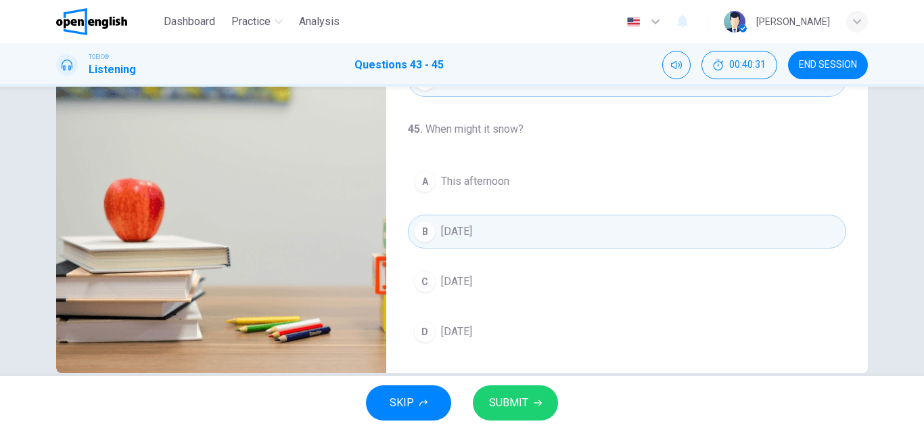
click at [517, 406] on span "SUBMIT" at bounding box center [508, 402] width 39 height 19
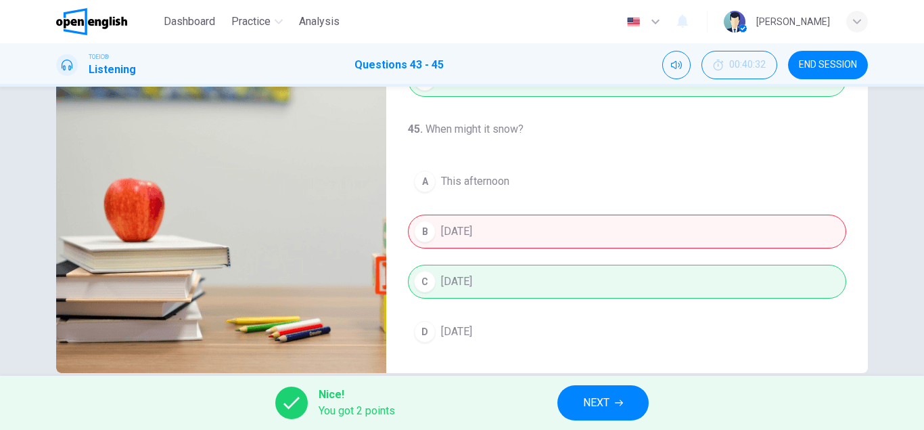
type input "**"
click at [590, 399] on span "NEXT" at bounding box center [596, 402] width 26 height 19
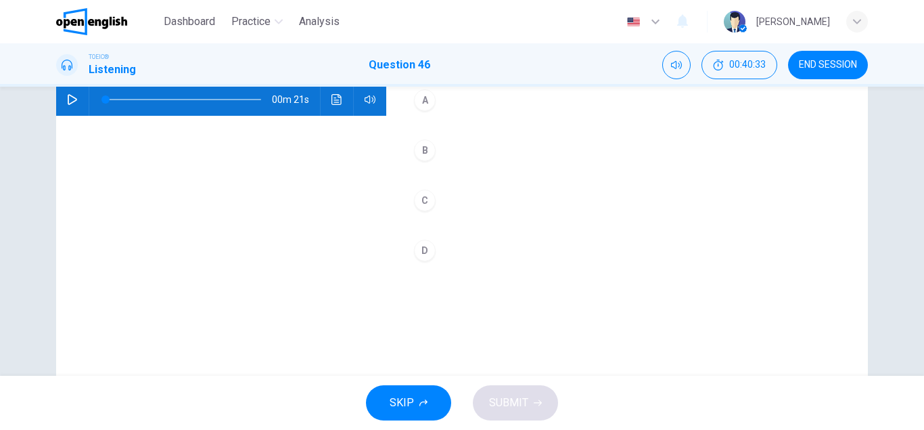
scroll to position [140, 0]
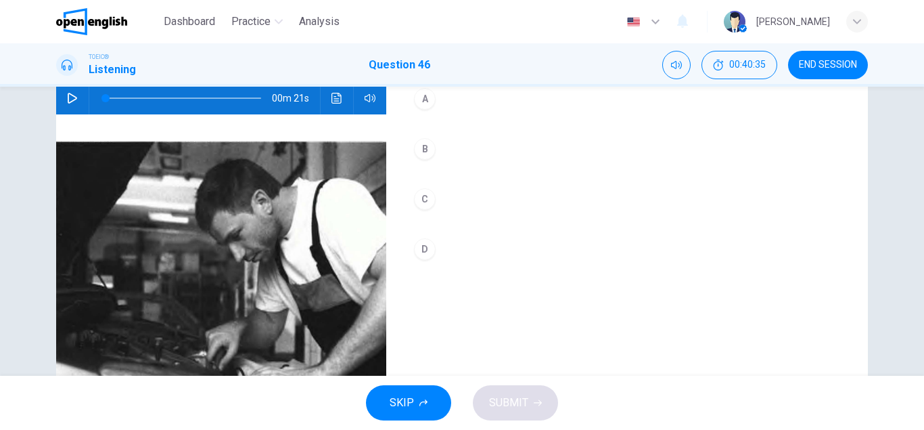
click at [72, 95] on icon "button" at bounding box center [72, 98] width 9 height 11
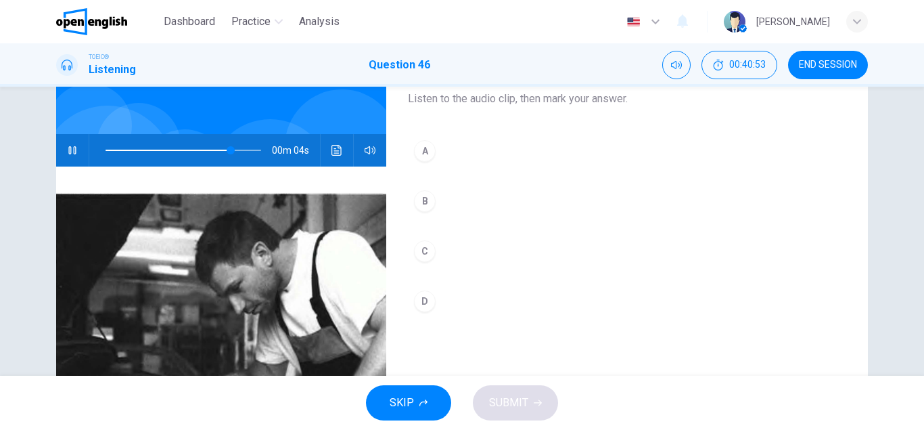
scroll to position [82, 0]
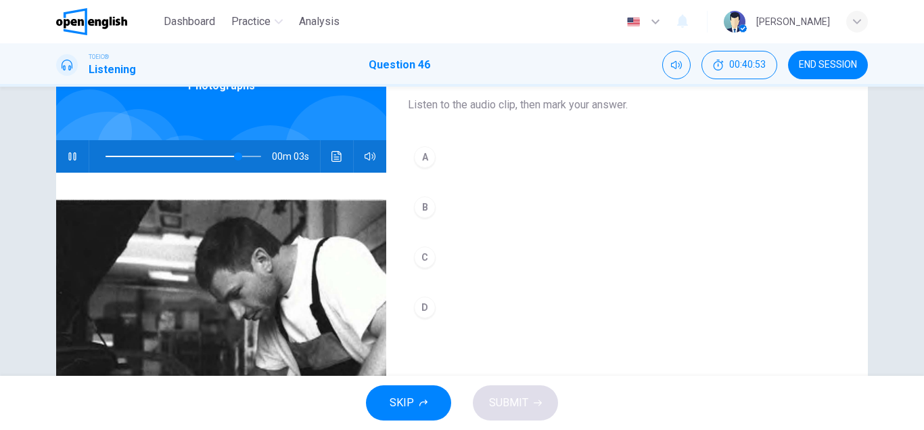
click at [319, 287] on img at bounding box center [221, 338] width 330 height 330
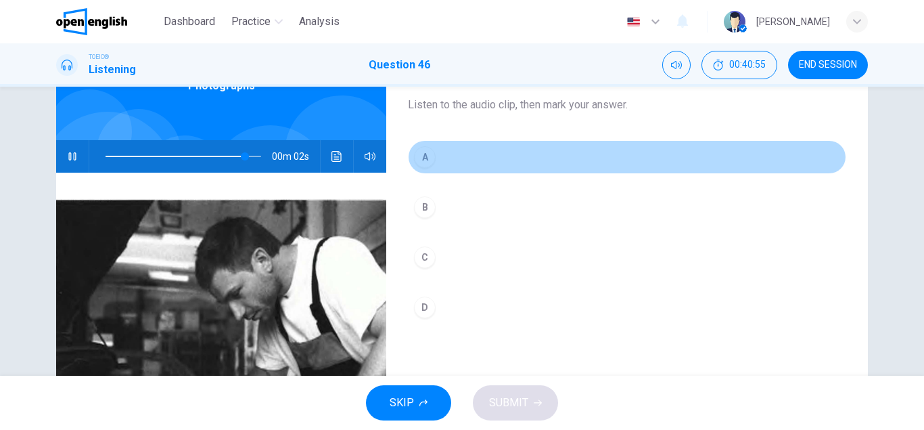
click at [430, 157] on div "A" at bounding box center [425, 157] width 22 height 22
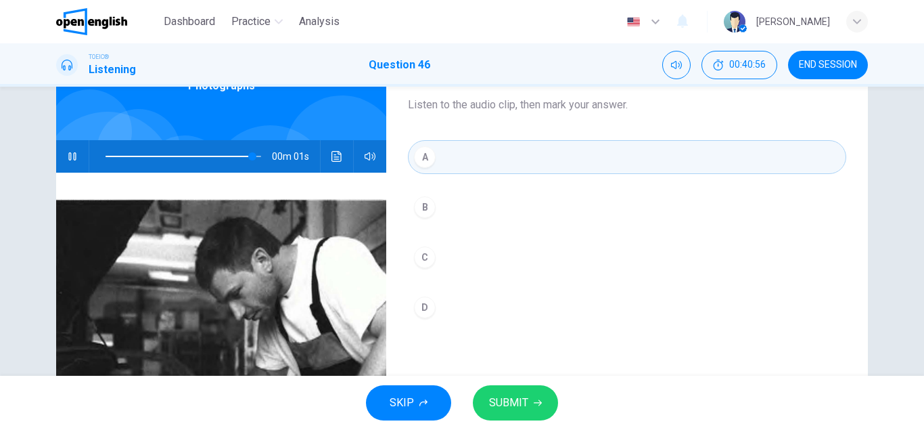
click at [536, 404] on icon "button" at bounding box center [538, 403] width 8 height 8
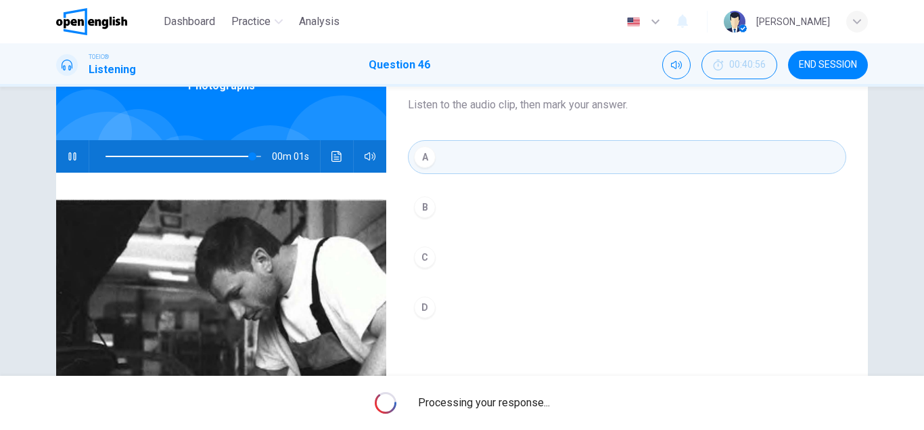
type input "*"
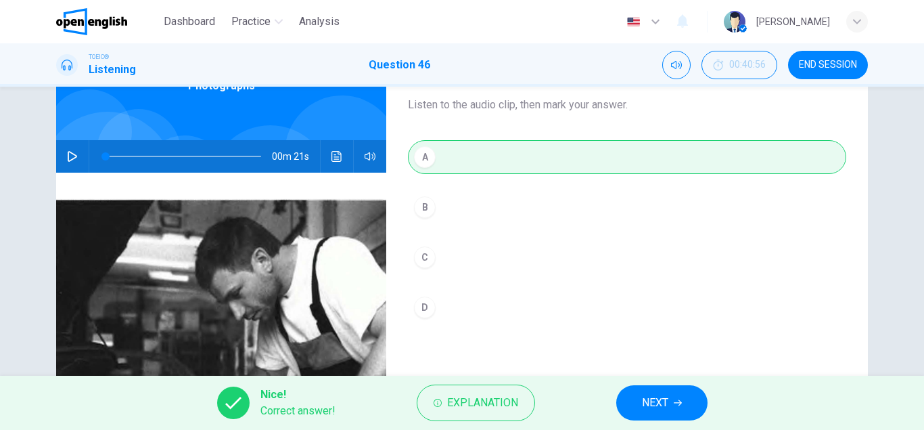
click at [654, 401] on span "NEXT" at bounding box center [655, 402] width 26 height 19
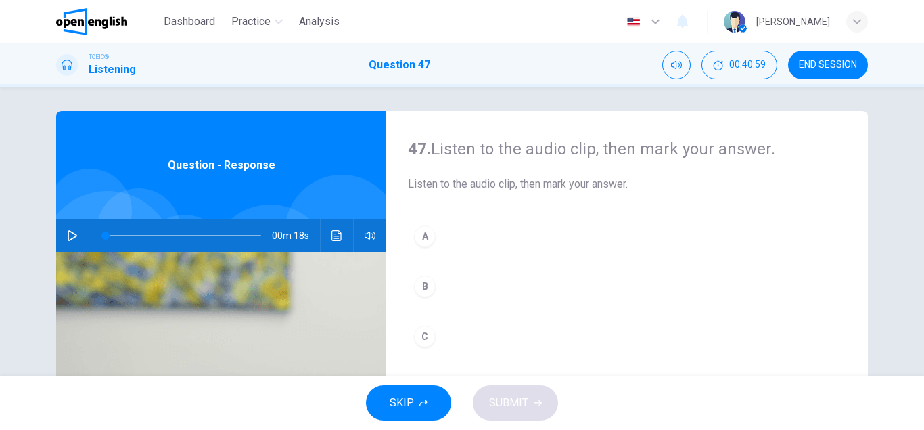
scroll to position [0, 0]
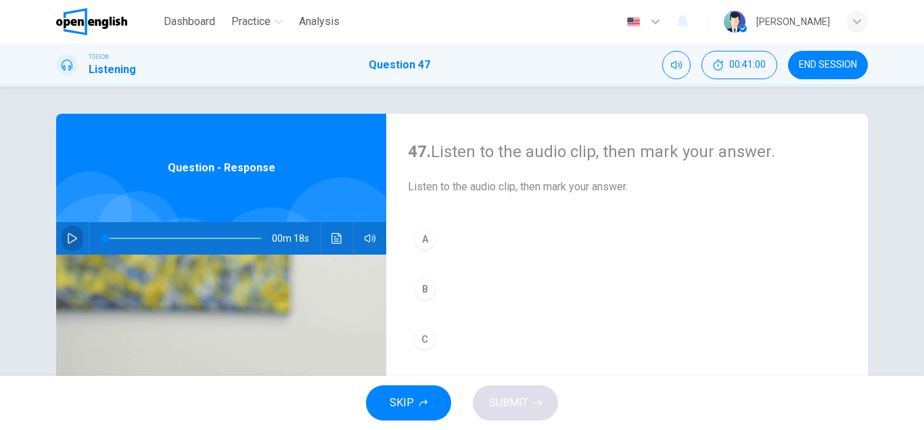
click at [70, 237] on icon "button" at bounding box center [72, 238] width 11 height 11
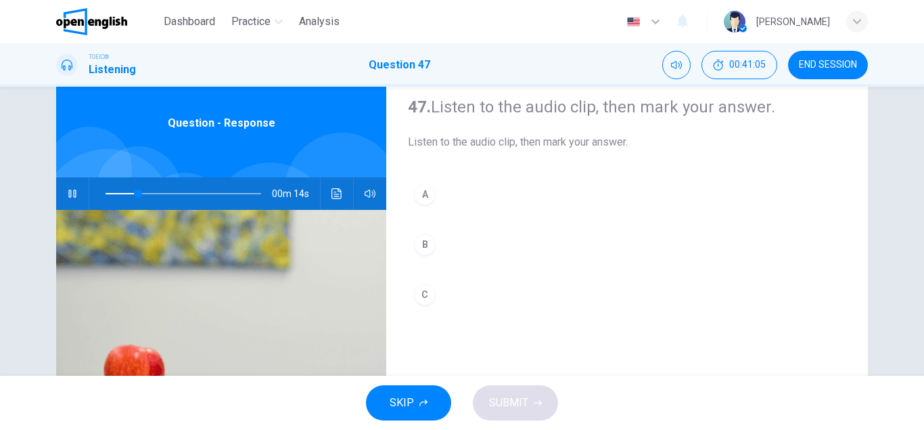
scroll to position [50, 0]
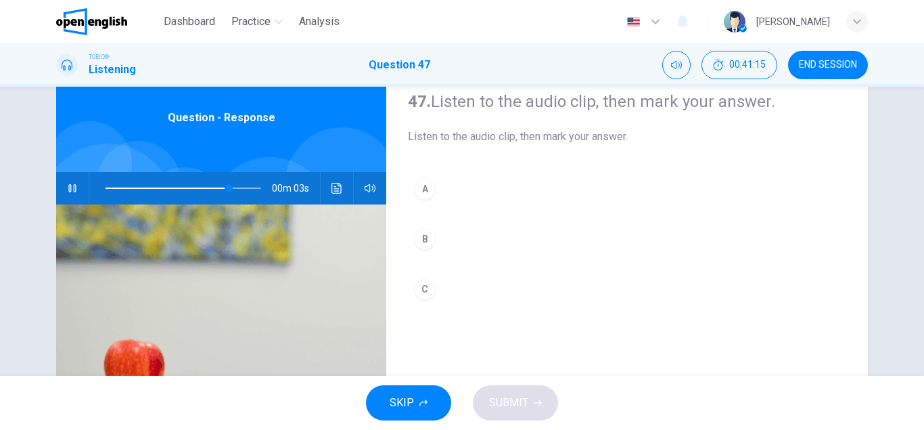
click at [430, 195] on div "A" at bounding box center [425, 189] width 22 height 22
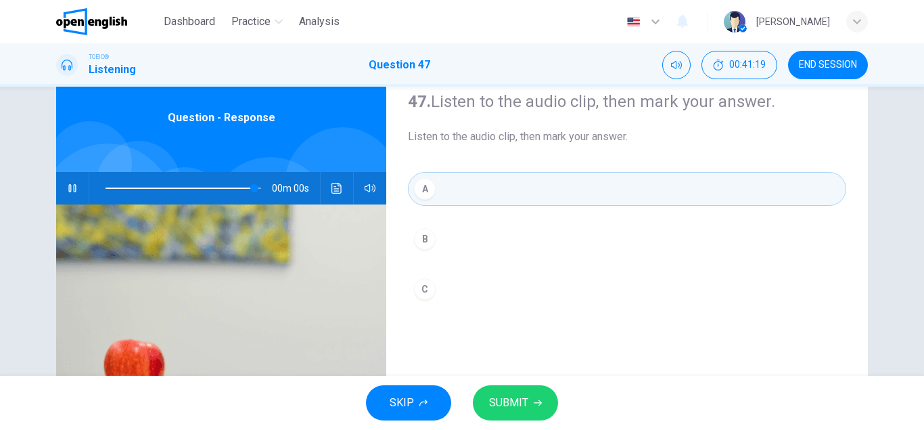
type input "*"
click at [512, 410] on span "SUBMIT" at bounding box center [508, 402] width 39 height 19
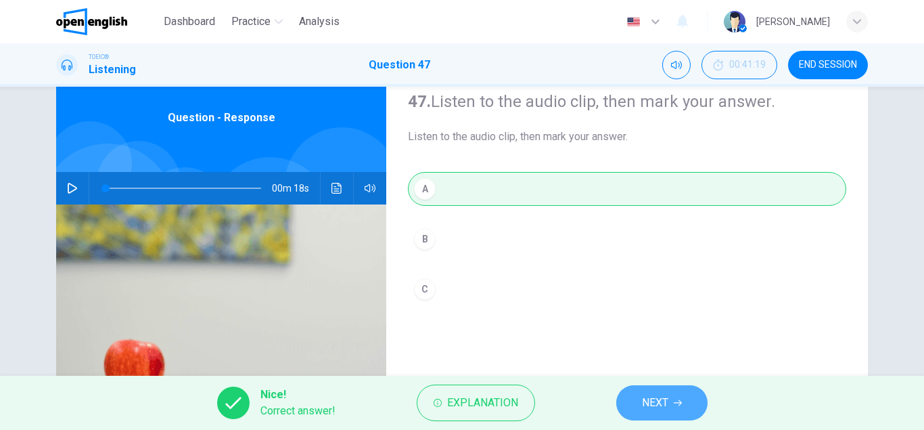
click at [668, 414] on button "NEXT" at bounding box center [661, 402] width 91 height 35
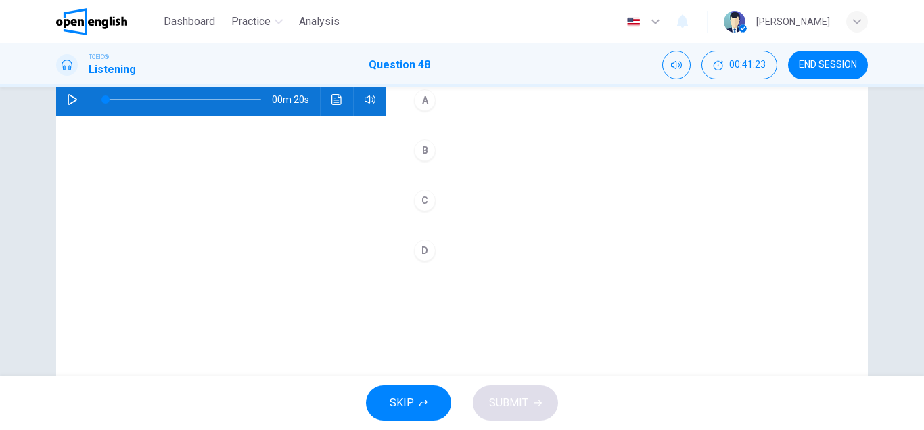
scroll to position [104, 0]
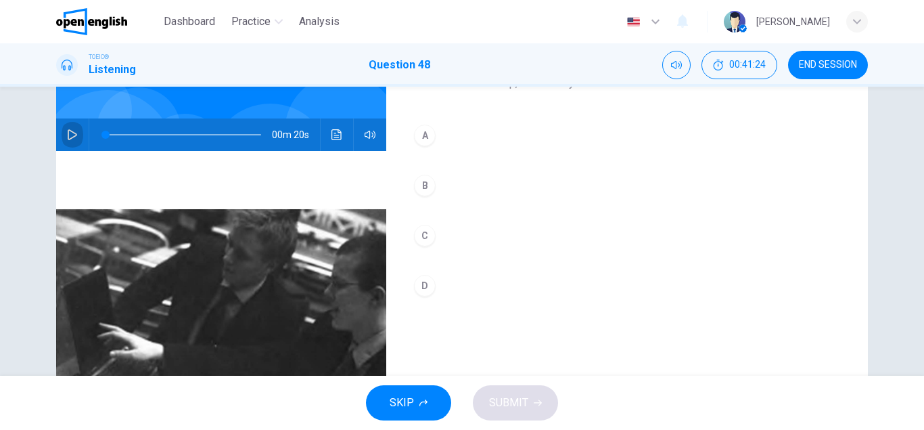
click at [72, 136] on icon "button" at bounding box center [72, 134] width 11 height 11
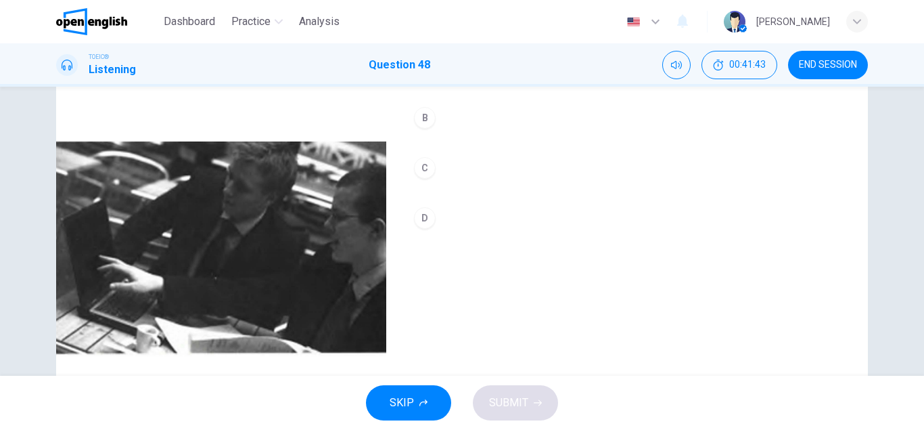
scroll to position [169, 0]
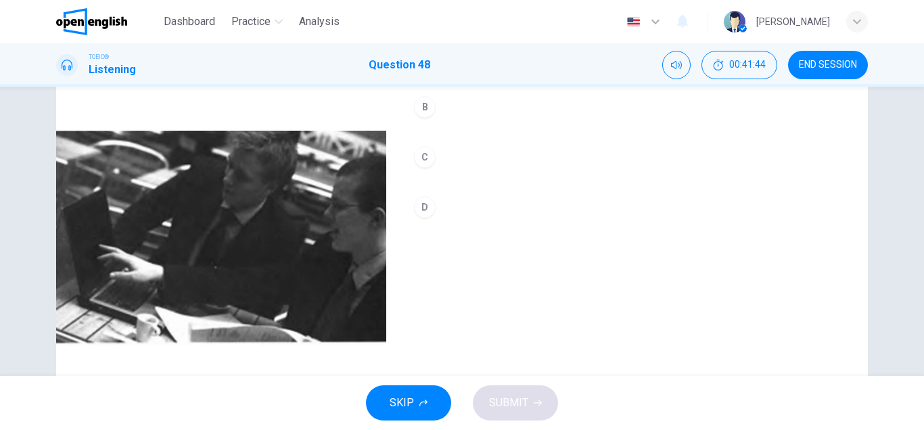
type input "*"
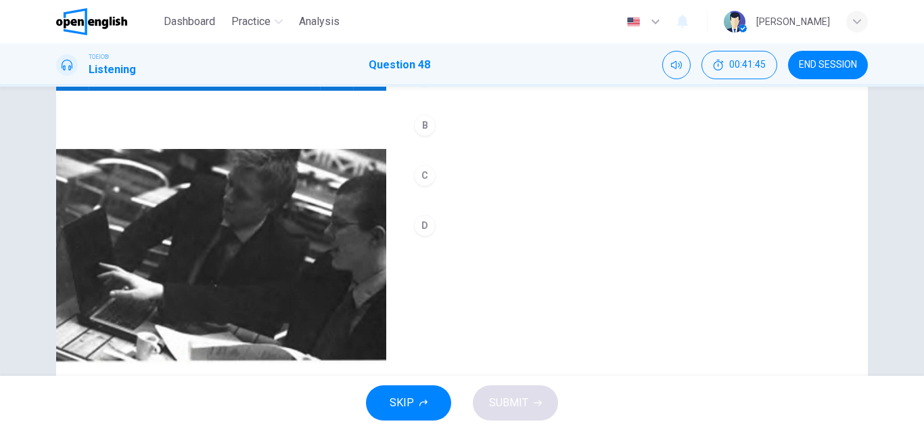
scroll to position [157, 0]
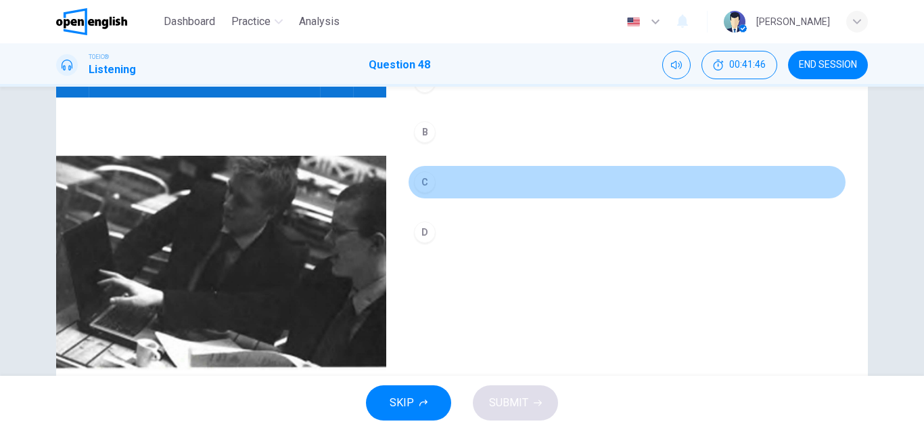
click at [421, 187] on div "C" at bounding box center [425, 182] width 22 height 22
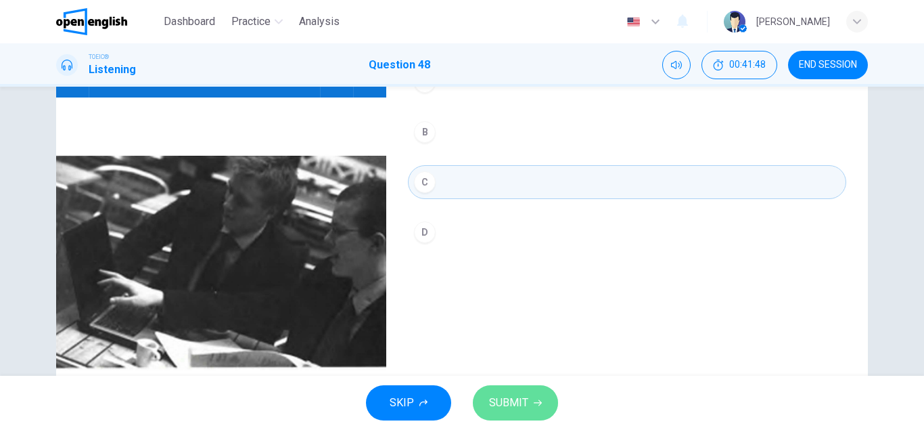
click at [502, 401] on span "SUBMIT" at bounding box center [508, 402] width 39 height 19
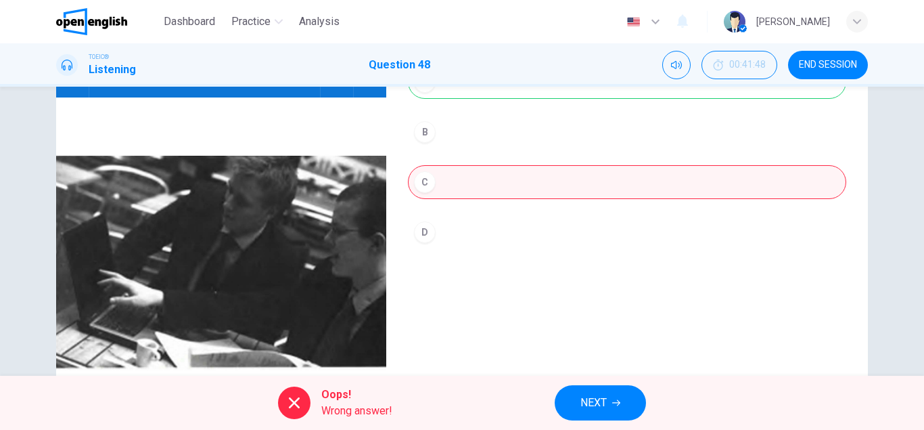
click at [418, 292] on div "48. Listen to the audio clip, then mark your answer. Listen to the audio clip, …" at bounding box center [627, 192] width 482 height 470
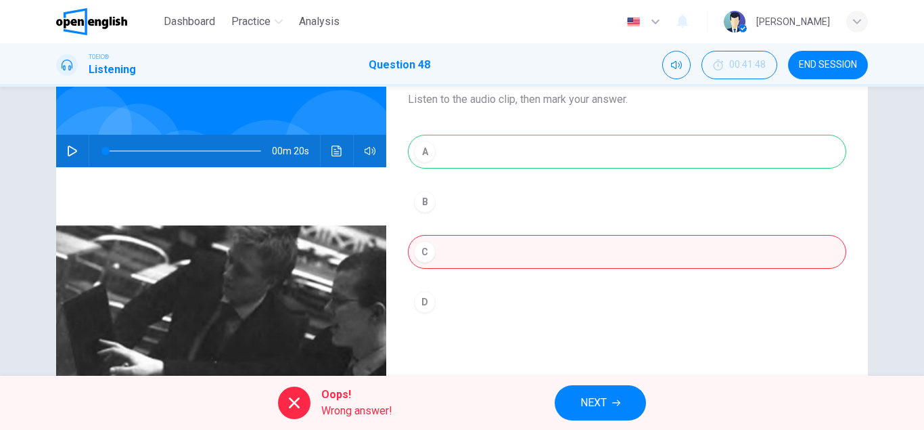
scroll to position [81, 0]
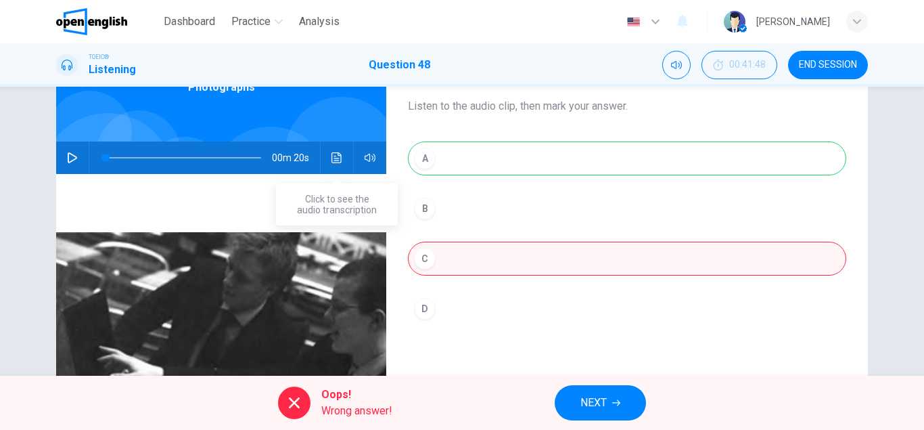
click at [343, 154] on button "Click to see the audio transcription" at bounding box center [337, 157] width 22 height 32
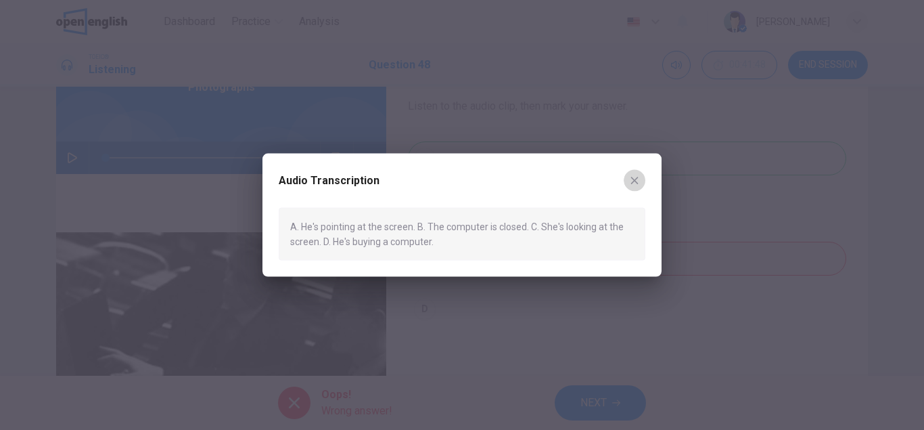
click at [634, 176] on icon "button" at bounding box center [634, 180] width 11 height 11
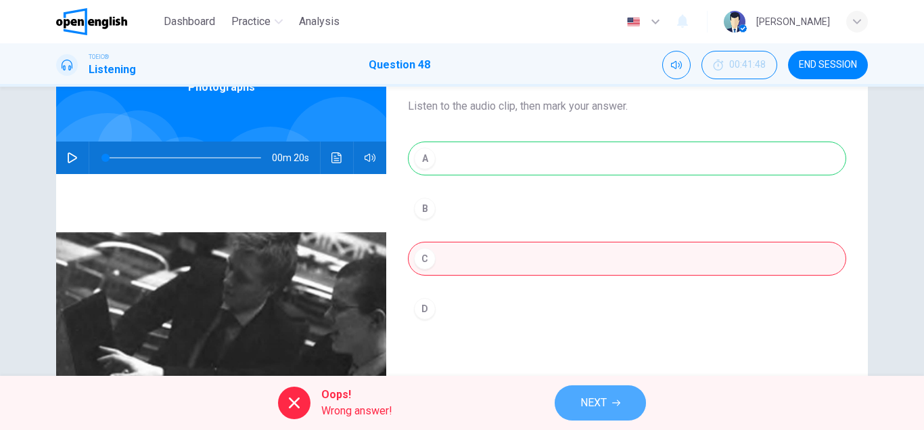
click at [581, 397] on span "NEXT" at bounding box center [594, 402] width 26 height 19
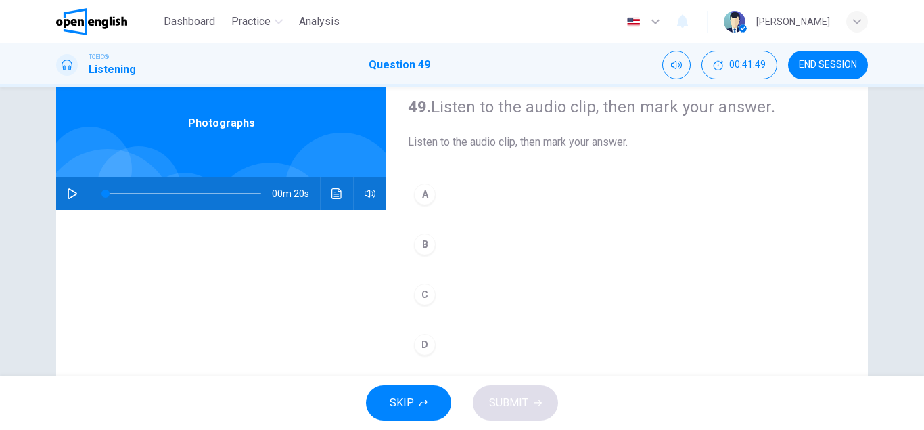
scroll to position [43, 0]
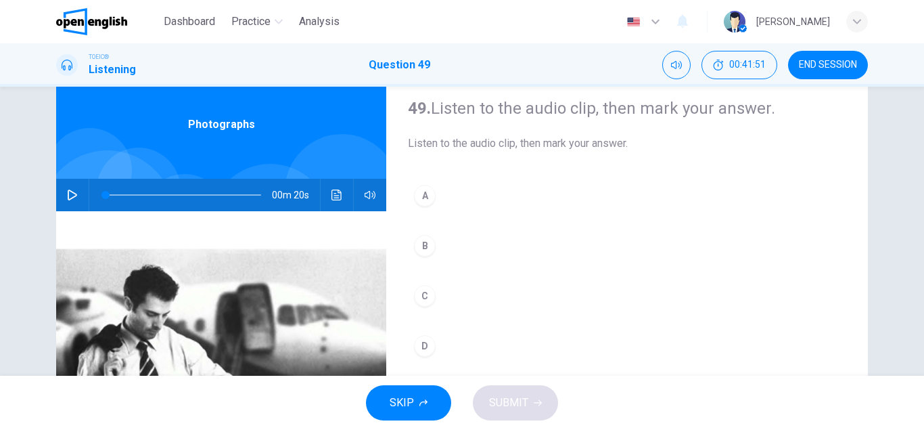
click at [73, 199] on icon "button" at bounding box center [72, 194] width 11 height 11
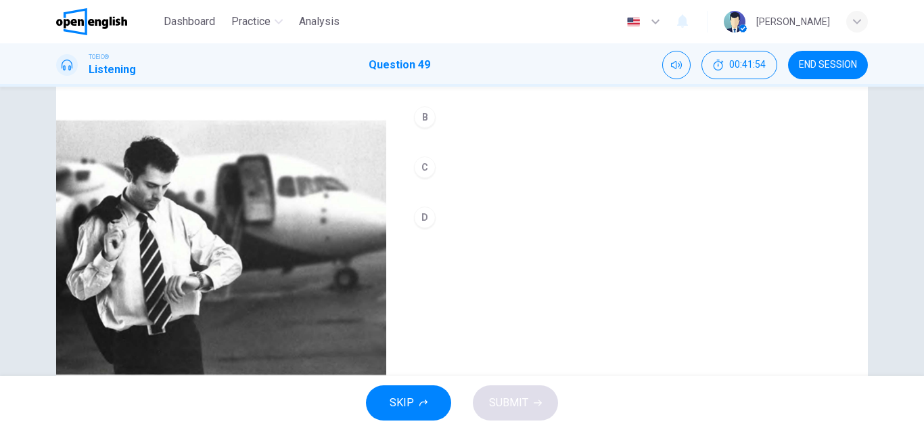
scroll to position [174, 0]
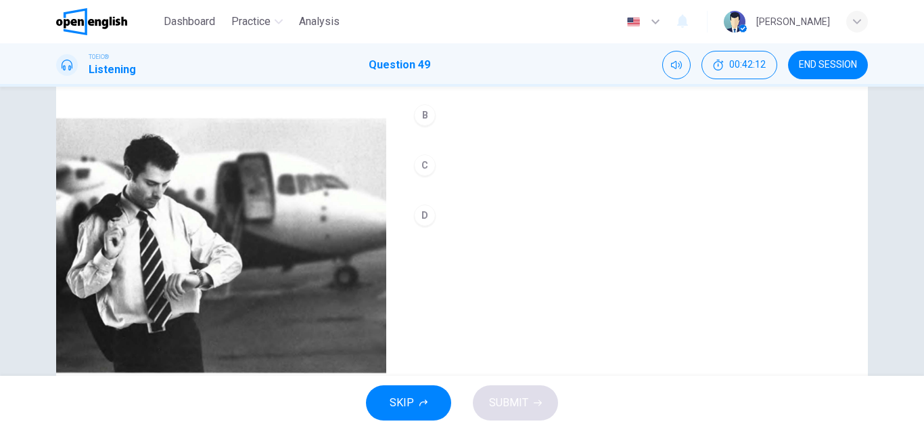
type input "*"
click at [426, 218] on div "D" at bounding box center [425, 215] width 22 height 22
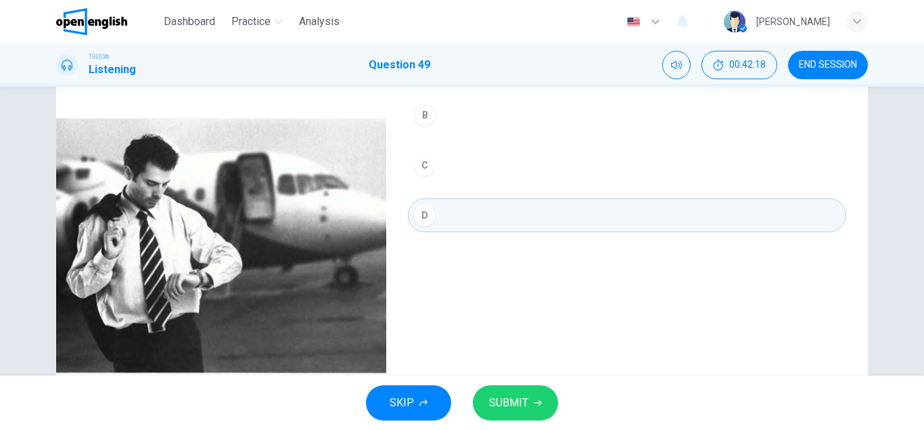
click at [520, 402] on span "SUBMIT" at bounding box center [508, 402] width 39 height 19
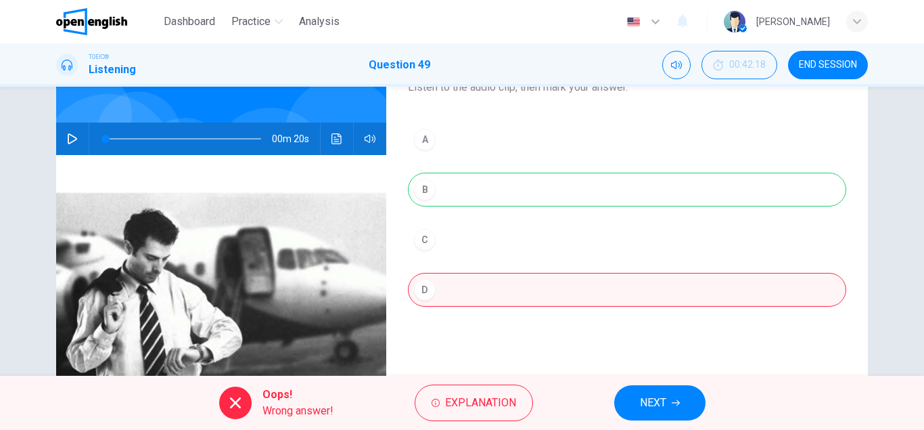
scroll to position [94, 0]
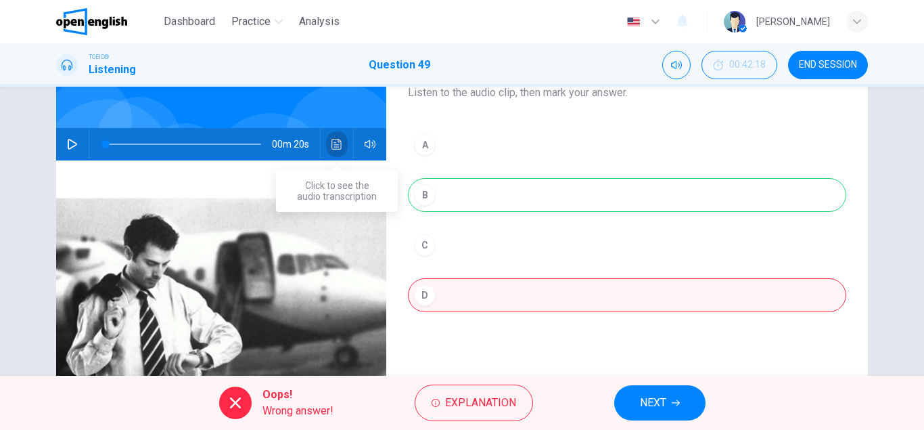
click at [338, 148] on icon "Click to see the audio transcription" at bounding box center [337, 144] width 10 height 11
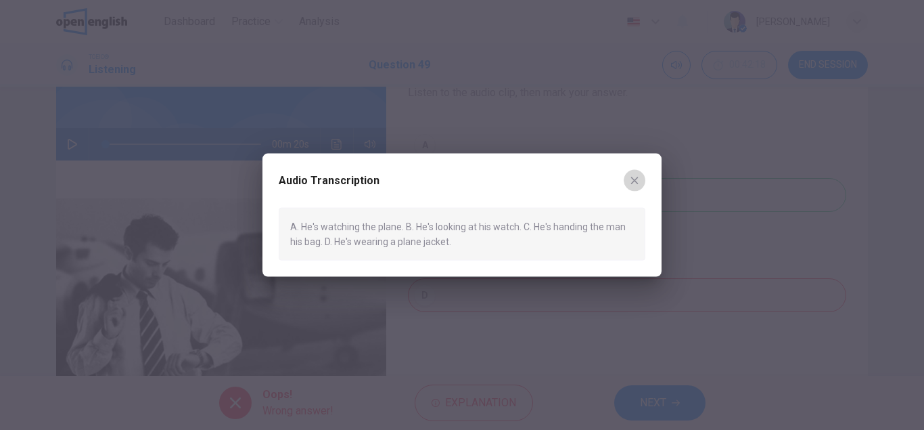
click at [637, 179] on icon "button" at bounding box center [634, 180] width 7 height 7
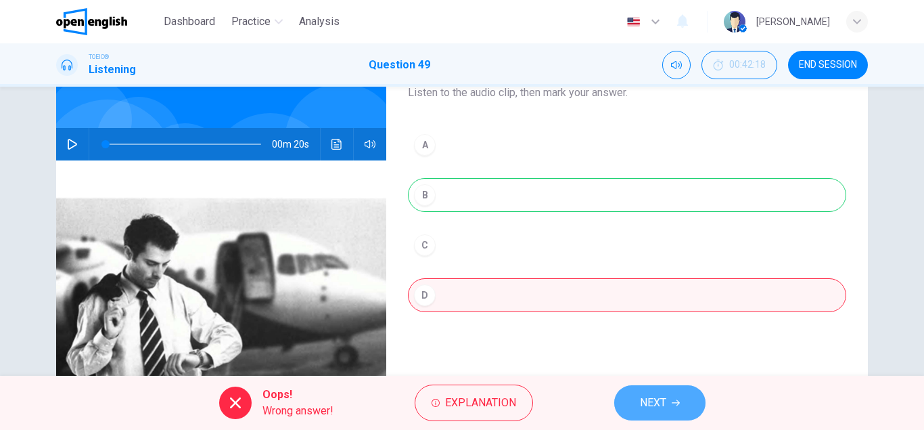
click at [698, 409] on button "NEXT" at bounding box center [659, 402] width 91 height 35
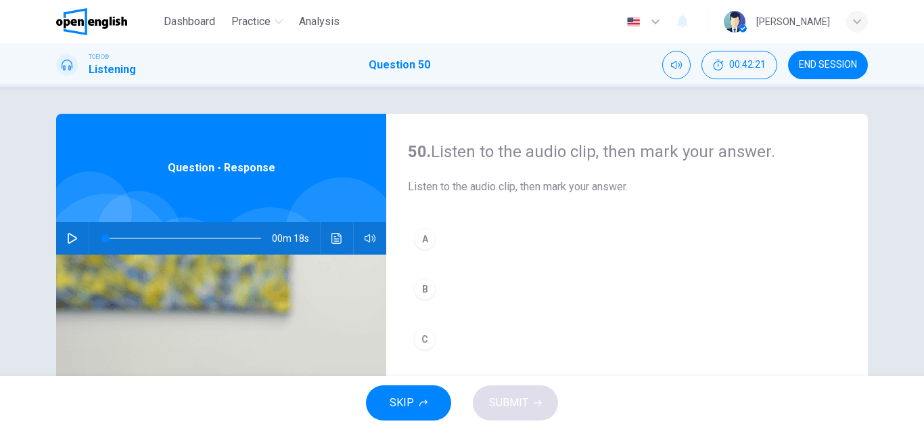
click at [70, 235] on icon "button" at bounding box center [72, 238] width 11 height 11
click at [108, 238] on span at bounding box center [184, 238] width 156 height 19
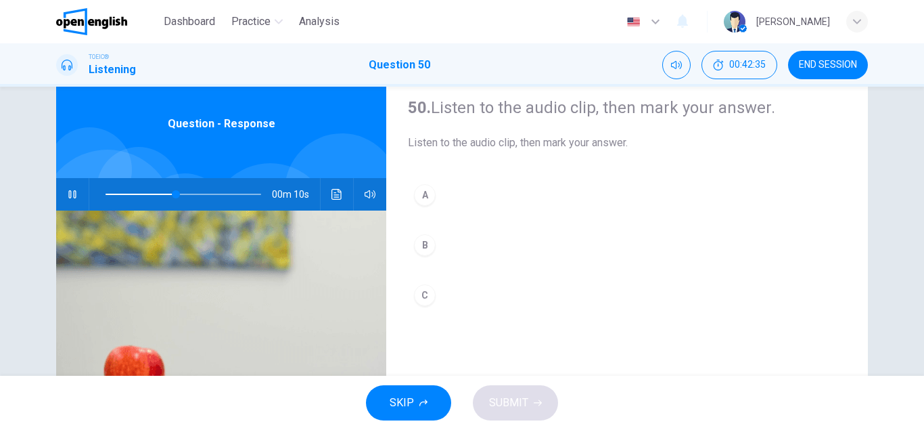
scroll to position [45, 0]
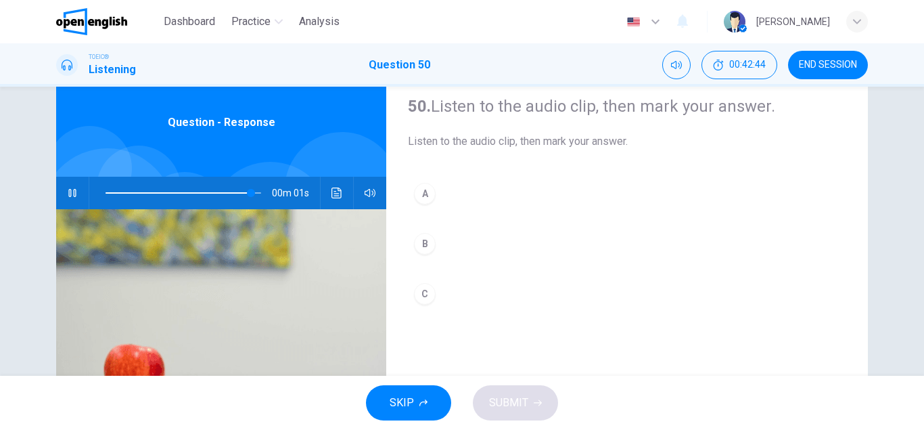
click at [424, 291] on div "C" at bounding box center [425, 294] width 22 height 22
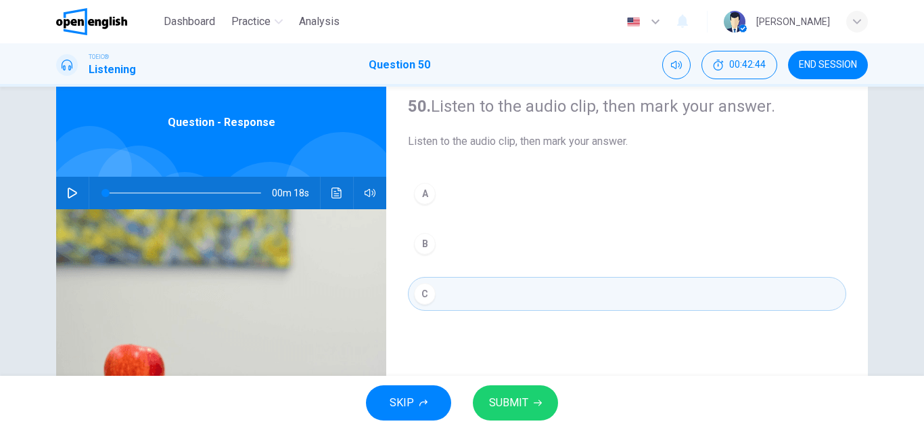
type input "*"
click at [501, 395] on span "SUBMIT" at bounding box center [508, 402] width 39 height 19
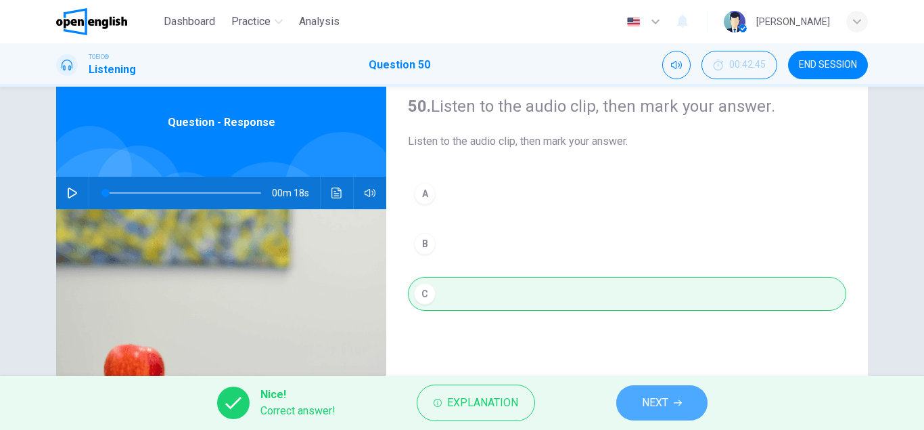
click at [652, 405] on span "NEXT" at bounding box center [655, 402] width 26 height 19
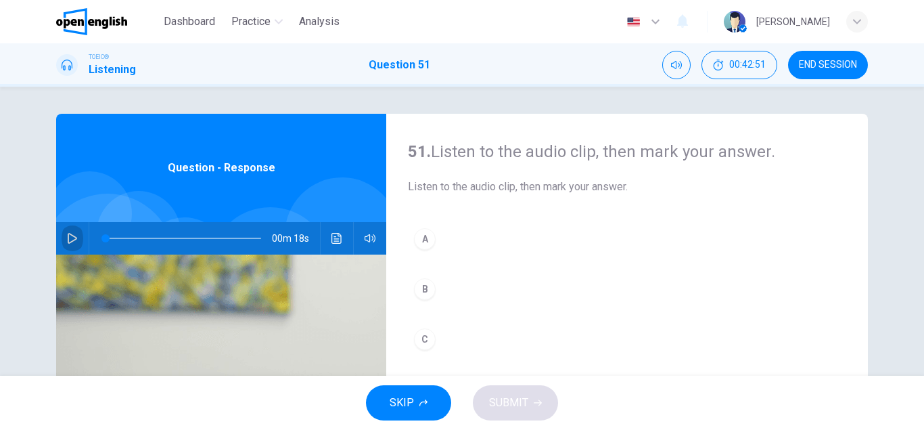
click at [72, 235] on icon "button" at bounding box center [72, 238] width 9 height 11
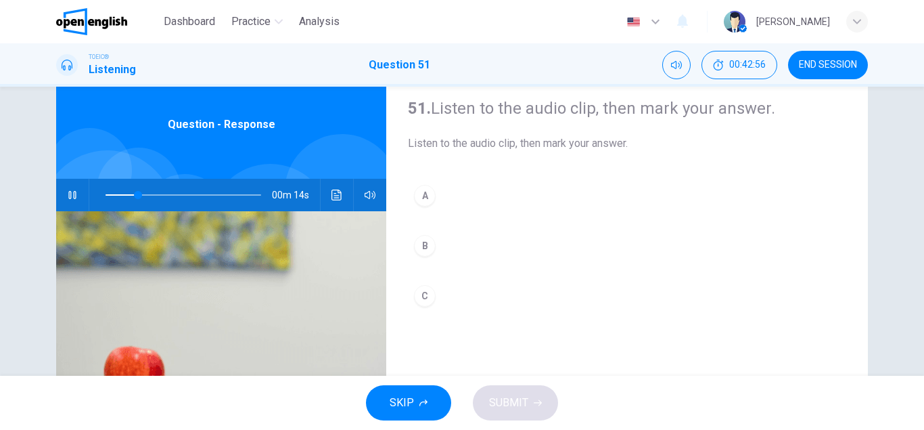
scroll to position [40, 0]
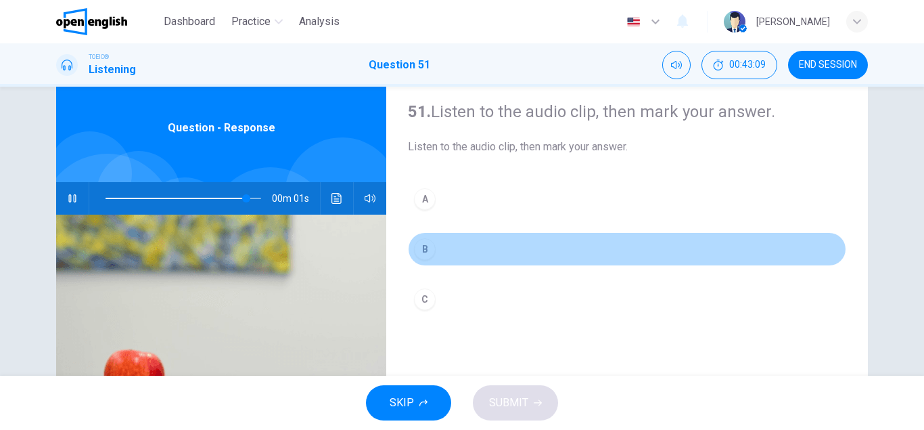
click at [432, 248] on div "B" at bounding box center [425, 249] width 22 height 22
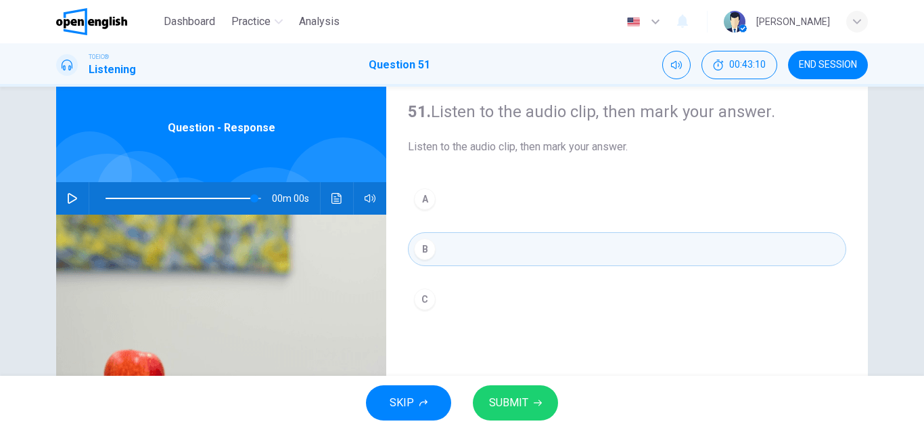
type input "*"
click at [498, 400] on span "SUBMIT" at bounding box center [508, 402] width 39 height 19
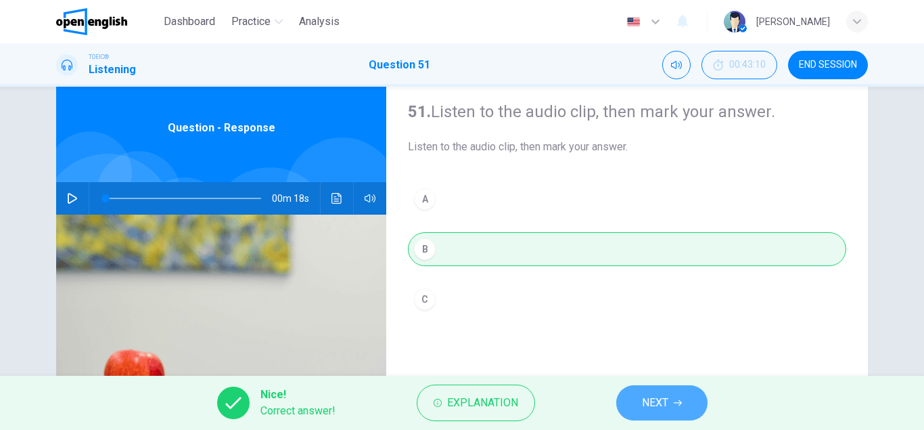
click at [653, 396] on span "NEXT" at bounding box center [655, 402] width 26 height 19
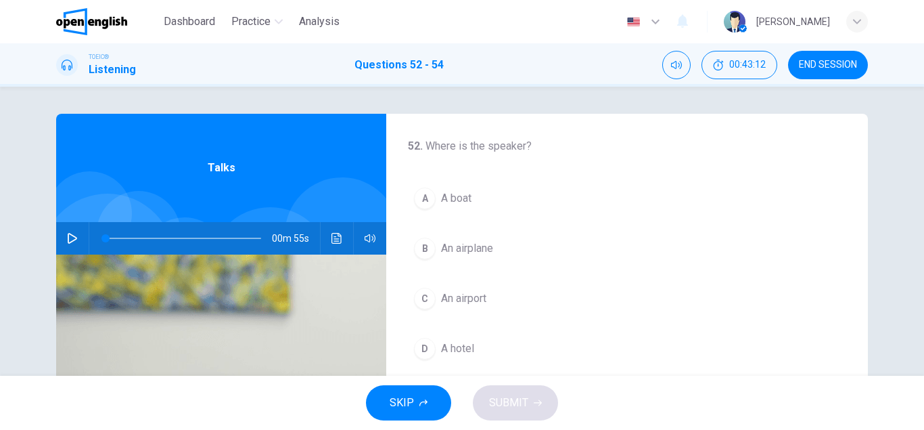
click at [72, 236] on icon "button" at bounding box center [72, 238] width 11 height 11
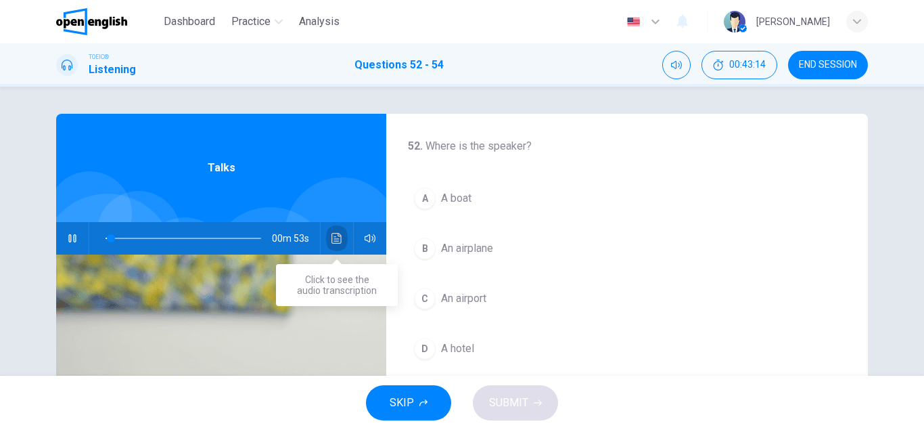
click at [333, 231] on button "Click to see the audio transcription" at bounding box center [337, 238] width 22 height 32
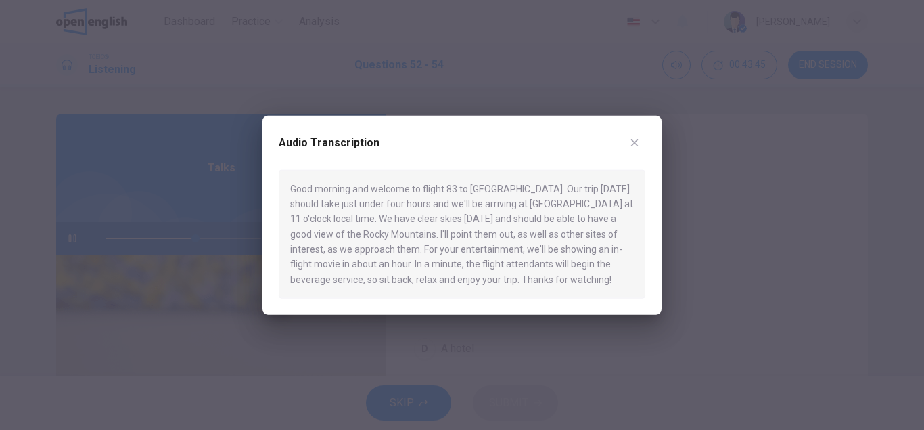
click at [635, 150] on button "button" at bounding box center [635, 142] width 22 height 22
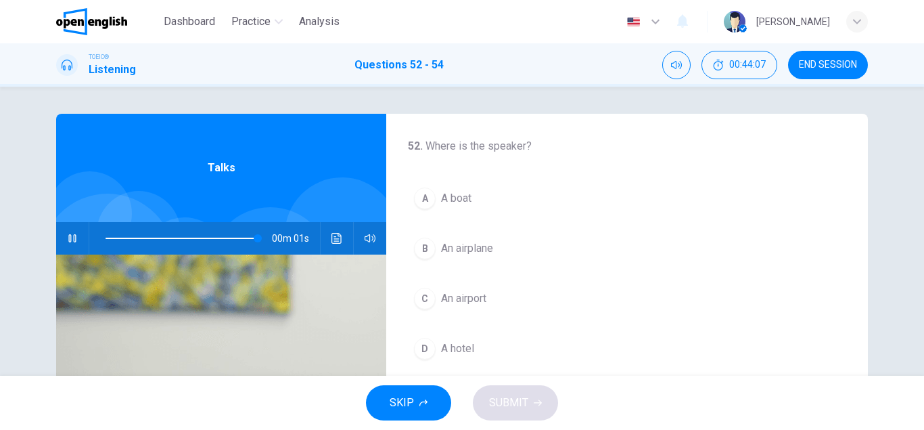
type input "*"
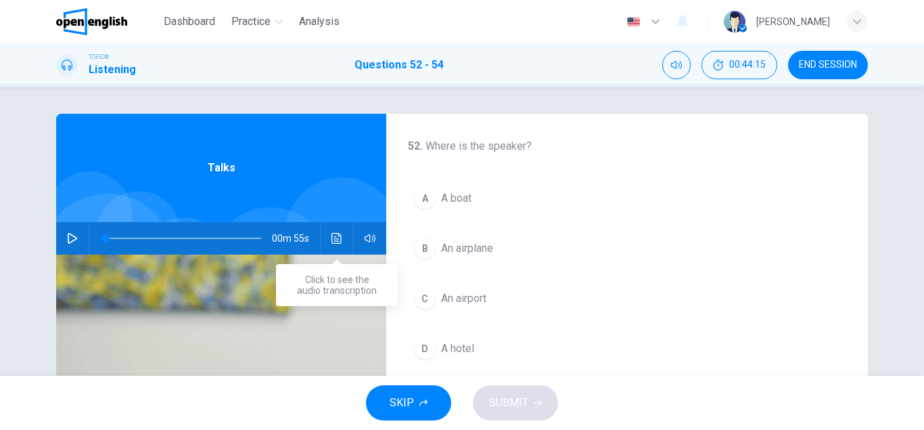
click at [337, 241] on icon "Click to see the audio transcription" at bounding box center [337, 238] width 10 height 11
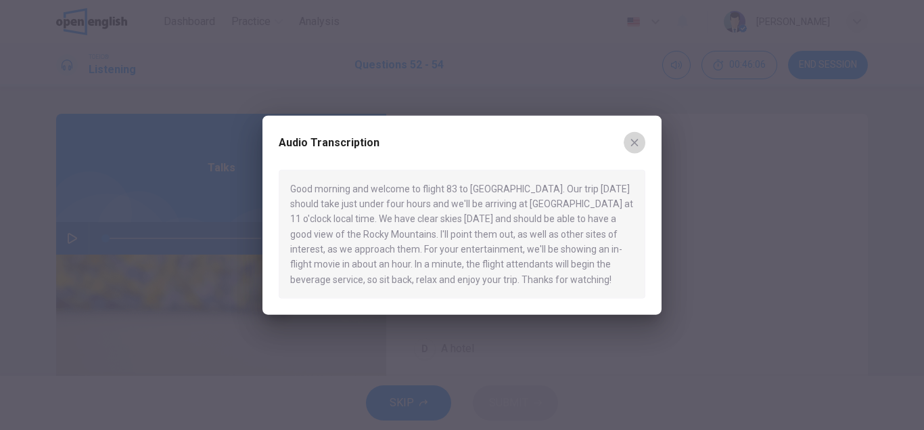
click at [637, 142] on icon "button" at bounding box center [634, 142] width 11 height 11
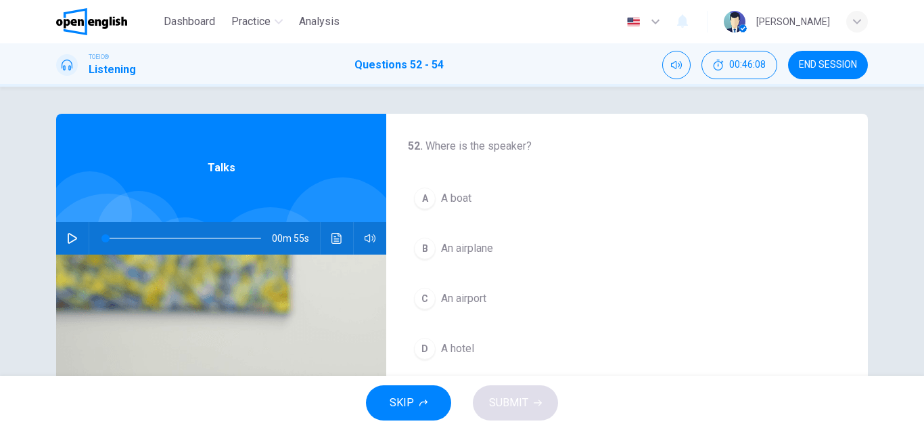
drag, startPoint x: 637, startPoint y: 142, endPoint x: 638, endPoint y: 122, distance: 20.3
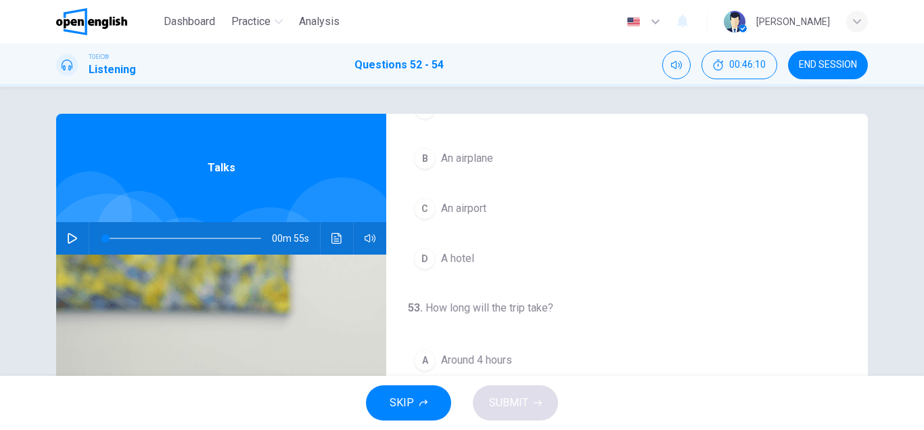
scroll to position [96, 0]
click at [433, 152] on div "B" at bounding box center [425, 152] width 22 height 22
click at [434, 206] on div "A" at bounding box center [425, 209] width 22 height 22
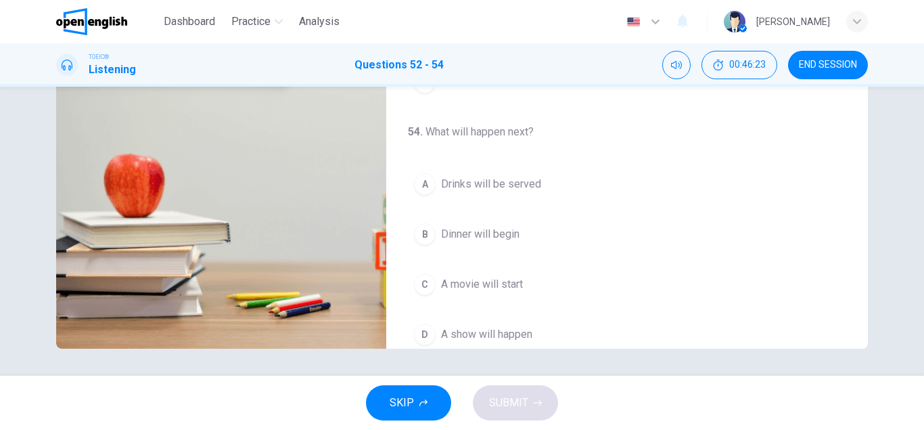
scroll to position [281, 0]
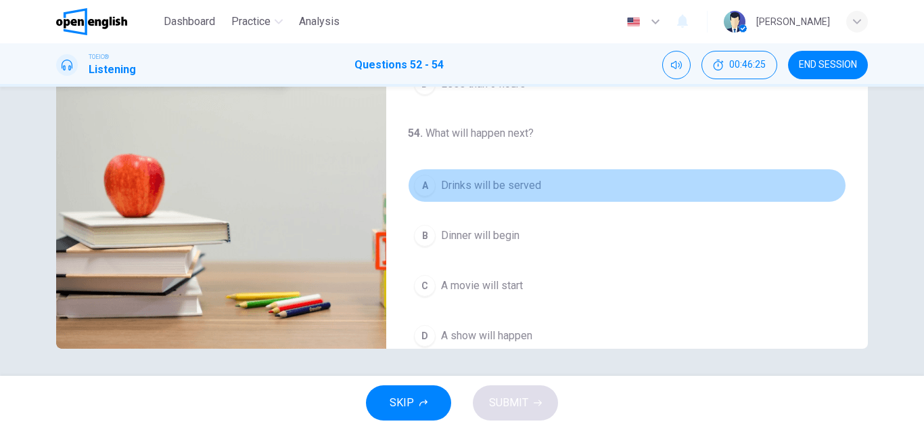
click at [428, 183] on div "A" at bounding box center [425, 186] width 22 height 22
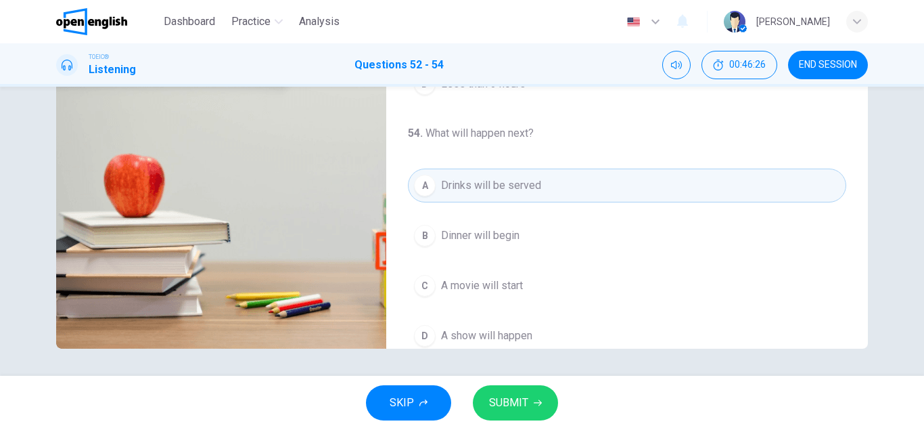
click at [497, 397] on span "SUBMIT" at bounding box center [508, 402] width 39 height 19
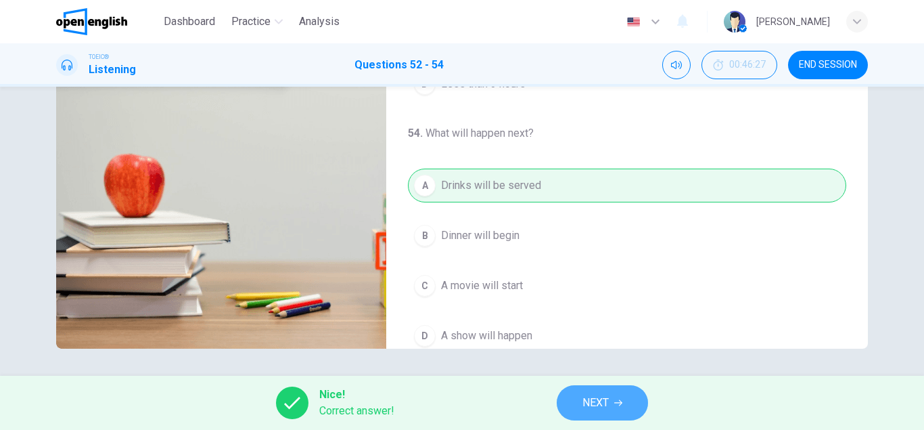
click at [600, 414] on button "NEXT" at bounding box center [602, 402] width 91 height 35
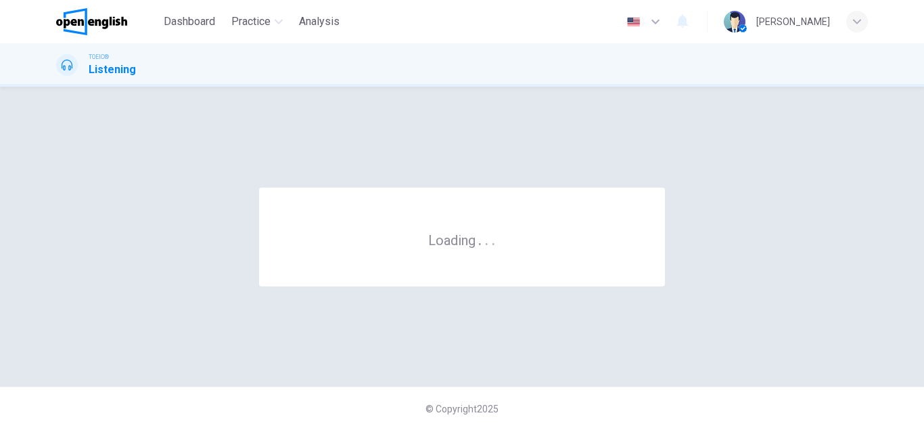
scroll to position [0, 0]
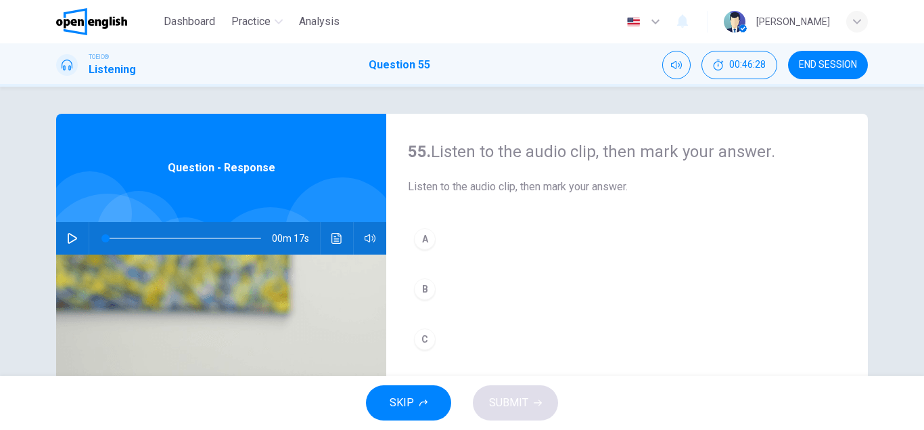
click at [70, 238] on icon "button" at bounding box center [72, 238] width 11 height 11
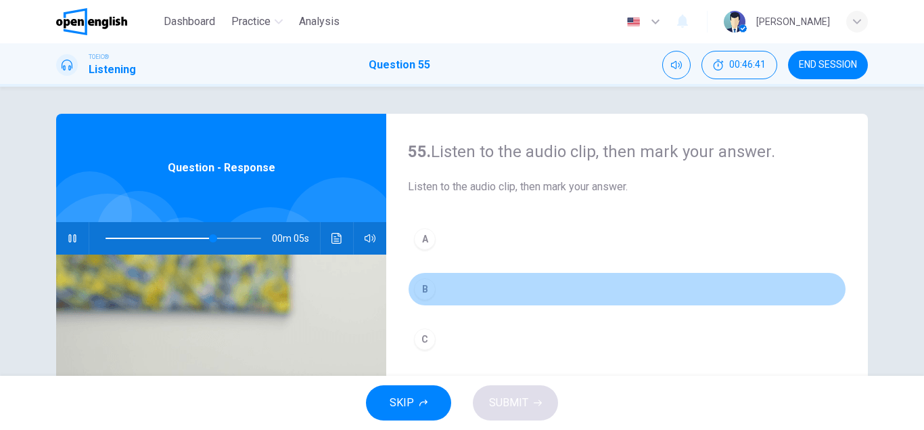
click at [422, 289] on div "B" at bounding box center [425, 289] width 22 height 22
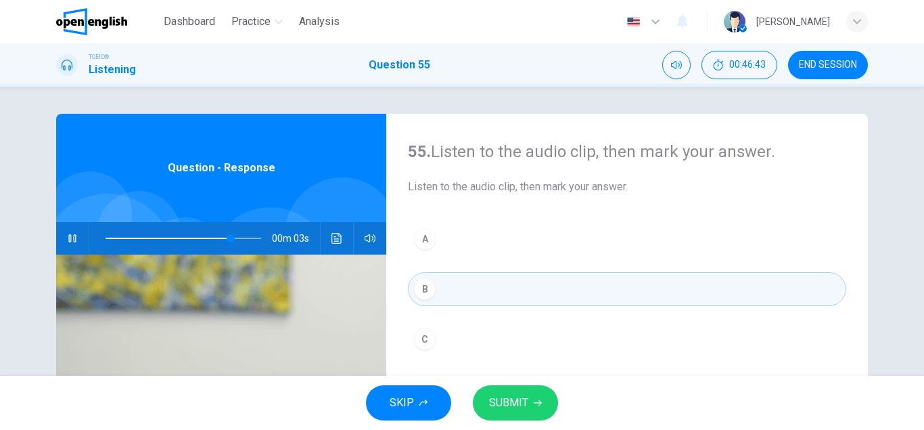
click at [532, 400] on button "SUBMIT" at bounding box center [515, 402] width 85 height 35
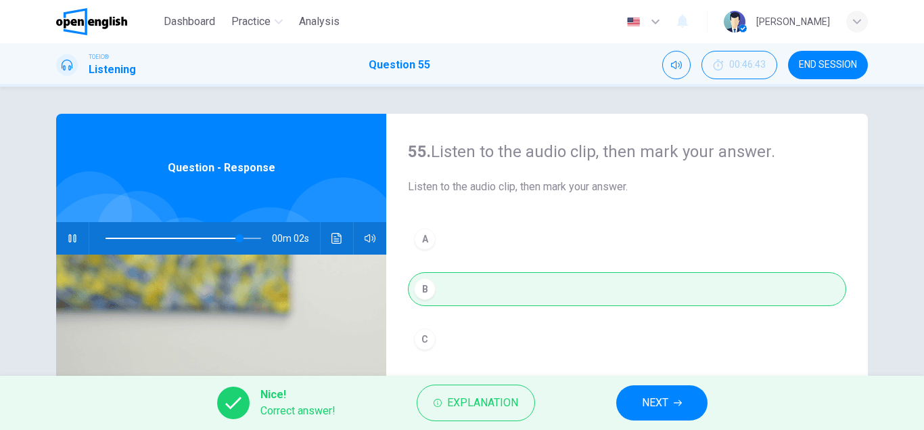
type input "**"
click at [646, 403] on span "NEXT" at bounding box center [655, 402] width 26 height 19
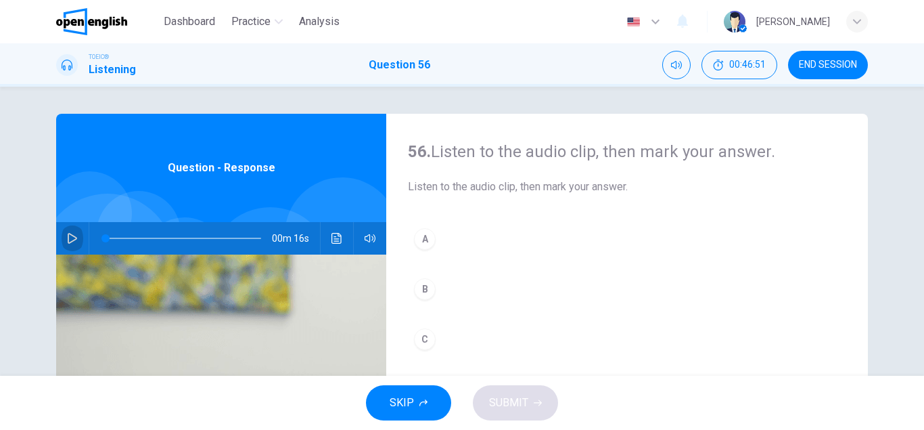
click at [73, 235] on icon "button" at bounding box center [72, 238] width 9 height 11
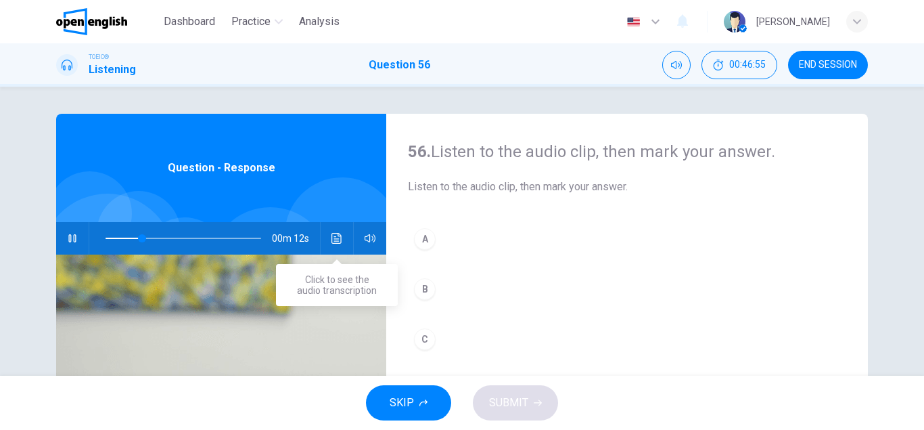
click at [338, 235] on icon "Click to see the audio transcription" at bounding box center [337, 238] width 10 height 11
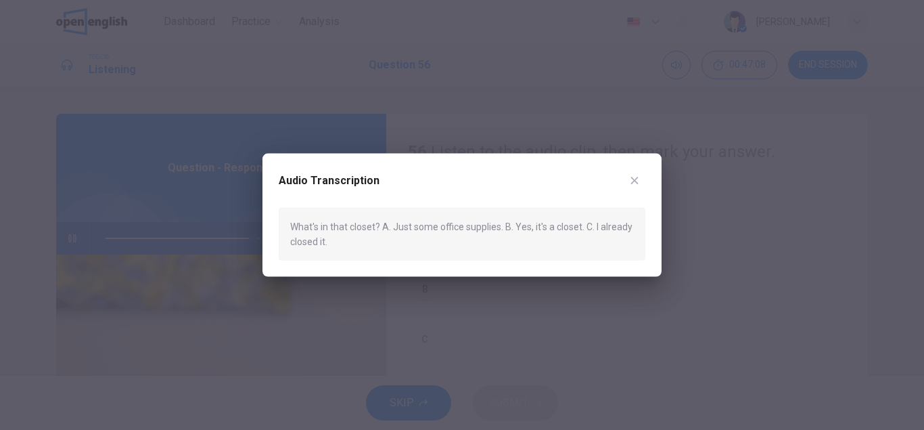
type input "*"
click at [633, 177] on icon "button" at bounding box center [634, 180] width 11 height 11
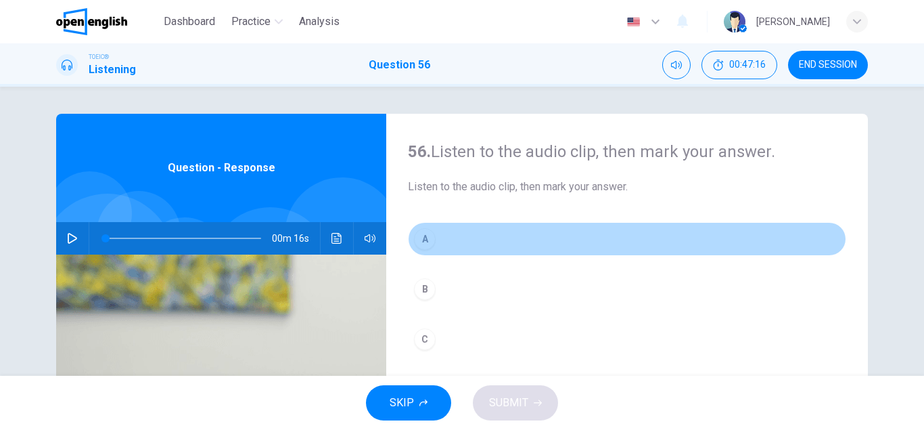
click at [424, 238] on div "A" at bounding box center [425, 239] width 22 height 22
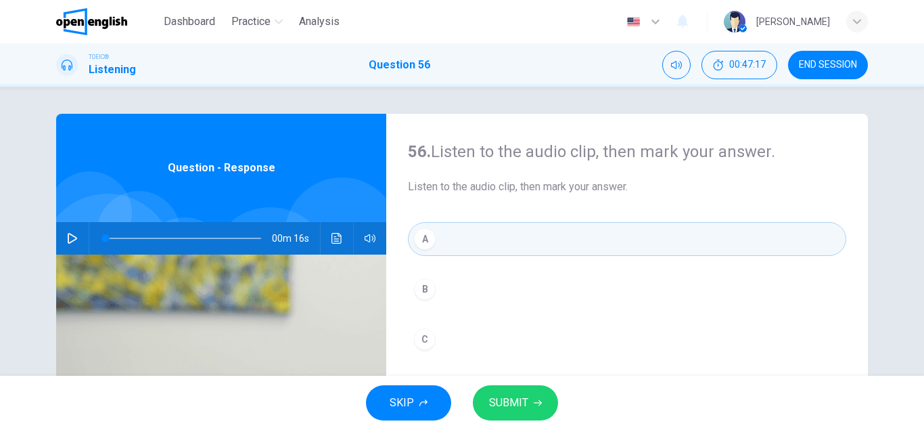
click at [528, 390] on button "SUBMIT" at bounding box center [515, 402] width 85 height 35
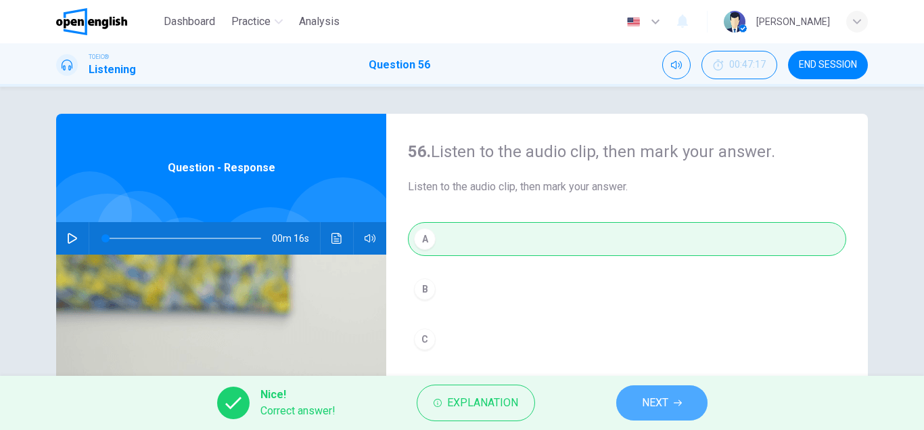
click at [669, 399] on button "NEXT" at bounding box center [661, 402] width 91 height 35
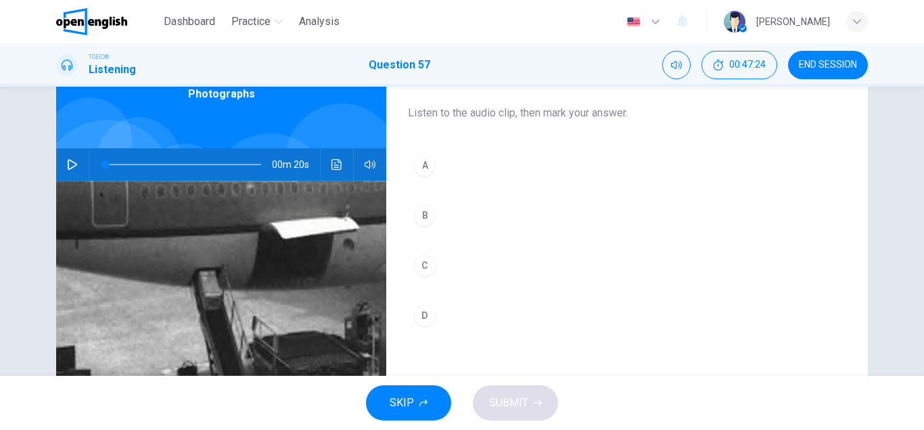
scroll to position [70, 0]
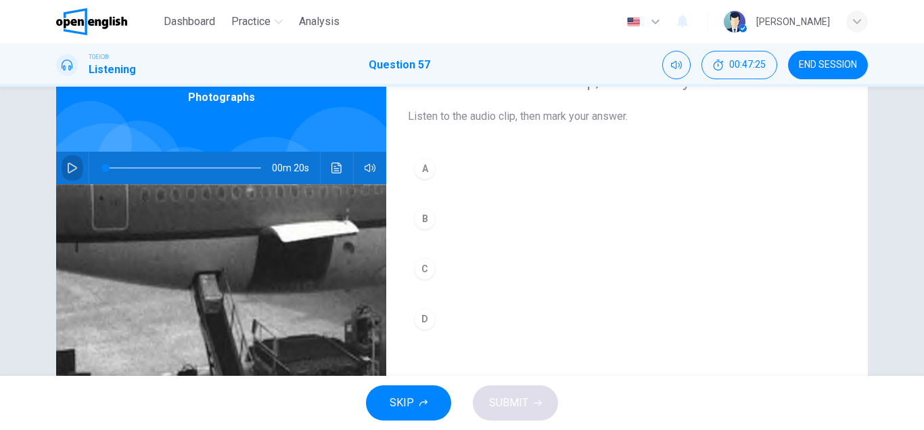
click at [71, 173] on icon "button" at bounding box center [72, 167] width 11 height 11
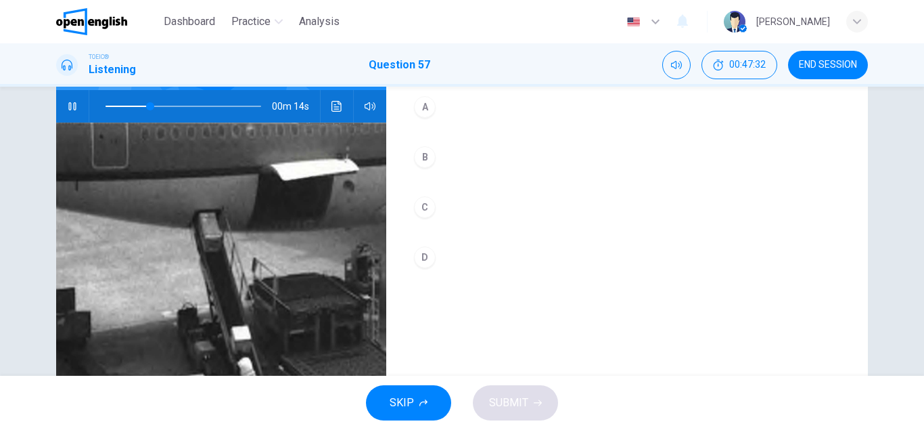
scroll to position [133, 0]
type input "*"
click at [425, 206] on div "C" at bounding box center [425, 207] width 22 height 22
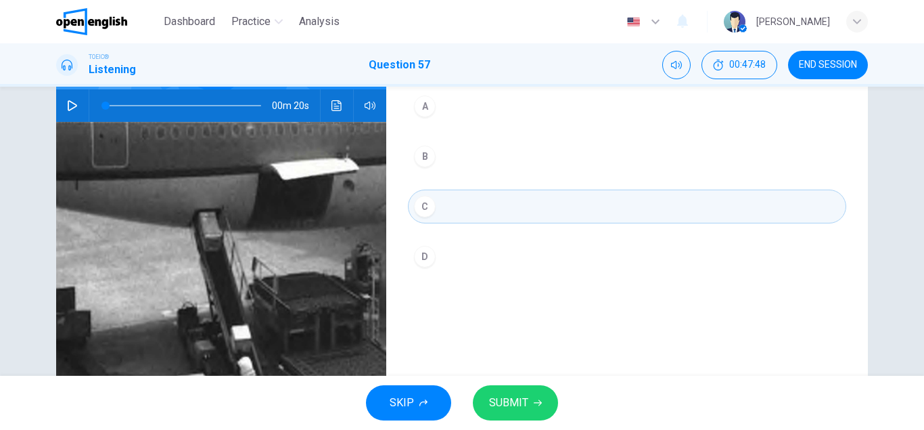
click at [500, 405] on span "SUBMIT" at bounding box center [508, 402] width 39 height 19
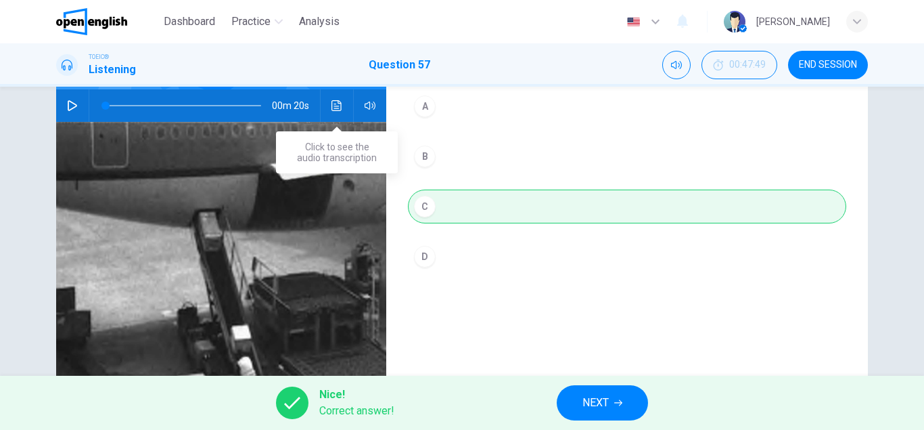
click at [338, 106] on icon "Click to see the audio transcription" at bounding box center [337, 105] width 11 height 11
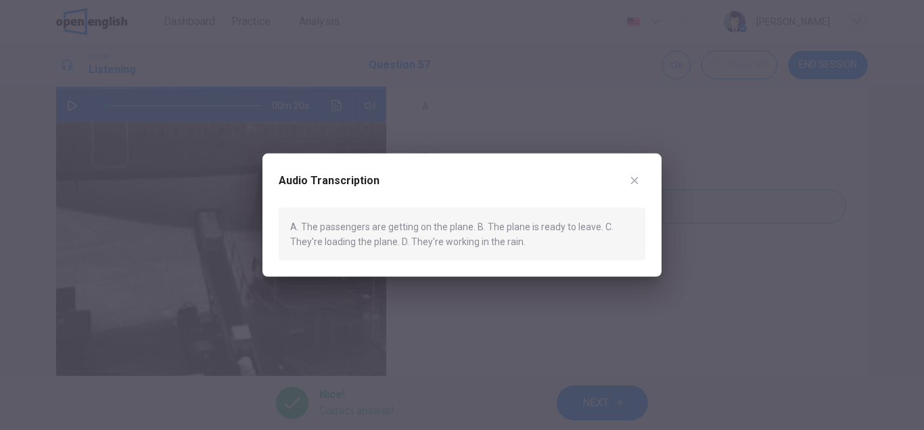
click at [631, 179] on icon "button" at bounding box center [634, 180] width 11 height 11
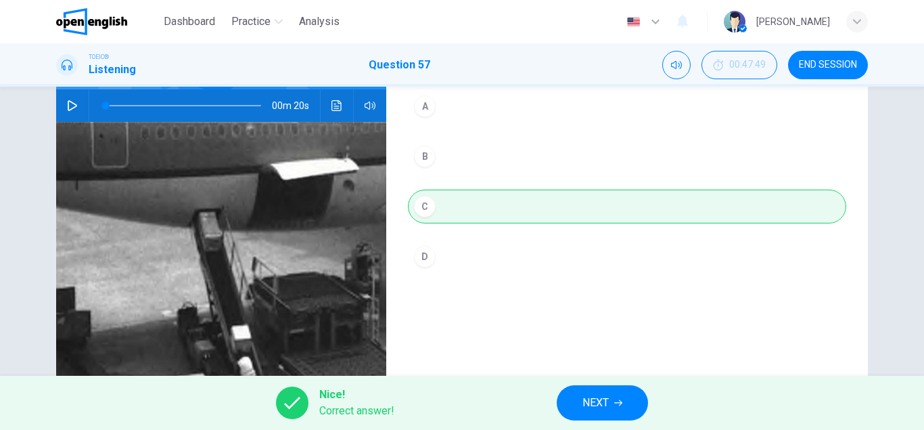
click at [604, 410] on span "NEXT" at bounding box center [596, 402] width 26 height 19
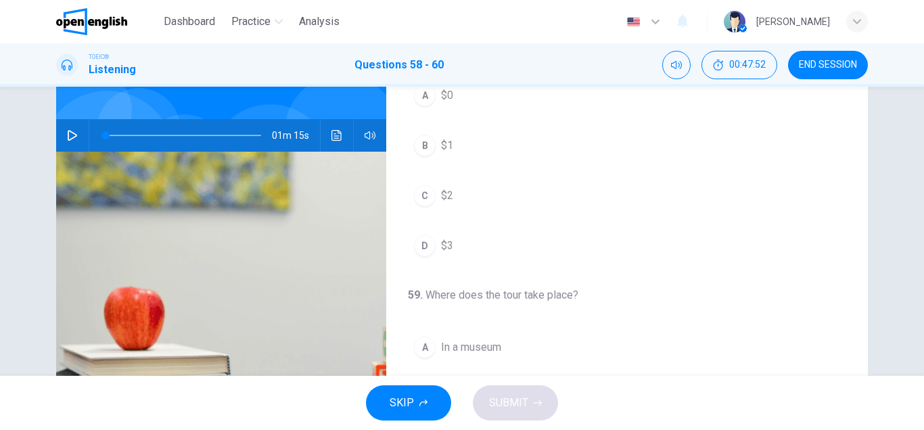
scroll to position [106, 0]
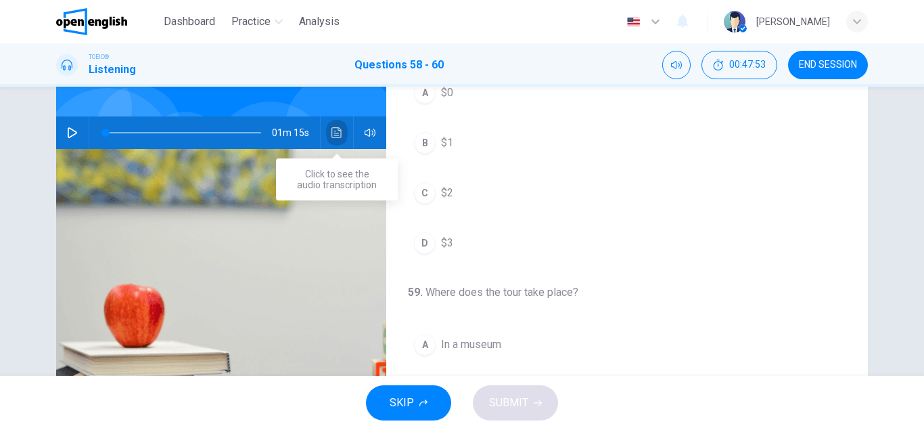
click at [337, 130] on icon "Click to see the audio transcription" at bounding box center [337, 132] width 11 height 11
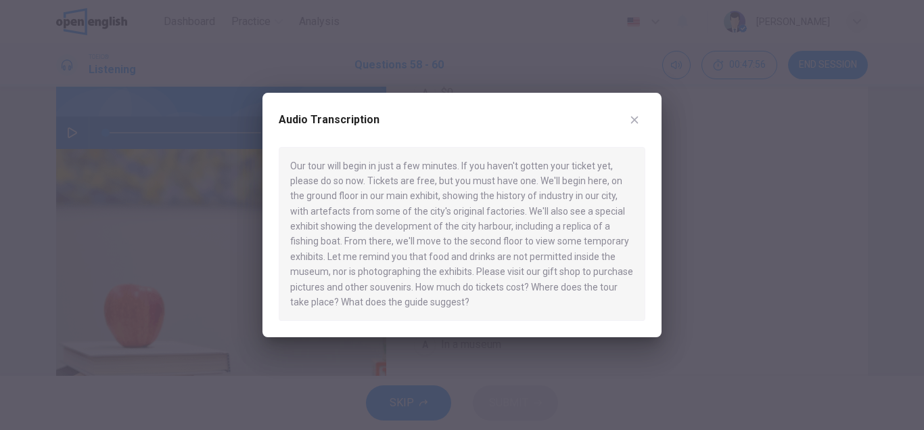
click at [638, 120] on icon "button" at bounding box center [634, 119] width 11 height 11
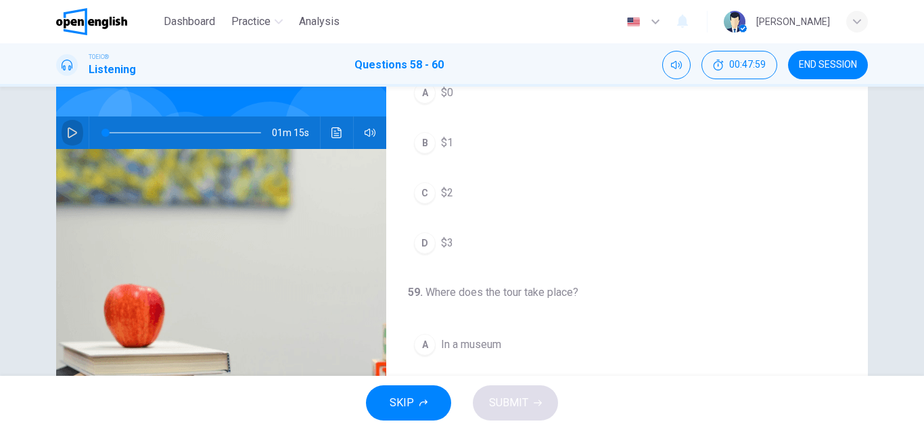
click at [73, 133] on icon "button" at bounding box center [72, 132] width 11 height 11
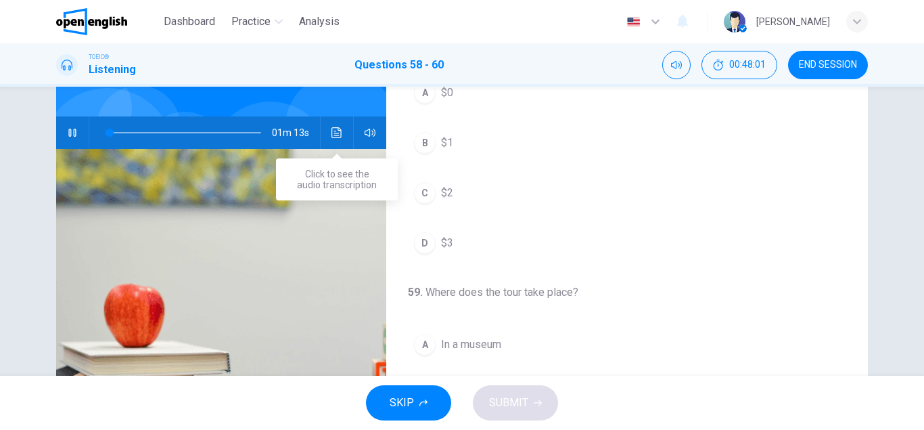
click at [340, 131] on icon "Click to see the audio transcription" at bounding box center [337, 132] width 11 height 11
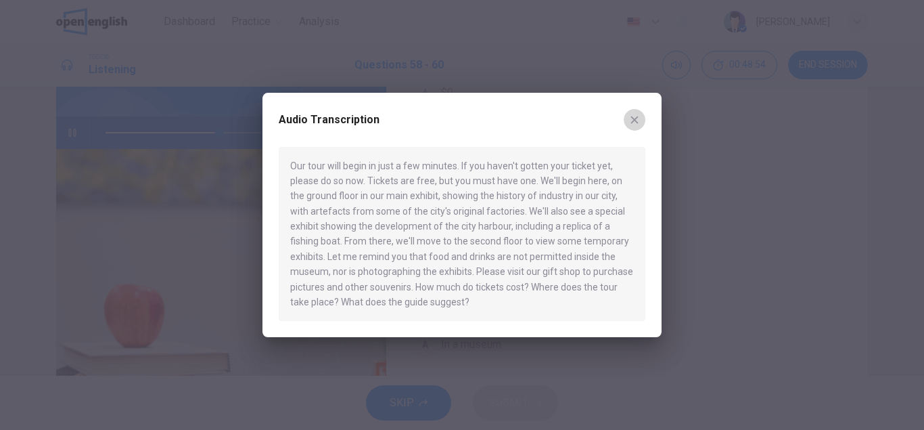
click at [629, 120] on button "button" at bounding box center [635, 120] width 22 height 22
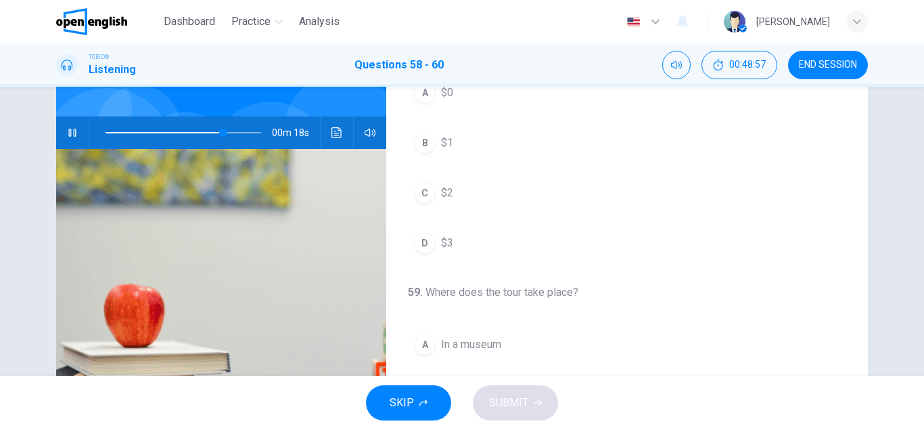
click at [74, 132] on icon "button" at bounding box center [71, 133] width 7 height 8
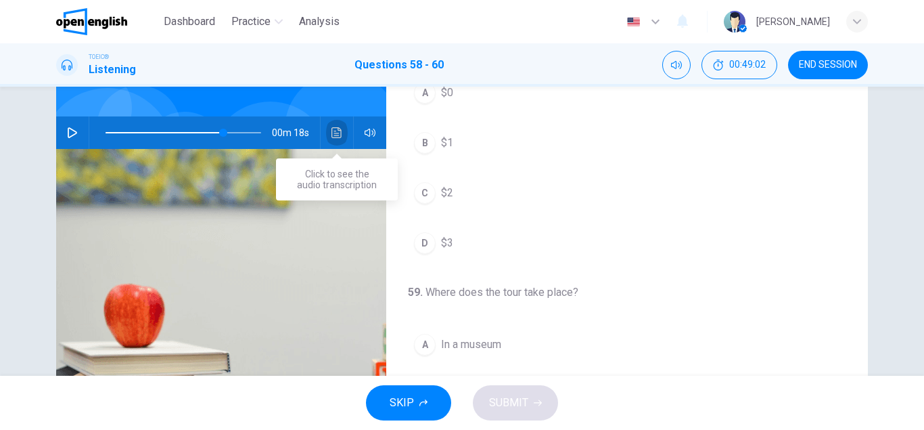
click at [336, 136] on icon "Click to see the audio transcription" at bounding box center [337, 132] width 11 height 11
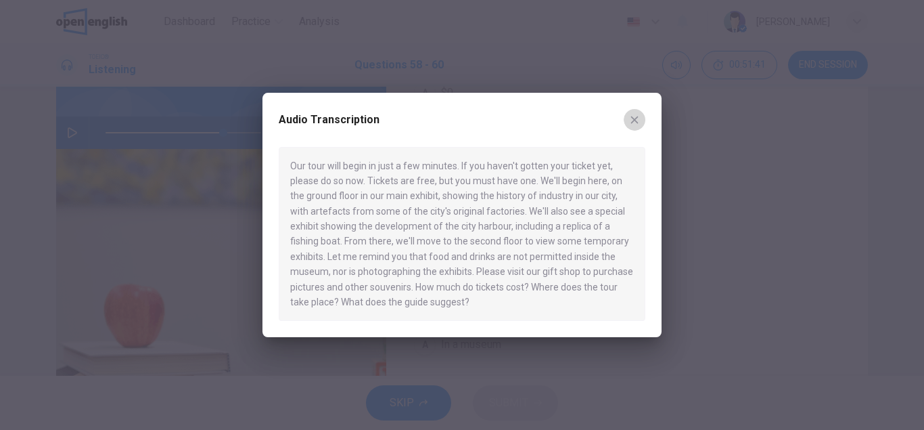
click at [638, 119] on icon "button" at bounding box center [634, 119] width 11 height 11
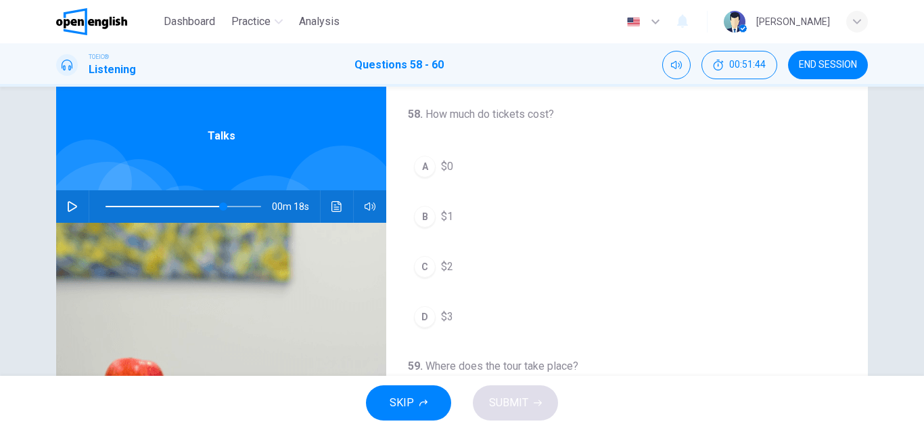
scroll to position [33, 0]
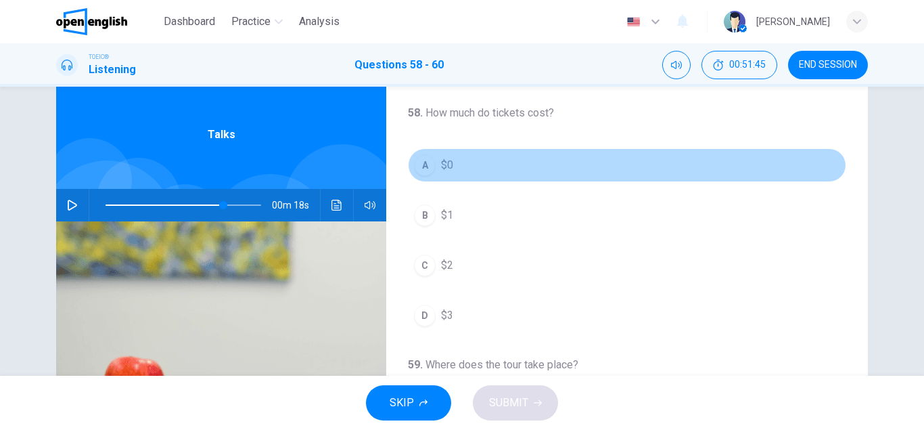
click at [422, 167] on div "A" at bounding box center [425, 165] width 22 height 22
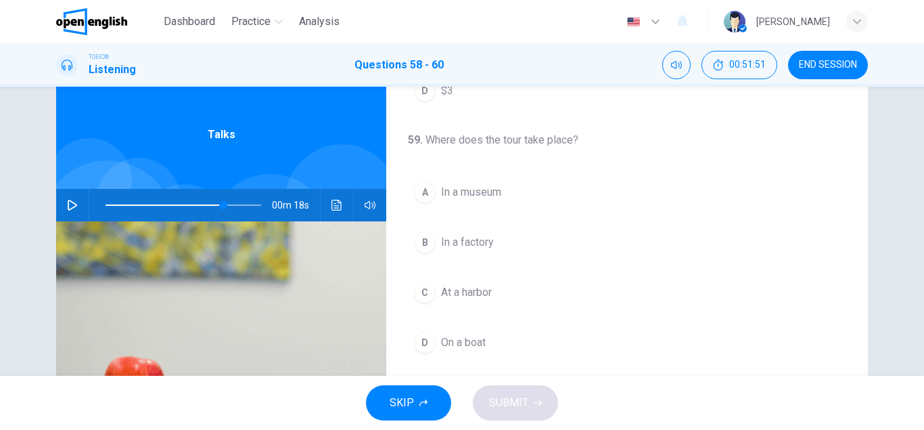
scroll to position [225, 0]
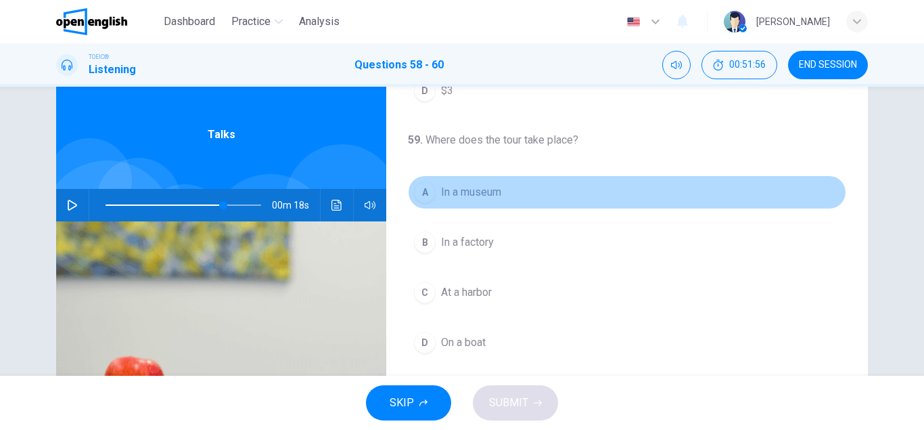
click at [428, 194] on div "A" at bounding box center [425, 192] width 22 height 22
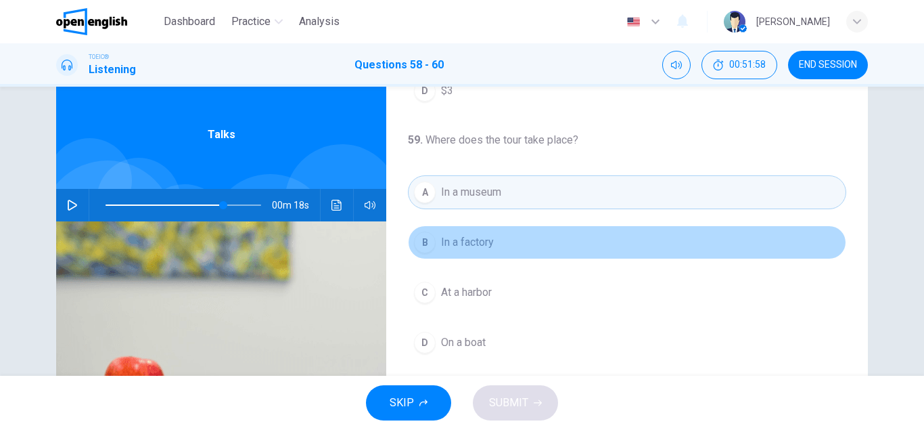
click at [422, 242] on div "B" at bounding box center [425, 242] width 22 height 22
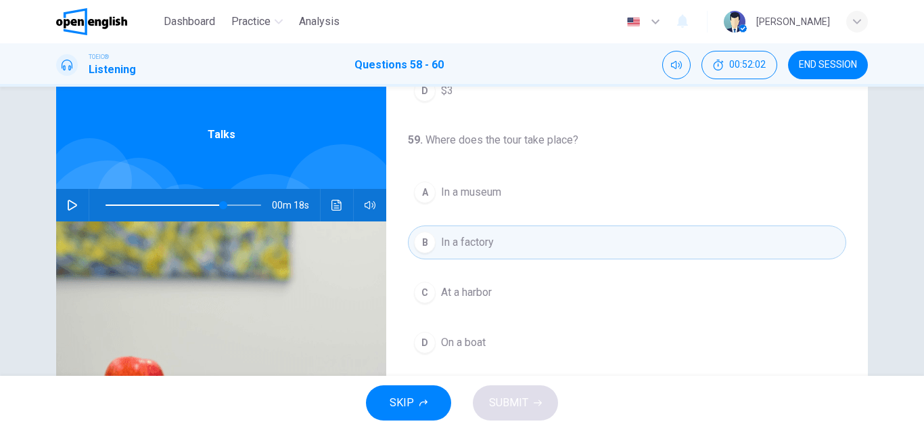
click at [429, 195] on div "A" at bounding box center [425, 192] width 22 height 22
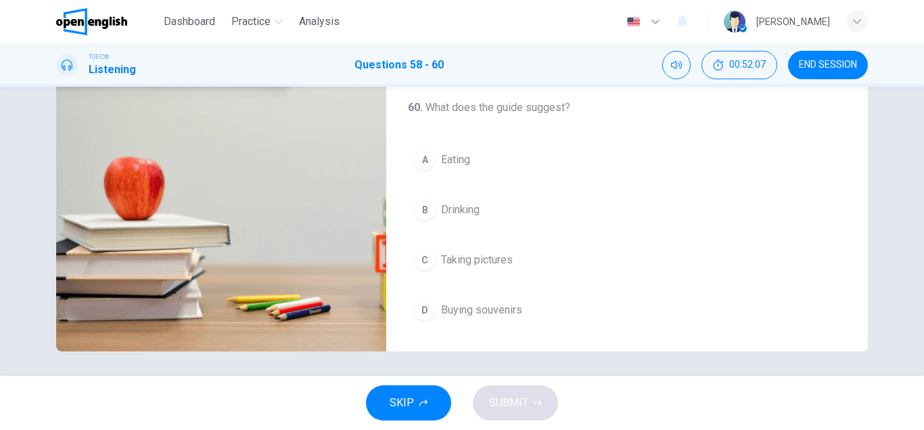
scroll to position [233, 0]
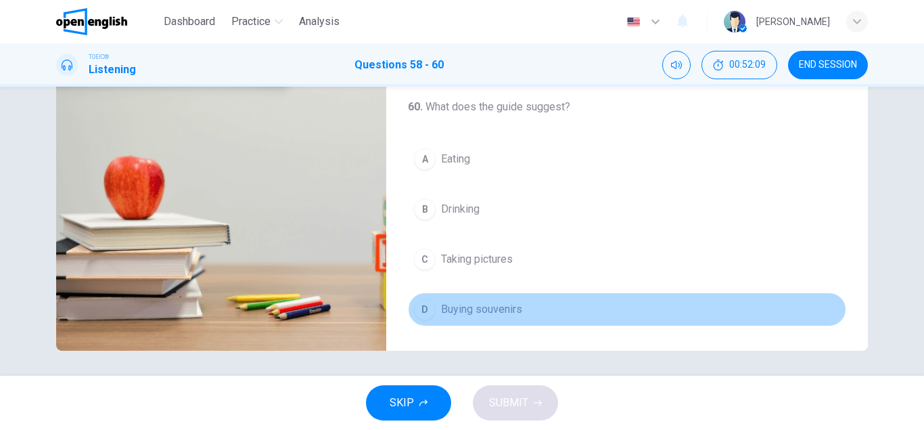
click at [433, 311] on div "D" at bounding box center [425, 309] width 22 height 22
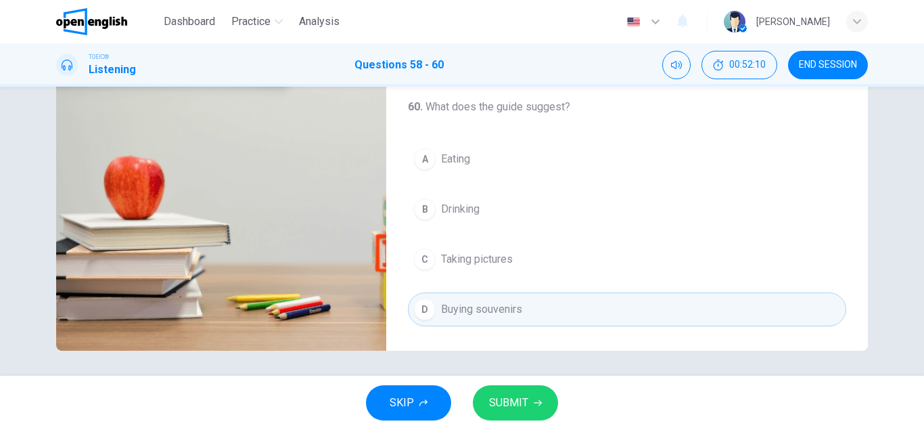
click at [512, 399] on span "SUBMIT" at bounding box center [508, 402] width 39 height 19
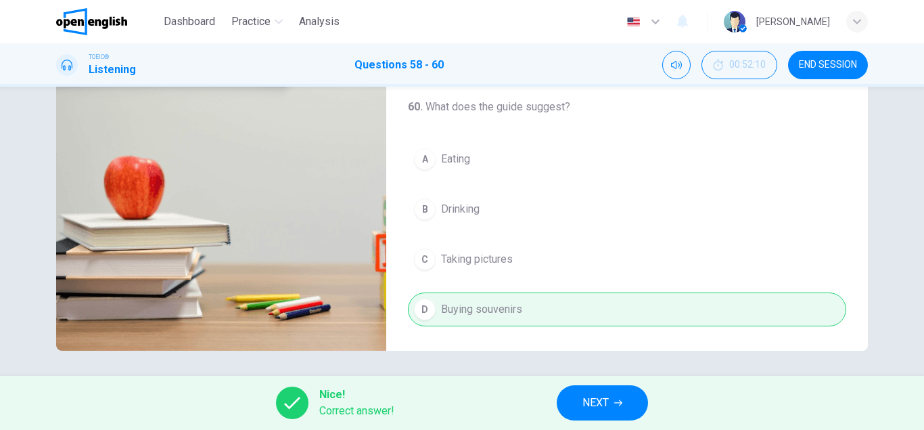
type input "**"
click at [592, 406] on span "NEXT" at bounding box center [596, 402] width 26 height 19
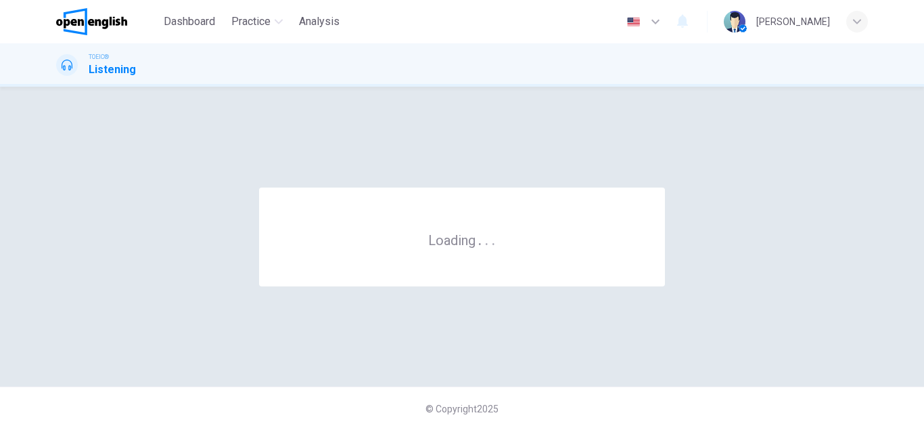
scroll to position [0, 0]
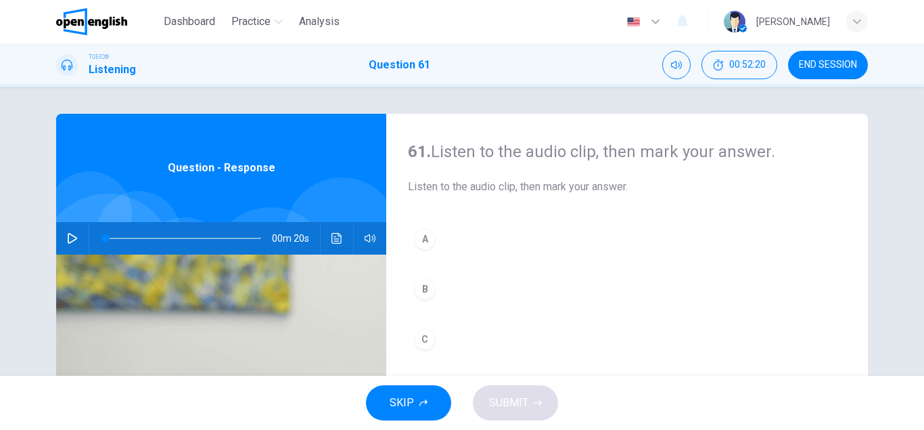
click at [74, 235] on icon "button" at bounding box center [72, 238] width 9 height 11
click at [334, 238] on icon "Click to see the audio transcription" at bounding box center [337, 238] width 11 height 11
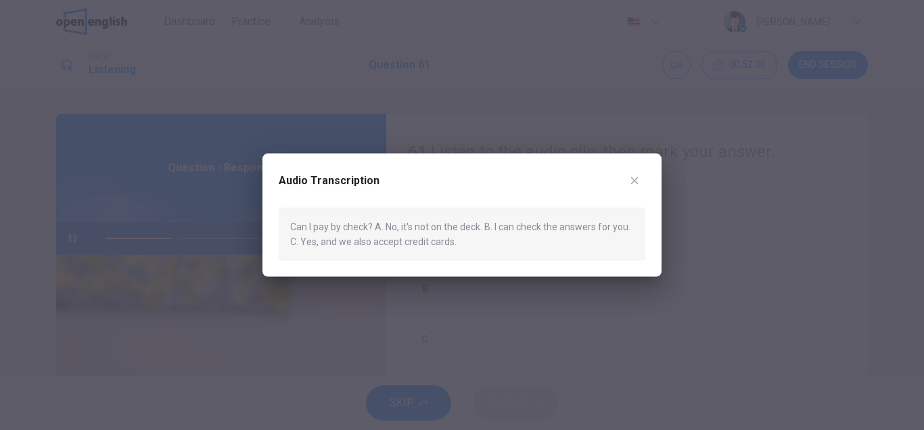
click at [629, 170] on div "Audio Transcription" at bounding box center [462, 188] width 367 height 38
click at [636, 175] on icon "button" at bounding box center [634, 180] width 11 height 11
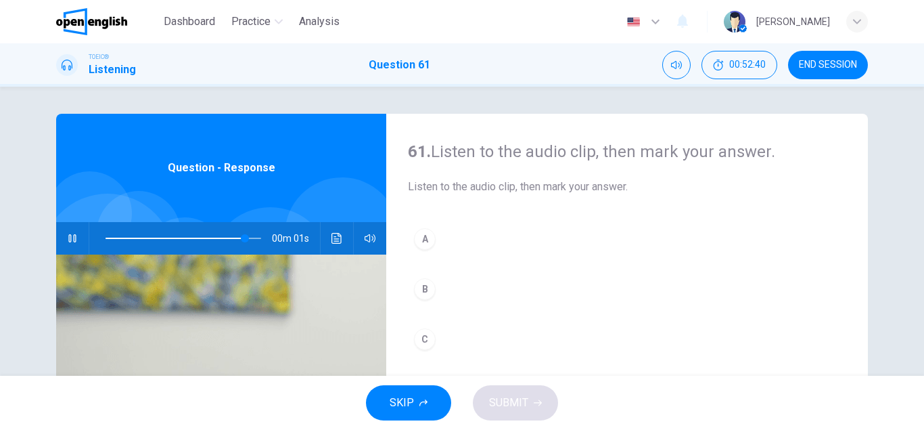
click at [428, 340] on div "C" at bounding box center [425, 339] width 22 height 22
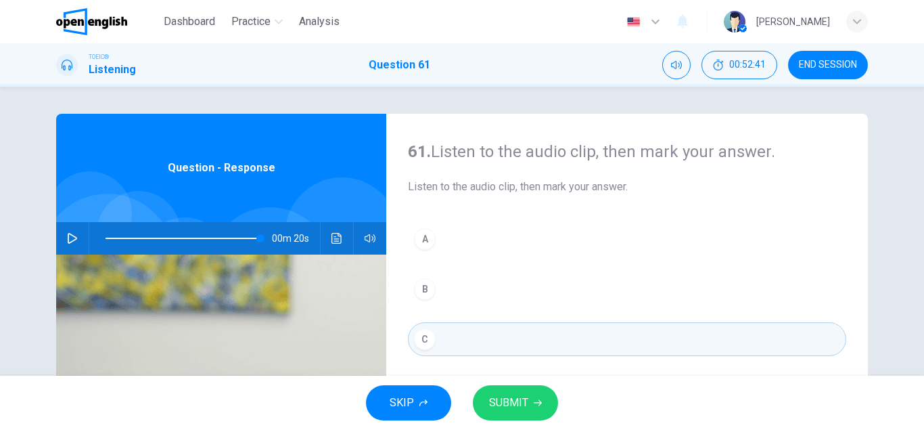
type input "*"
click at [530, 408] on button "SUBMIT" at bounding box center [515, 402] width 85 height 35
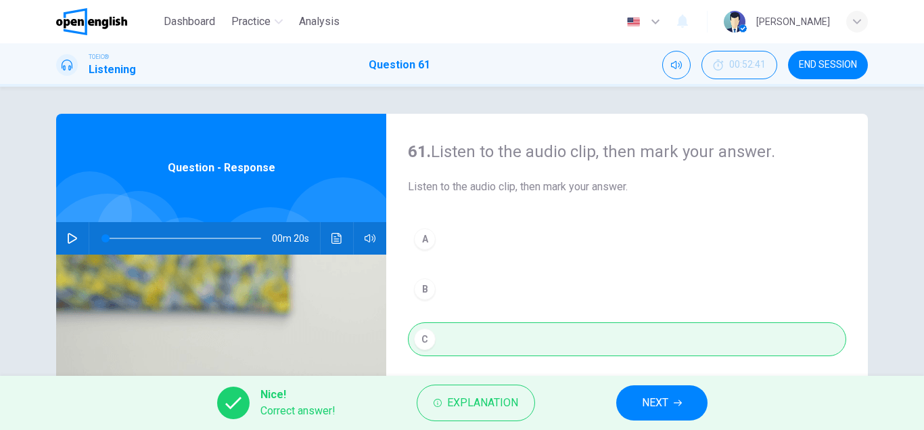
click at [659, 396] on span "NEXT" at bounding box center [655, 402] width 26 height 19
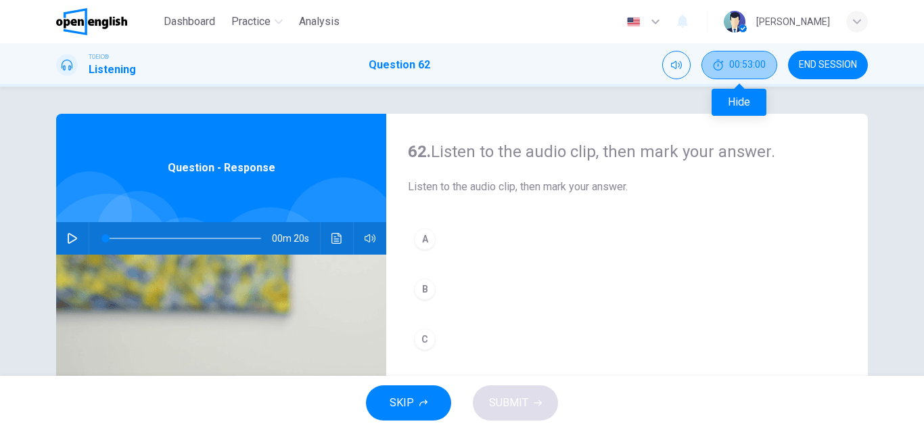
click at [721, 66] on icon "Hide" at bounding box center [718, 65] width 11 height 11
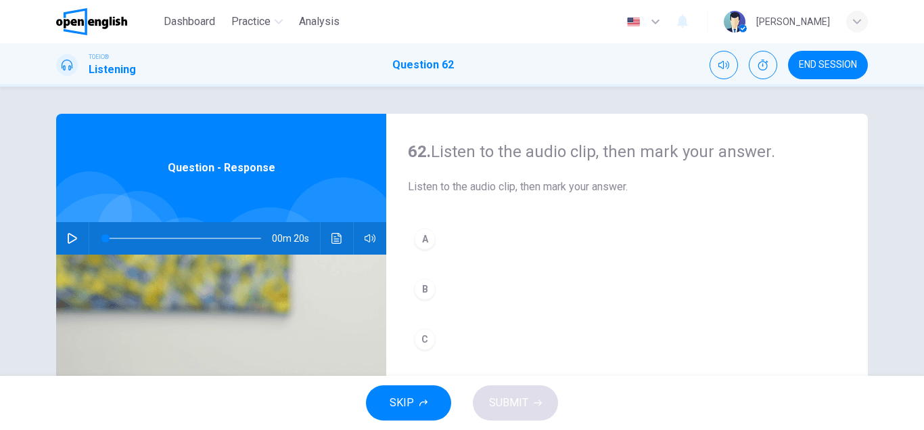
click at [815, 66] on span "END SESSION" at bounding box center [828, 65] width 58 height 11
